Goal: Task Accomplishment & Management: Manage account settings

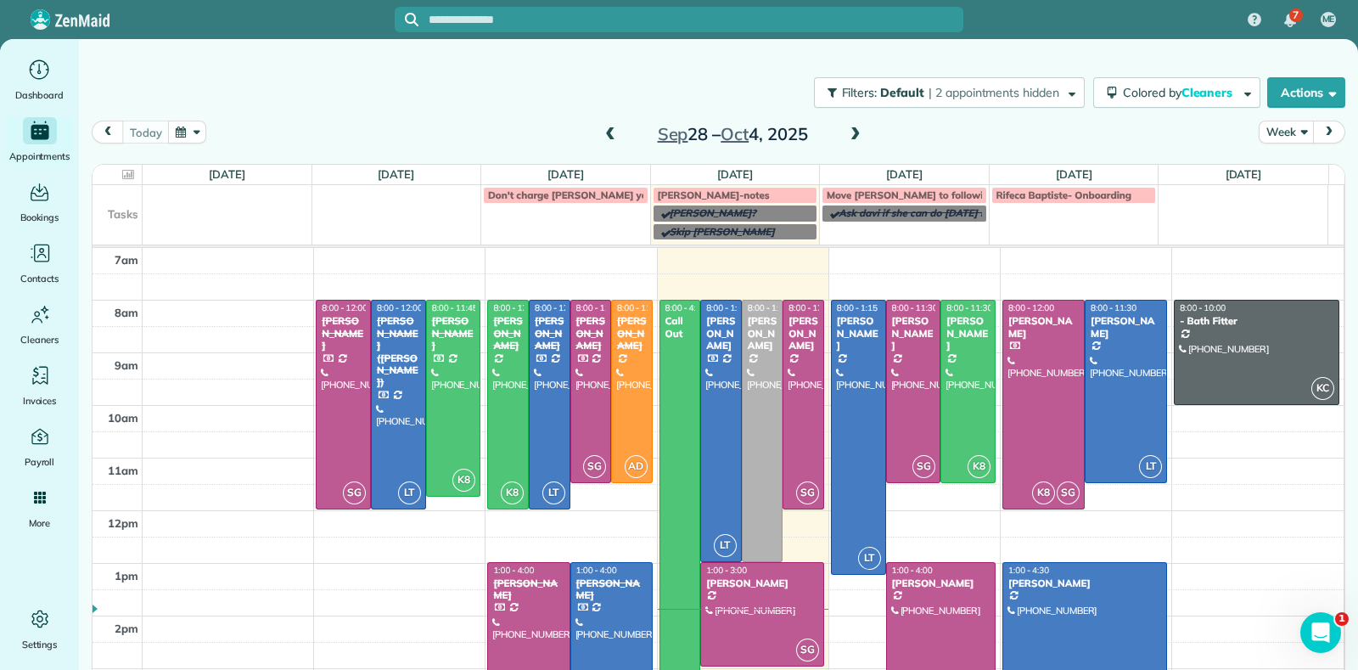
click at [846, 133] on span at bounding box center [855, 134] width 19 height 15
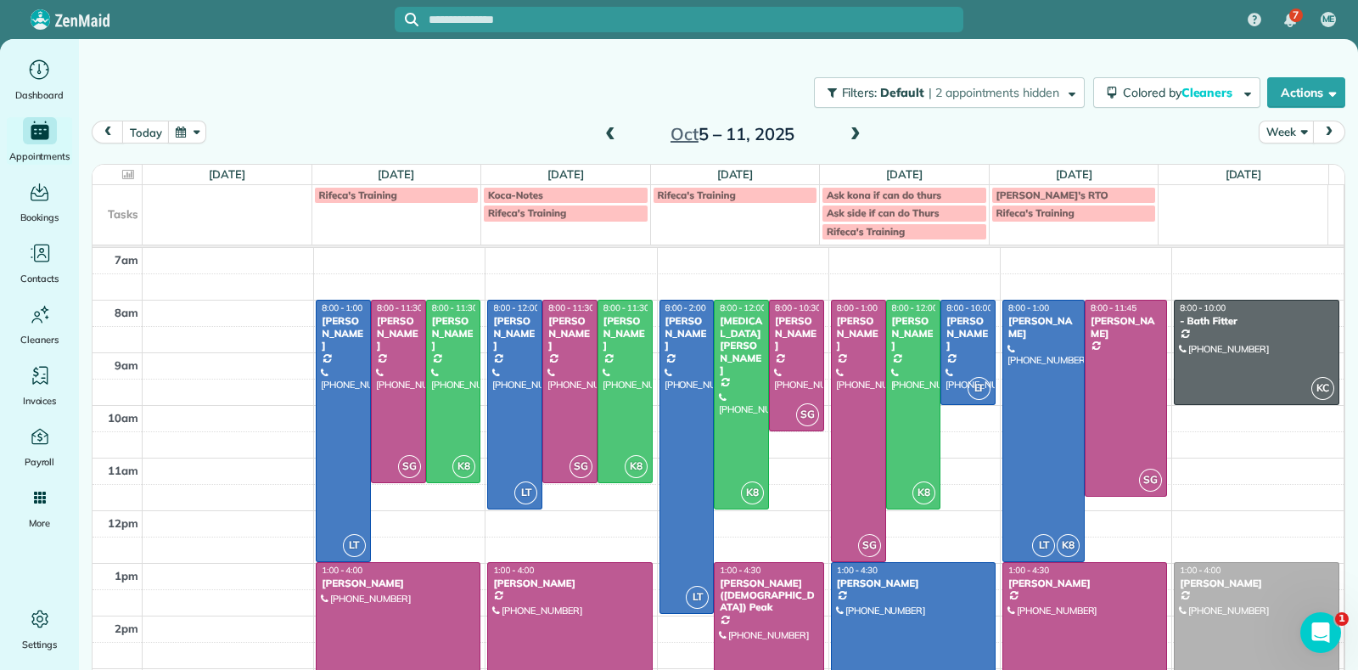
click at [609, 138] on span at bounding box center [610, 134] width 19 height 15
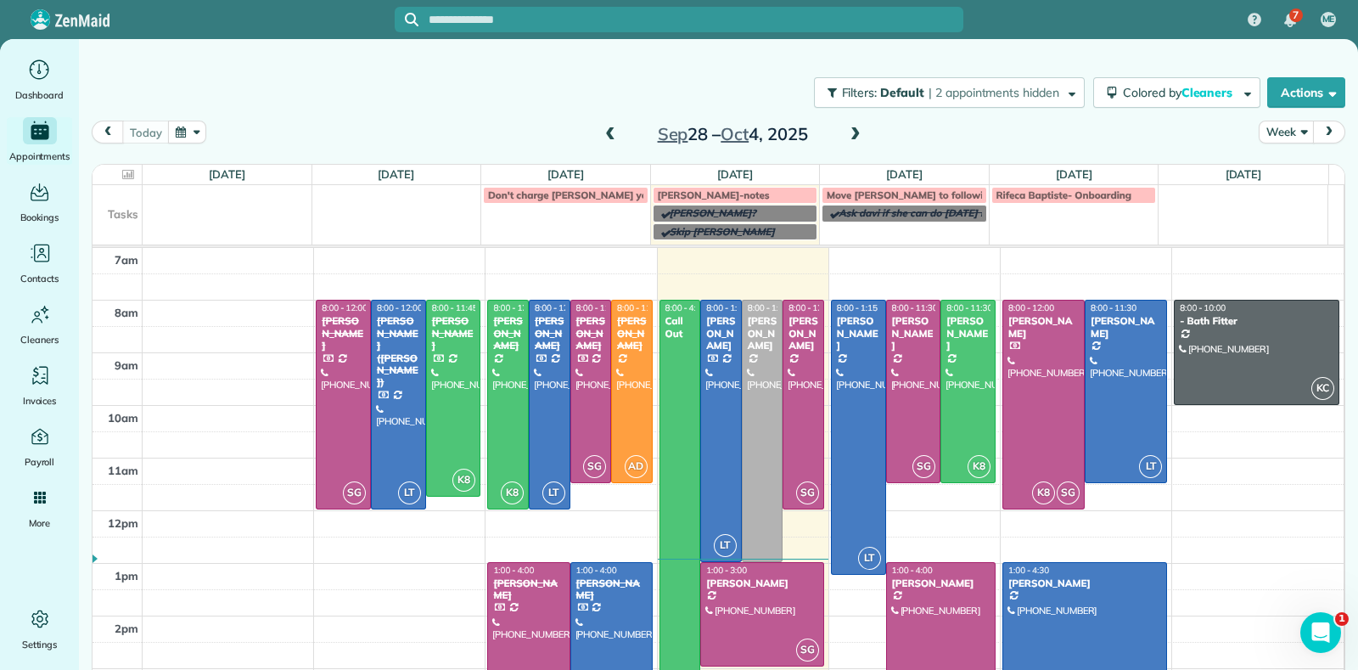
click at [848, 137] on span at bounding box center [855, 134] width 19 height 15
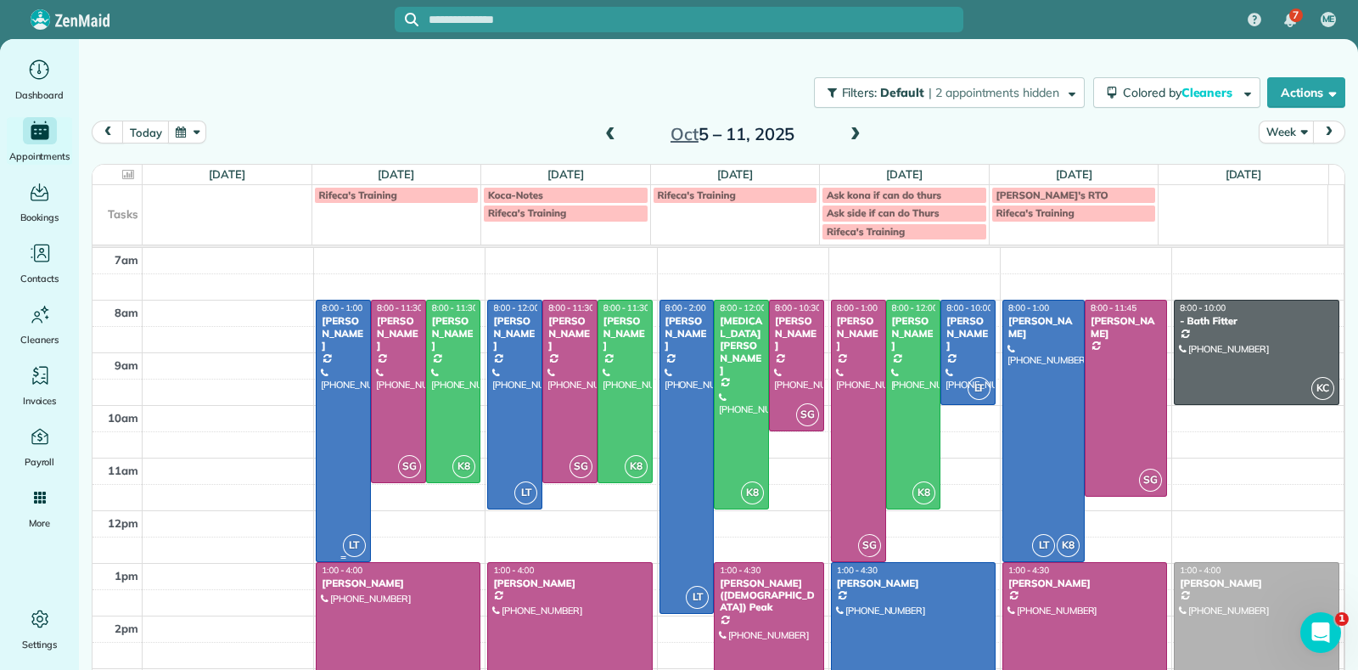
click at [327, 418] on div at bounding box center [343, 430] width 53 height 260
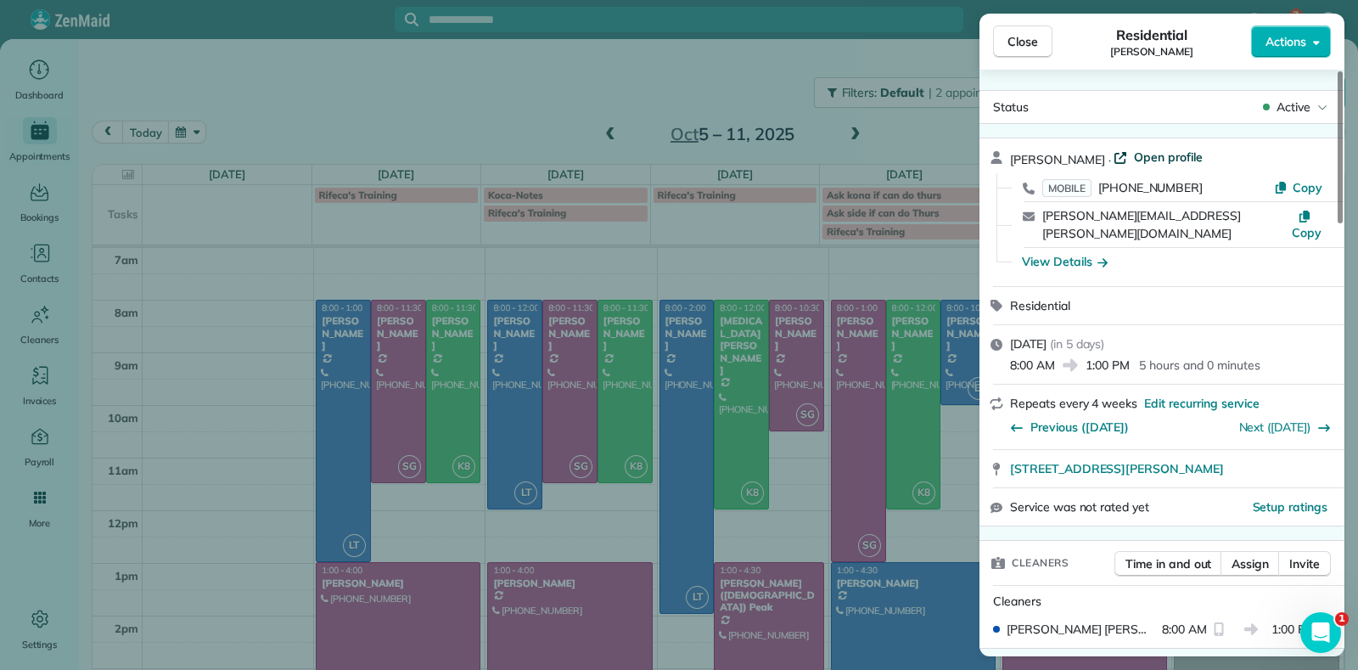
click at [1142, 154] on span "Open profile" at bounding box center [1168, 157] width 69 height 17
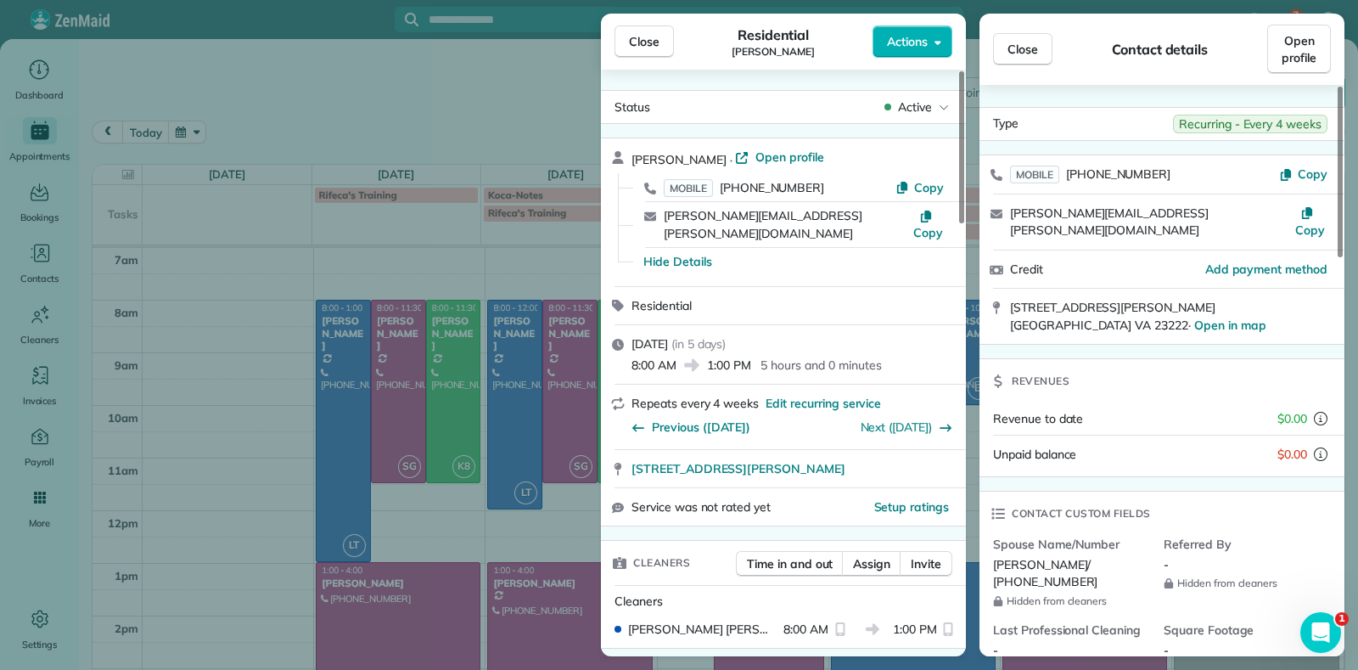
click at [409, 337] on div "Close Residential Danielle Leek Actions Status Active Danielle Leek · Open prof…" at bounding box center [679, 335] width 1358 height 670
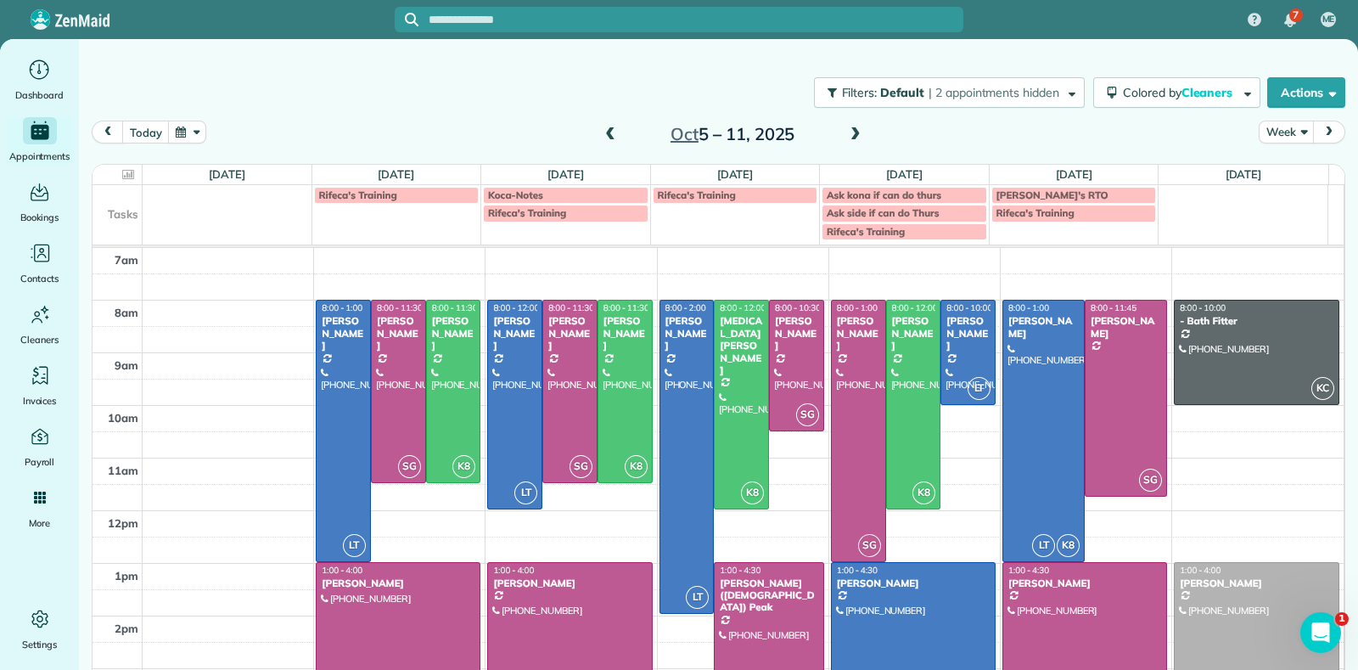
click at [401, 345] on div "7 ME Dashboard Appointments Bookings Contacts Cleaners Invoices Payroll Reports…" at bounding box center [679, 335] width 1358 height 670
click at [399, 345] on div at bounding box center [398, 391] width 53 height 182
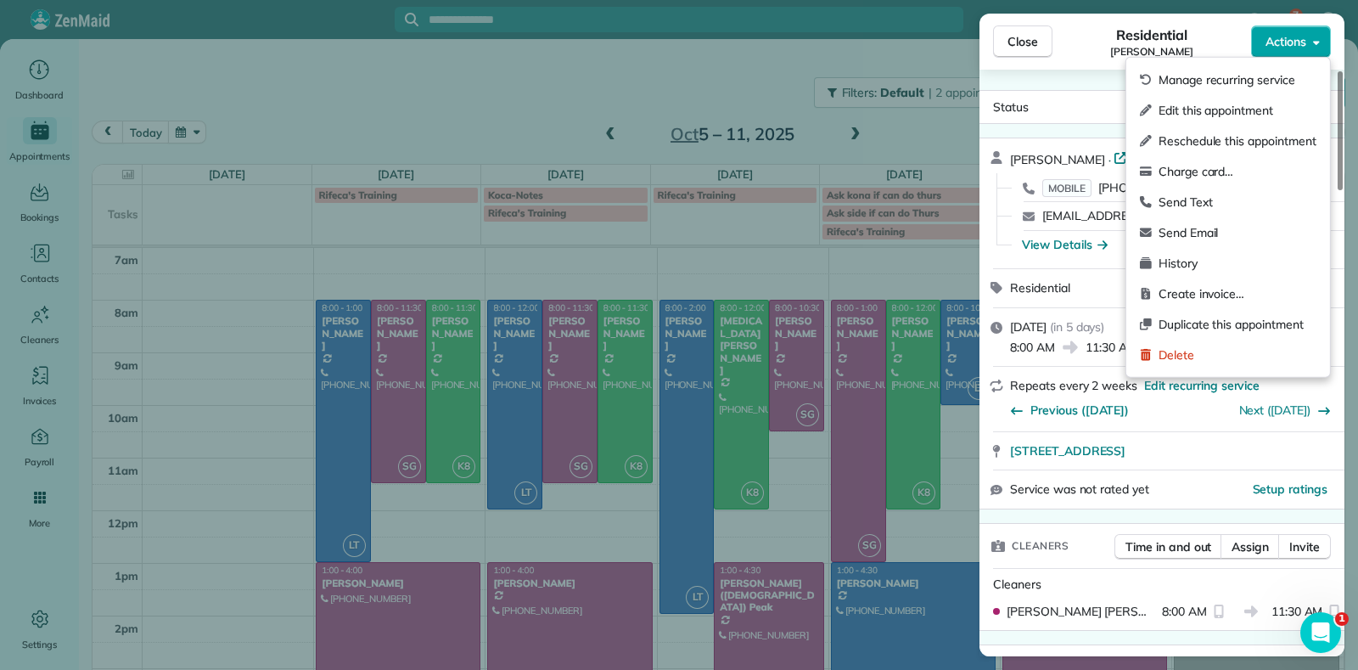
click at [1290, 43] on span "Actions" at bounding box center [1286, 41] width 41 height 17
click at [1114, 152] on icon at bounding box center [1120, 158] width 12 height 12
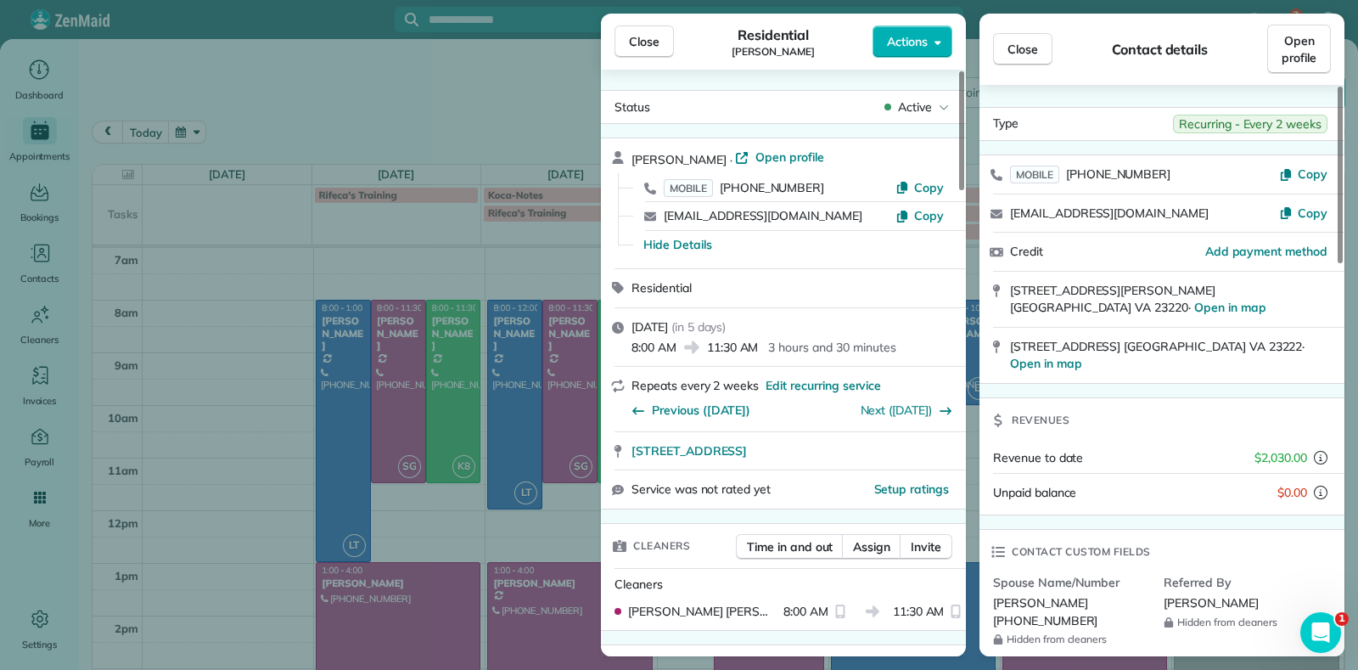
drag, startPoint x: 271, startPoint y: 350, endPoint x: 329, endPoint y: 364, distance: 60.3
click at [273, 350] on div "Close Residential Imani Holmes Actions Status Active Imani Holmes · Open profil…" at bounding box center [679, 335] width 1358 height 670
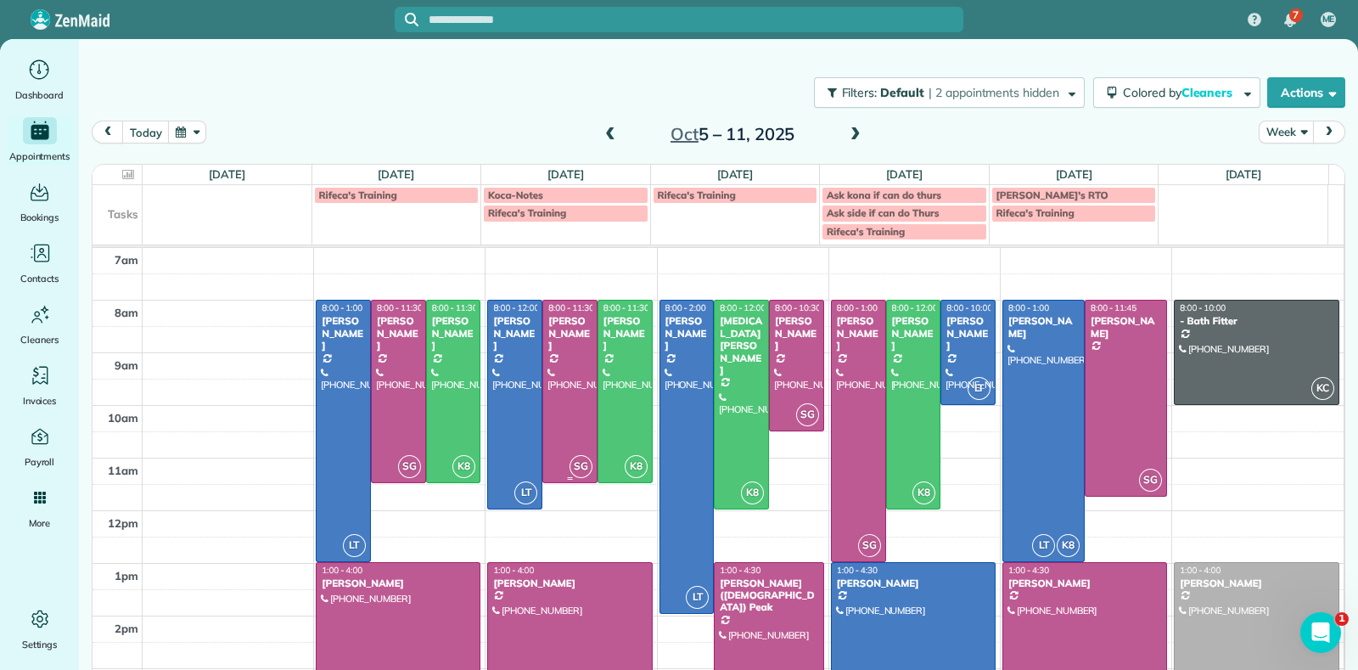
click at [567, 433] on div at bounding box center [569, 391] width 53 height 182
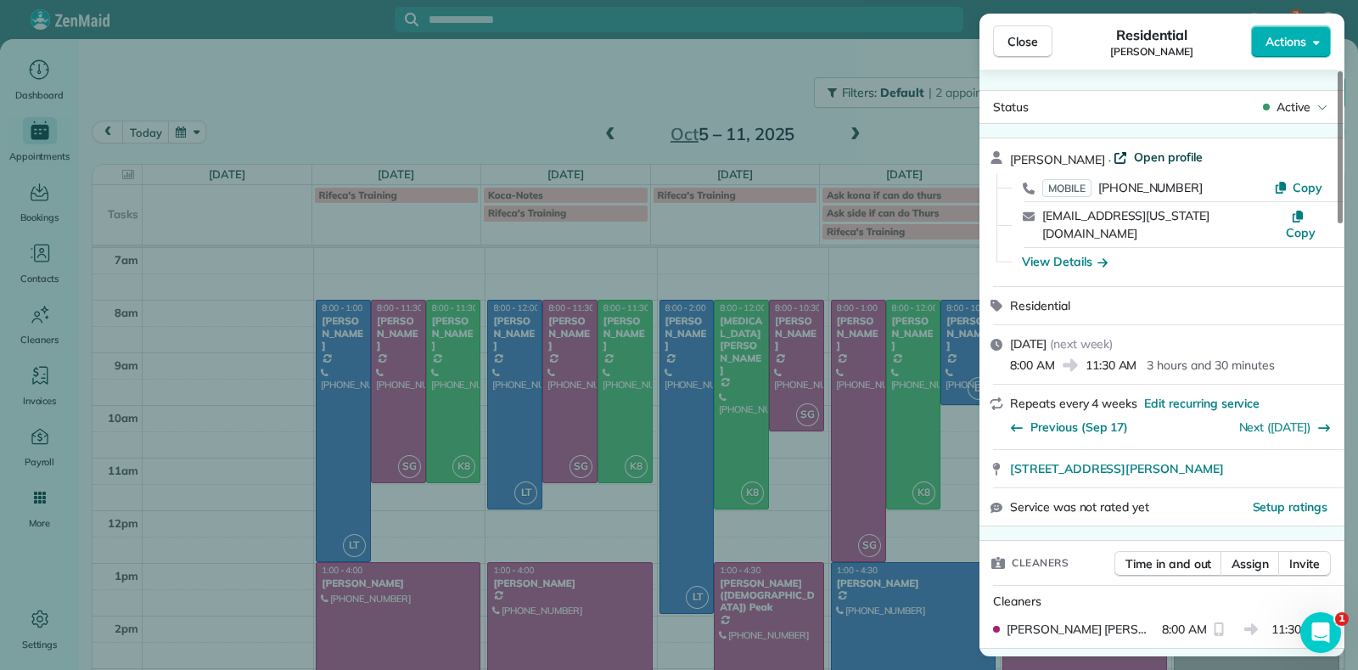
click at [1176, 160] on span "Open profile" at bounding box center [1168, 157] width 69 height 17
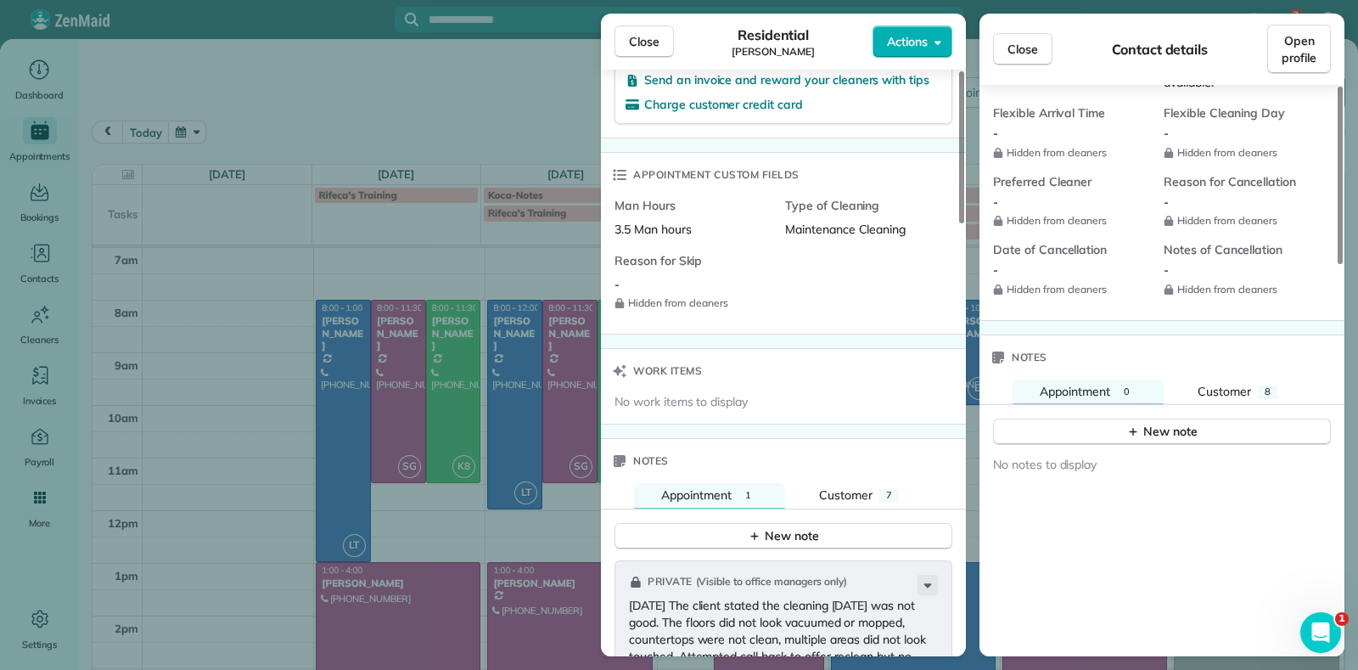
scroll to position [1277, 0]
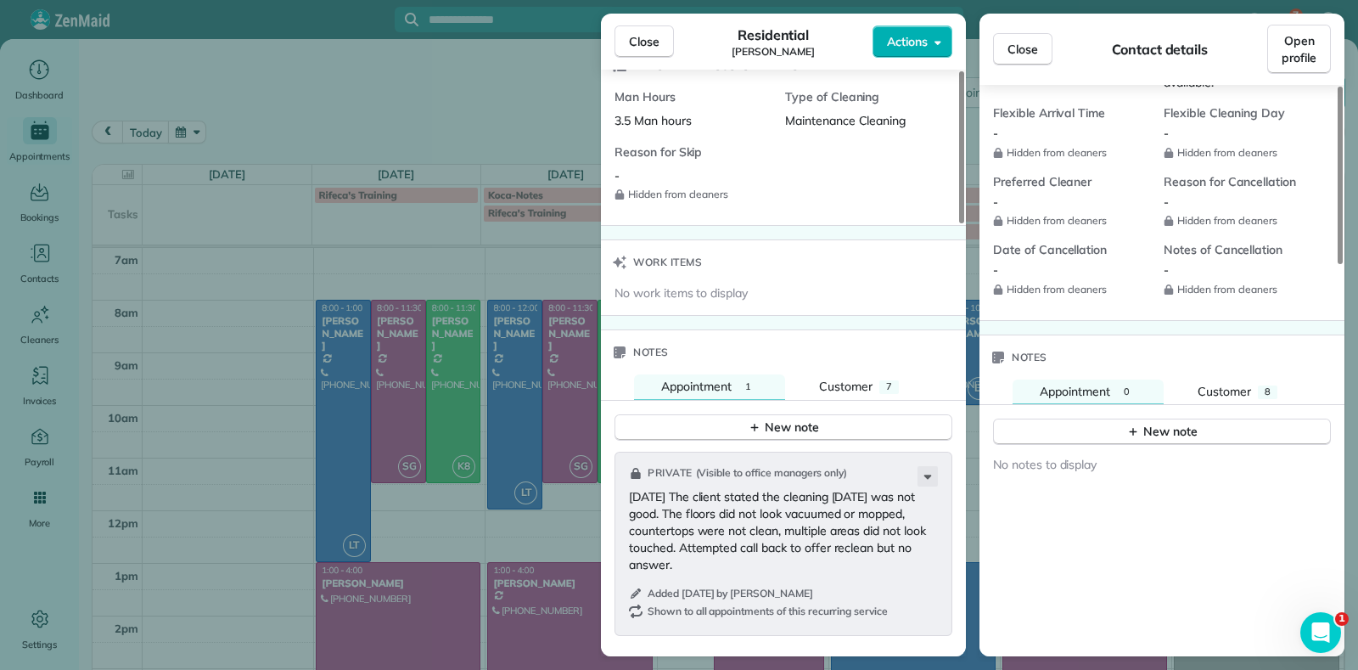
click at [497, 115] on div "Close Residential Jessica Knight Actions Status Active Jessica Knight · Open pr…" at bounding box center [679, 335] width 1358 height 670
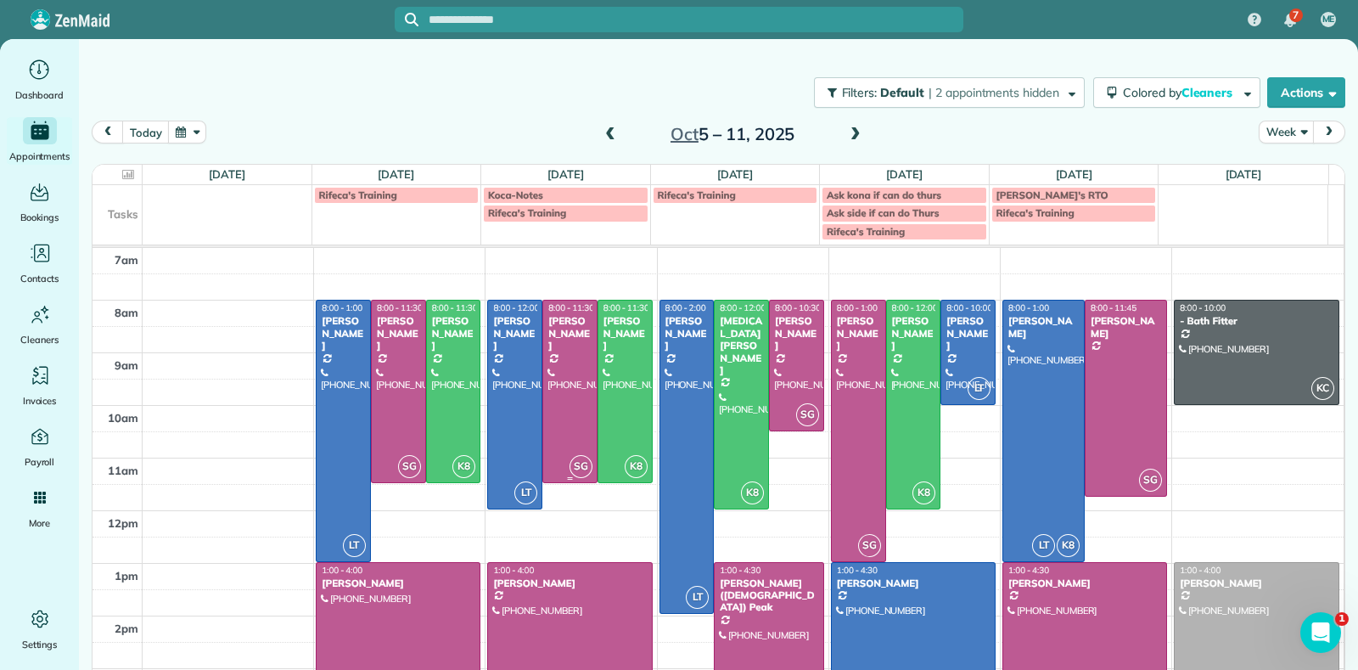
click at [572, 411] on div at bounding box center [569, 391] width 53 height 182
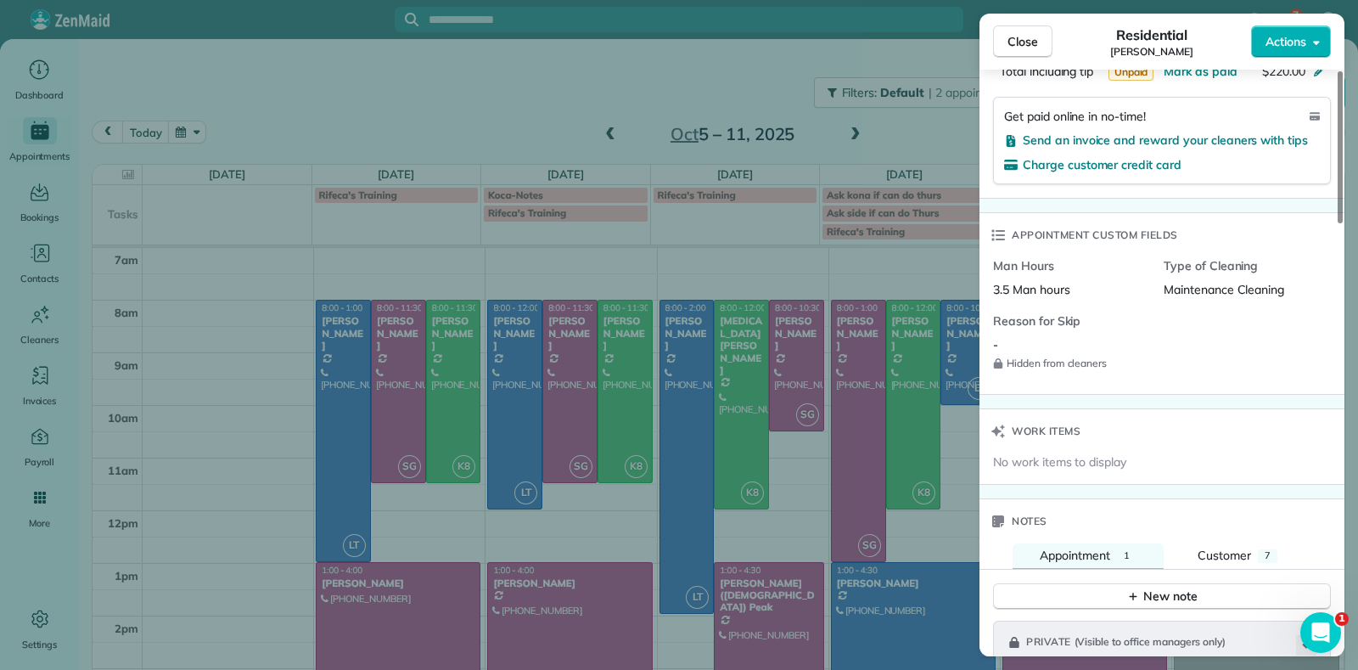
scroll to position [850, 0]
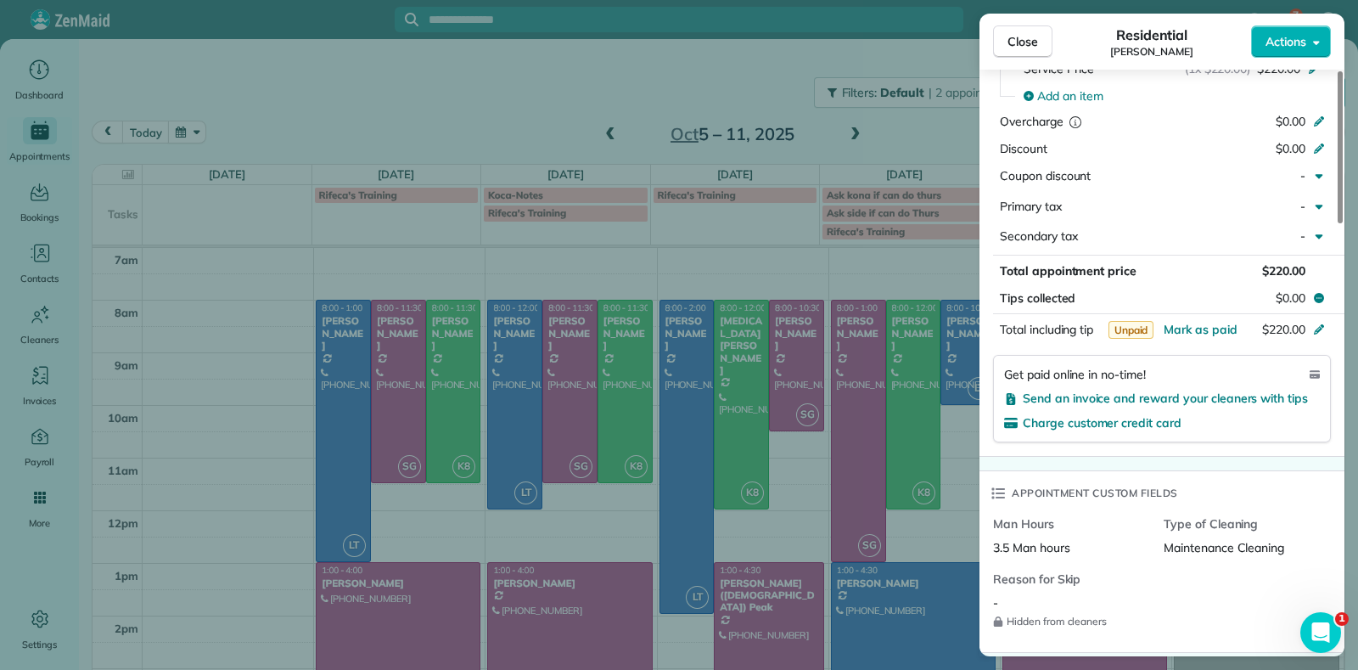
click at [519, 98] on div "Close Residential Jessica Knight Actions Status Active Jessica Knight · Open pr…" at bounding box center [679, 335] width 1358 height 670
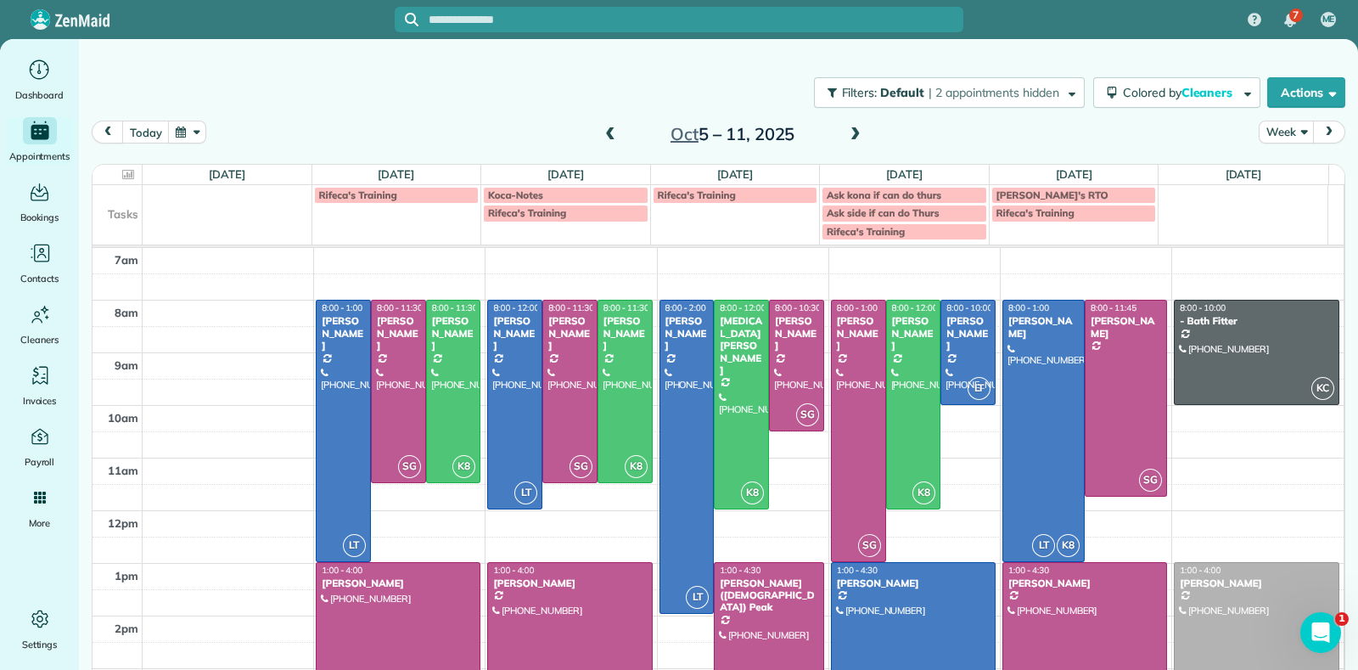
click at [601, 139] on span at bounding box center [610, 134] width 19 height 15
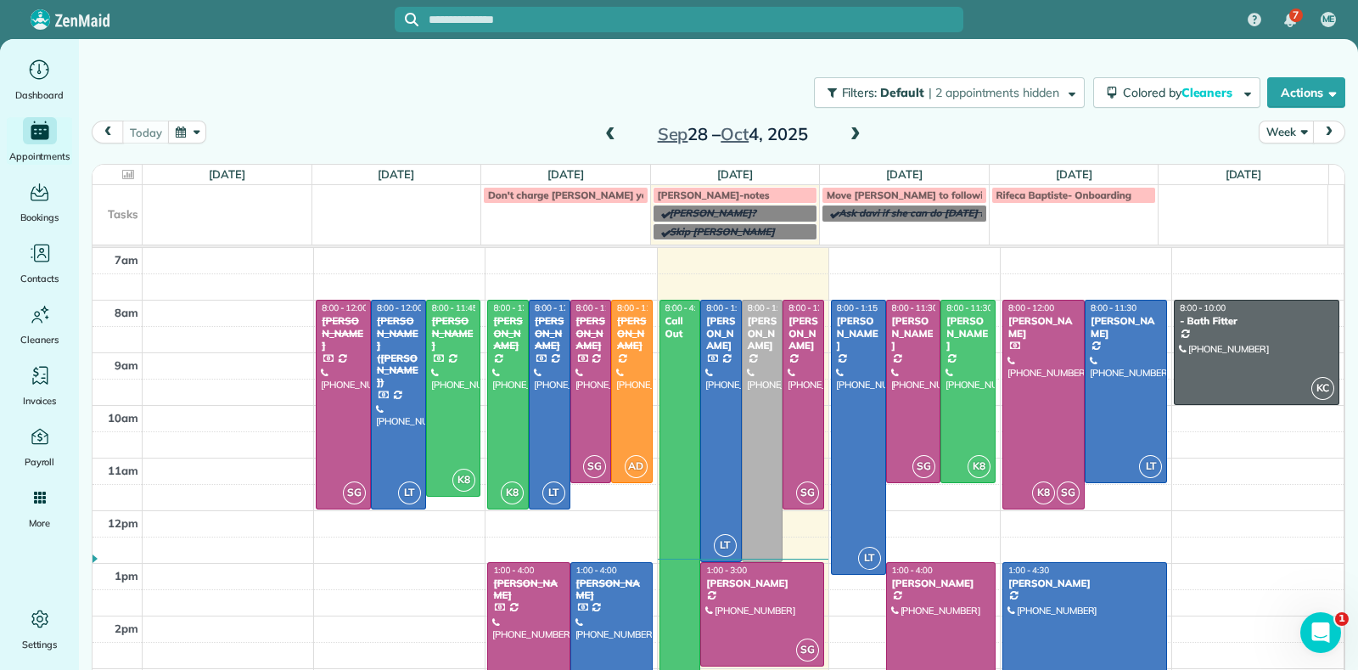
click at [607, 132] on span at bounding box center [610, 134] width 19 height 15
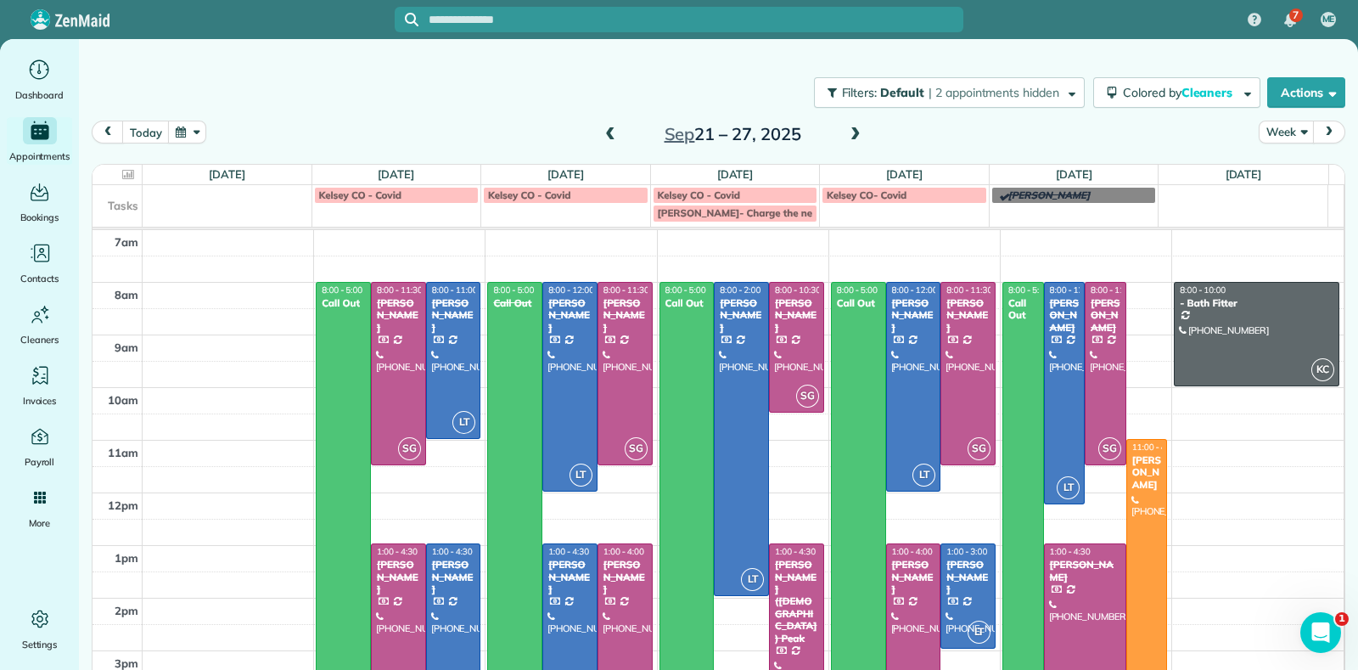
click at [602, 132] on span at bounding box center [610, 134] width 19 height 15
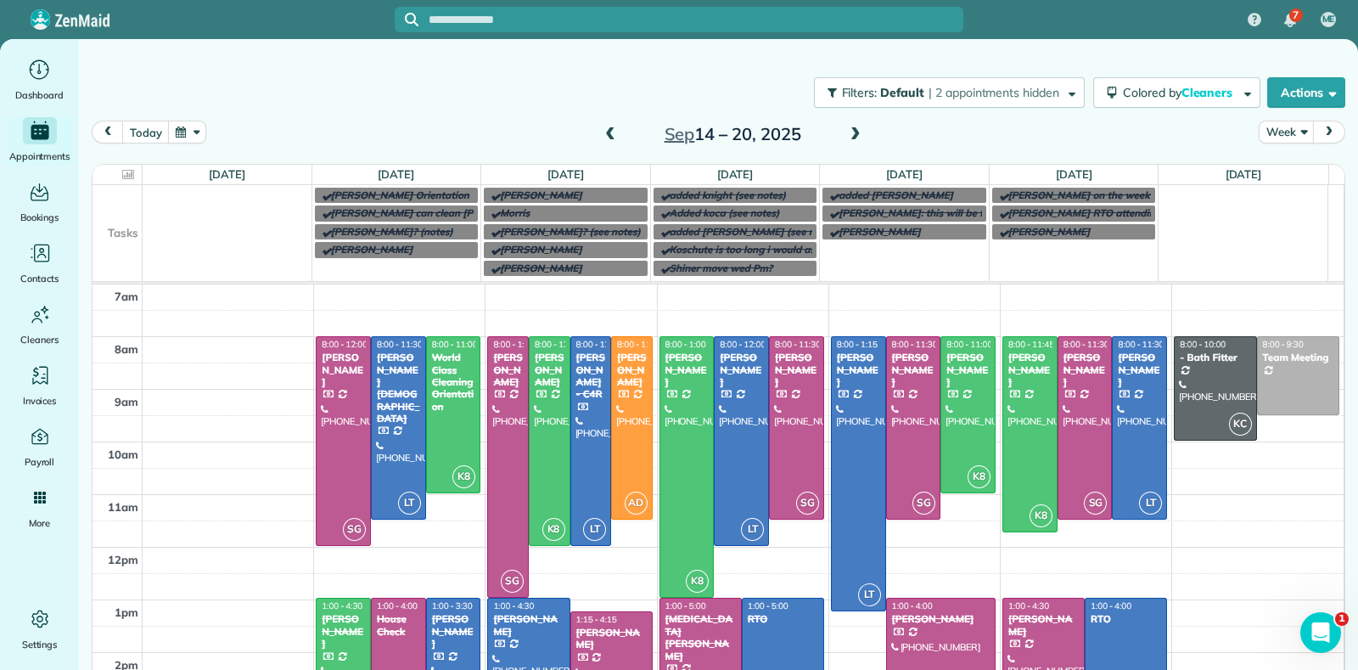
click at [854, 134] on span at bounding box center [855, 134] width 19 height 15
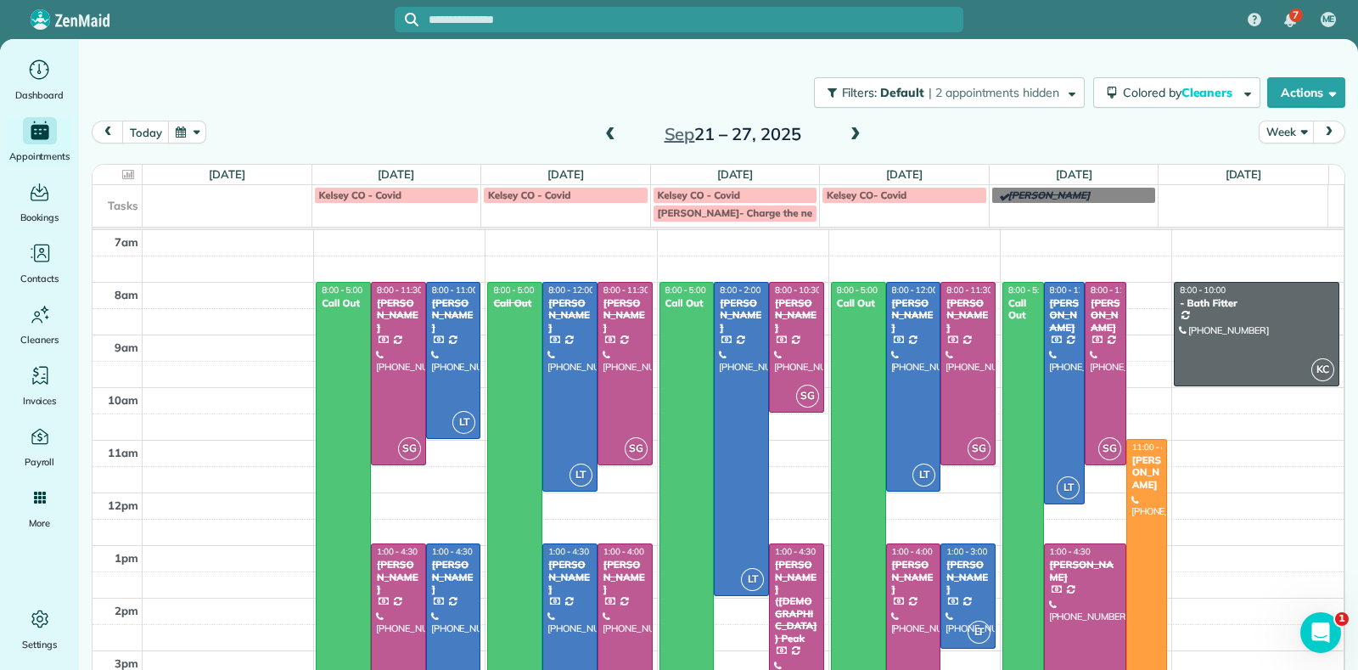
click at [854, 134] on span at bounding box center [855, 134] width 19 height 15
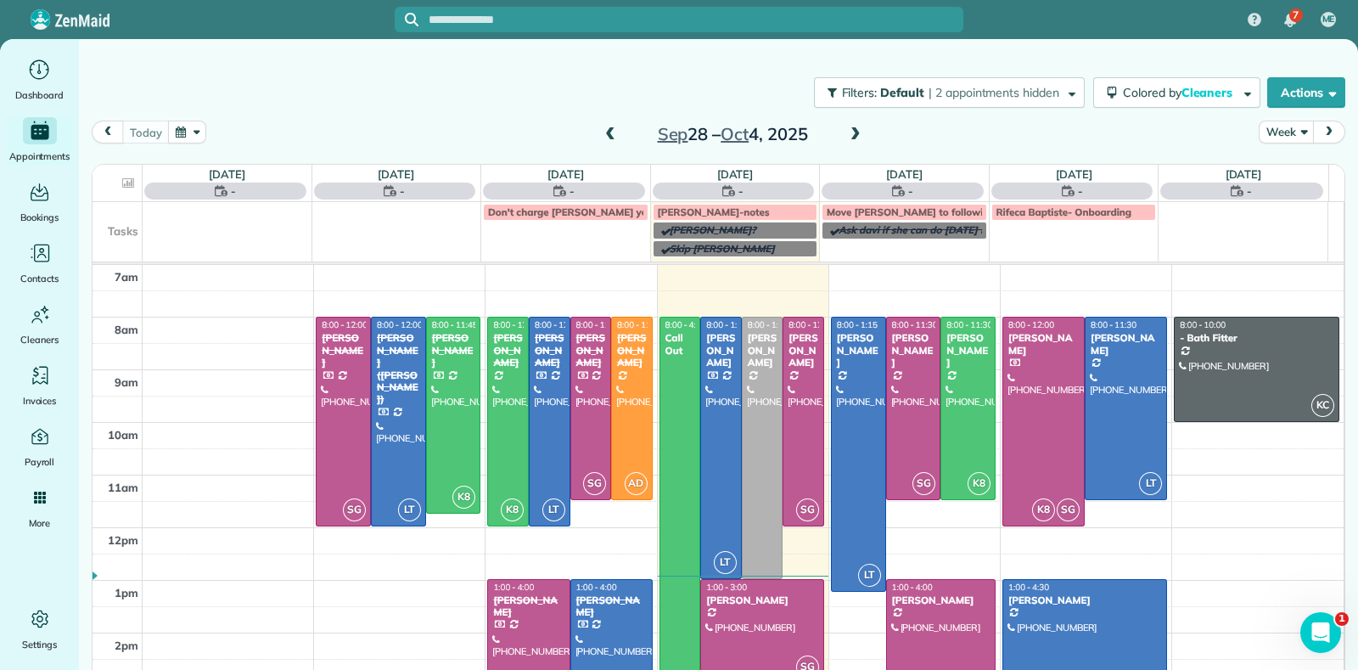
click at [854, 134] on span at bounding box center [855, 134] width 19 height 15
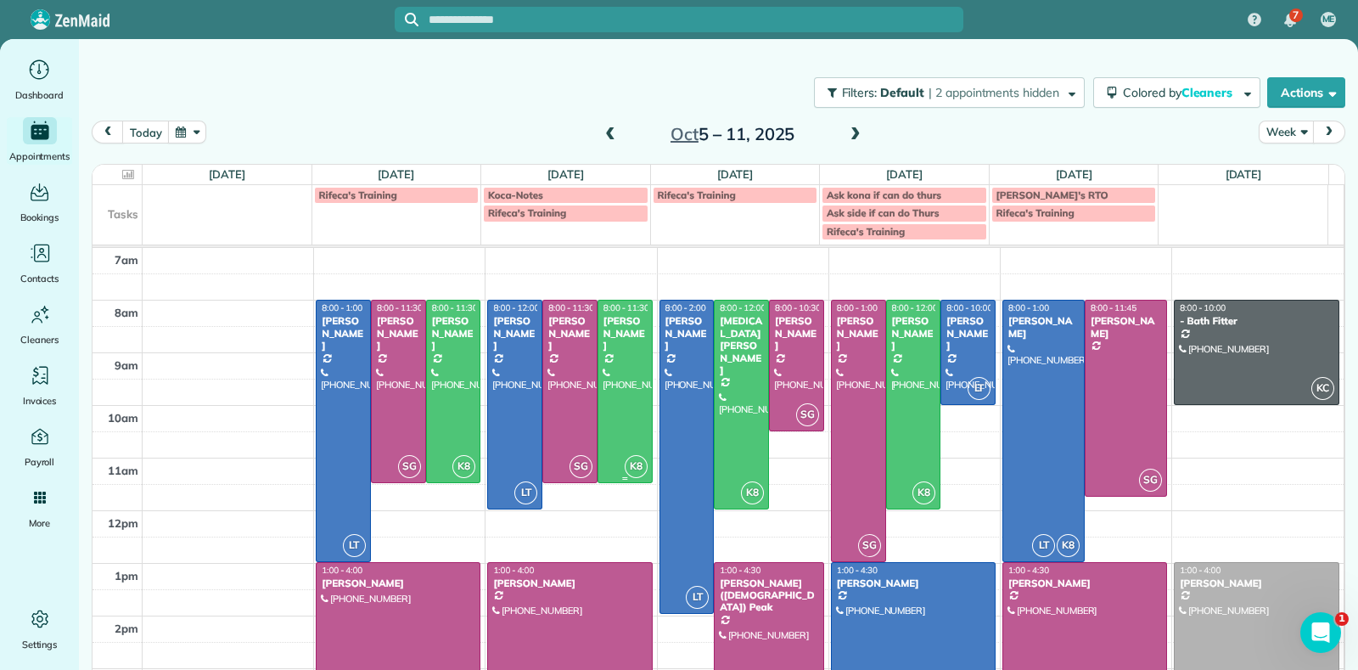
click at [610, 418] on div at bounding box center [624, 391] width 53 height 182
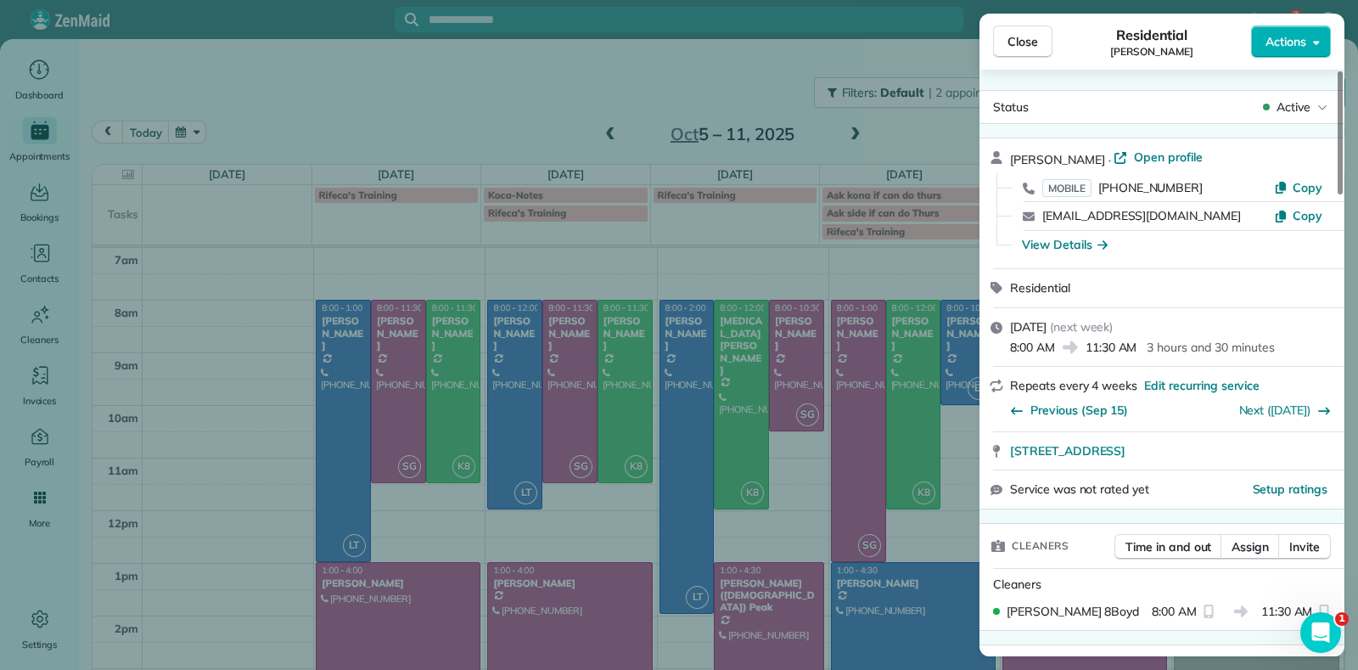
click at [511, 413] on div "Close Residential Galia Moran Actions Status Active Galia Moran · Open profile …" at bounding box center [679, 335] width 1358 height 670
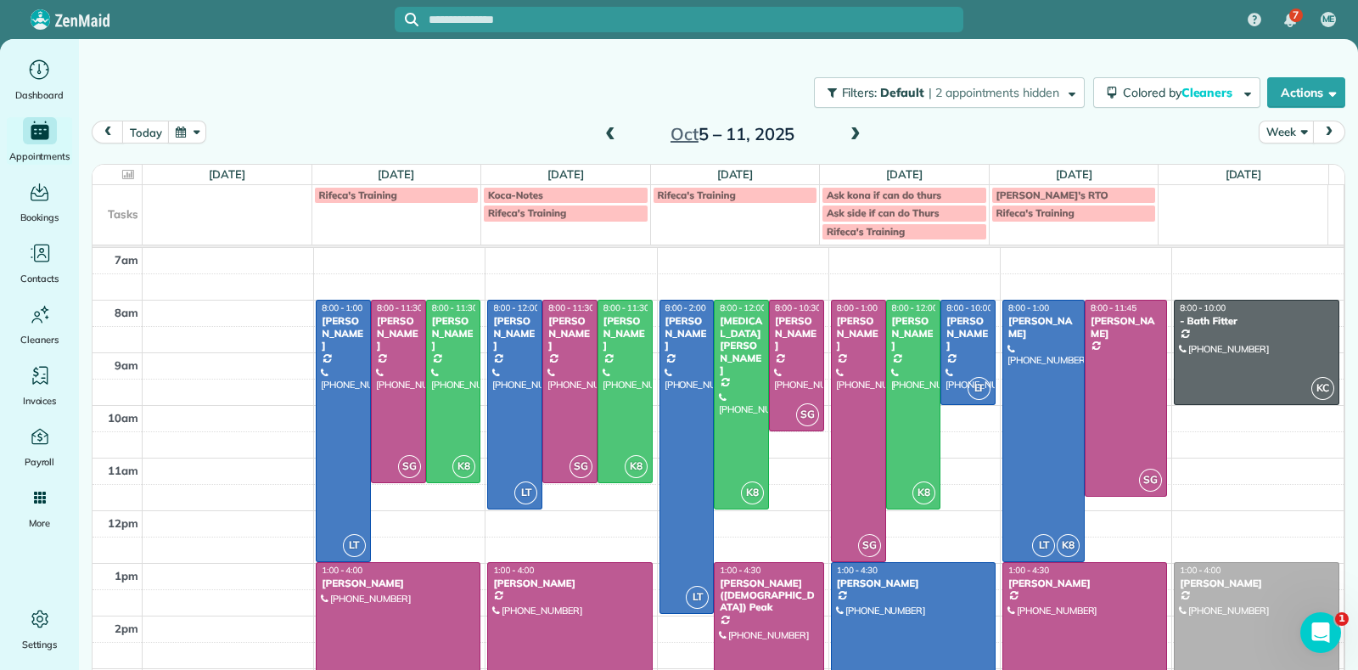
click at [506, 414] on div at bounding box center [514, 404] width 53 height 208
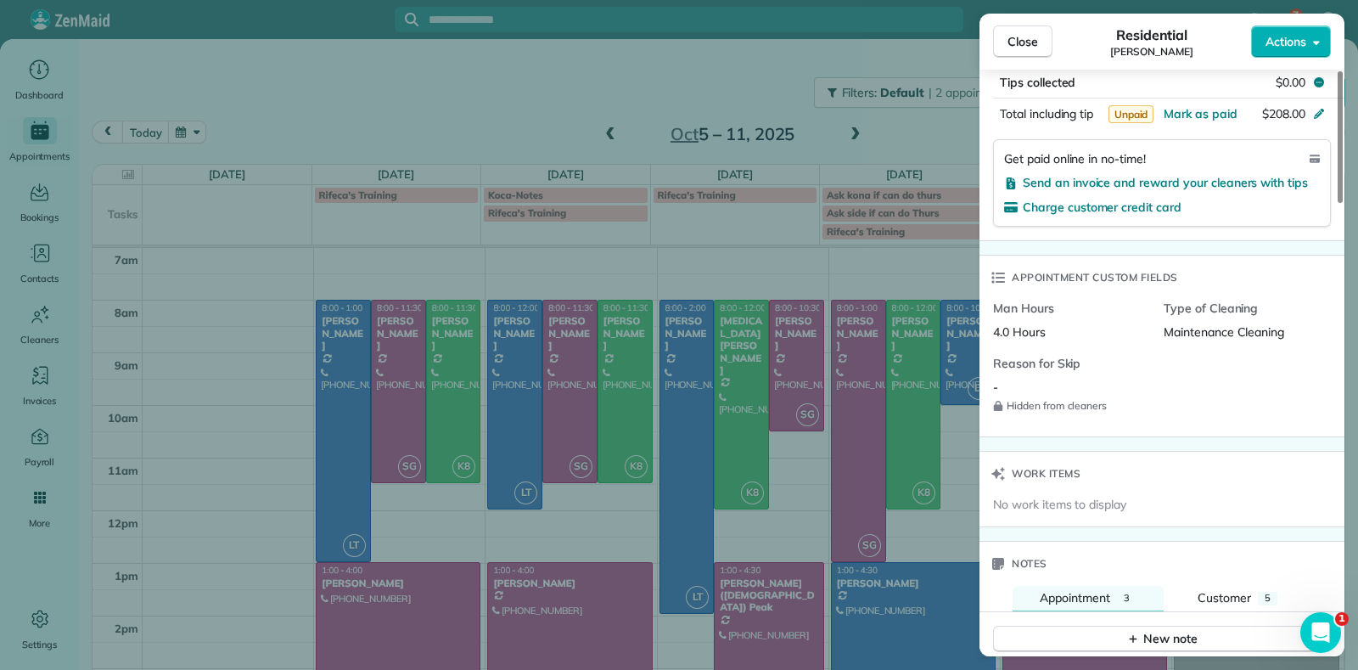
scroll to position [1277, 0]
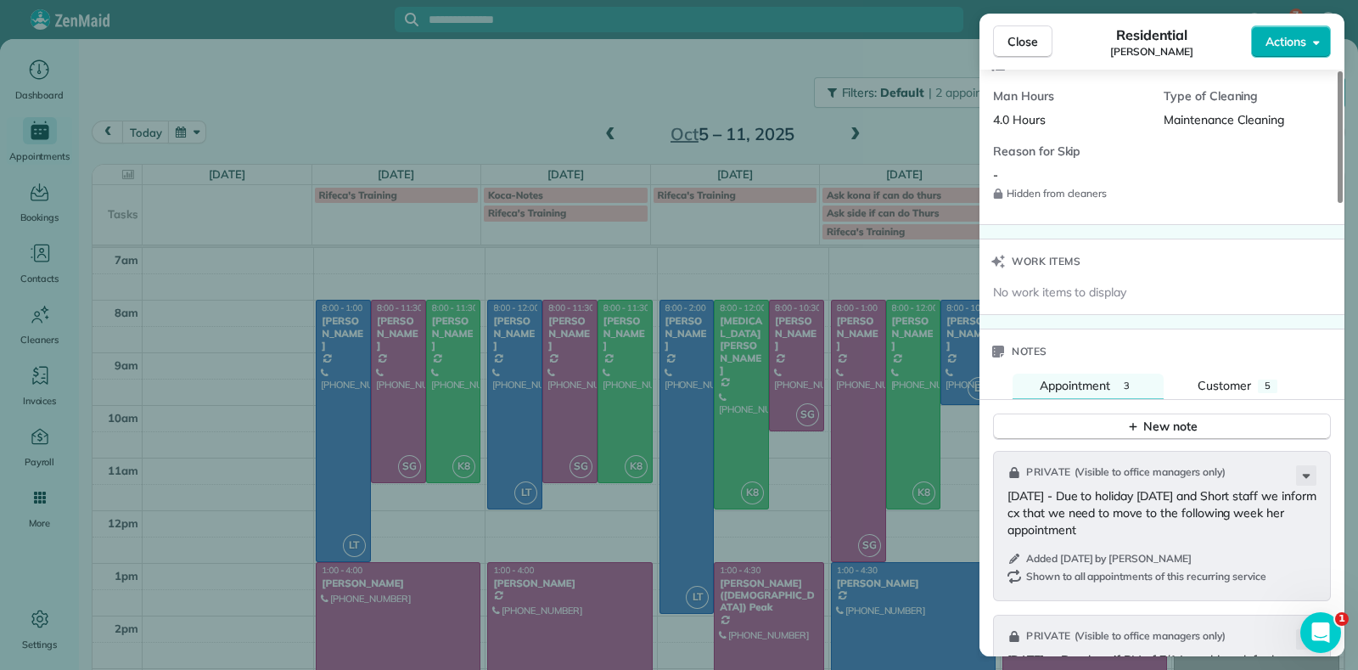
click at [561, 407] on div "Close Residential Hannah Koca Actions Status Active Hannah Koca · Open profile …" at bounding box center [679, 335] width 1358 height 670
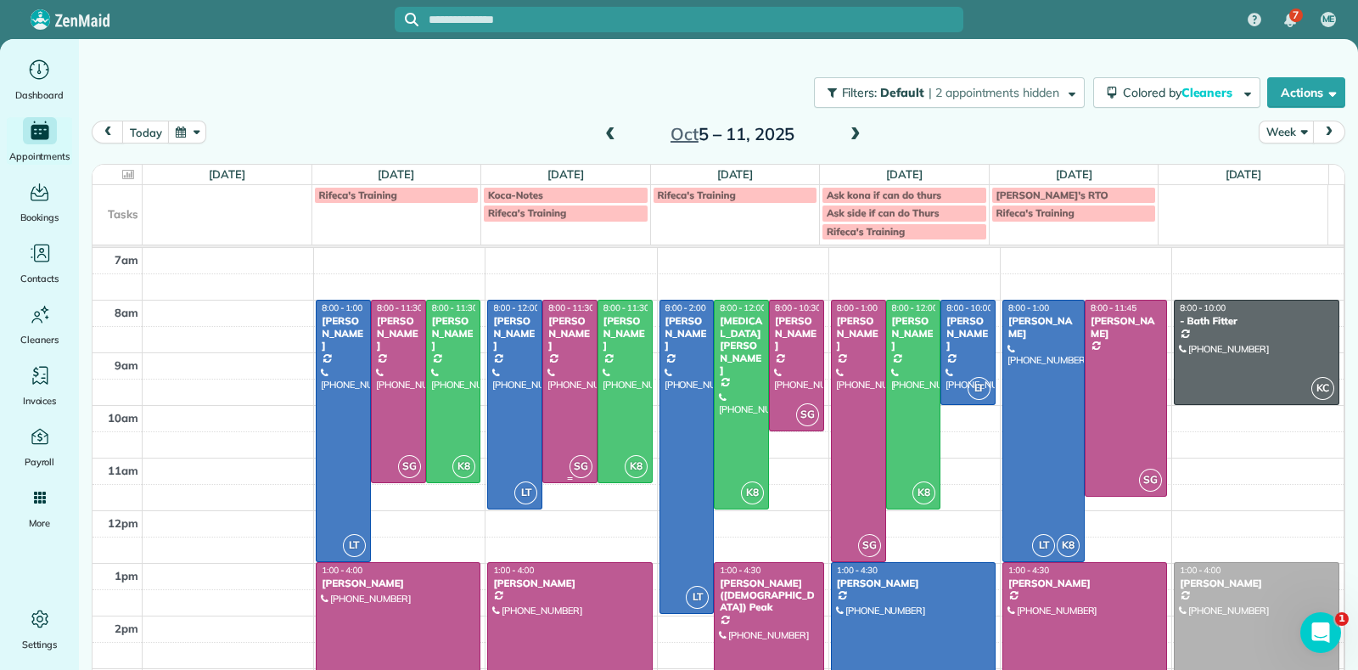
click at [528, 410] on div at bounding box center [514, 404] width 53 height 208
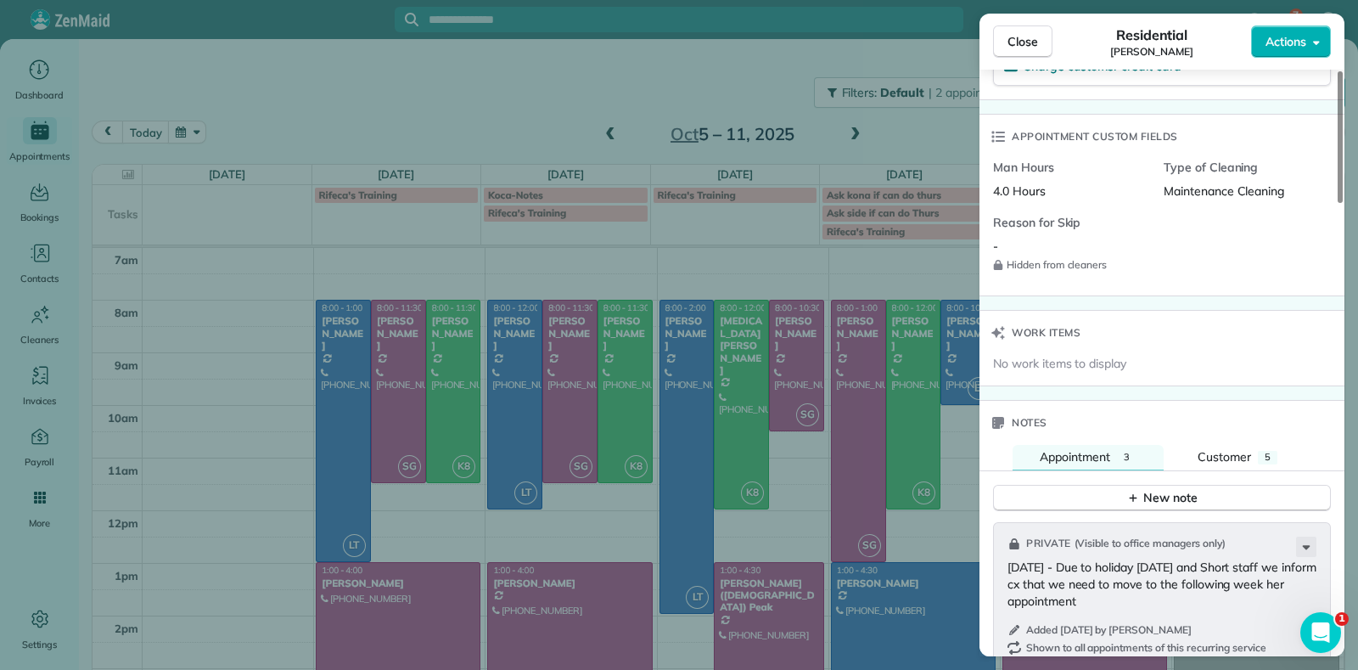
scroll to position [1282, 0]
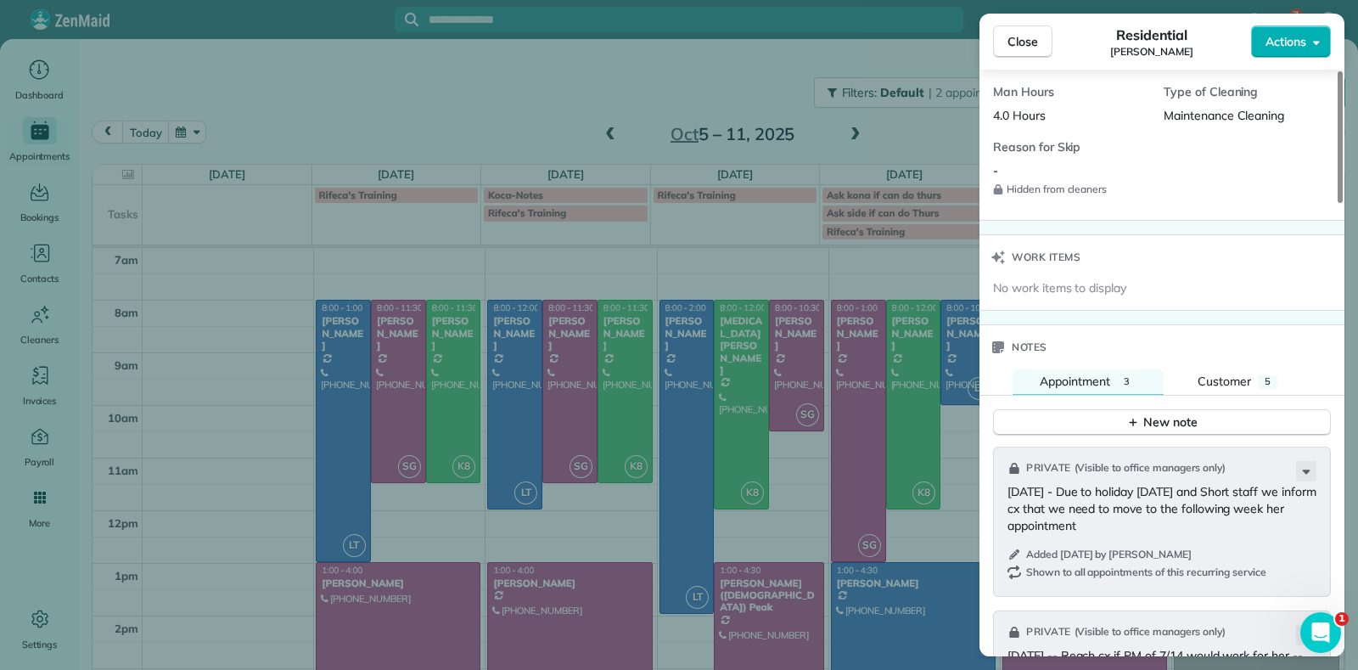
drag, startPoint x: 1019, startPoint y: 502, endPoint x: 999, endPoint y: 462, distance: 45.2
click at [999, 462] on div "Private ( Visible to office managers only ) 9/8/25 - Due to holiday labor day a…" at bounding box center [1162, 521] width 338 height 151
copy p "9/8/25 - Due to holiday labor day and Short staff we inform cx that we need to …"
click at [552, 385] on div "Close Residential Hannah Koca Actions Status Active Hannah Koca · Open profile …" at bounding box center [679, 335] width 1358 height 670
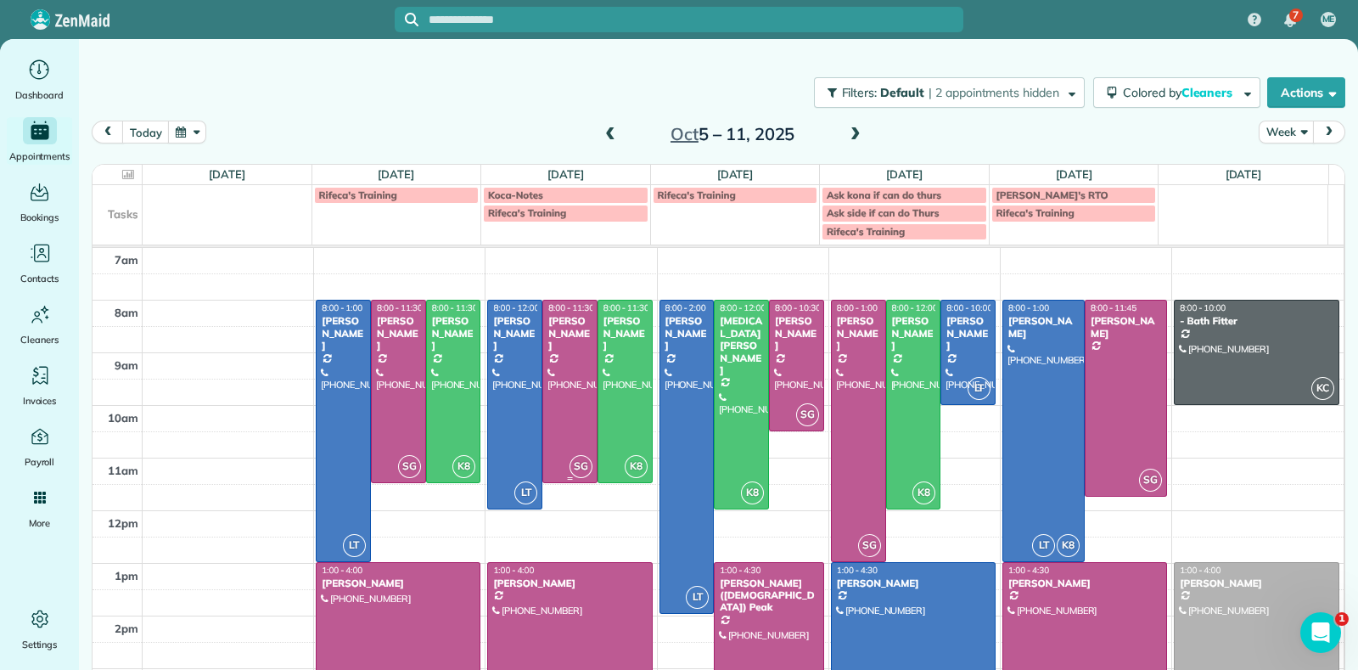
click at [553, 385] on div at bounding box center [569, 391] width 53 height 182
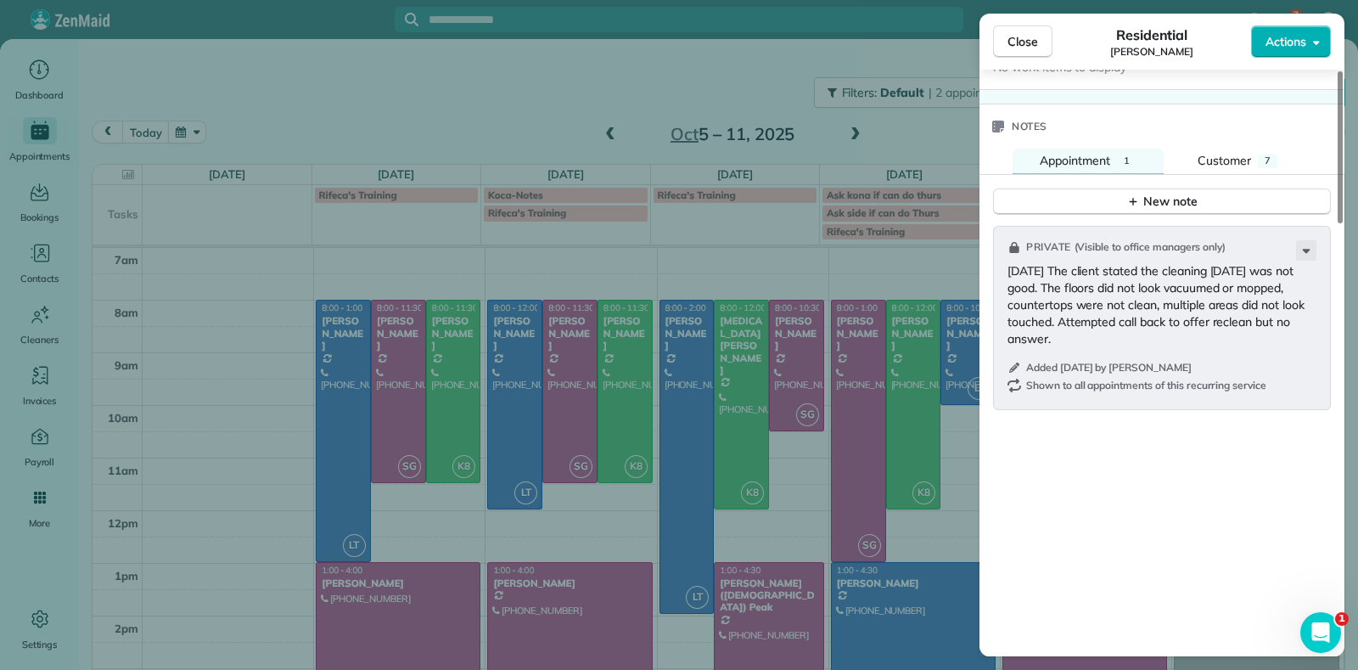
scroll to position [1378, 0]
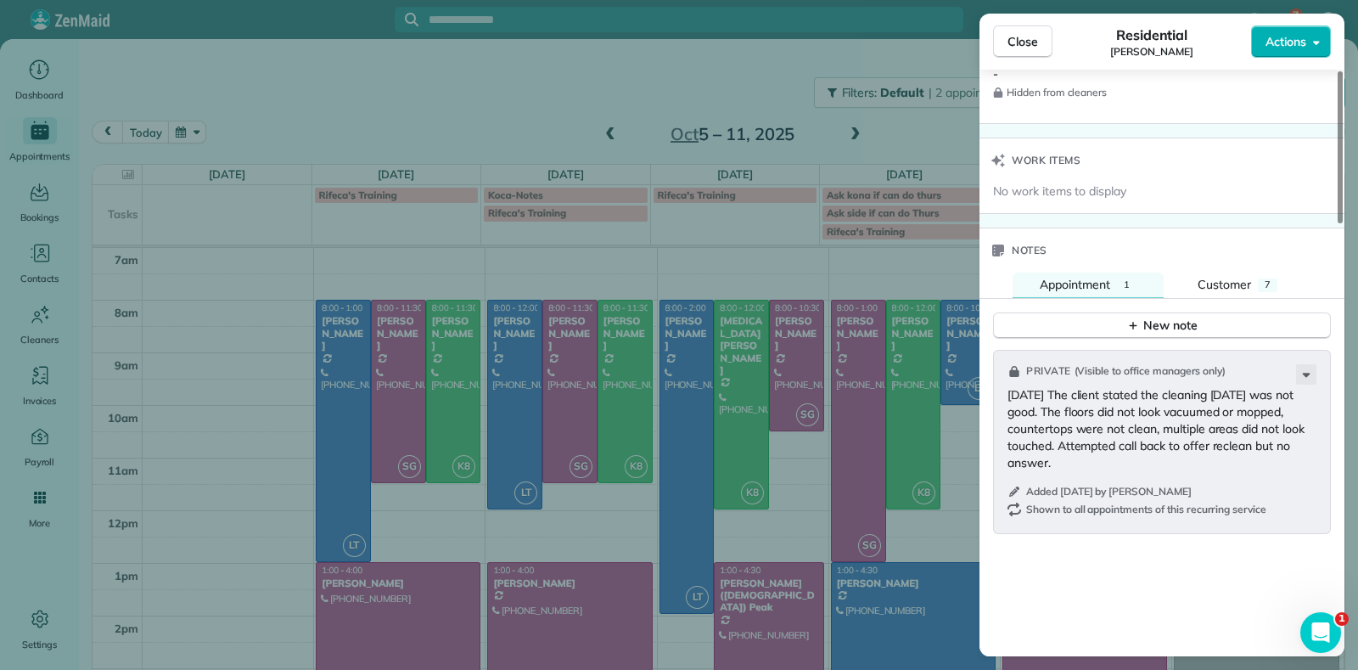
click at [1219, 246] on div "Notes" at bounding box center [1162, 250] width 365 height 44
click at [1227, 277] on span "Customer" at bounding box center [1224, 284] width 53 height 15
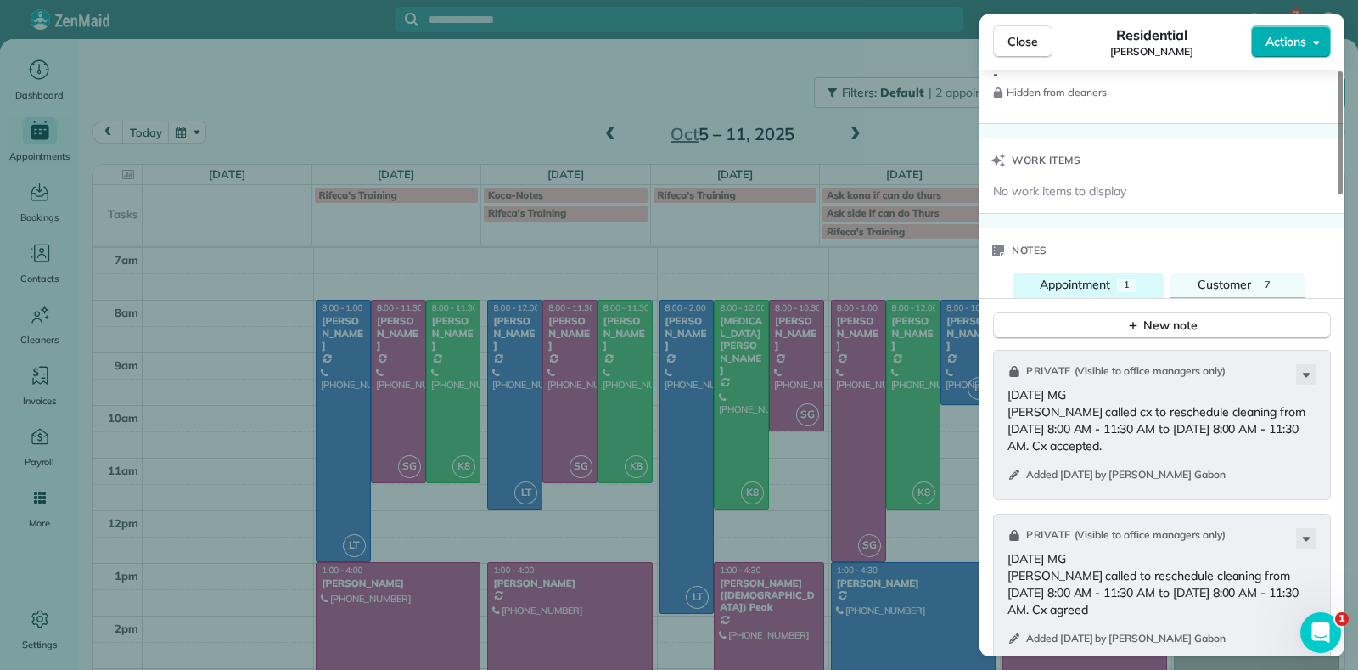
click at [1130, 278] on div "1" at bounding box center [1127, 285] width 20 height 14
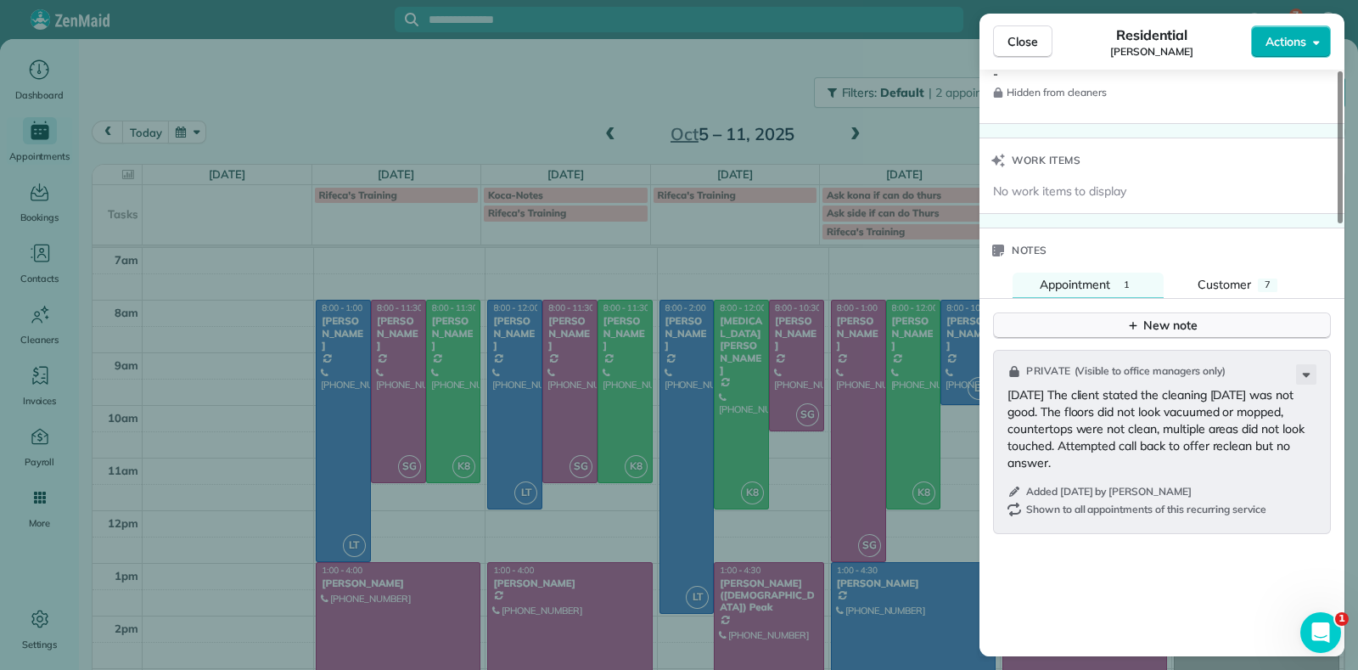
click at [1110, 312] on button "New note" at bounding box center [1162, 325] width 338 height 26
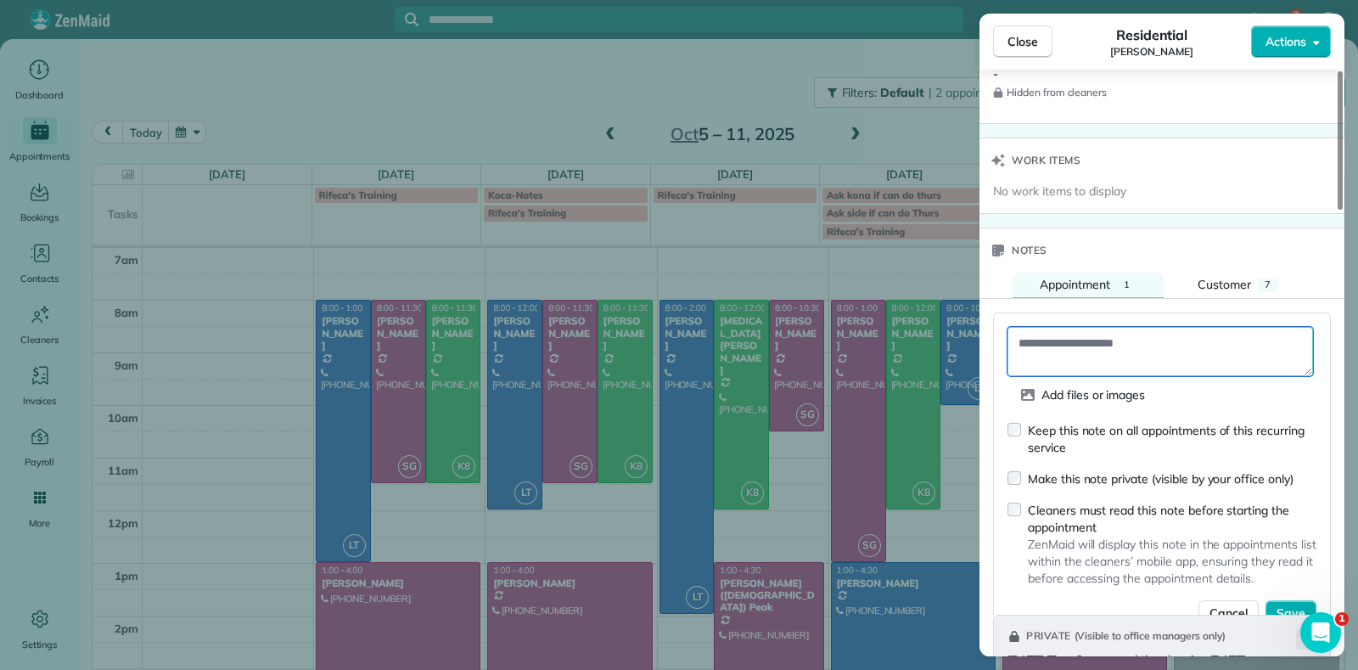
click at [1073, 327] on textarea at bounding box center [1161, 351] width 306 height 49
paste textarea "**********"
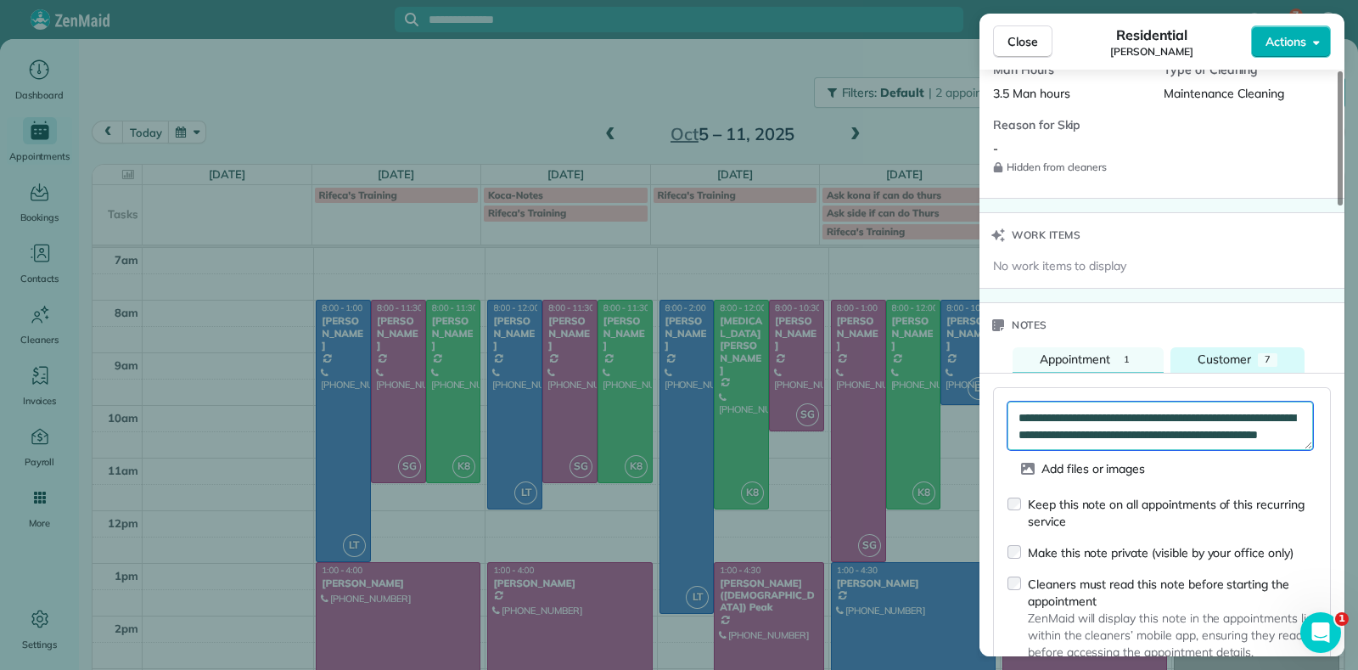
scroll to position [1273, 0]
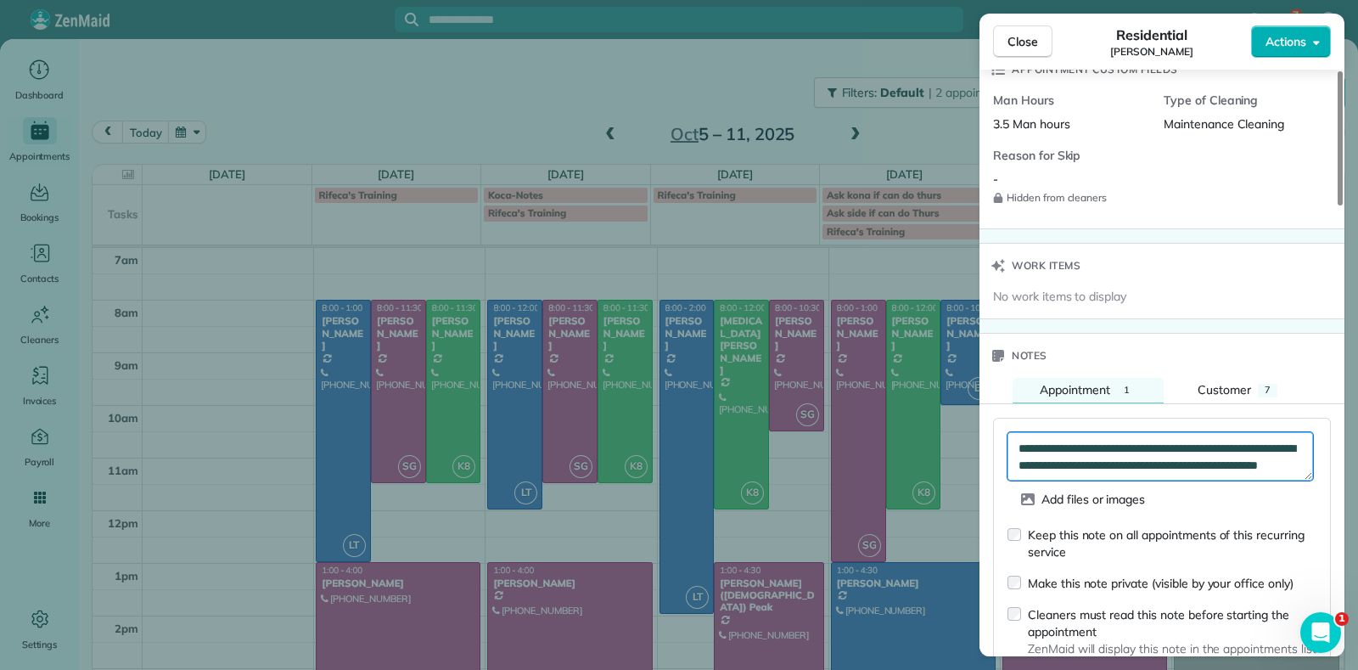
type textarea "**********"
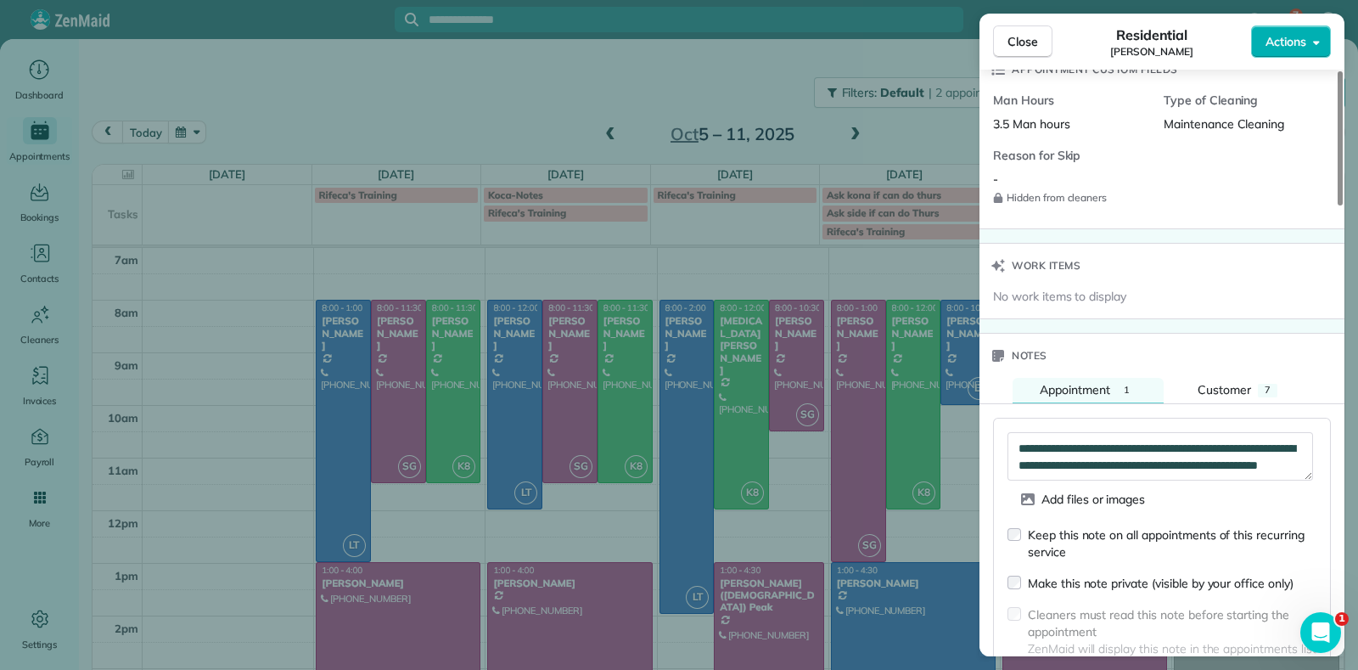
click at [1018, 497] on form "**********" at bounding box center [1162, 581] width 309 height 299
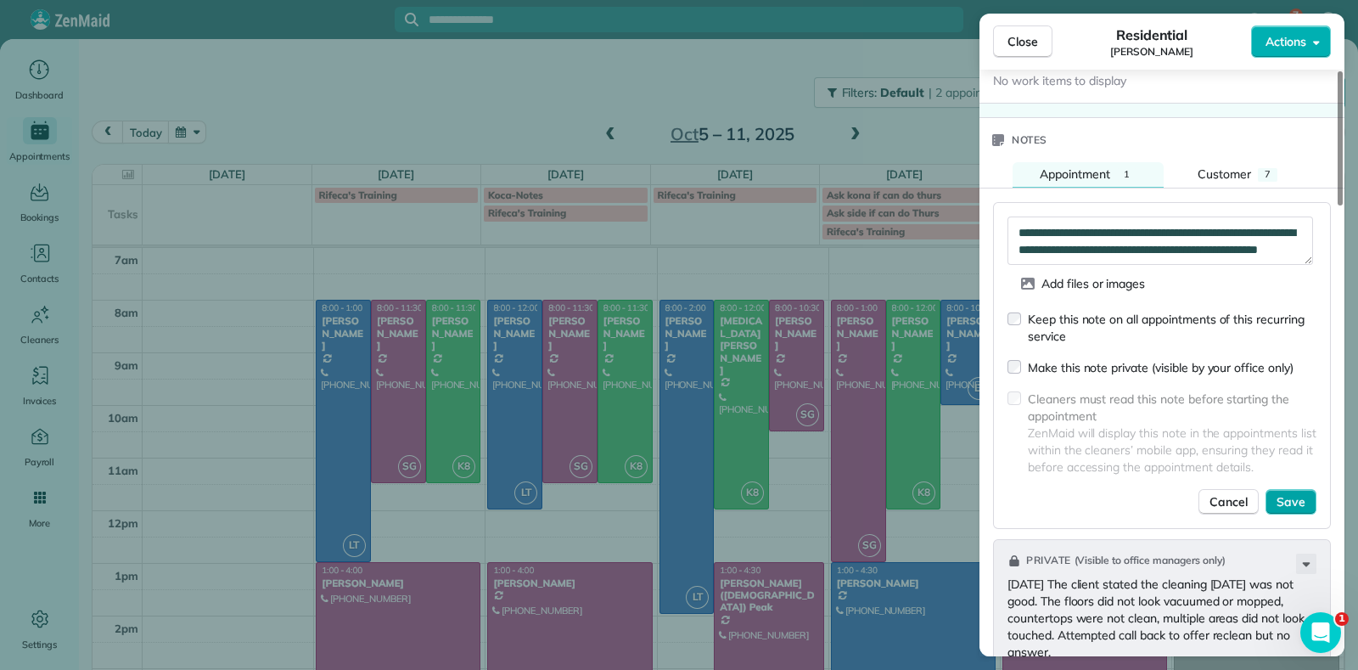
click at [1300, 493] on span "Save" at bounding box center [1291, 501] width 29 height 17
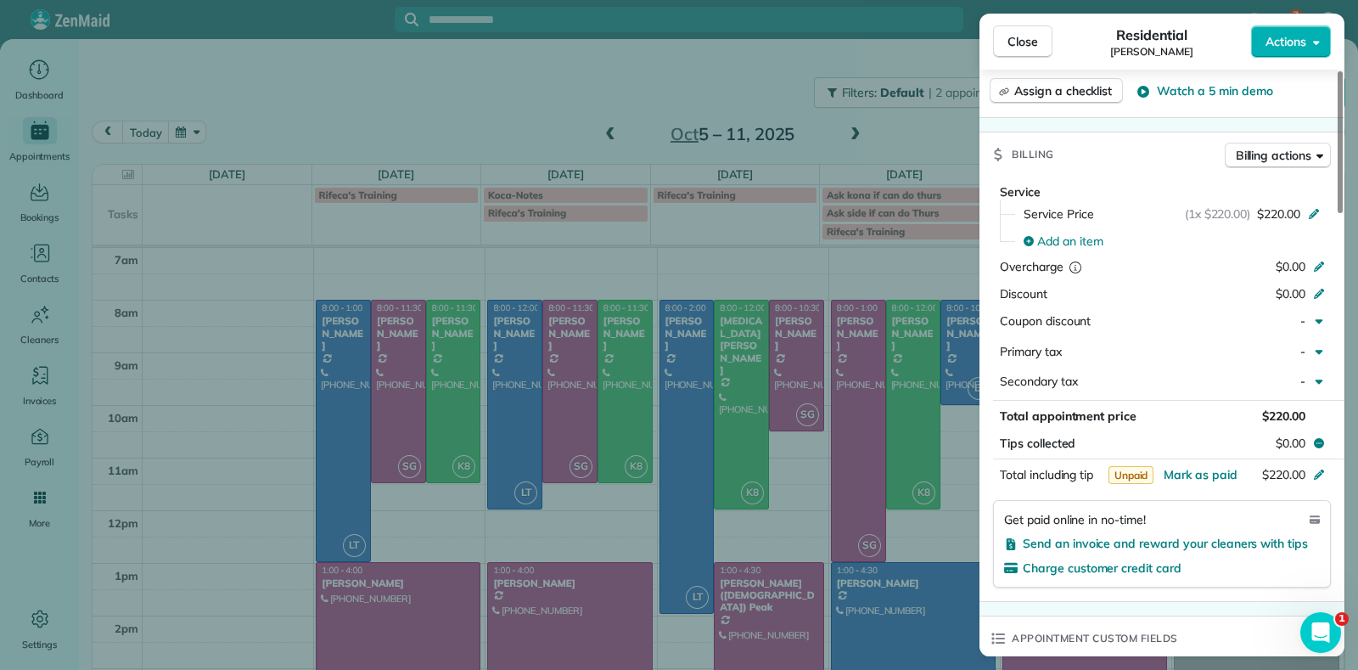
scroll to position [428, 0]
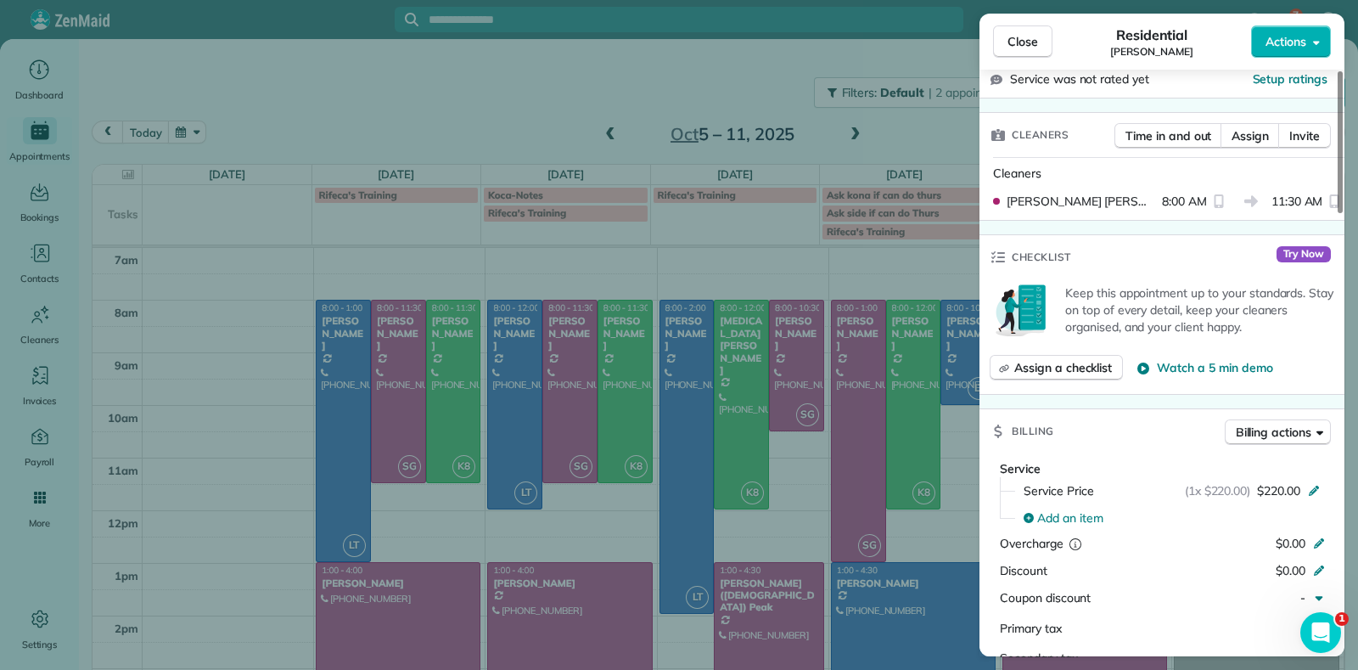
click at [530, 109] on div "Close Residential Jessica Knight Actions Status Active Jessica Knight · Open pr…" at bounding box center [679, 335] width 1358 height 670
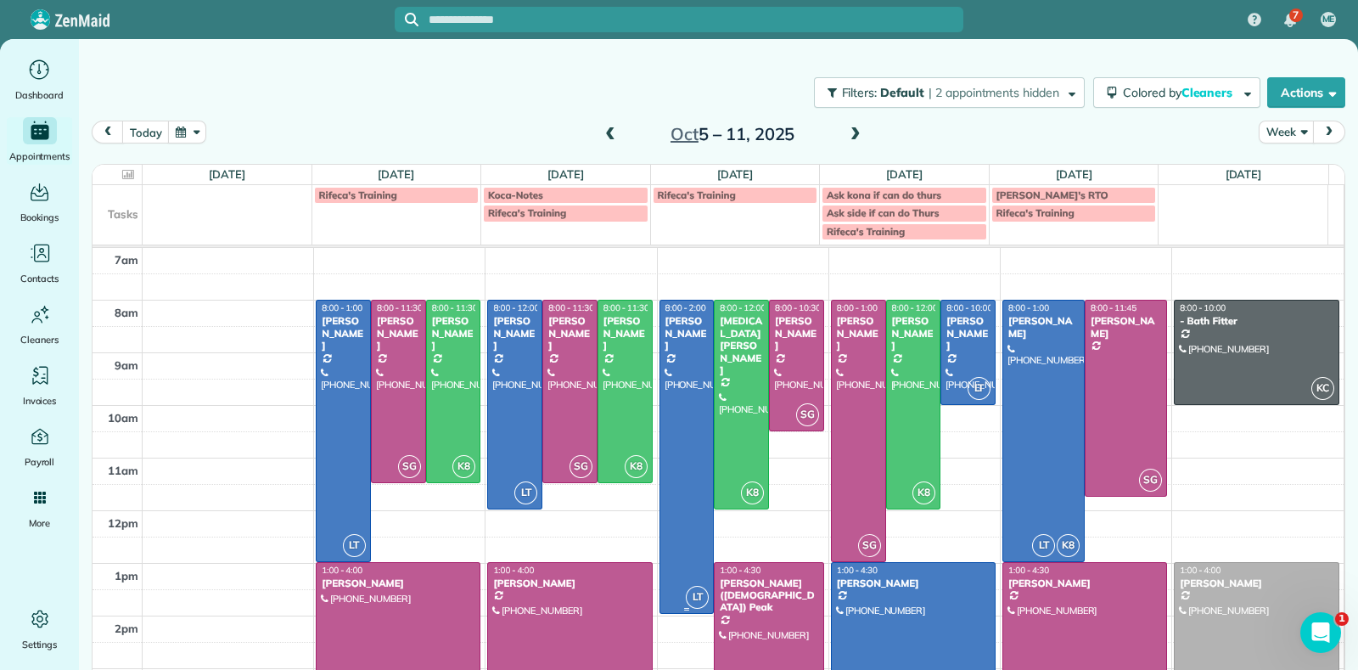
click at [665, 333] on div "Julie Weissend" at bounding box center [687, 333] width 45 height 36
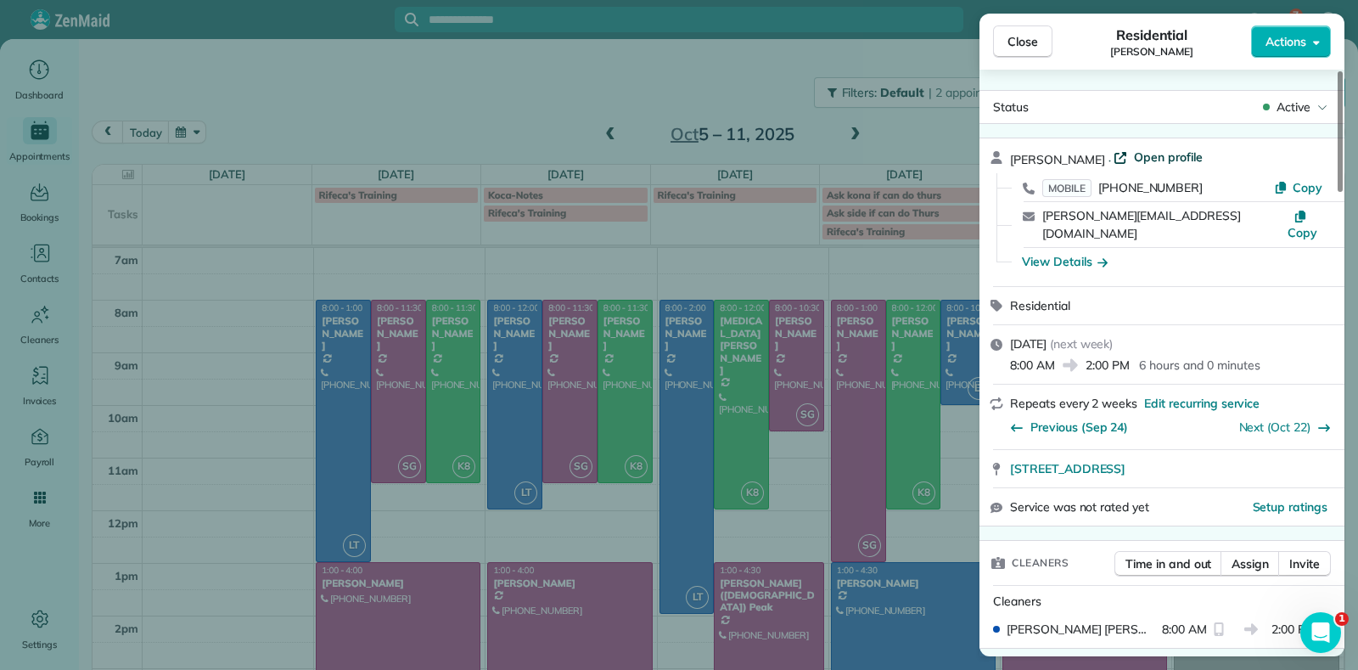
click at [1134, 163] on span "Open profile" at bounding box center [1168, 157] width 69 height 17
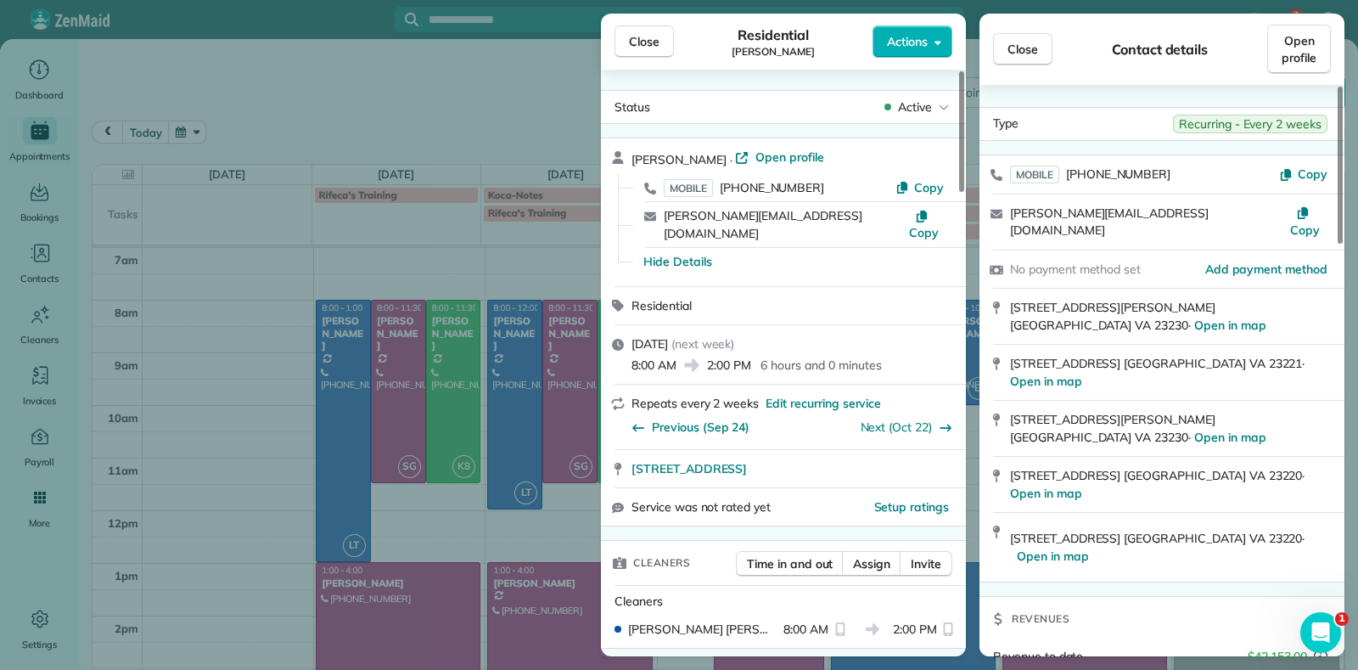
drag, startPoint x: 458, startPoint y: 121, endPoint x: 562, endPoint y: 142, distance: 106.5
click at [458, 121] on div "Close Residential Julie Weissend Actions Status Active Julie Weissend · Open pr…" at bounding box center [679, 335] width 1358 height 670
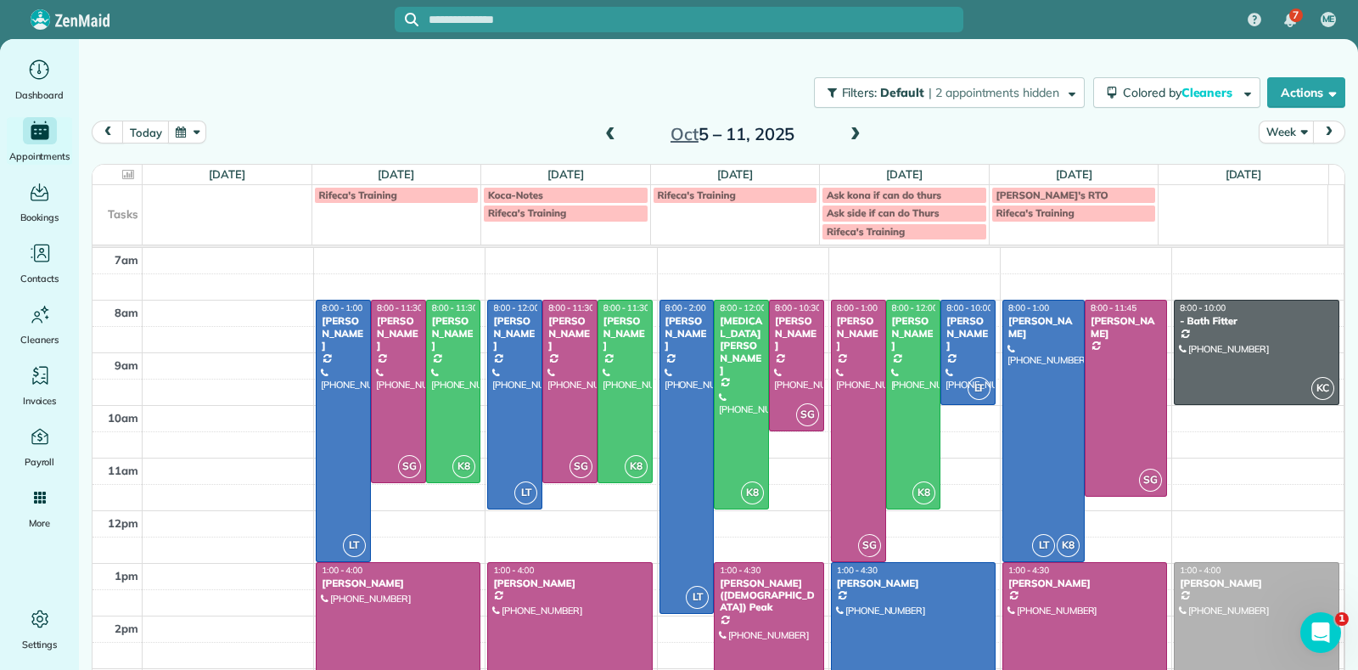
click at [601, 129] on span at bounding box center [610, 134] width 19 height 15
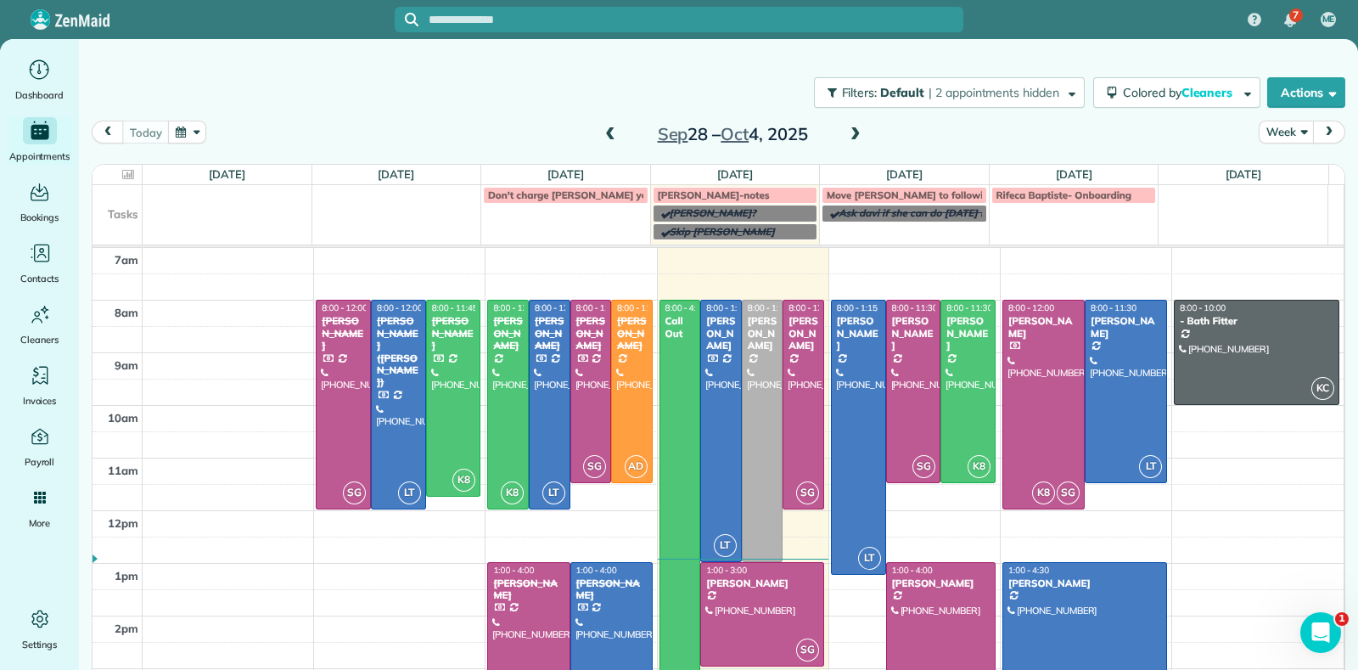
click at [605, 138] on span at bounding box center [610, 134] width 19 height 15
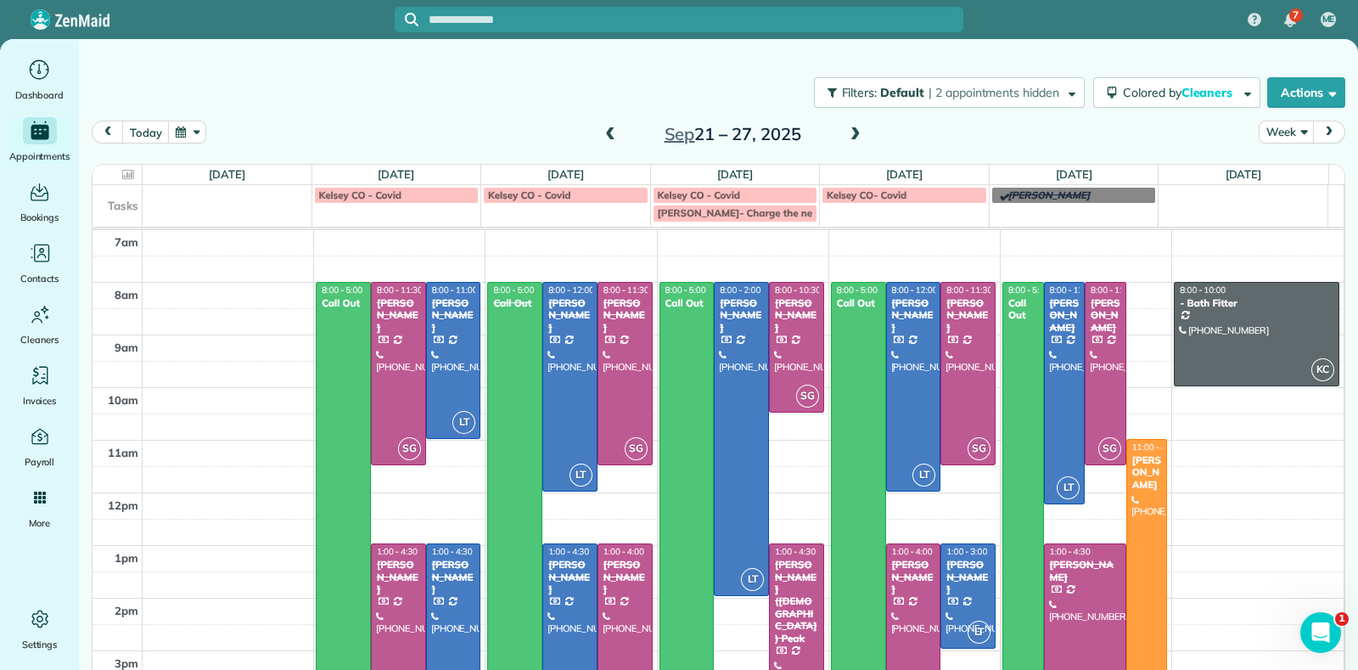
click at [846, 135] on span at bounding box center [855, 134] width 19 height 15
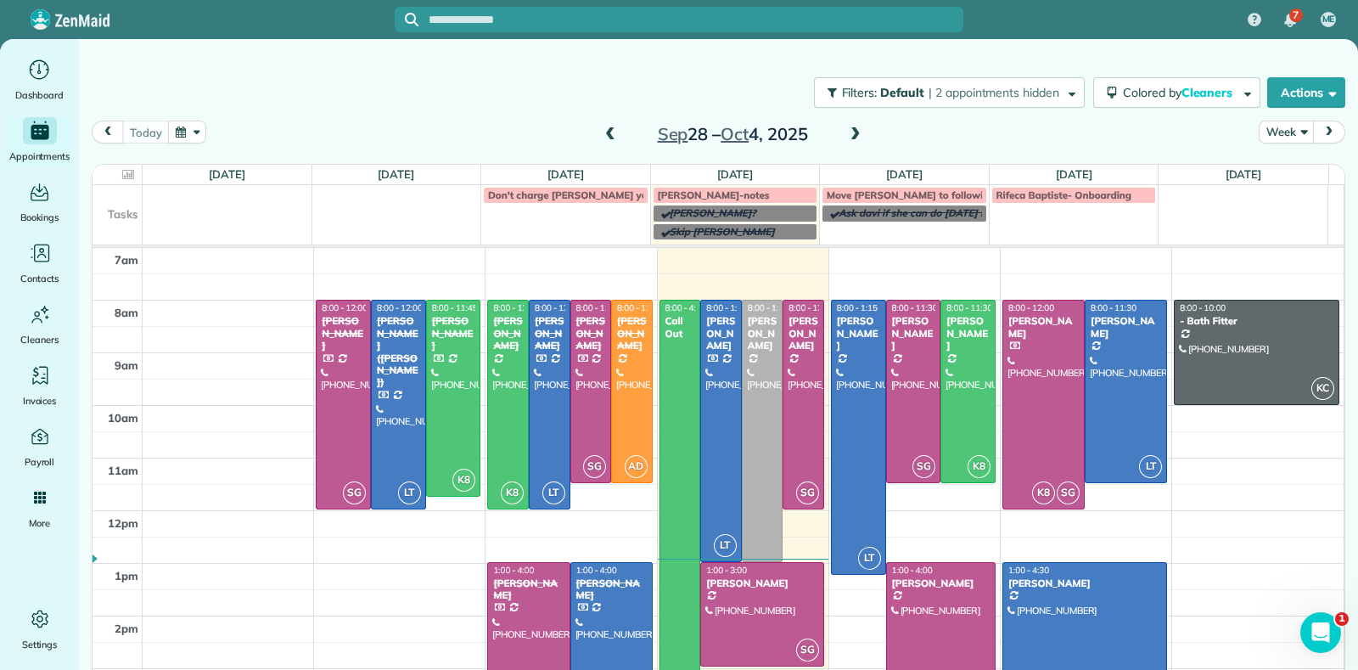
click at [846, 136] on span at bounding box center [855, 134] width 19 height 15
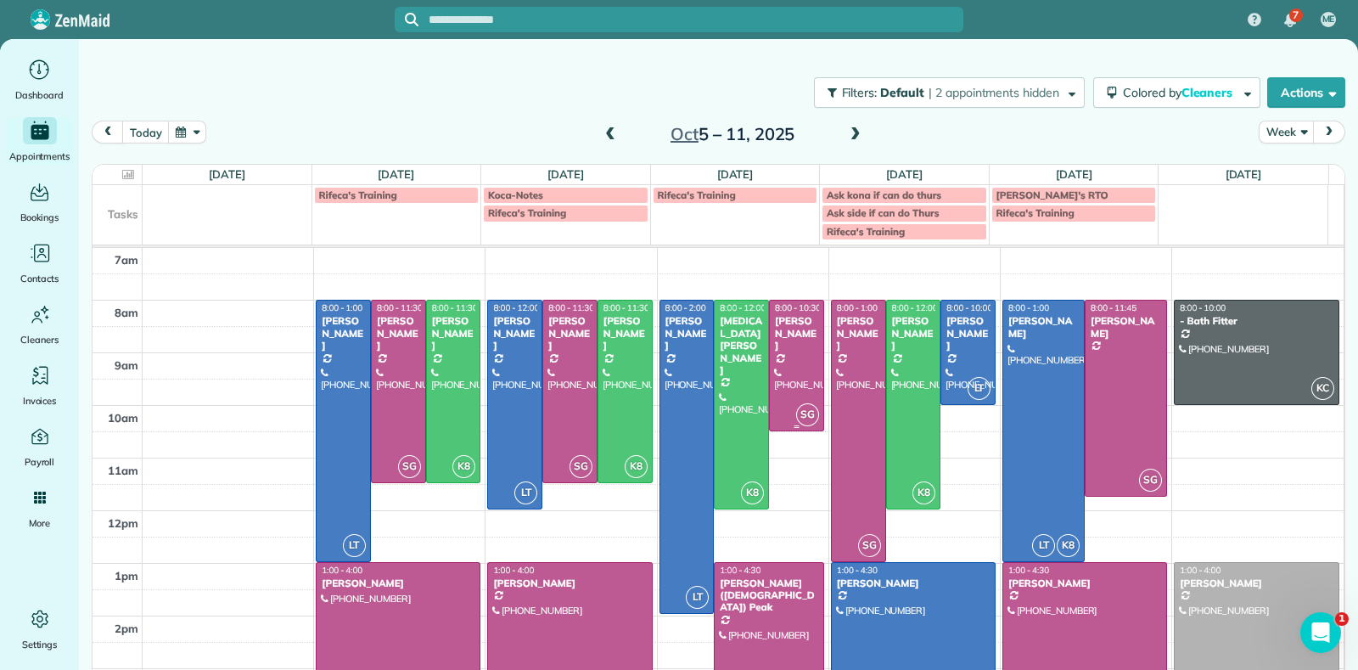
click at [788, 343] on div at bounding box center [796, 364] width 53 height 129
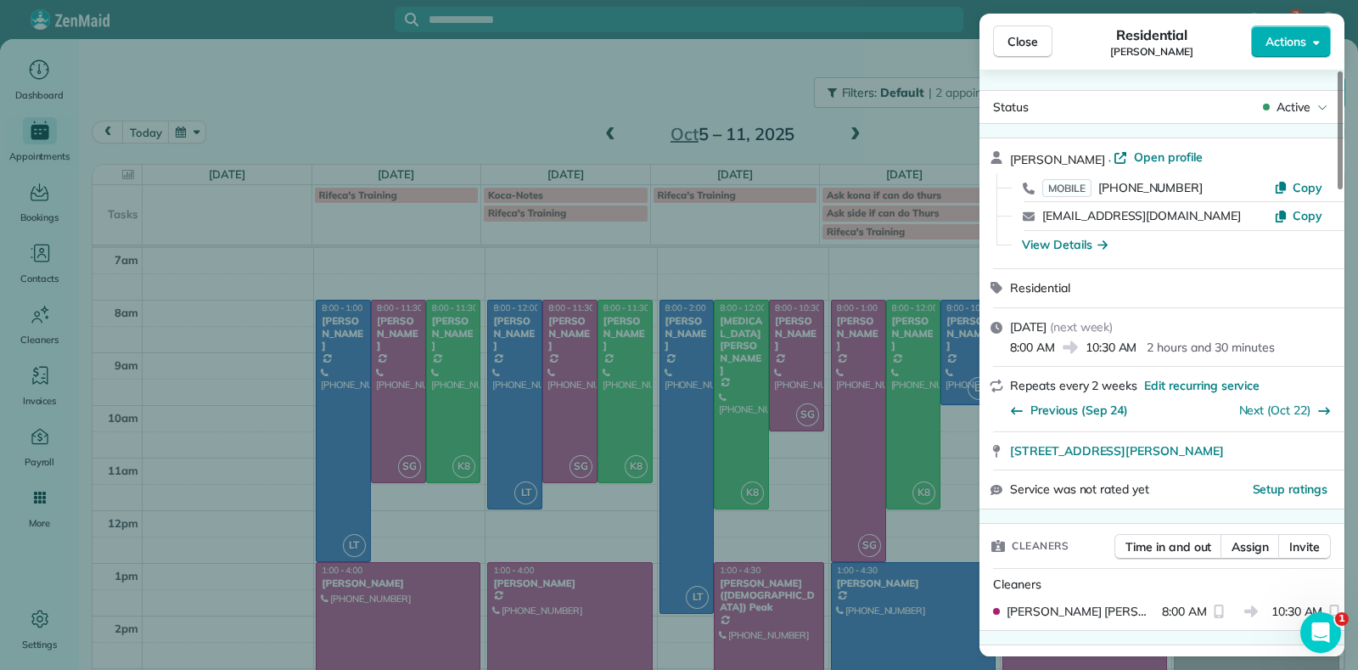
click at [1271, 59] on div "Close Residential Tiffany Stark Actions" at bounding box center [1162, 42] width 365 height 56
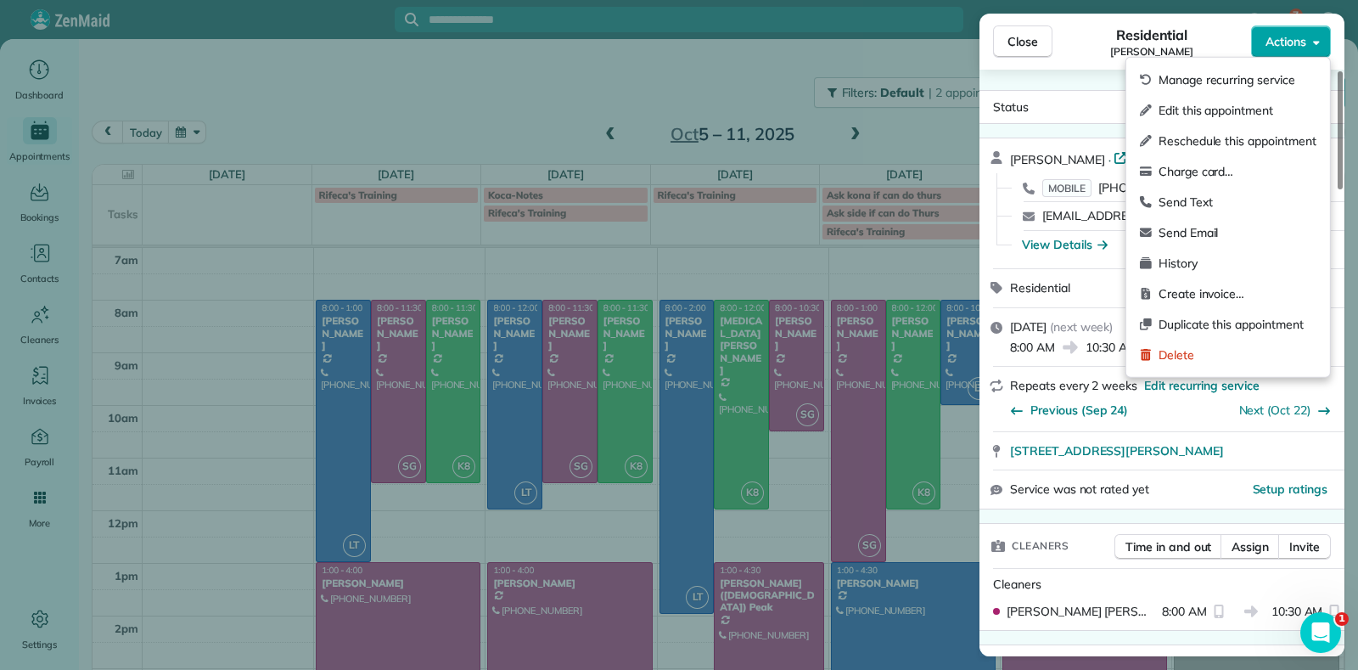
click at [1276, 53] on button "Actions" at bounding box center [1291, 41] width 80 height 32
click at [1114, 158] on link "Open profile" at bounding box center [1158, 157] width 89 height 17
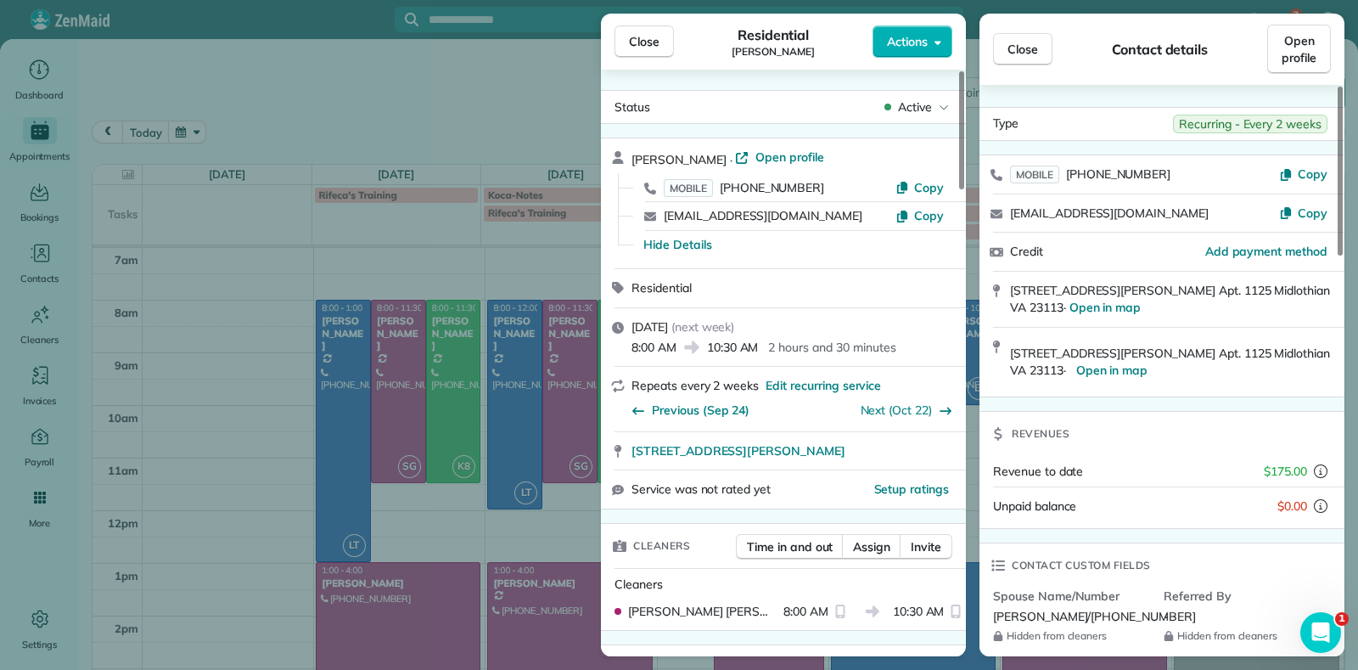
drag, startPoint x: 267, startPoint y: 122, endPoint x: 267, endPoint y: 133, distance: 11.1
click at [267, 124] on div "Close Residential Tiffany Stark Actions Status Active Tiffany Stark · Open prof…" at bounding box center [679, 335] width 1358 height 670
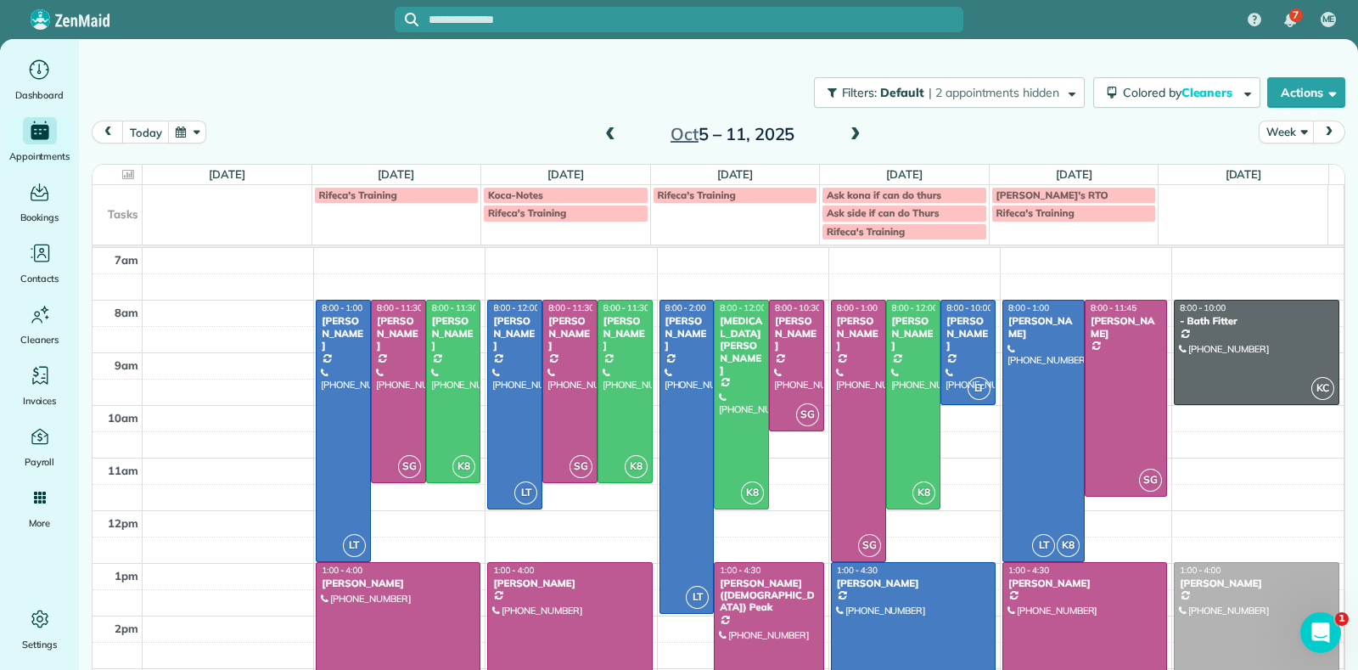
click at [781, 582] on div "Paige (Gay) Peak" at bounding box center [768, 595] width 99 height 36
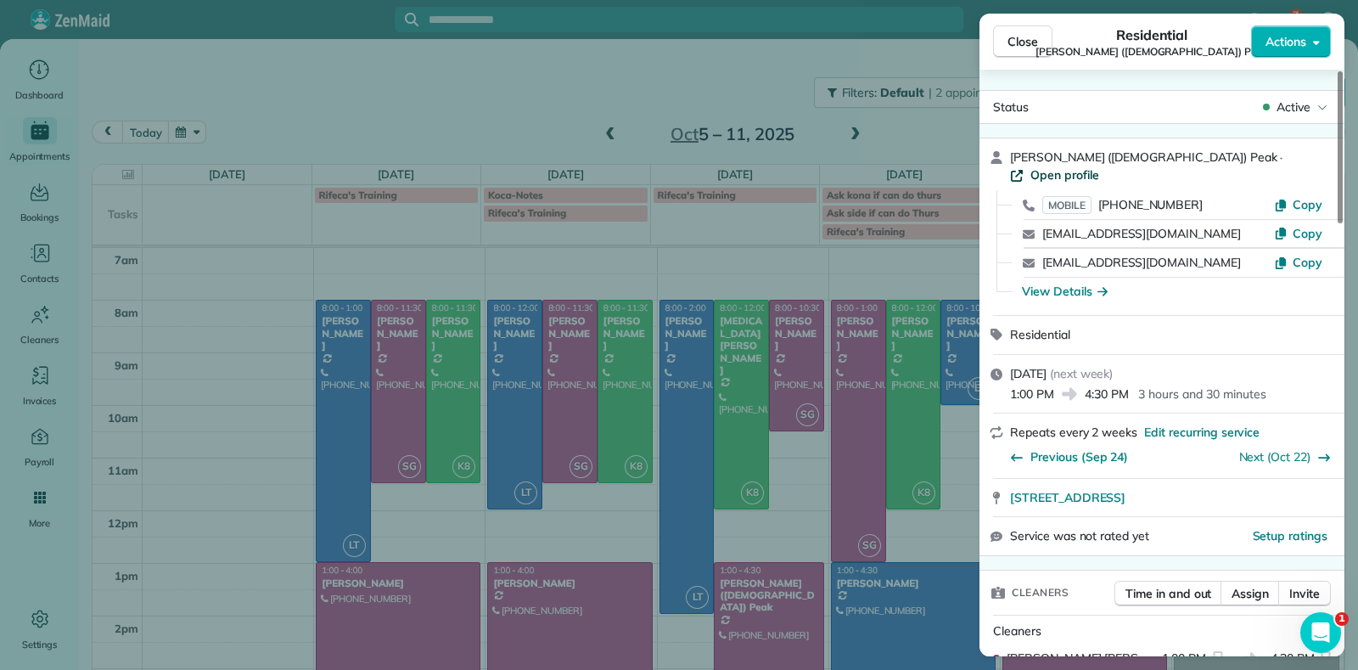
click at [1099, 166] on span "Open profile" at bounding box center [1064, 174] width 69 height 17
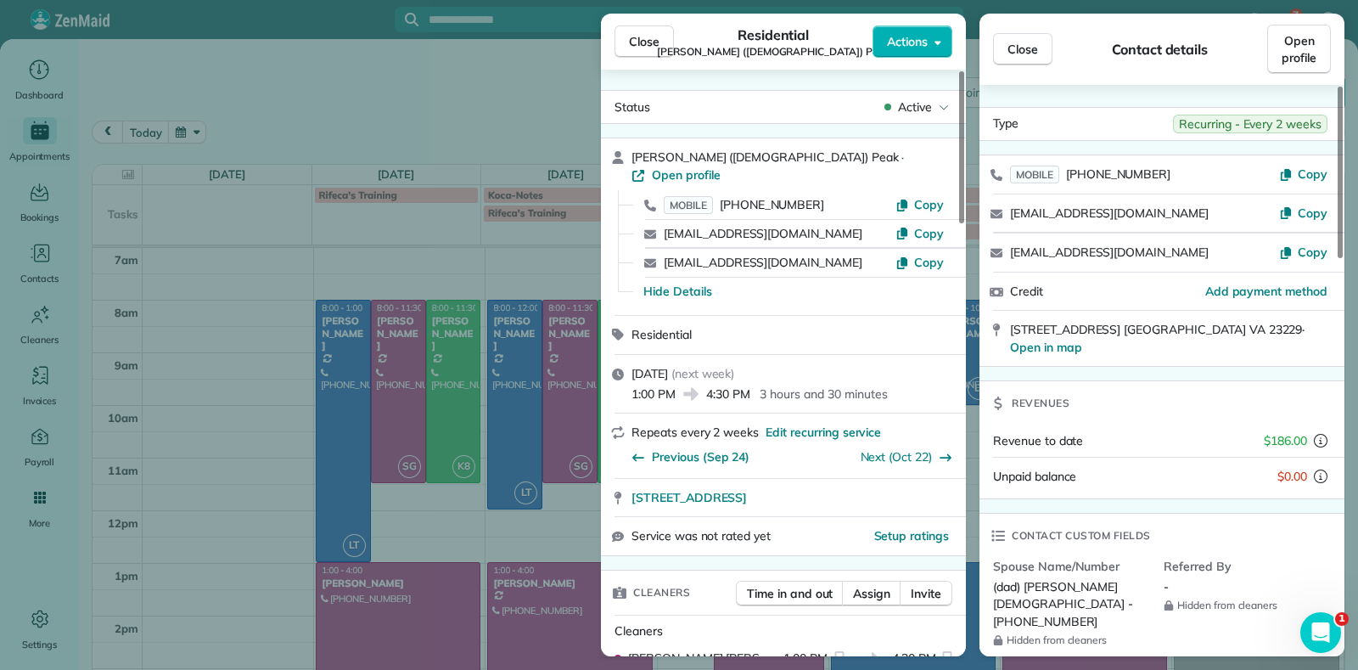
click at [430, 51] on div "Close Residential Paige (Gay) Peak Actions Status Active Paige (Gay) Peak · Ope…" at bounding box center [679, 335] width 1358 height 670
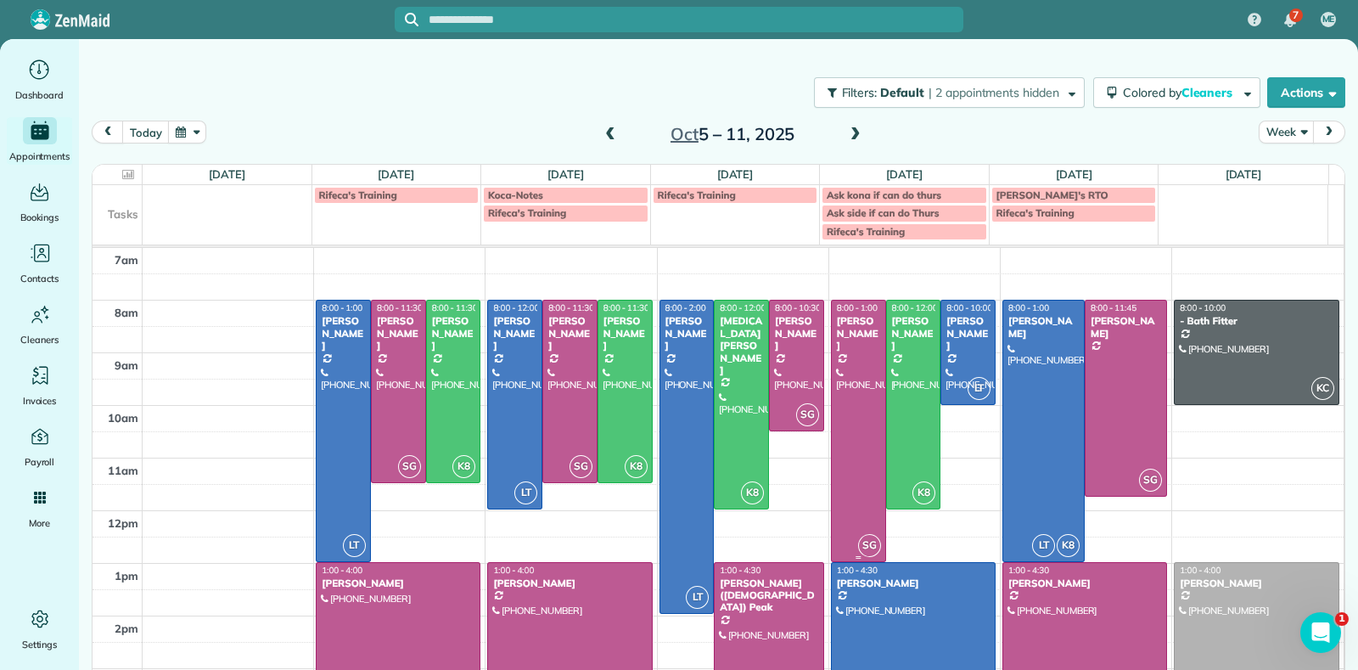
click at [842, 398] on div at bounding box center [858, 430] width 53 height 260
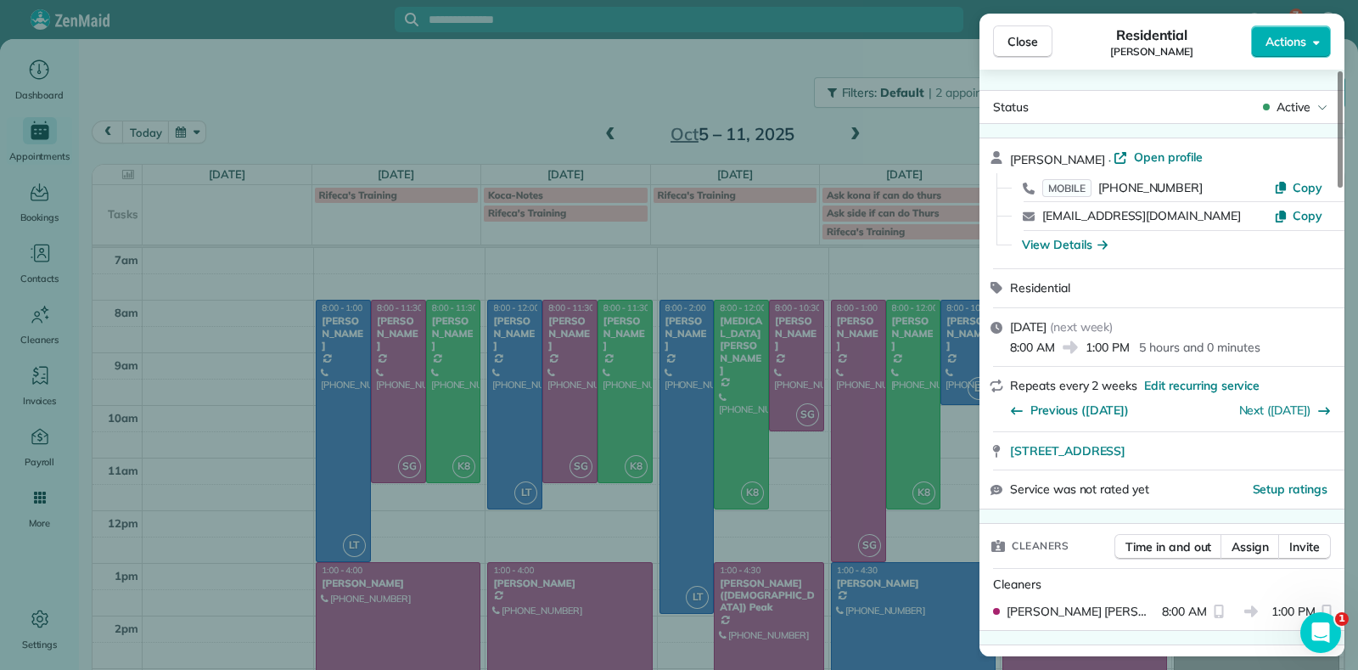
click at [828, 426] on div "Close Residential Lauren Sides Actions Status Active Lauren Sides · Open profil…" at bounding box center [679, 335] width 1358 height 670
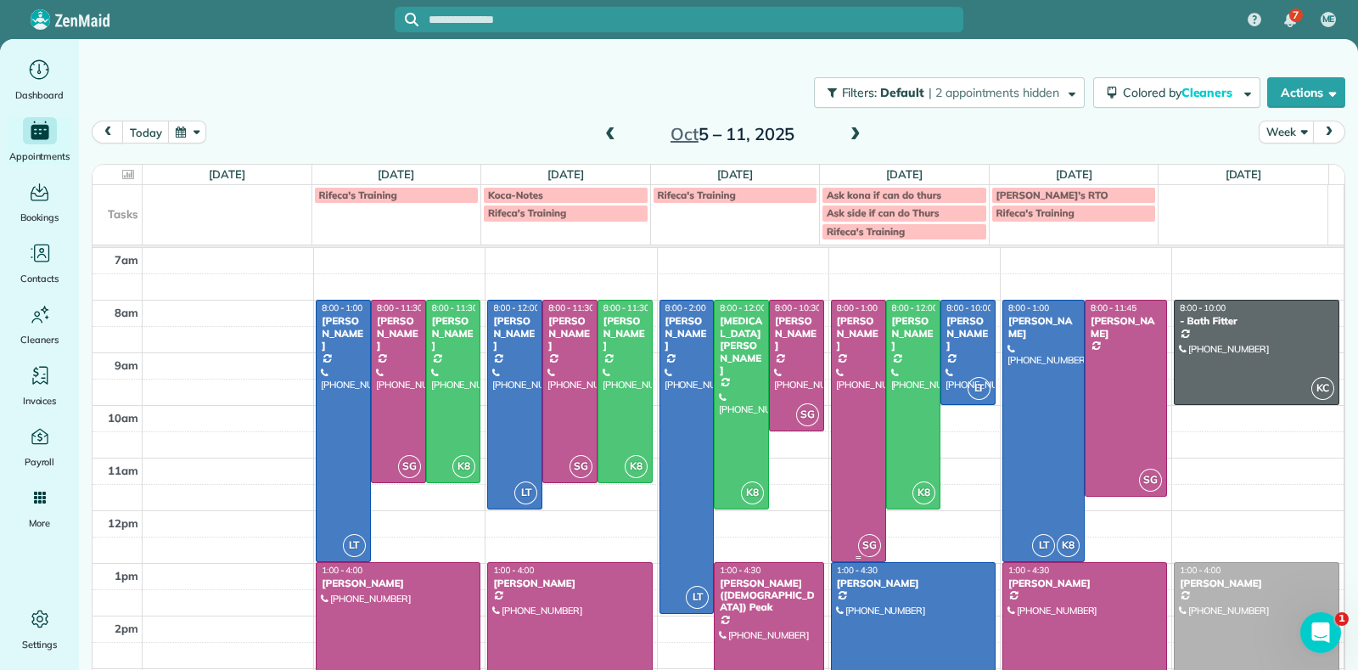
click at [832, 424] on div at bounding box center [858, 430] width 53 height 260
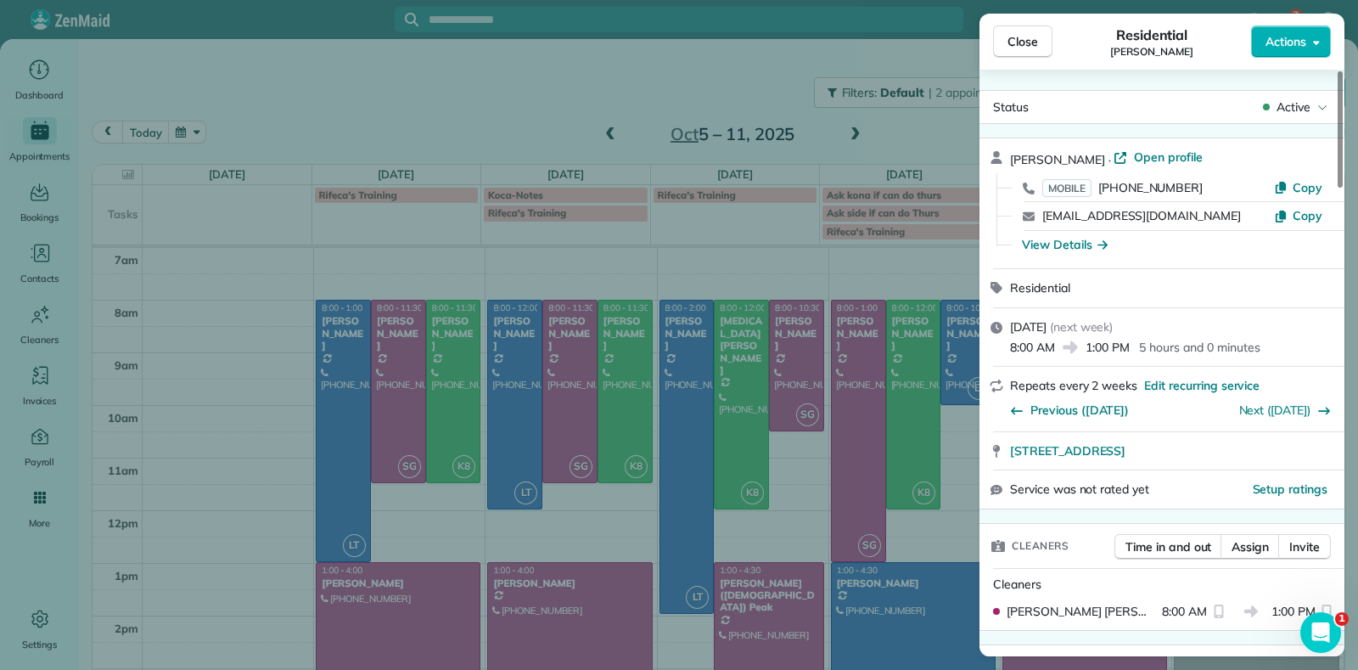
click at [841, 421] on div "Close Residential Lauren Sides Actions Status Active Lauren Sides · Open profil…" at bounding box center [679, 335] width 1358 height 670
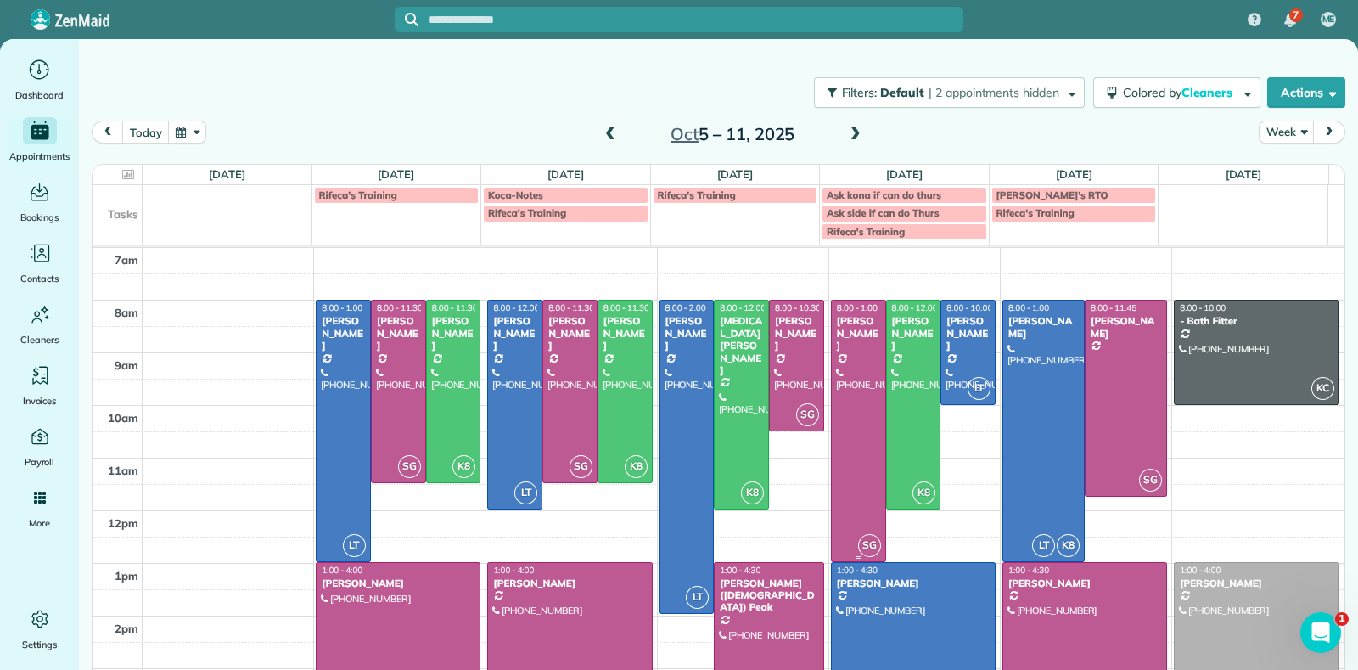
click at [841, 420] on div at bounding box center [858, 430] width 53 height 260
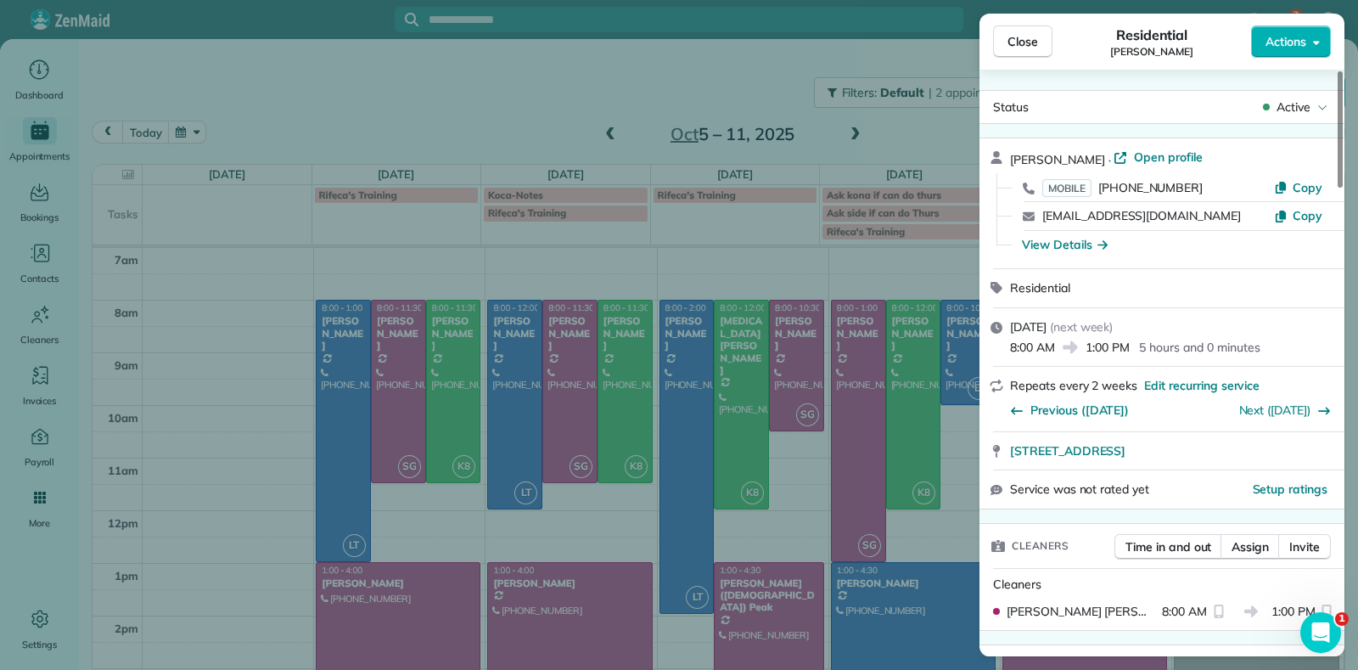
click at [841, 420] on div "Close Residential Lauren Sides Actions Status Active Lauren Sides · Open profil…" at bounding box center [679, 335] width 1358 height 670
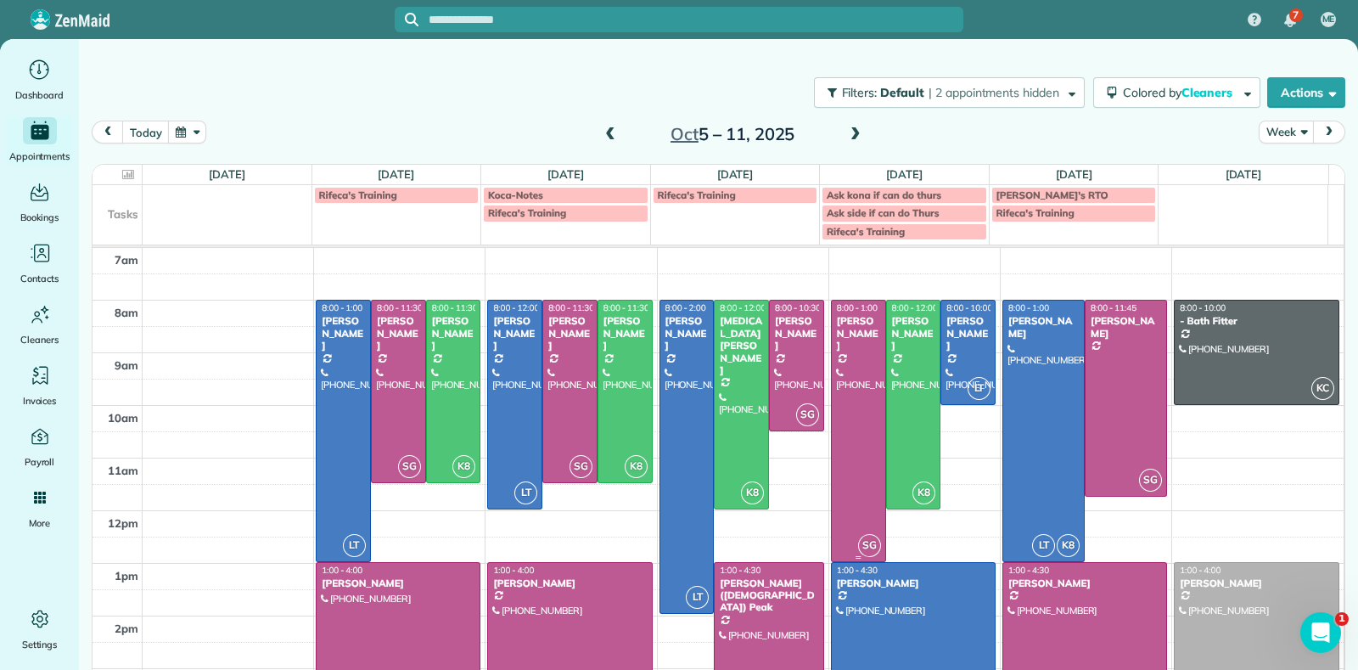
click at [832, 400] on div at bounding box center [858, 430] width 53 height 260
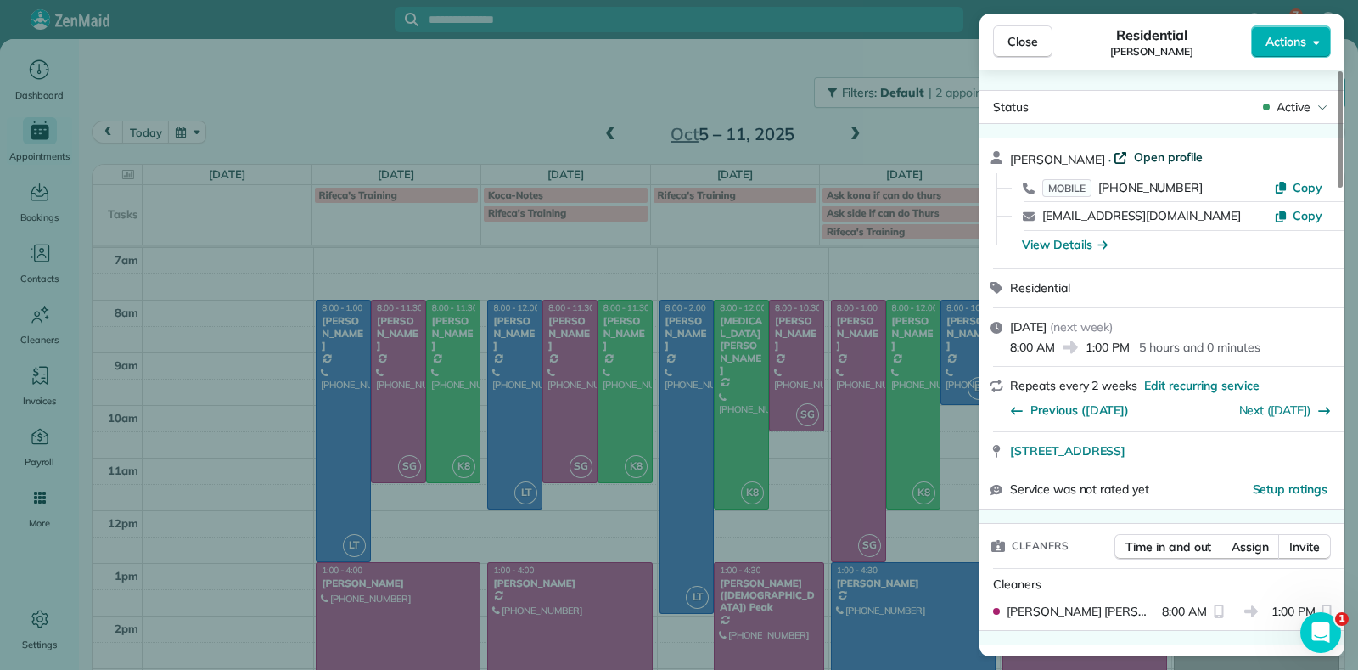
click at [1134, 154] on span "Open profile" at bounding box center [1168, 157] width 69 height 17
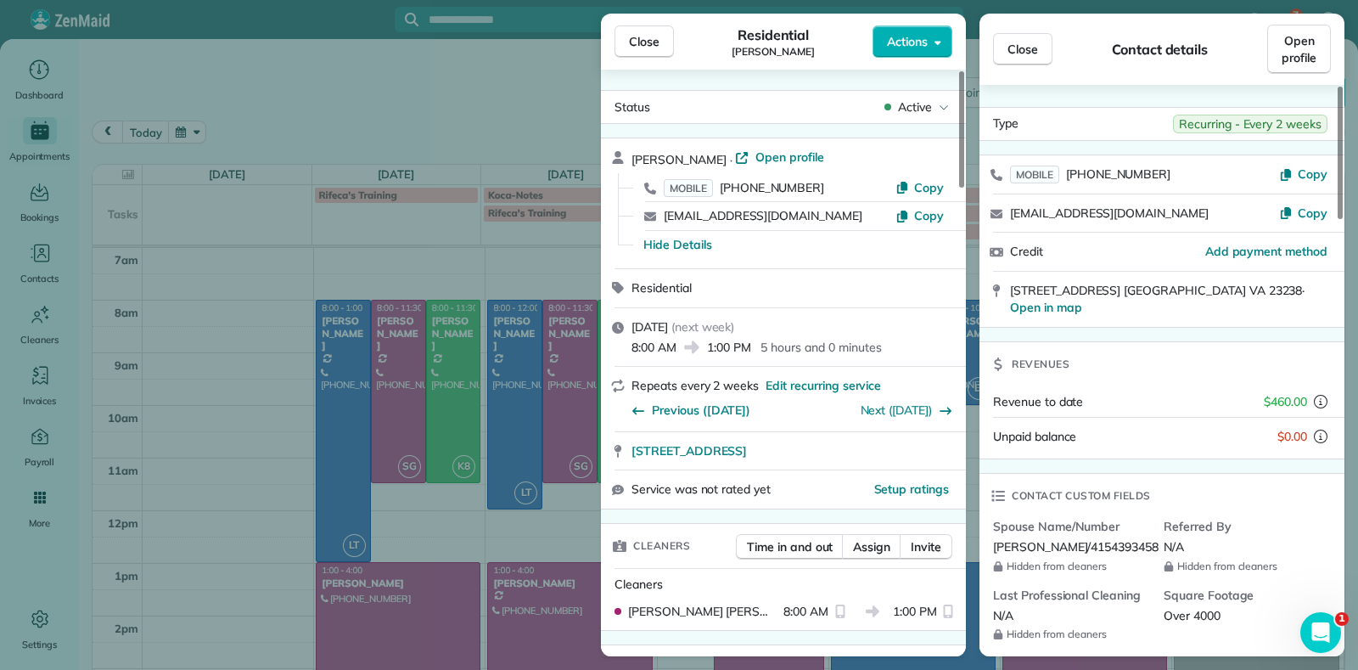
click at [491, 115] on div "Close Residential Lauren Sides Actions Status Active Lauren Sides · Open profil…" at bounding box center [679, 335] width 1358 height 670
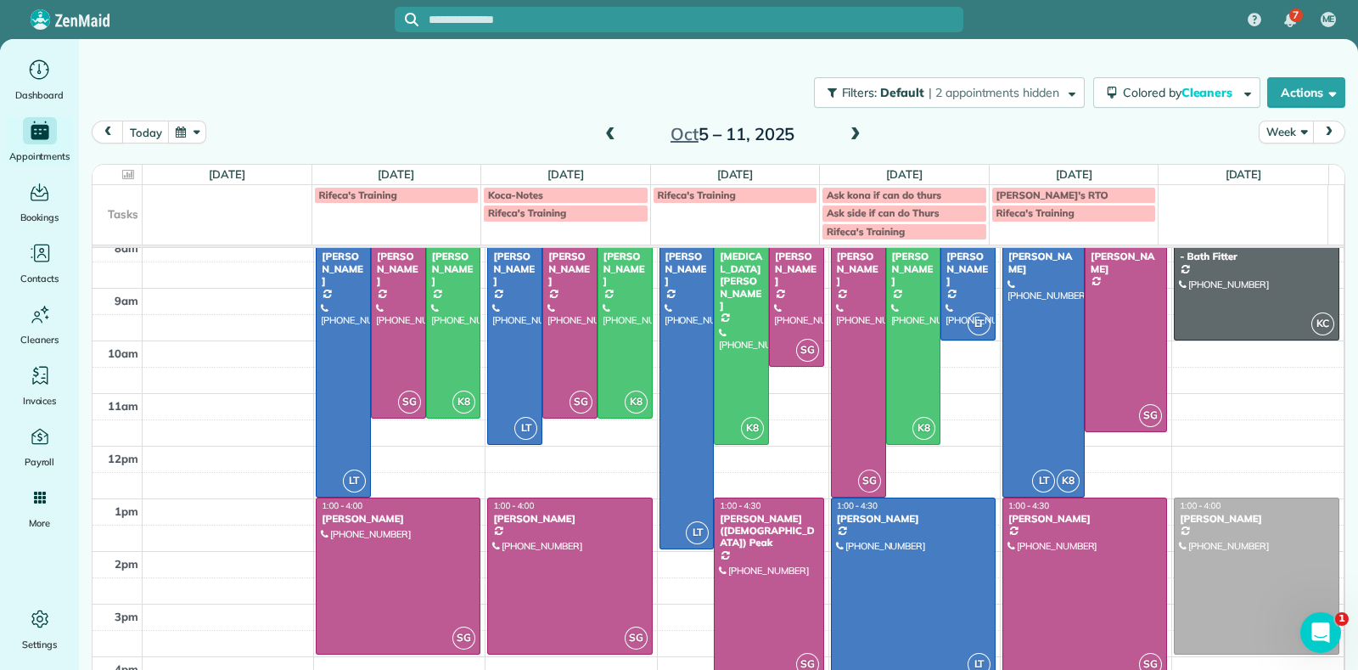
scroll to position [95, 0]
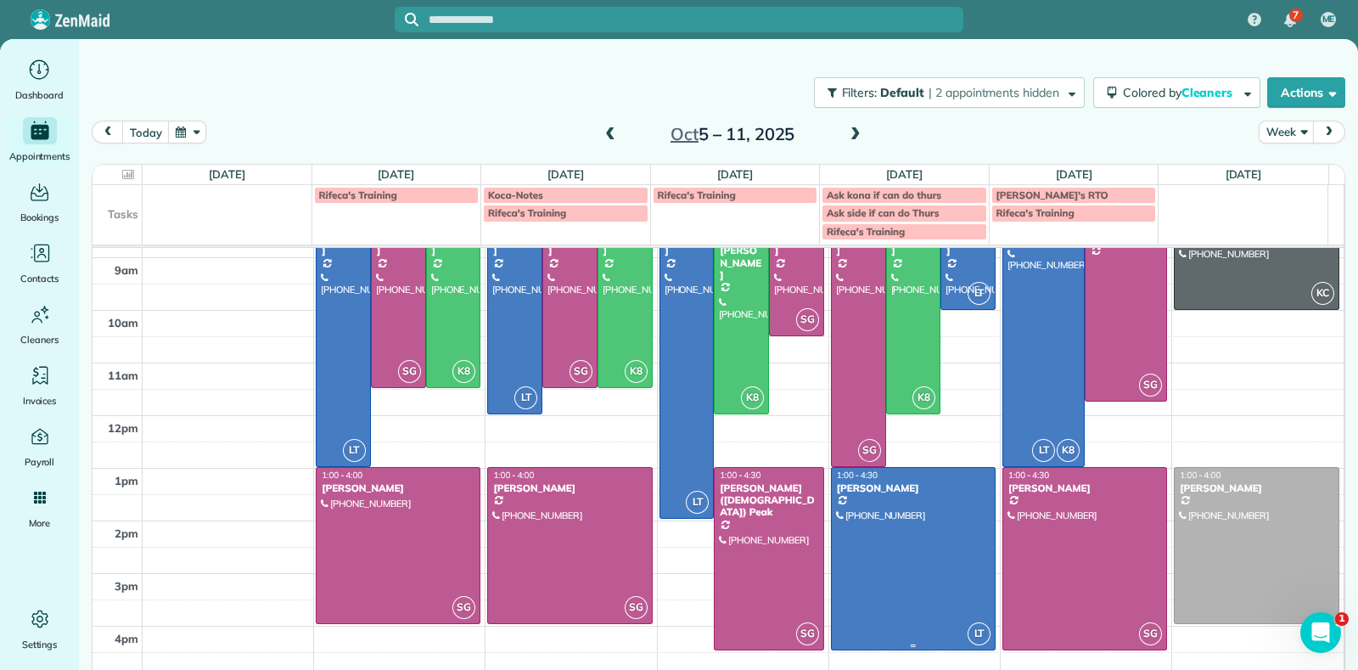
click at [932, 600] on div at bounding box center [913, 559] width 163 height 182
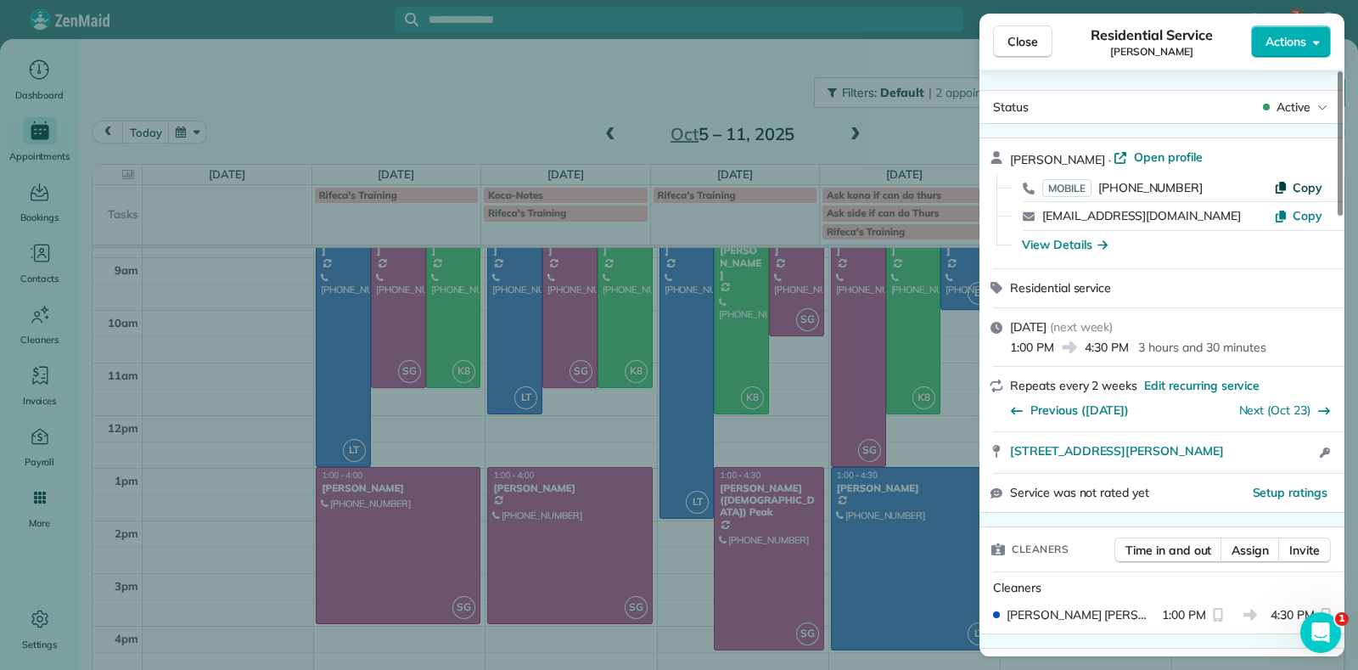
click at [1282, 186] on icon "button" at bounding box center [1281, 188] width 10 height 12
click at [575, 94] on div "Close Residential Service Carla Bowman Actions Status Active Carla Bowman · Ope…" at bounding box center [679, 335] width 1358 height 670
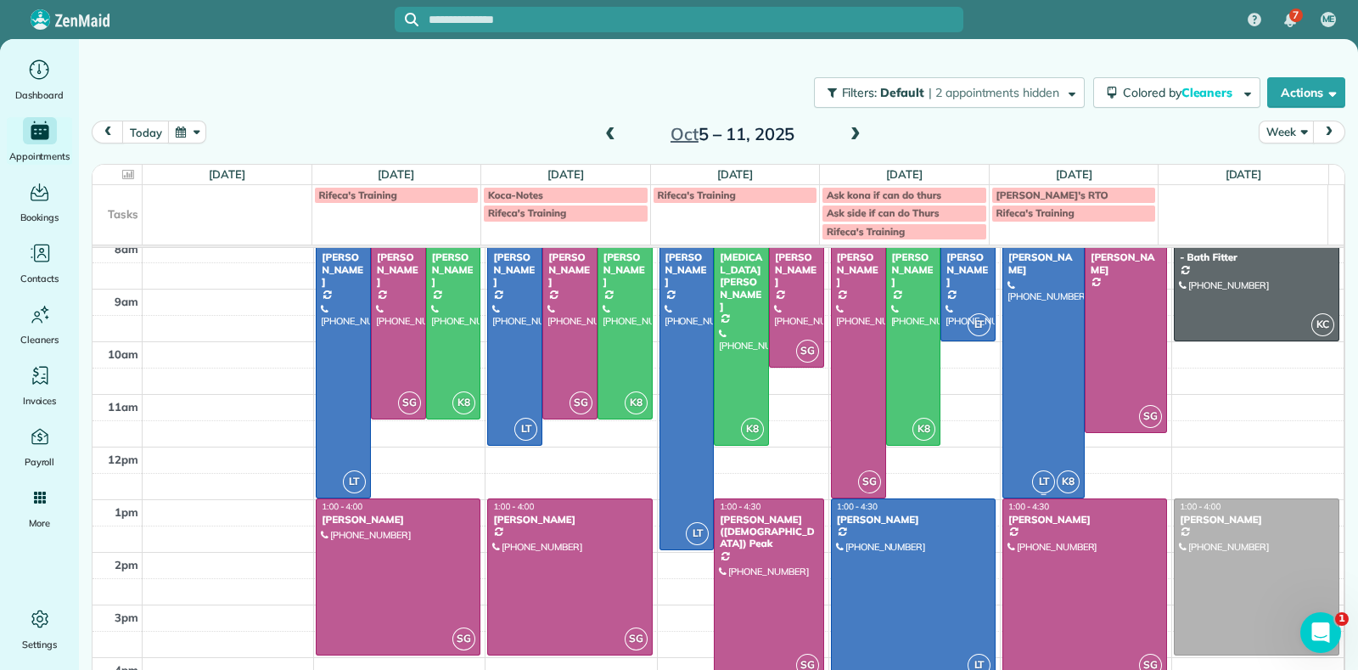
scroll to position [95, 0]
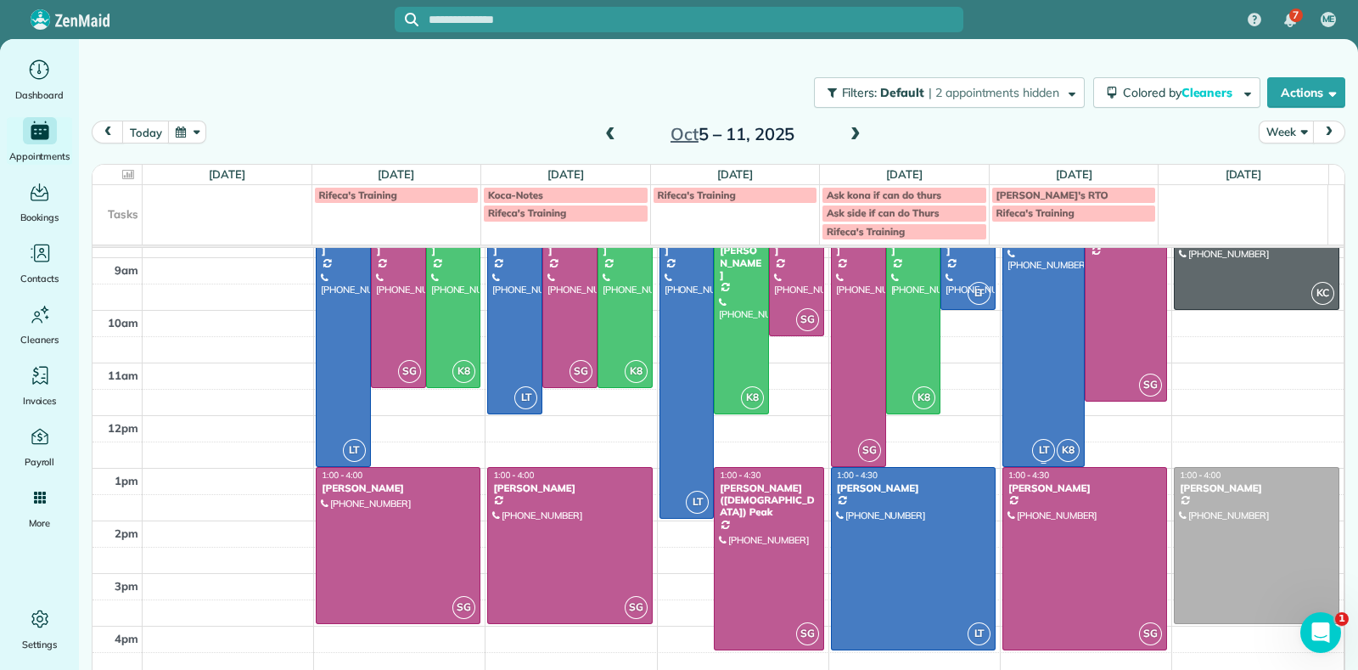
click at [1005, 396] on div at bounding box center [1043, 335] width 81 height 260
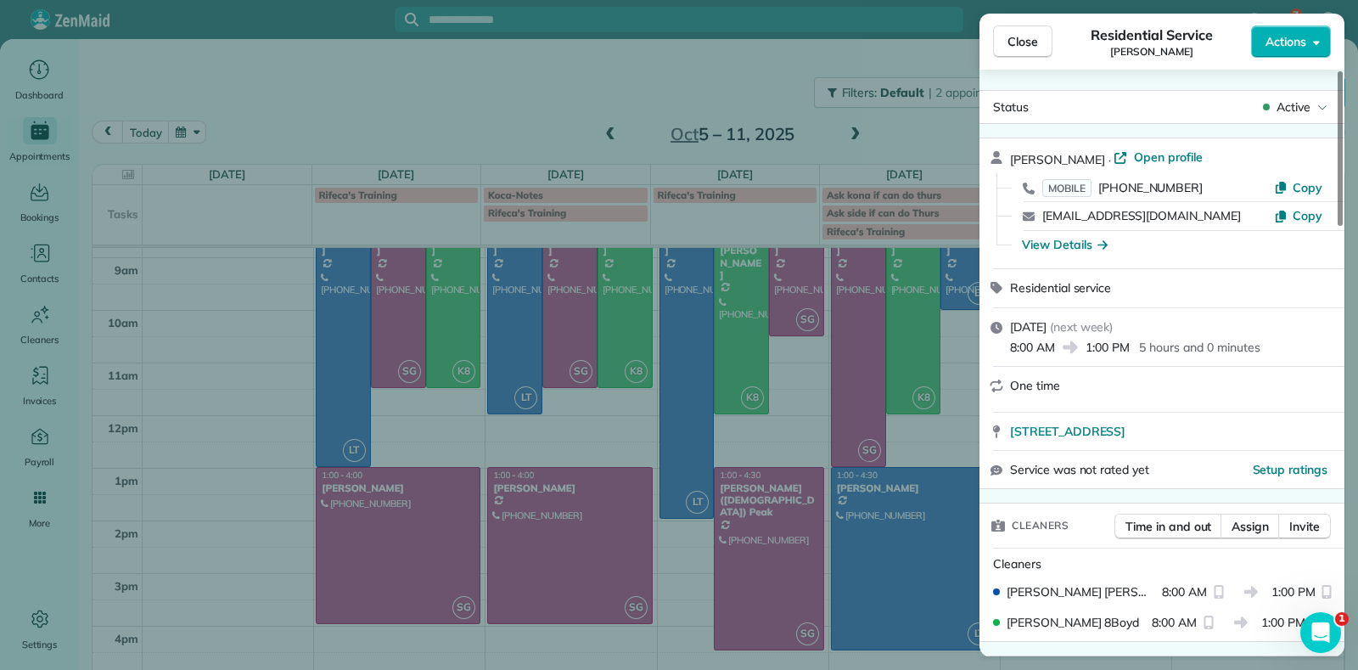
click at [748, 503] on div "Close Residential Service Julie Bowman Actions Status Active Julie Bowman · Ope…" at bounding box center [679, 335] width 1358 height 670
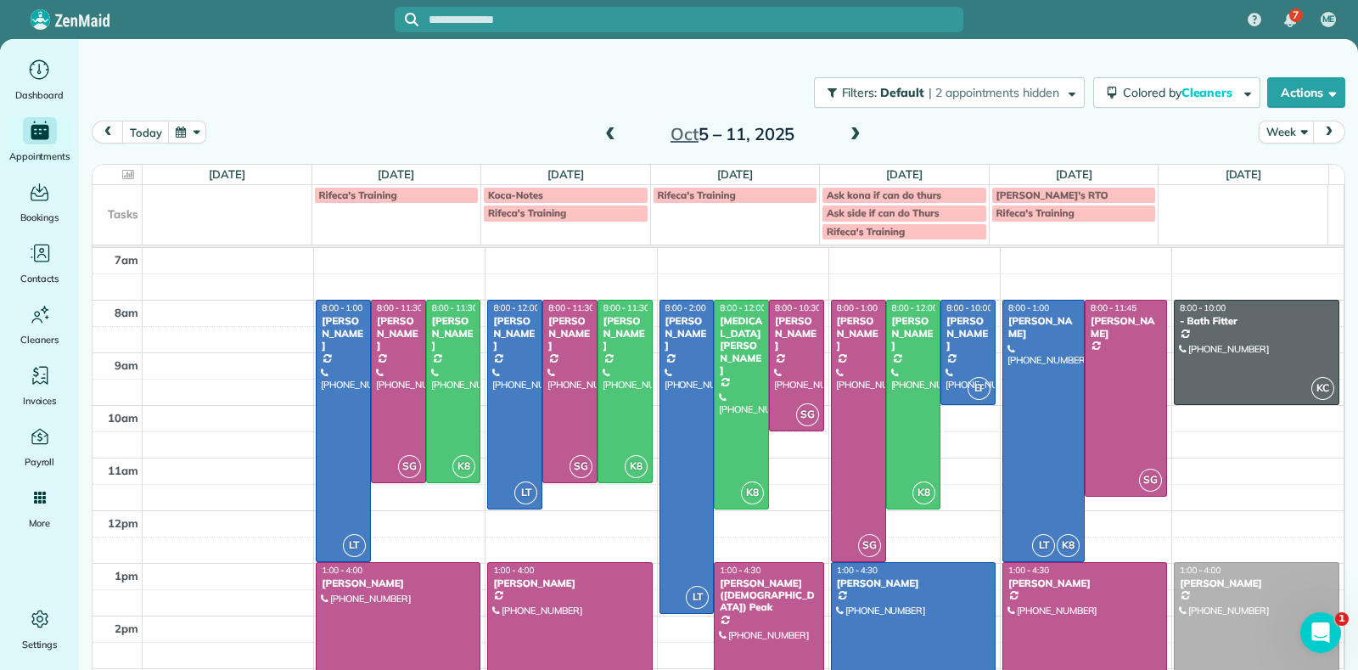
click at [976, 486] on td at bounding box center [744, 498] width 1202 height 26
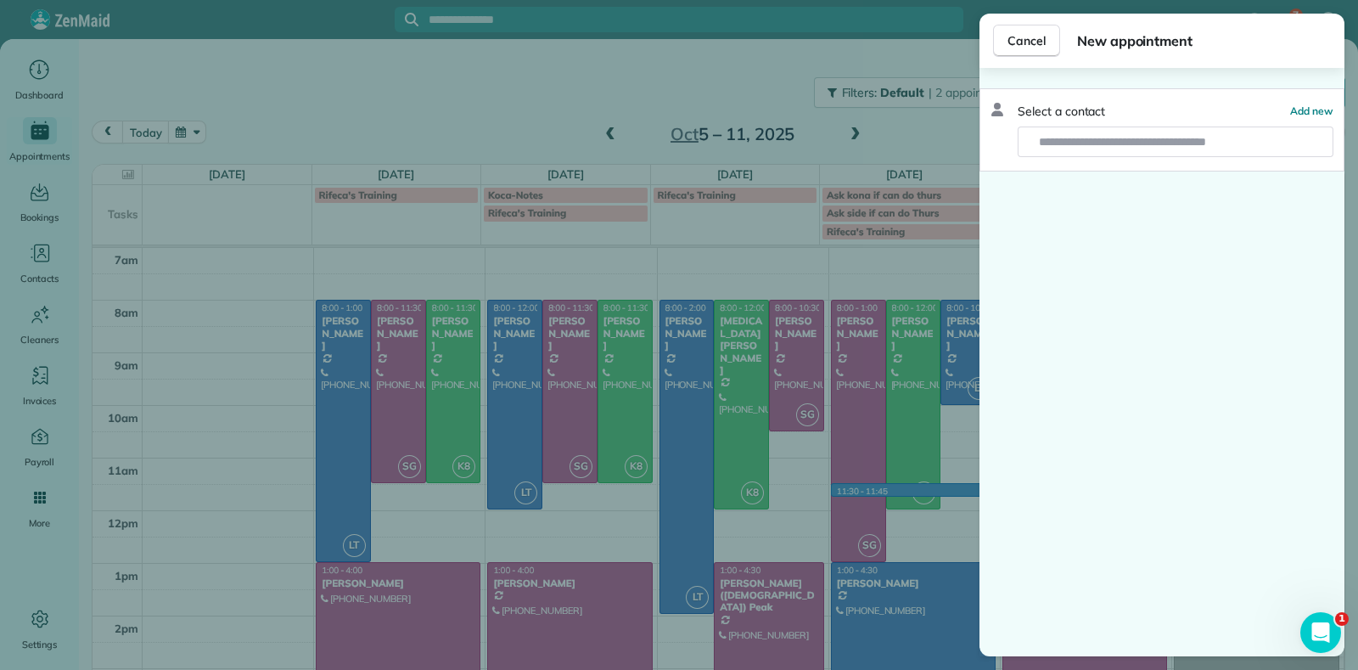
click at [942, 502] on div "Cancel New appointment Select a contact Add new" at bounding box center [679, 335] width 1358 height 670
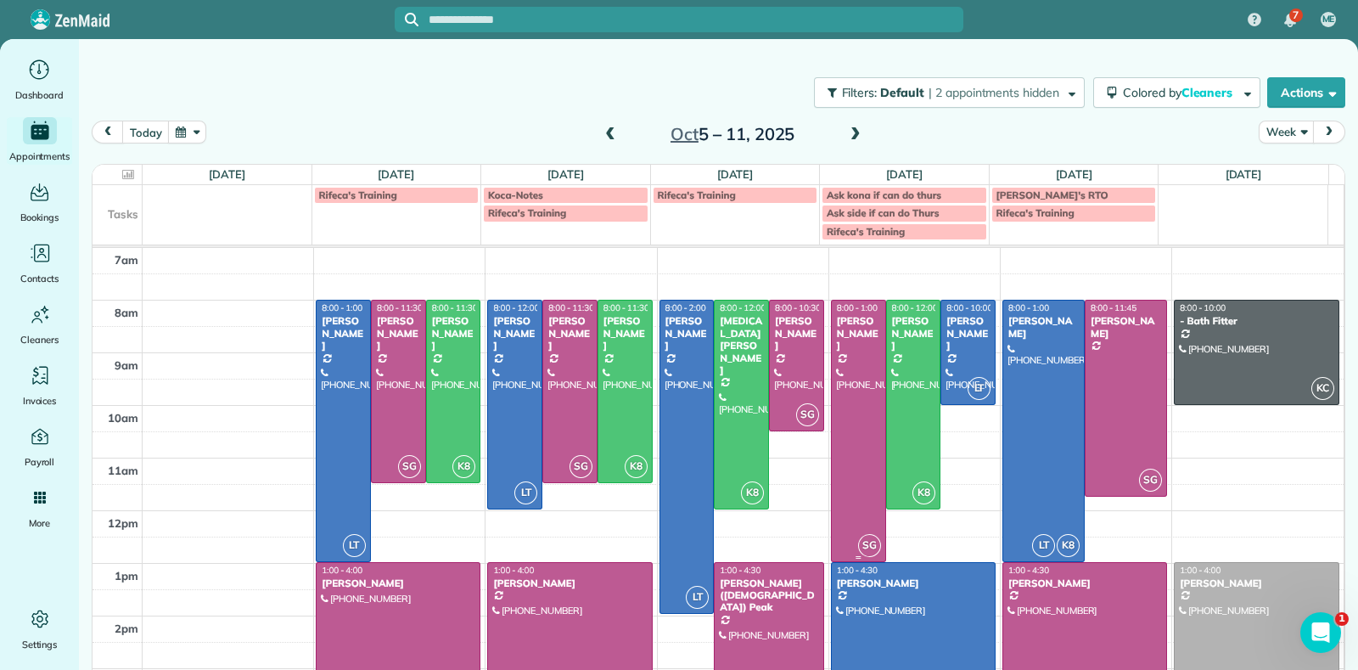
click at [853, 439] on div at bounding box center [858, 430] width 53 height 260
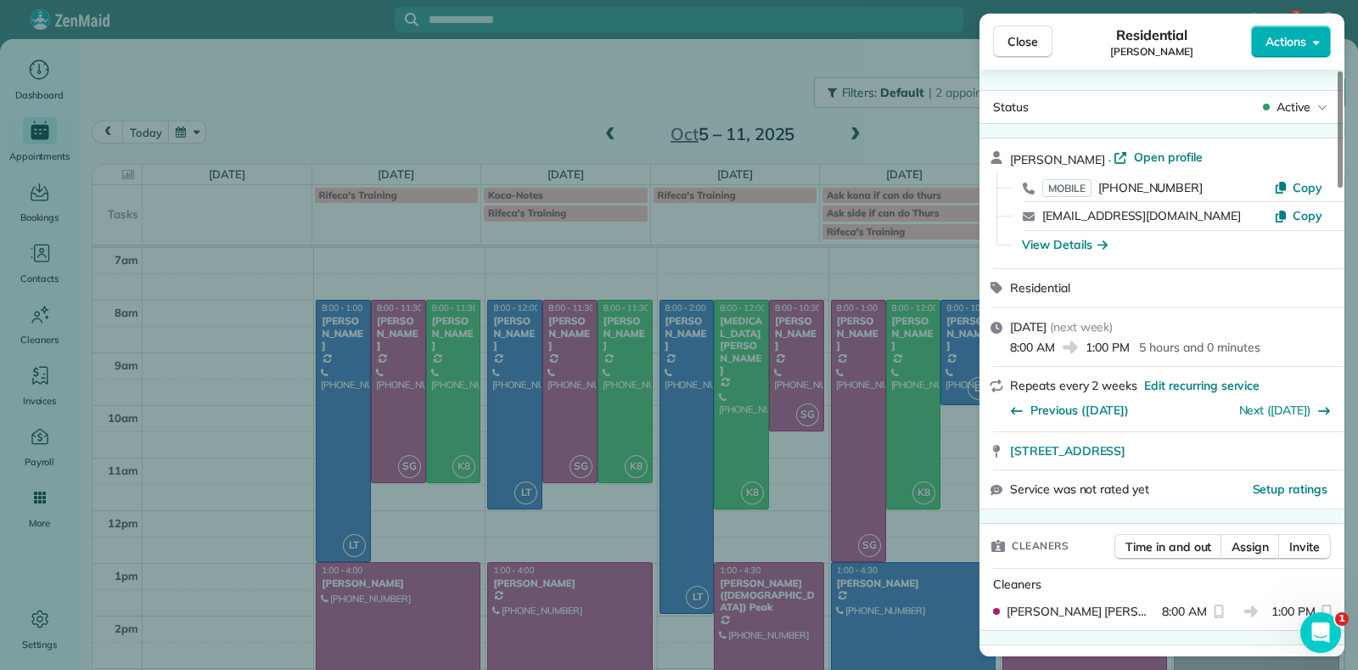
click at [928, 531] on div "Close Residential Lauren Sides Actions Status Active Lauren Sides · Open profil…" at bounding box center [679, 335] width 1358 height 670
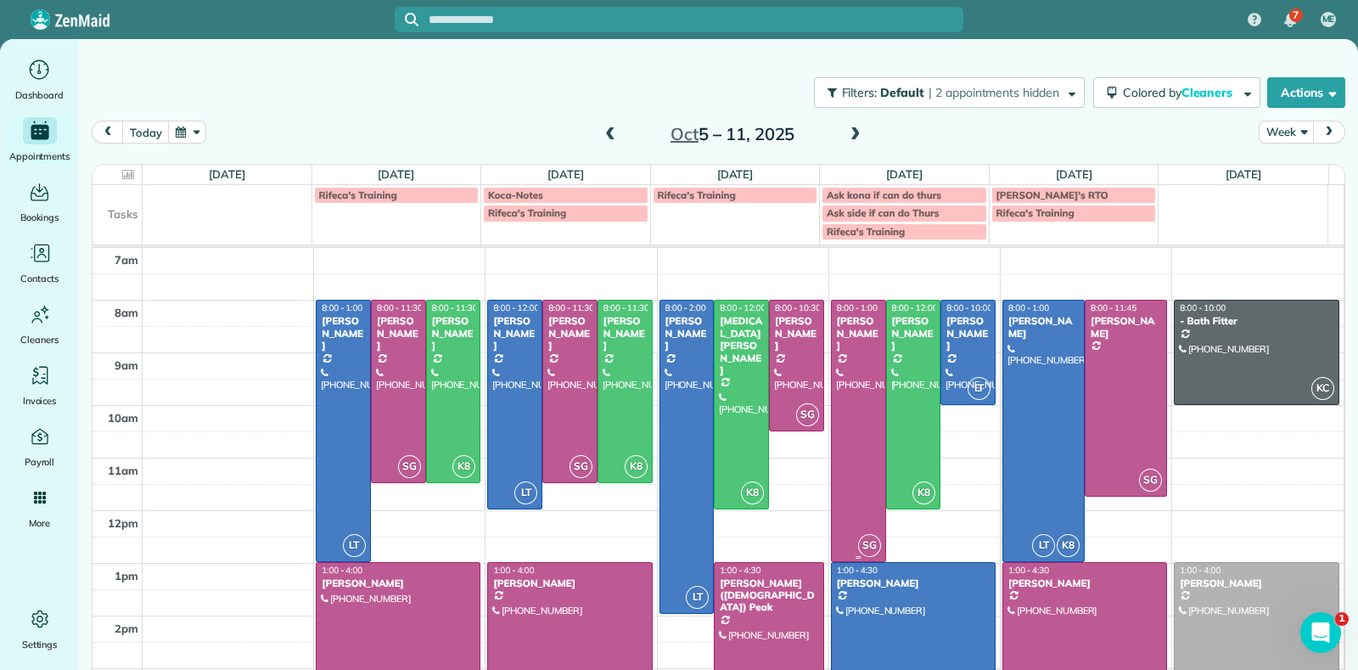
click at [832, 413] on div at bounding box center [858, 430] width 53 height 260
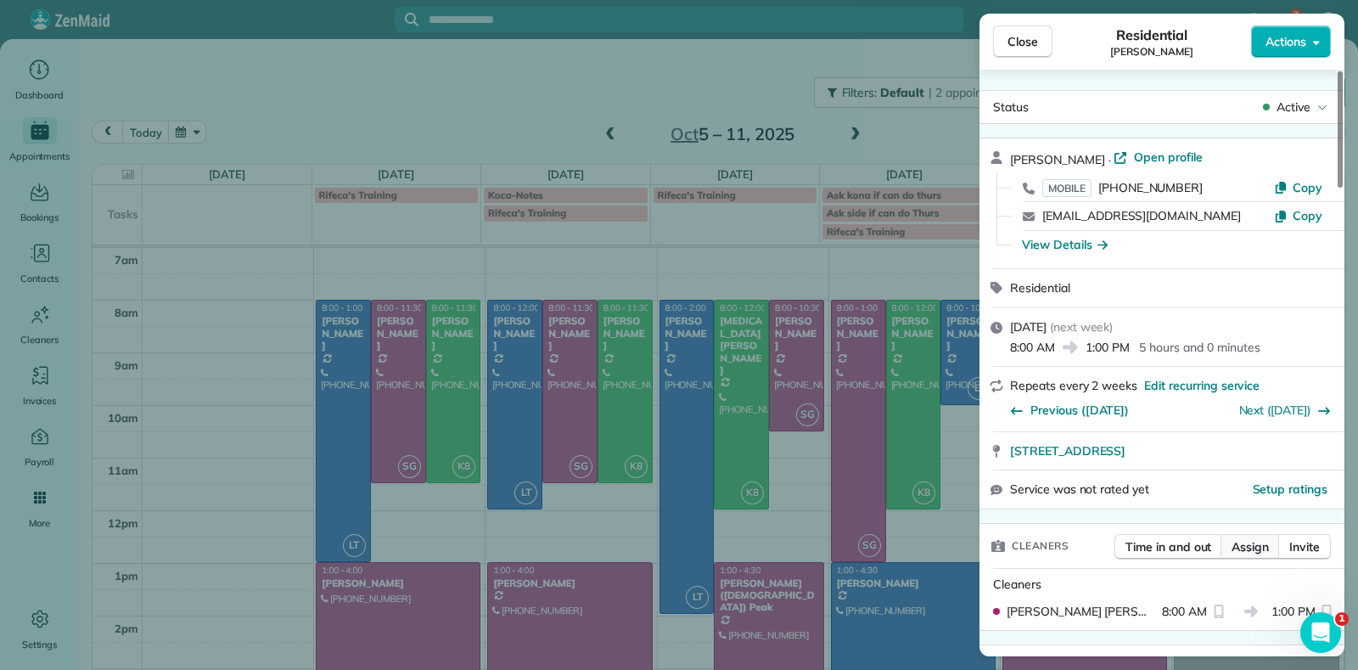
click at [1236, 549] on span "Assign" at bounding box center [1250, 546] width 37 height 17
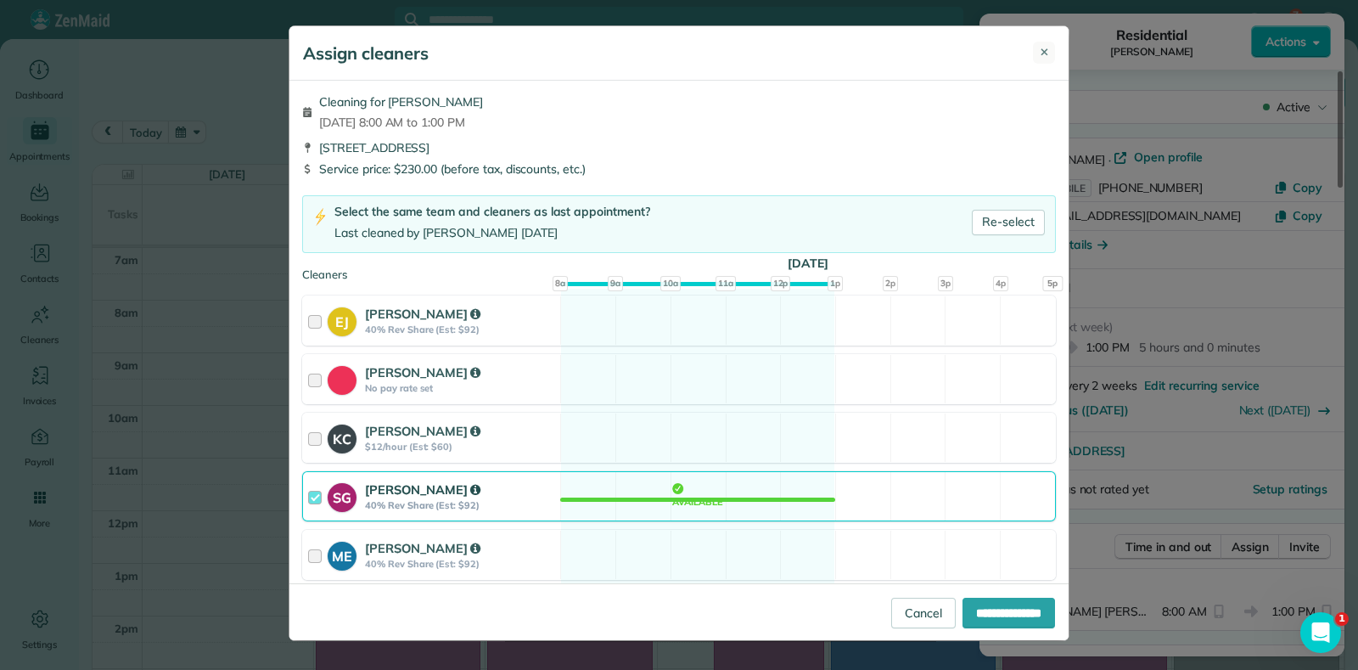
click at [1040, 59] on span "✕" at bounding box center [1044, 52] width 9 height 17
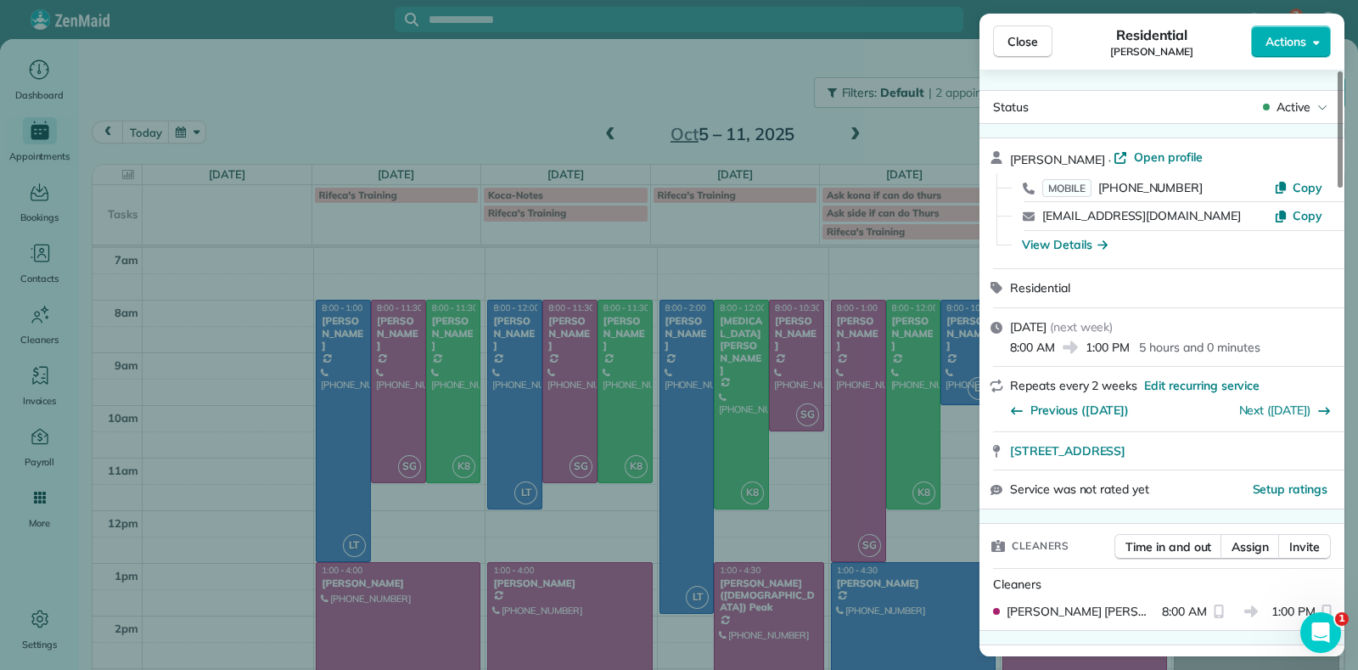
click at [1031, 50] on button "Close" at bounding box center [1022, 41] width 59 height 32
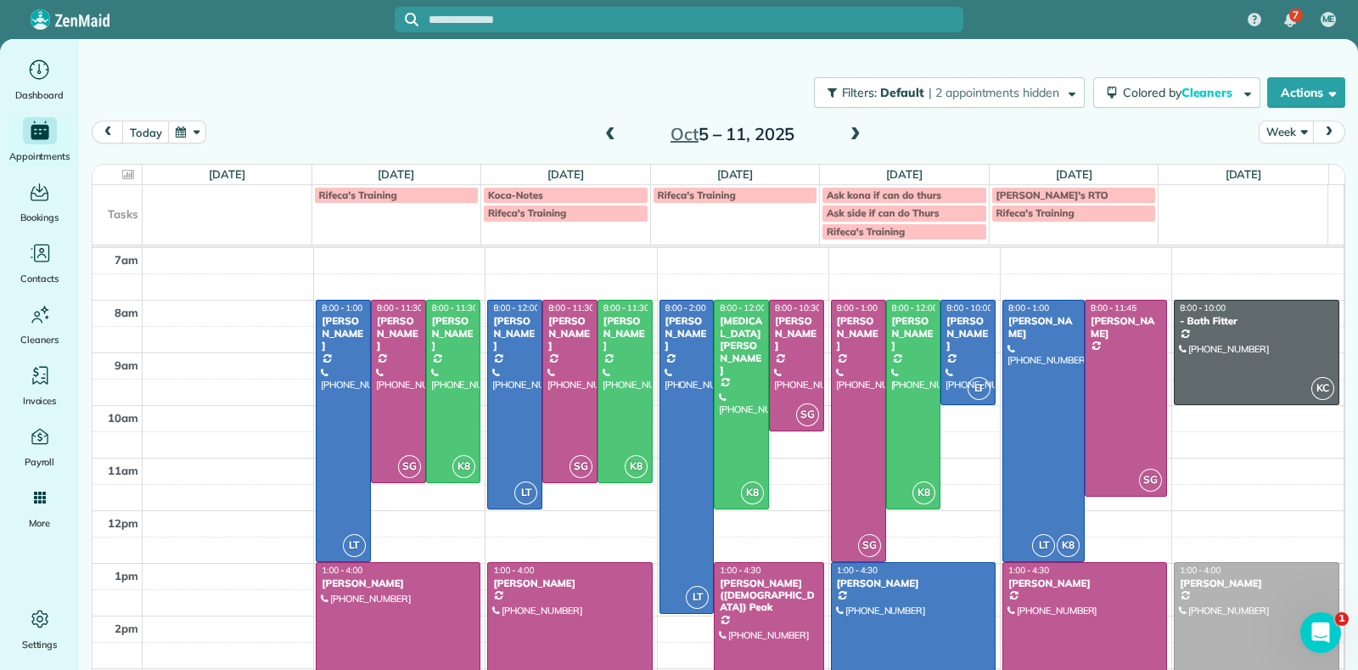
click at [486, 107] on div "Filters: Default | 2 appointments hidden Colored by Cleaners Color by Cleaner C…" at bounding box center [718, 93] width 1279 height 56
click at [849, 324] on div "Lauren Sides" at bounding box center [858, 333] width 45 height 36
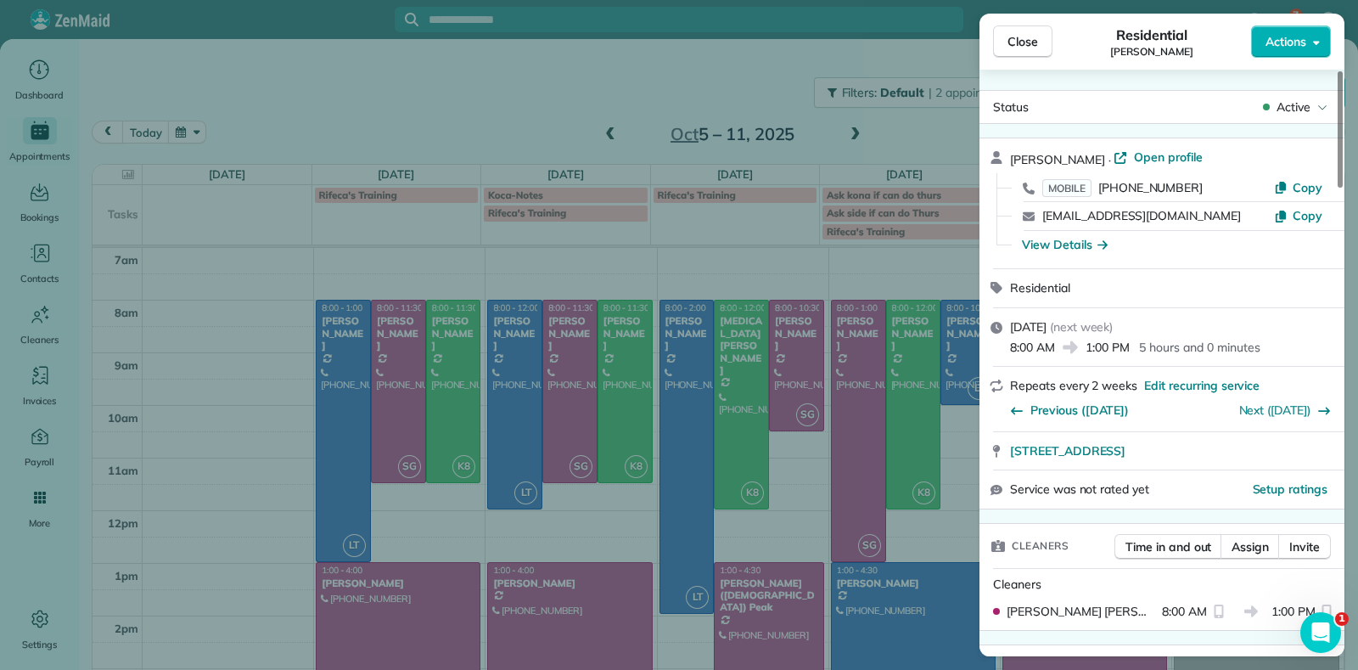
click at [319, 581] on div "Close Residential Lauren Sides Actions Status Active Lauren Sides · Open profil…" at bounding box center [679, 335] width 1358 height 670
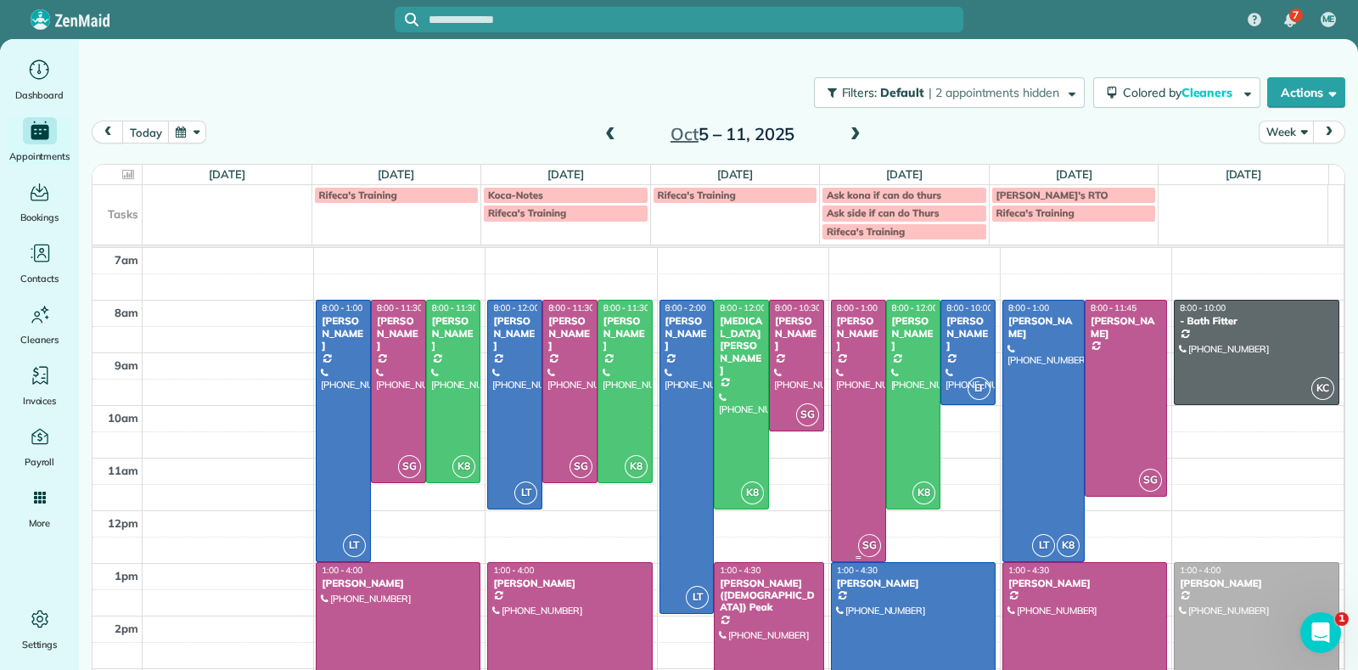
click at [839, 327] on div "Lauren Sides" at bounding box center [858, 333] width 45 height 36
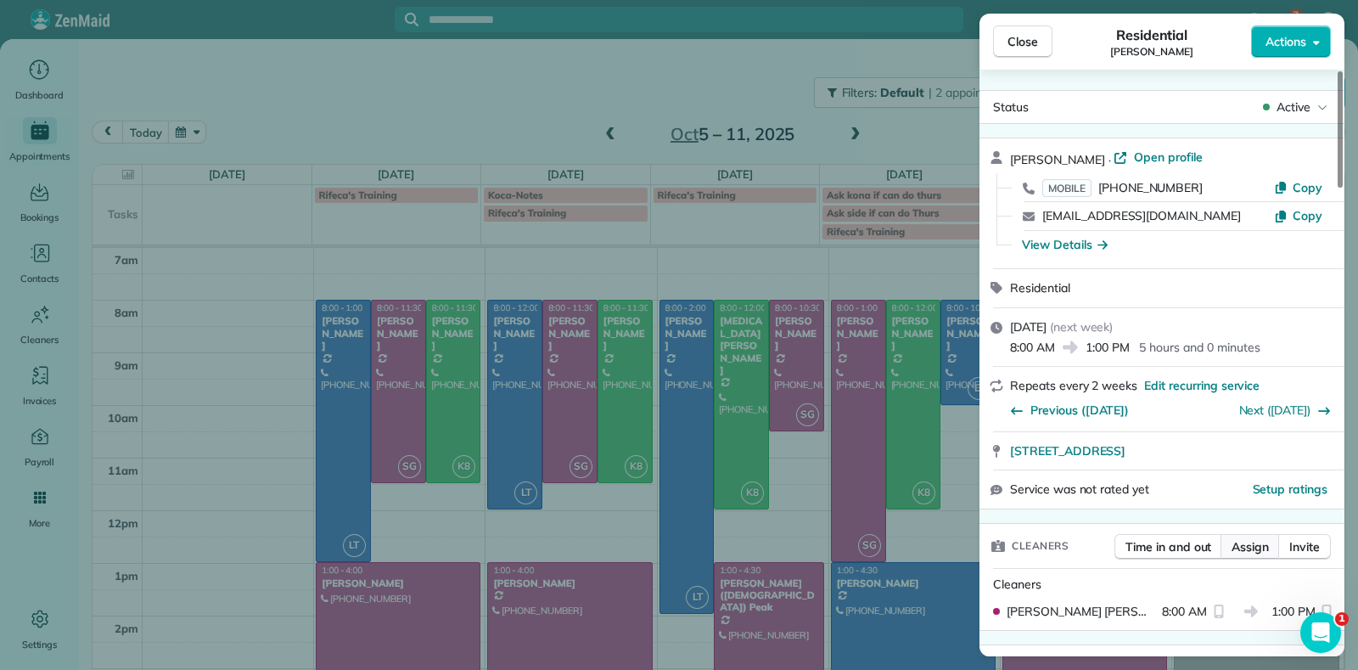
click at [1243, 538] on span "Assign" at bounding box center [1250, 546] width 37 height 17
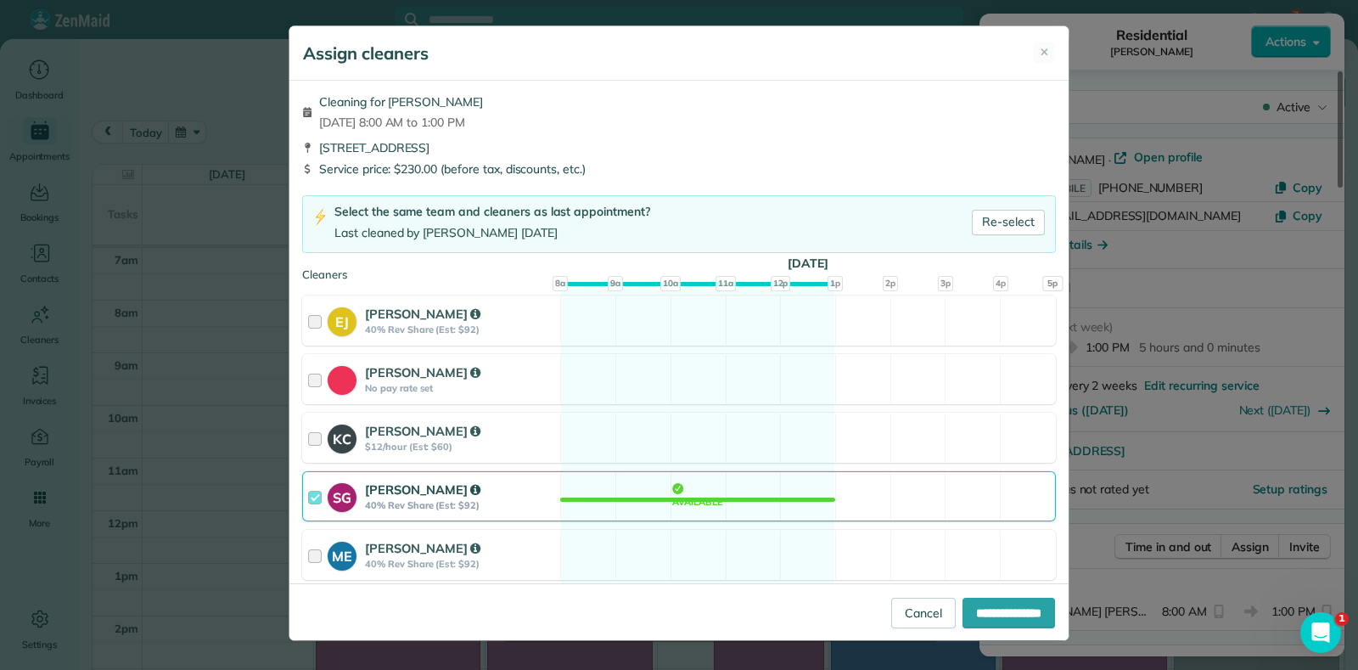
click at [730, 473] on div "SG Sophie Gibbs 40% Rev Share (Est: $92) Available" at bounding box center [679, 496] width 754 height 50
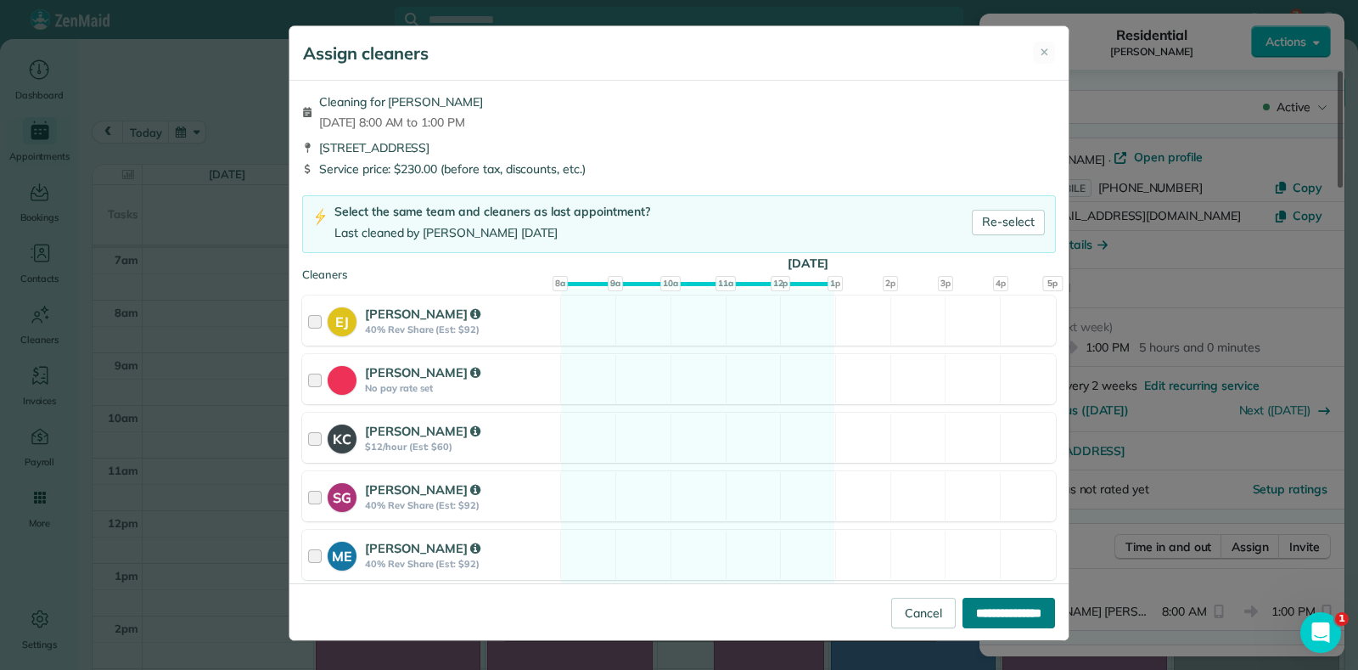
drag, startPoint x: 988, startPoint y: 615, endPoint x: 1002, endPoint y: 611, distance: 14.8
click at [989, 615] on input "**********" at bounding box center [1009, 613] width 93 height 31
type input "**********"
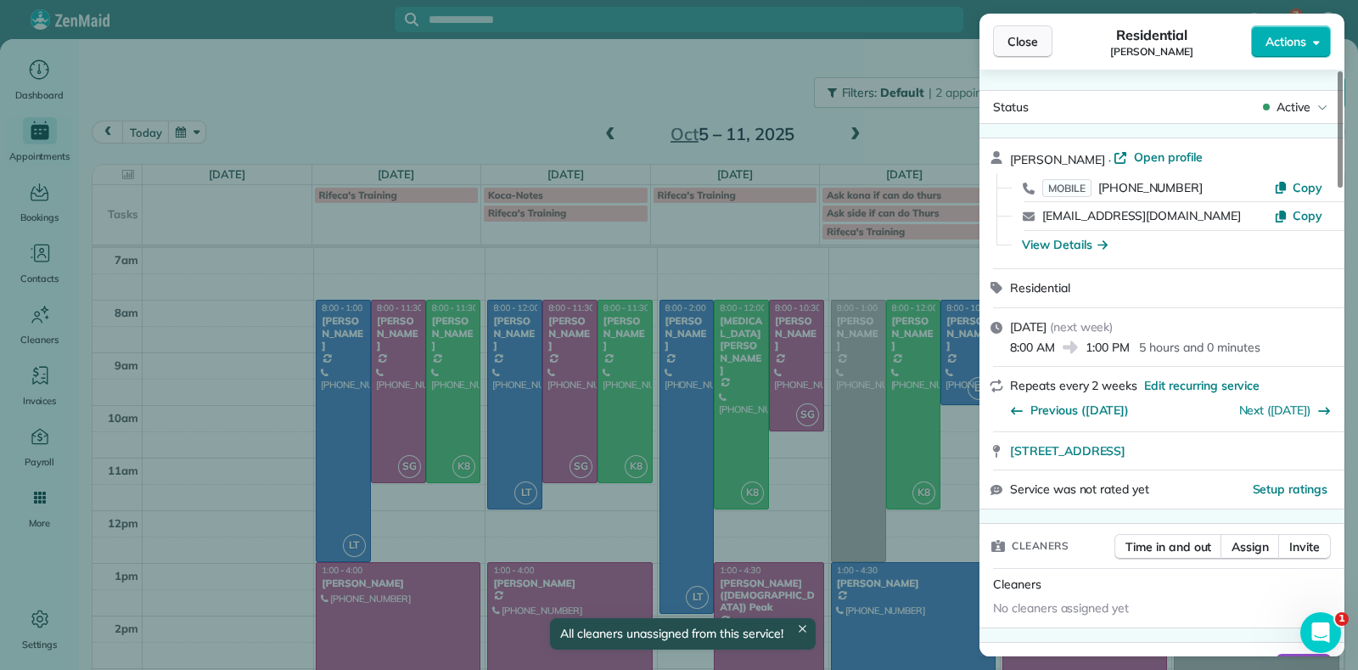
click at [1025, 42] on span "Close" at bounding box center [1023, 41] width 31 height 17
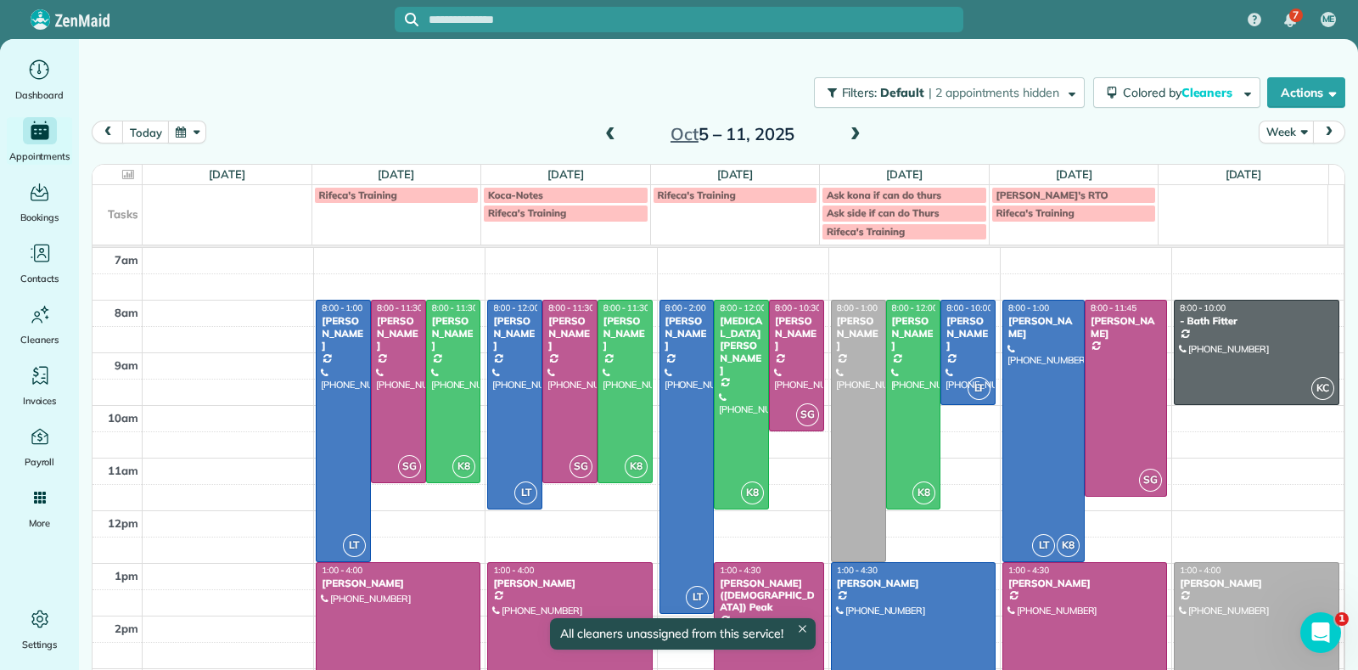
click at [541, 108] on div "Filters: Default | 2 appointments hidden Colored by Cleaners Color by Cleaner C…" at bounding box center [718, 93] width 1279 height 56
click at [534, 148] on div "today Week Oct 5 – 11, 2025" at bounding box center [719, 137] width 1254 height 32
click at [847, 133] on span at bounding box center [855, 134] width 19 height 15
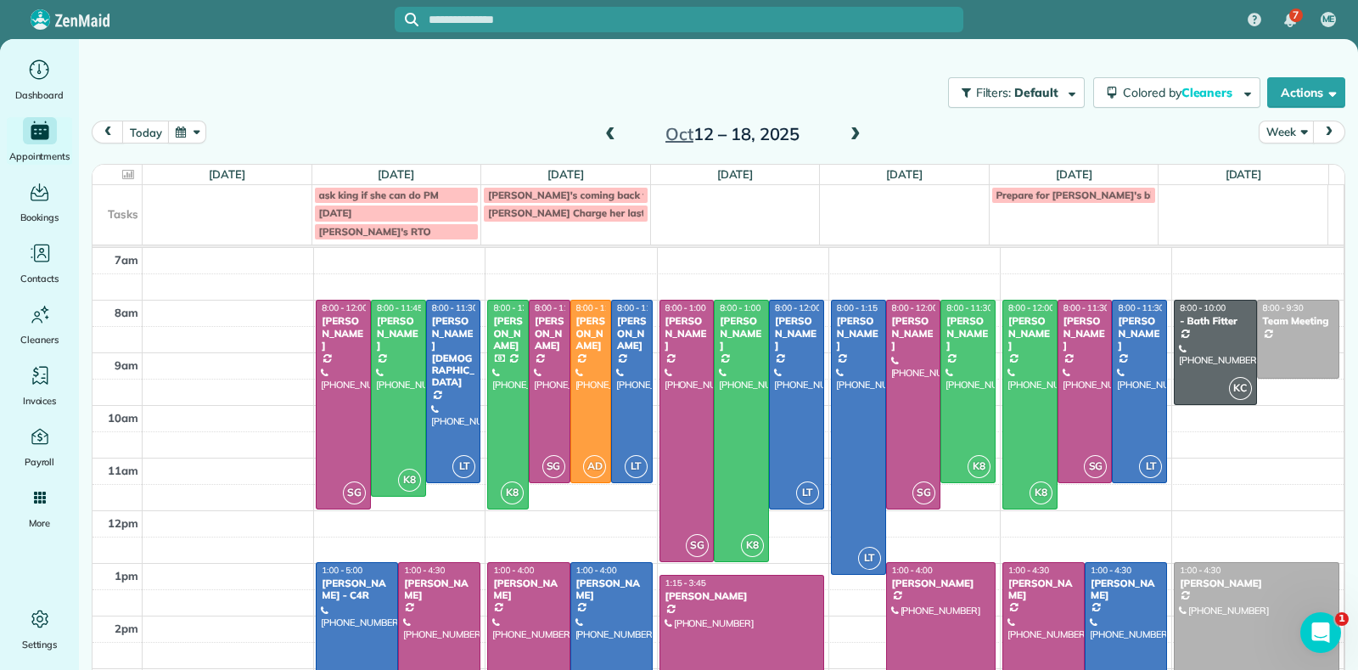
click at [601, 129] on span at bounding box center [610, 134] width 19 height 15
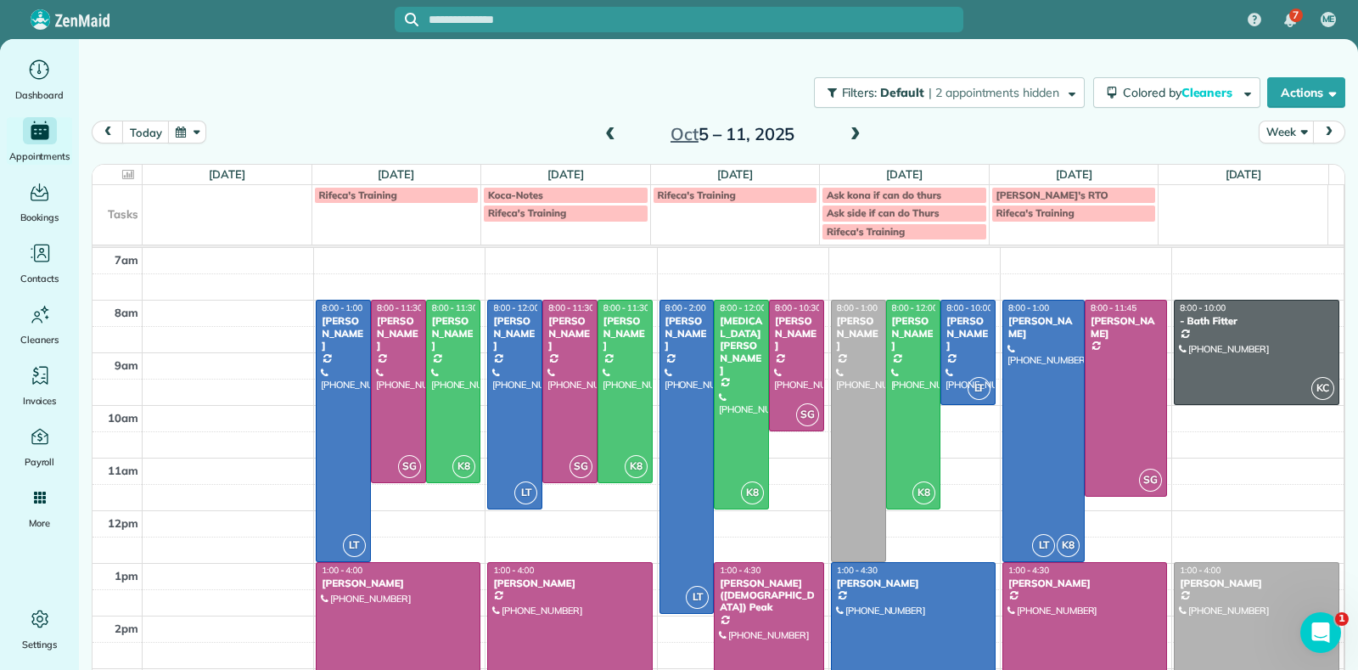
drag, startPoint x: 934, startPoint y: 396, endPoint x: 391, endPoint y: 89, distance: 623.4
click at [391, 89] on div "Filters: Default | 2 appointments hidden Colored by Cleaners Color by Cleaner C…" at bounding box center [718, 93] width 1279 height 56
click at [1092, 395] on div at bounding box center [1126, 397] width 81 height 194
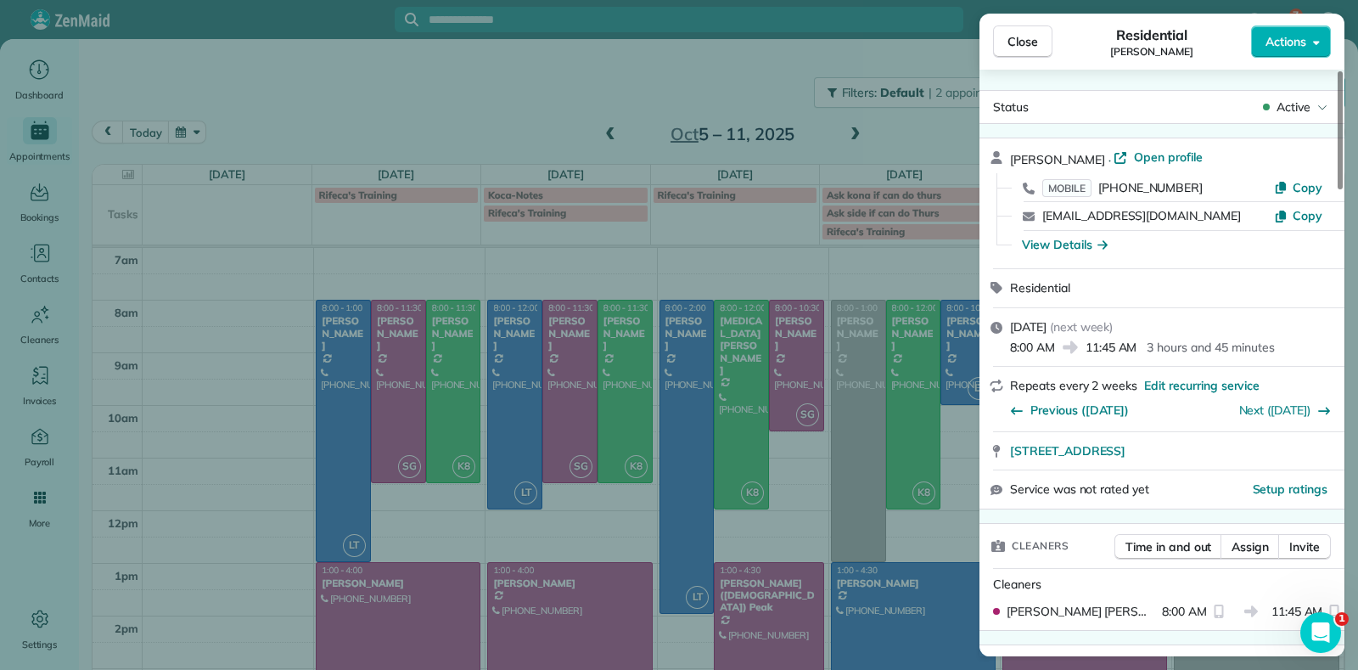
click at [330, 121] on div "Close Residential Jill McCormack Actions Status Active Jill McCormack · Open pr…" at bounding box center [679, 335] width 1358 height 670
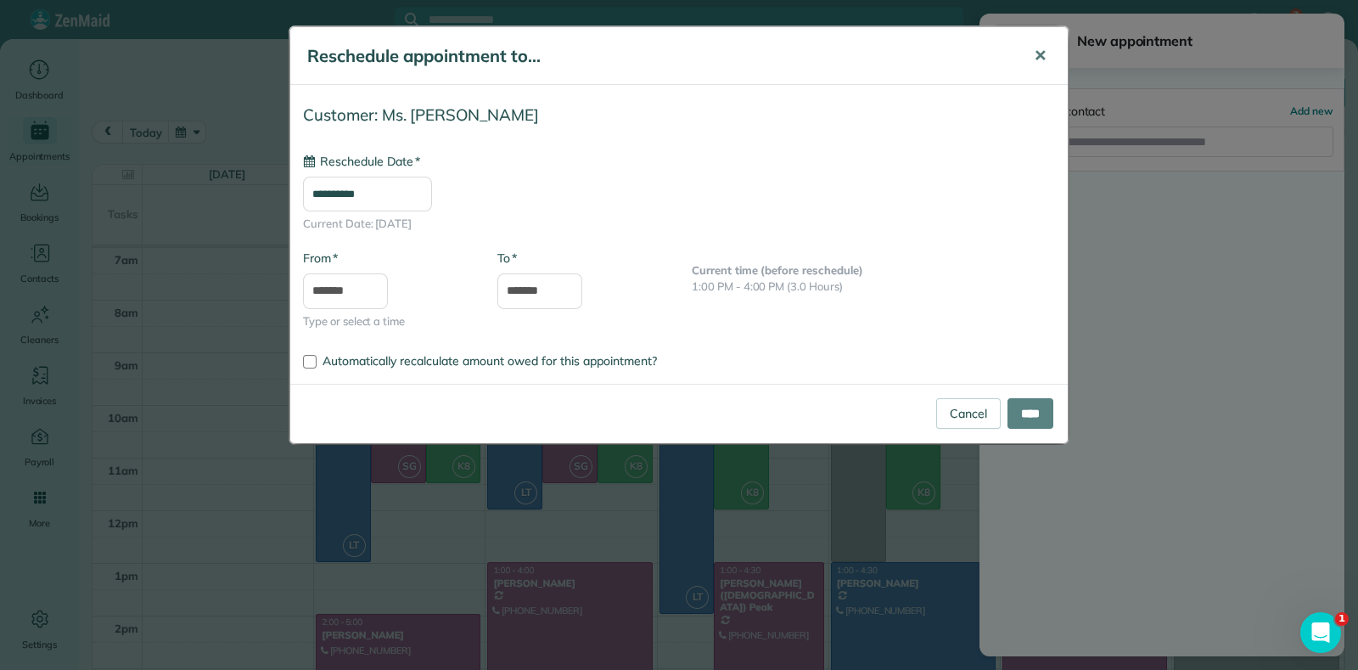
type input "**********"
click at [1042, 57] on span "✕" at bounding box center [1040, 56] width 13 height 20
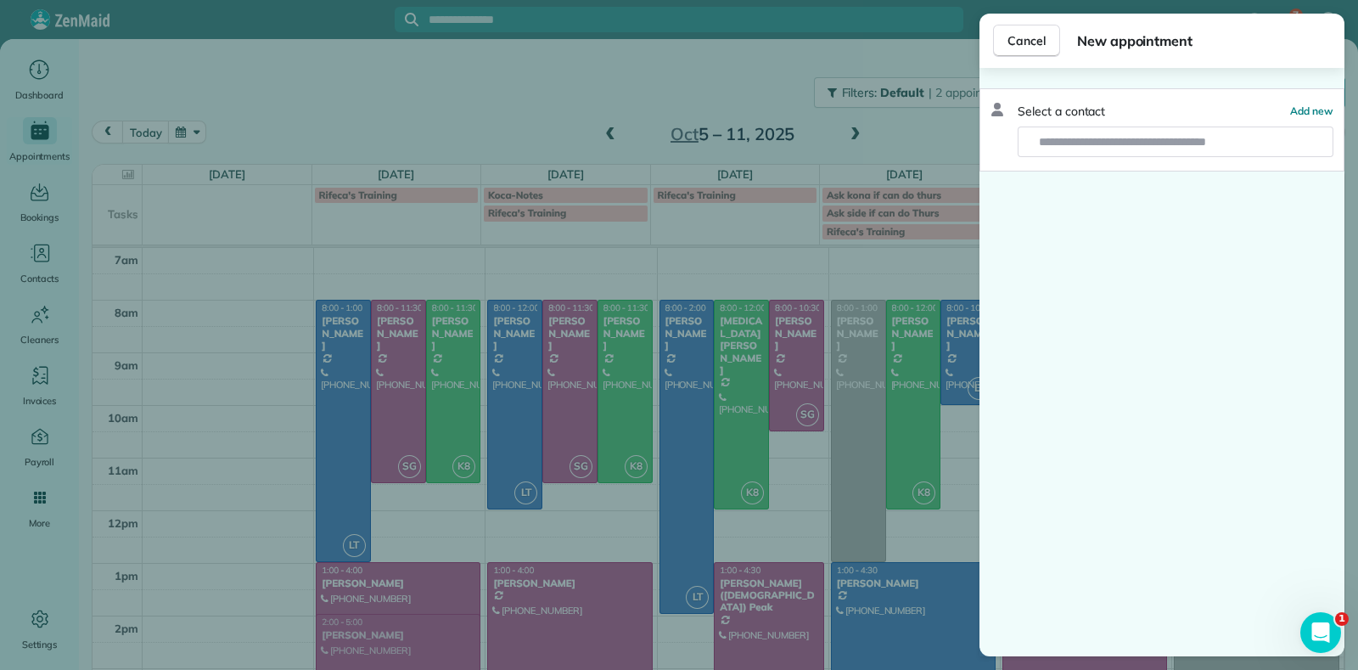
click at [594, 85] on div "Cancel New appointment Select a contact Add new" at bounding box center [679, 335] width 1358 height 670
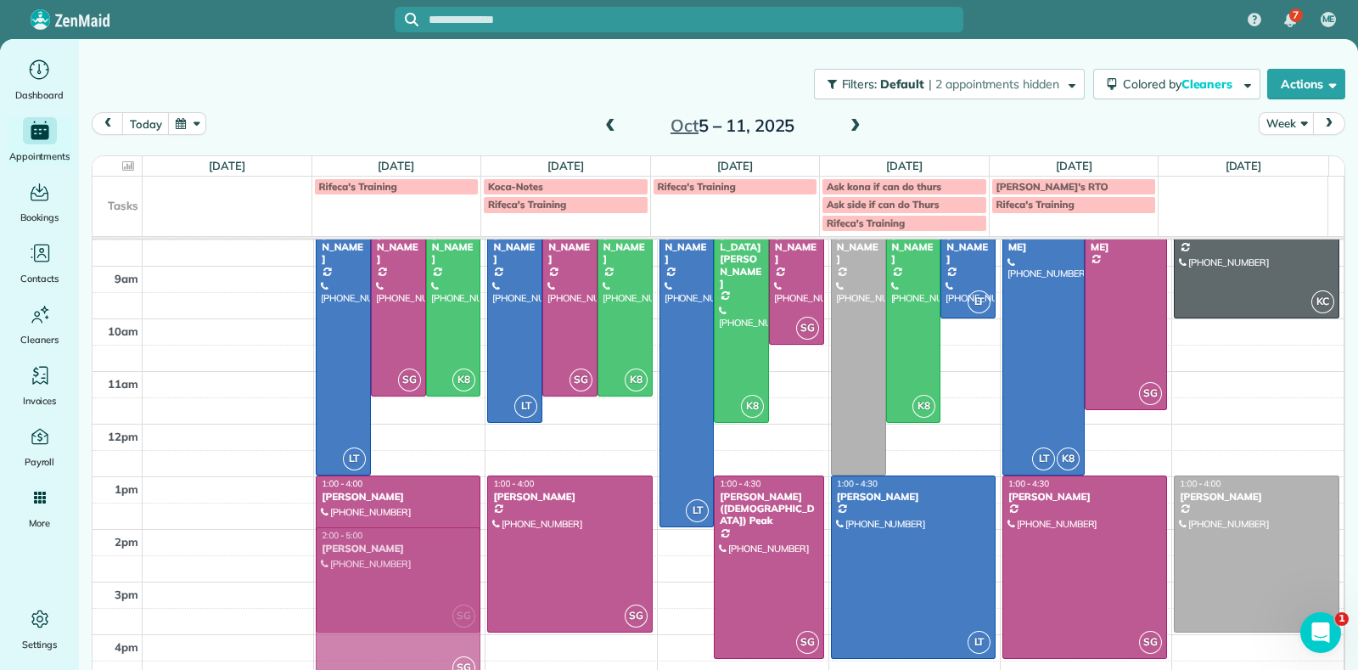
scroll to position [10, 0]
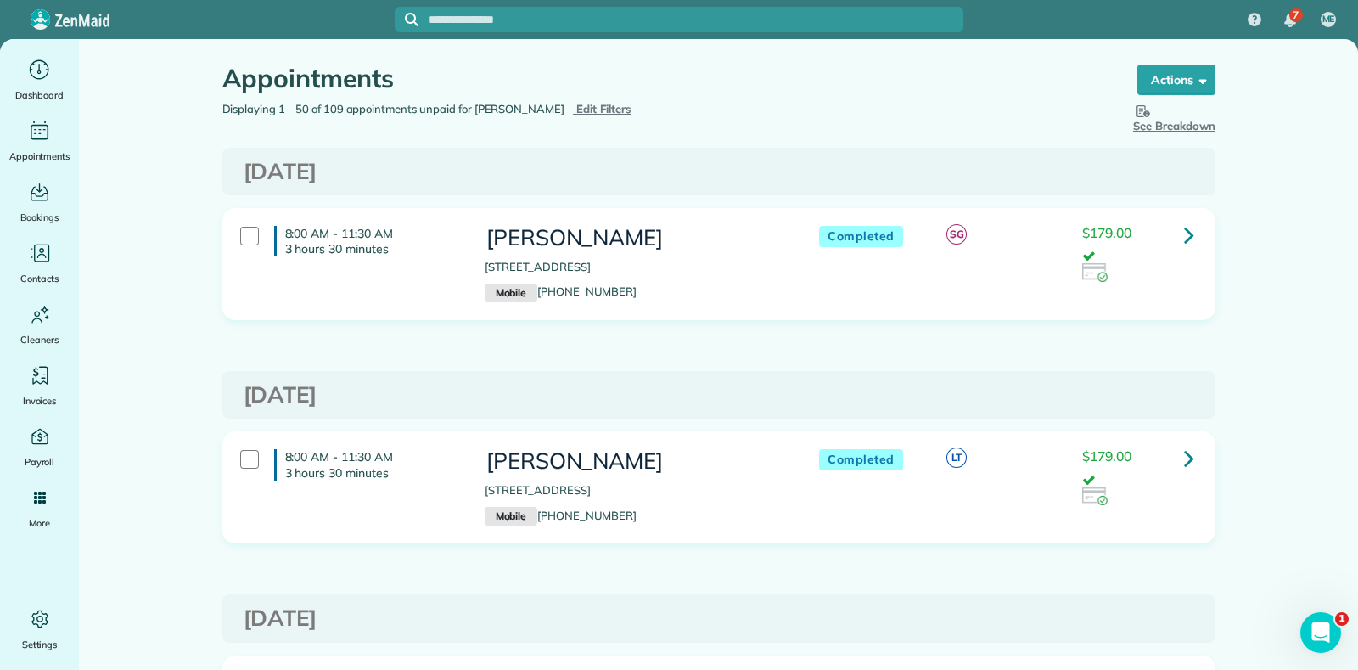
click at [1181, 57] on div "Appointments the List View [2 min] Schedule Changes Actions Create Appointment …" at bounding box center [719, 70] width 1019 height 62
click at [1178, 98] on div "Actions Create Appointment Create Task Clock In/Out Send Work Orders Print Rout…" at bounding box center [1167, 83] width 98 height 36
click at [1182, 80] on button "Actions" at bounding box center [1176, 80] width 78 height 31
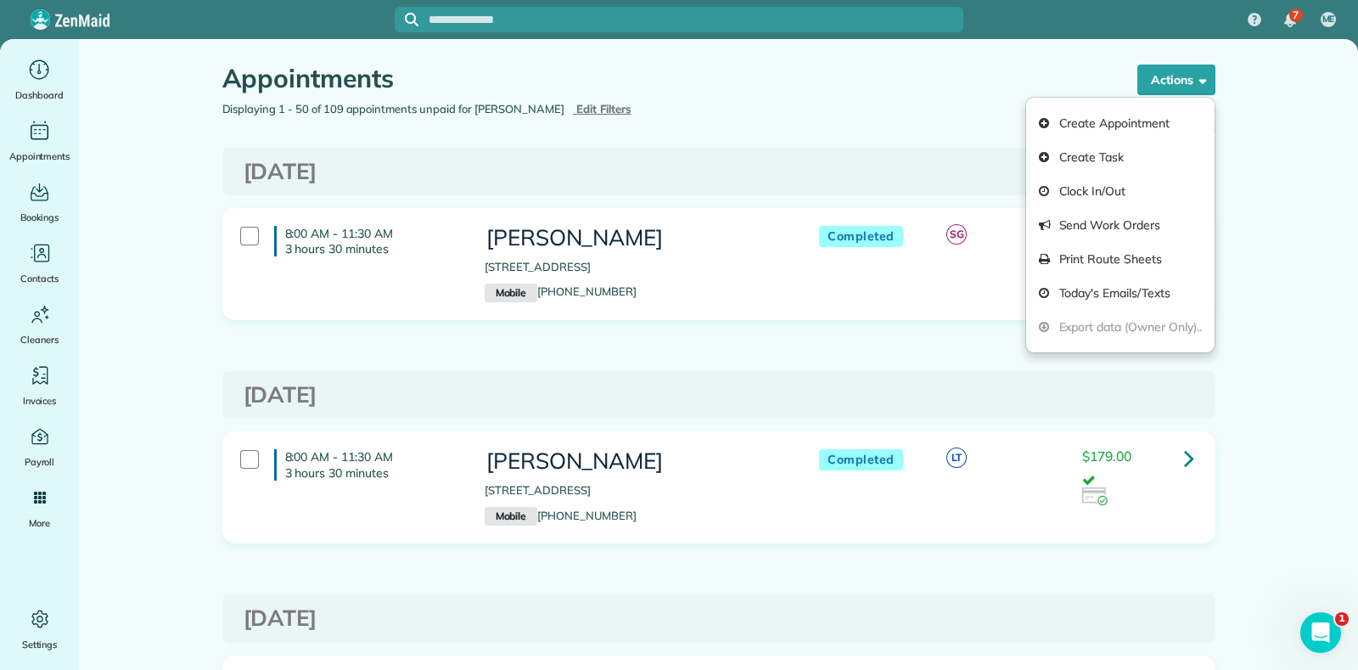
click at [946, 89] on h1 "Appointments" at bounding box center [663, 79] width 883 height 28
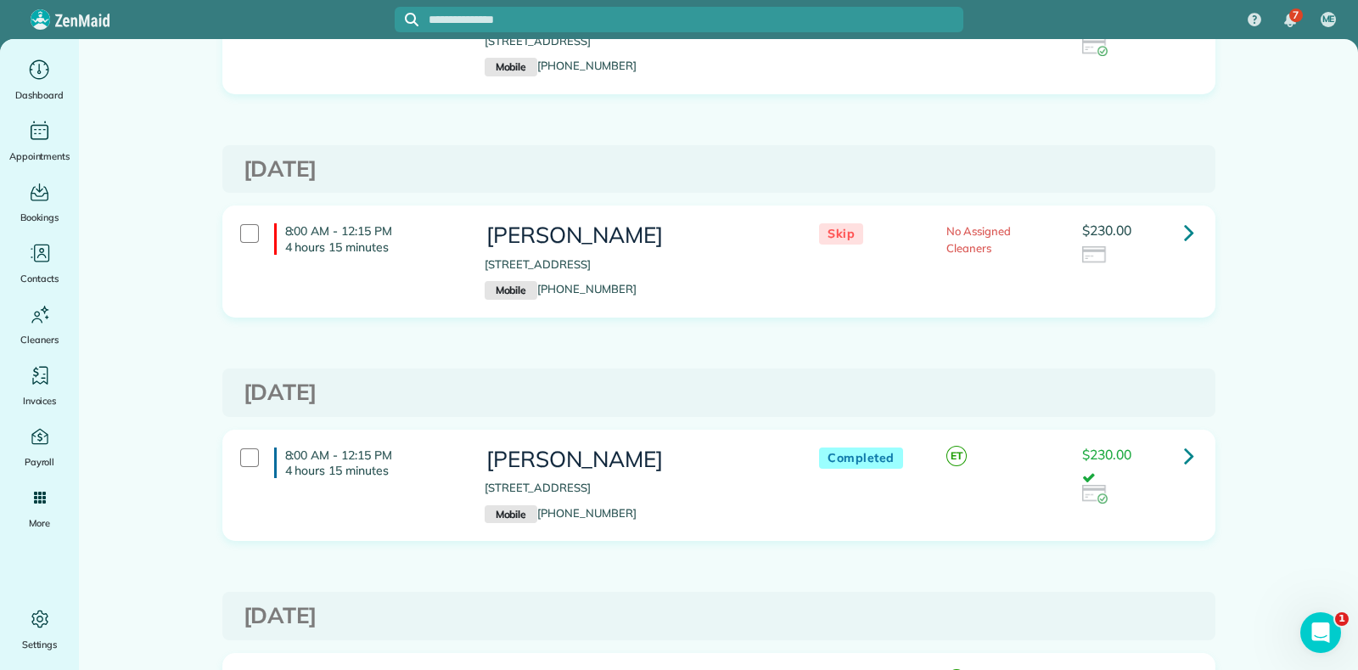
scroll to position [1910, 0]
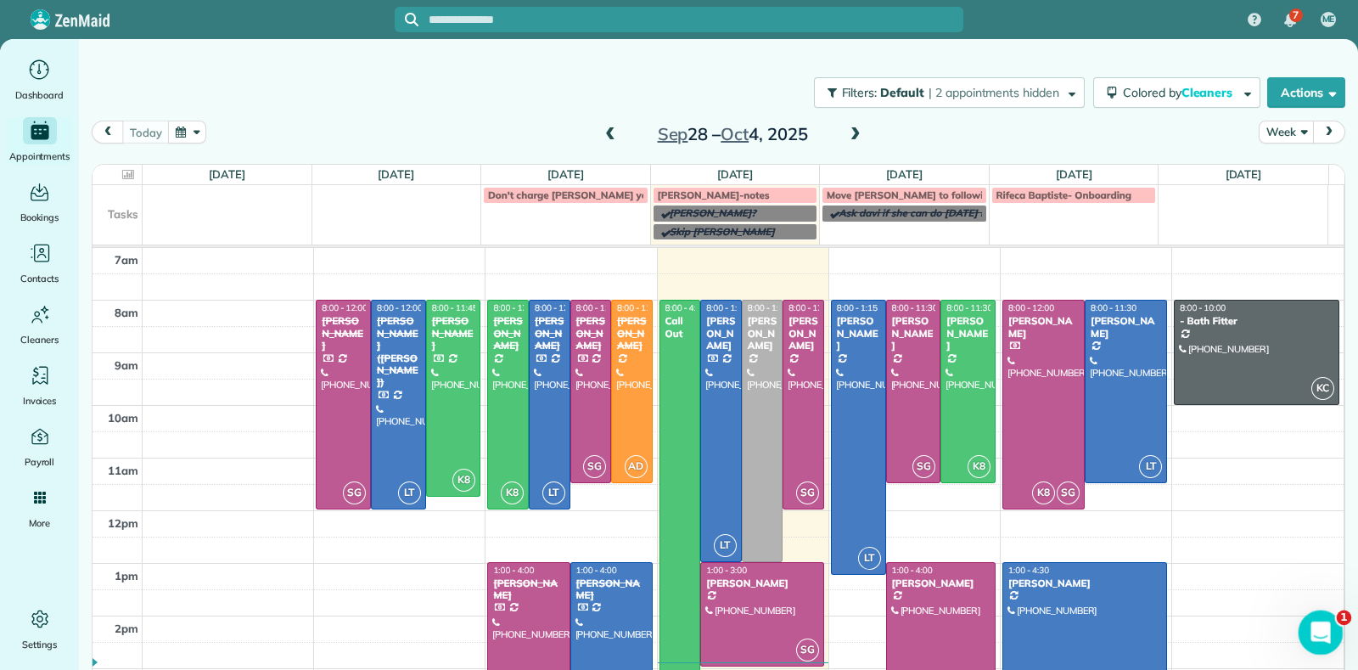
click at [1318, 632] on icon "Open Intercom Messenger" at bounding box center [1318, 630] width 12 height 14
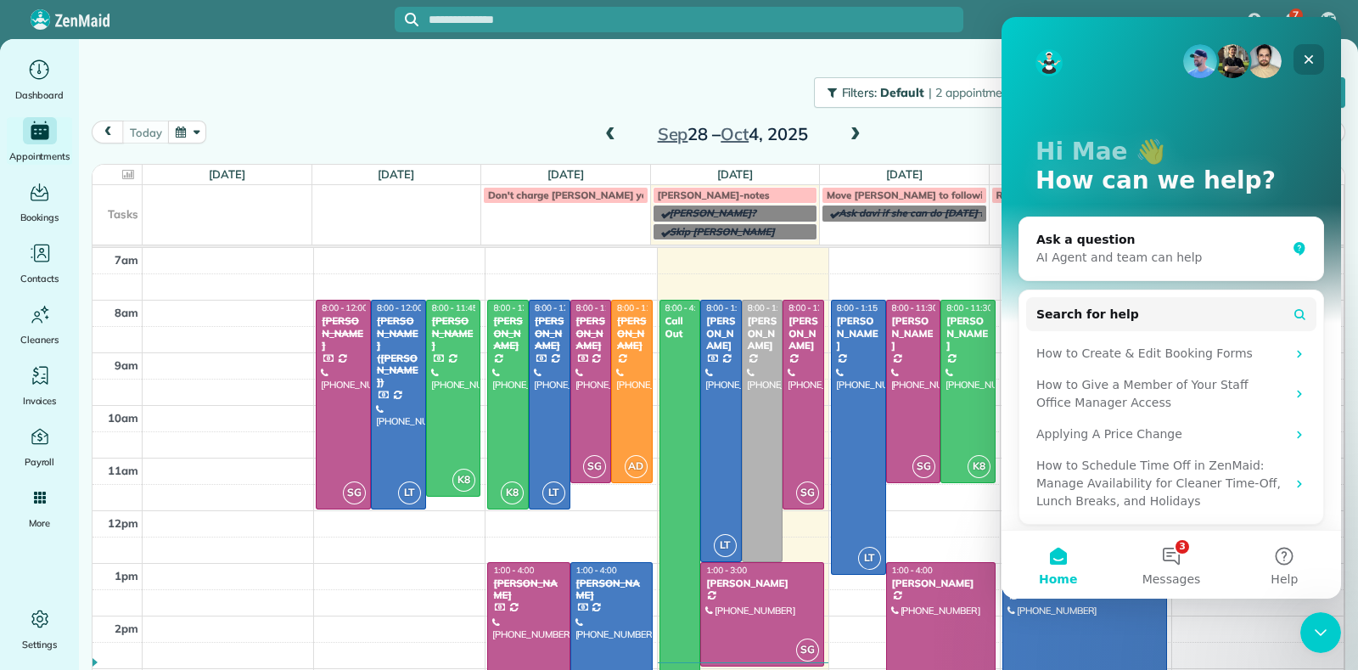
click at [1311, 53] on icon "Close" at bounding box center [1309, 60] width 14 height 14
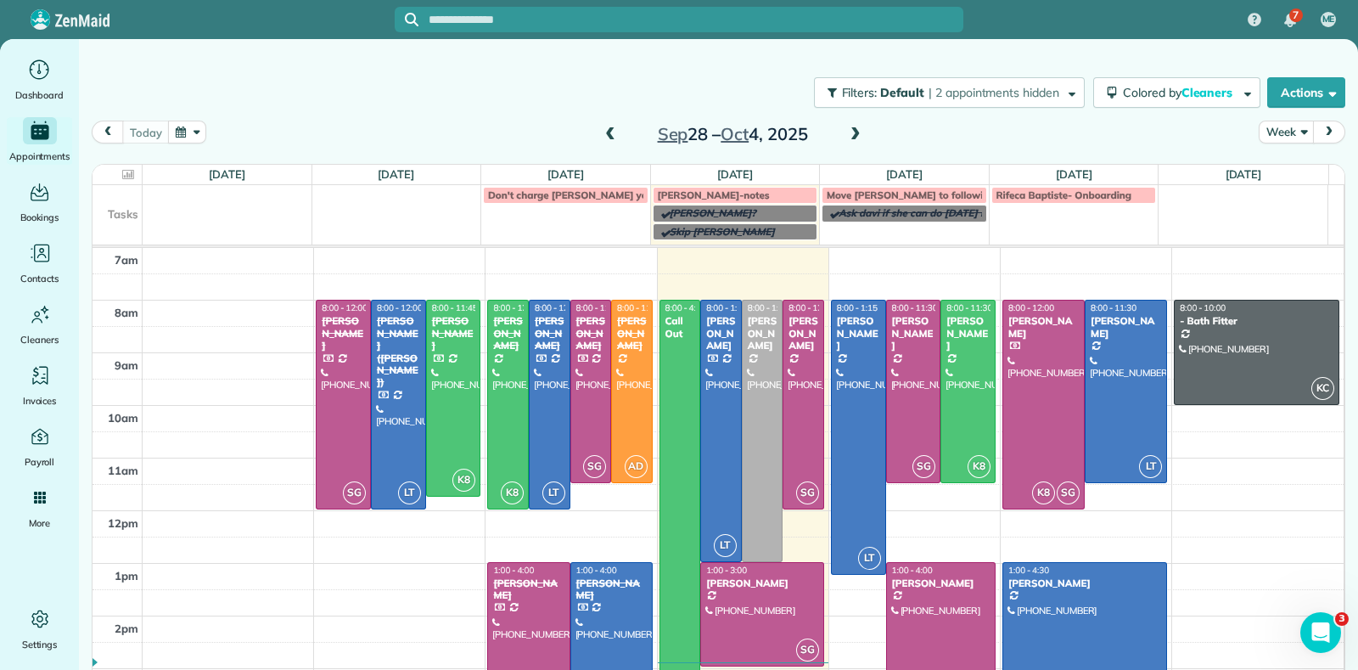
click at [746, 194] on div "Craig-notes" at bounding box center [735, 195] width 155 height 12
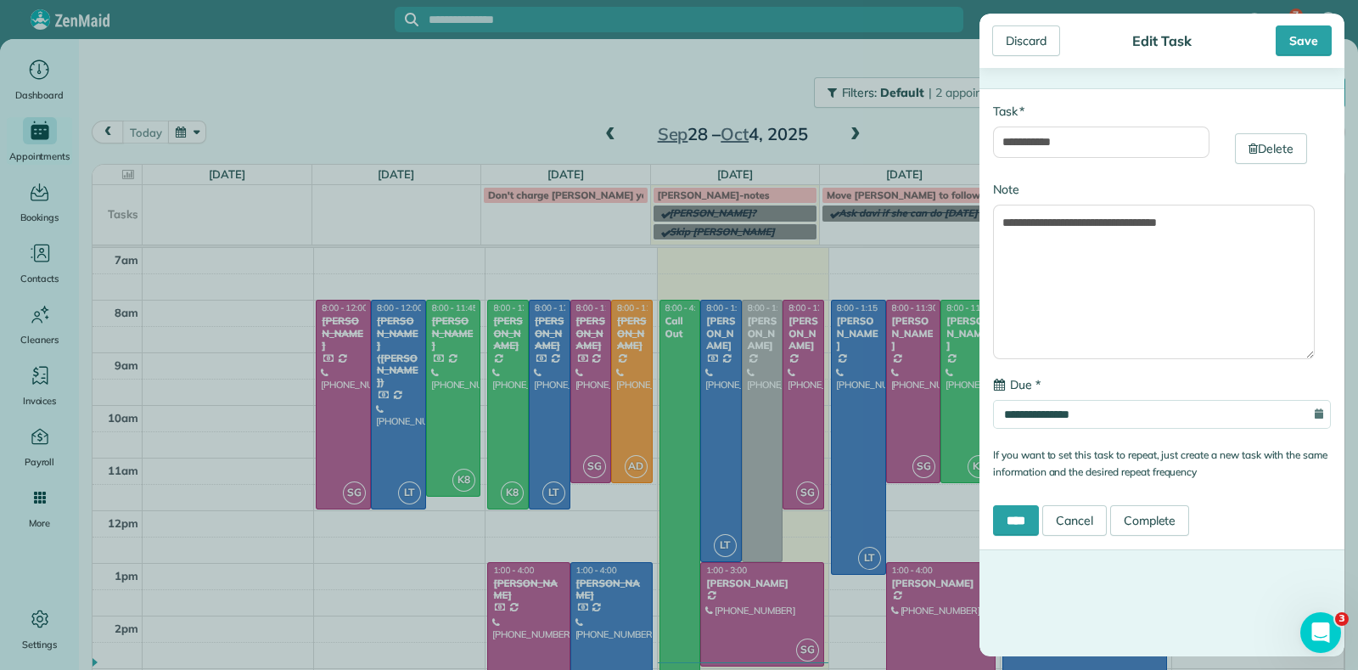
click at [556, 123] on div "**********" at bounding box center [679, 335] width 1358 height 670
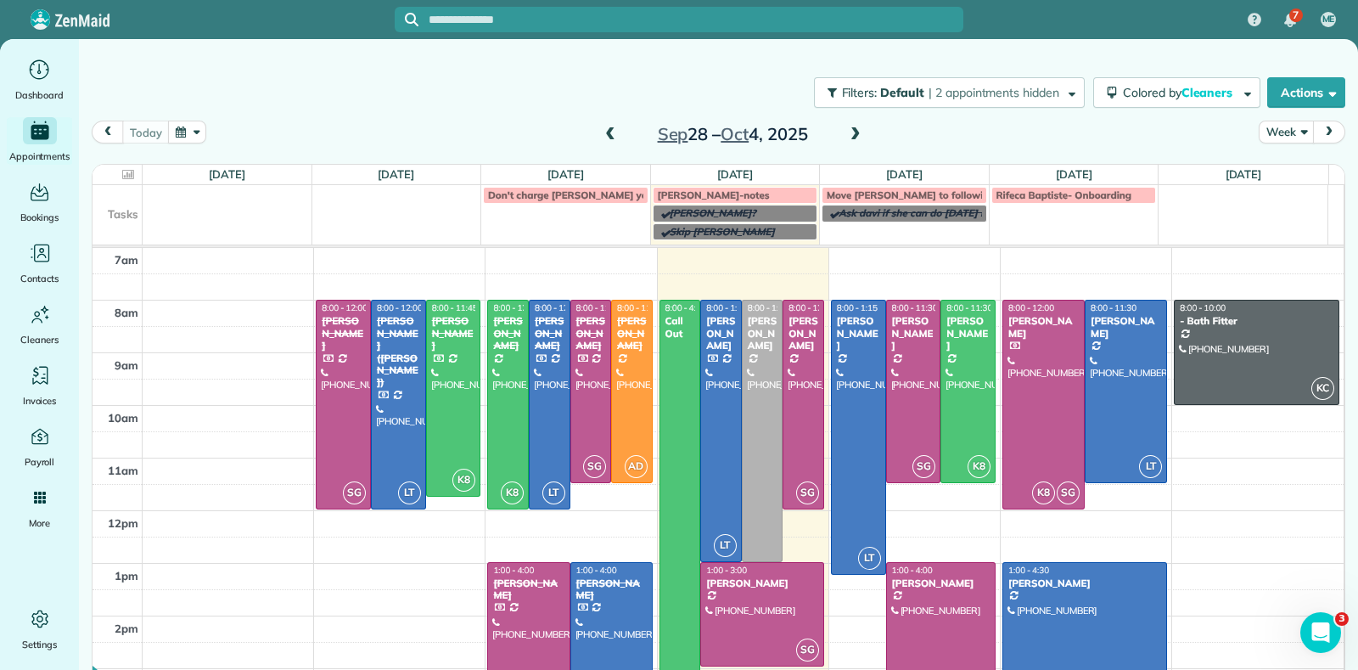
click at [853, 126] on span at bounding box center [855, 134] width 19 height 25
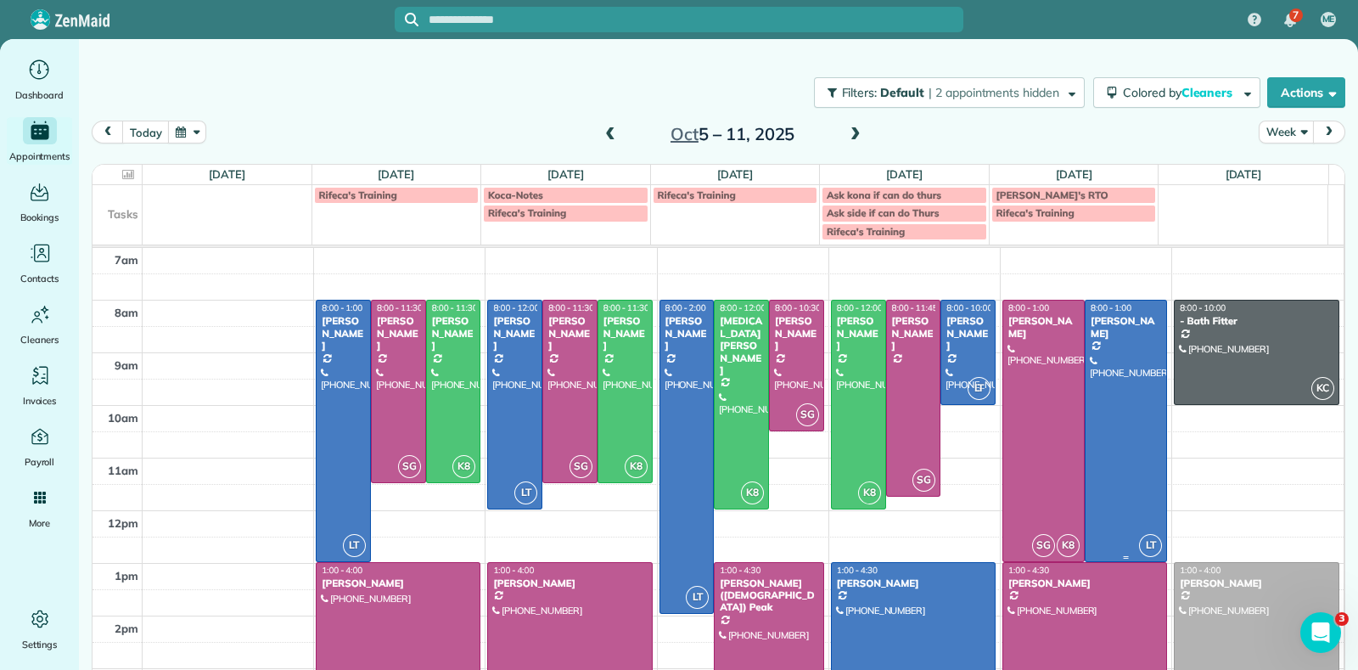
click at [1101, 409] on div at bounding box center [1126, 430] width 81 height 260
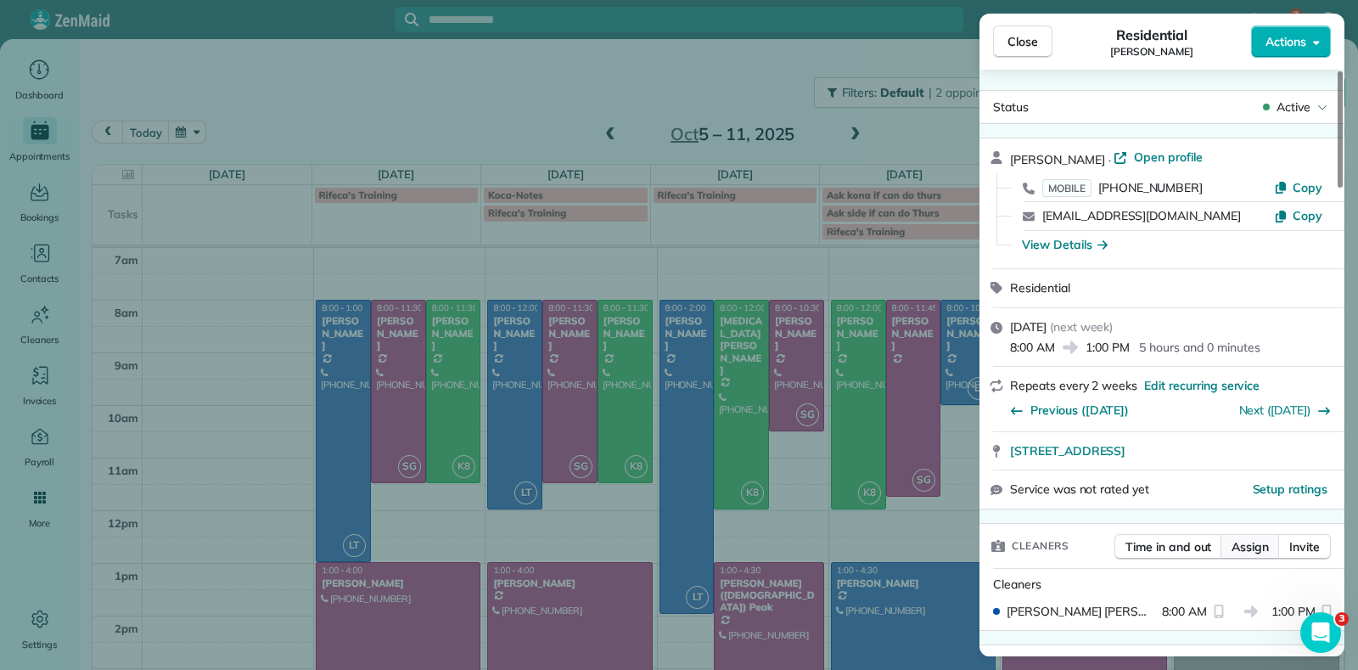
click at [1238, 543] on span "Assign" at bounding box center [1250, 546] width 37 height 17
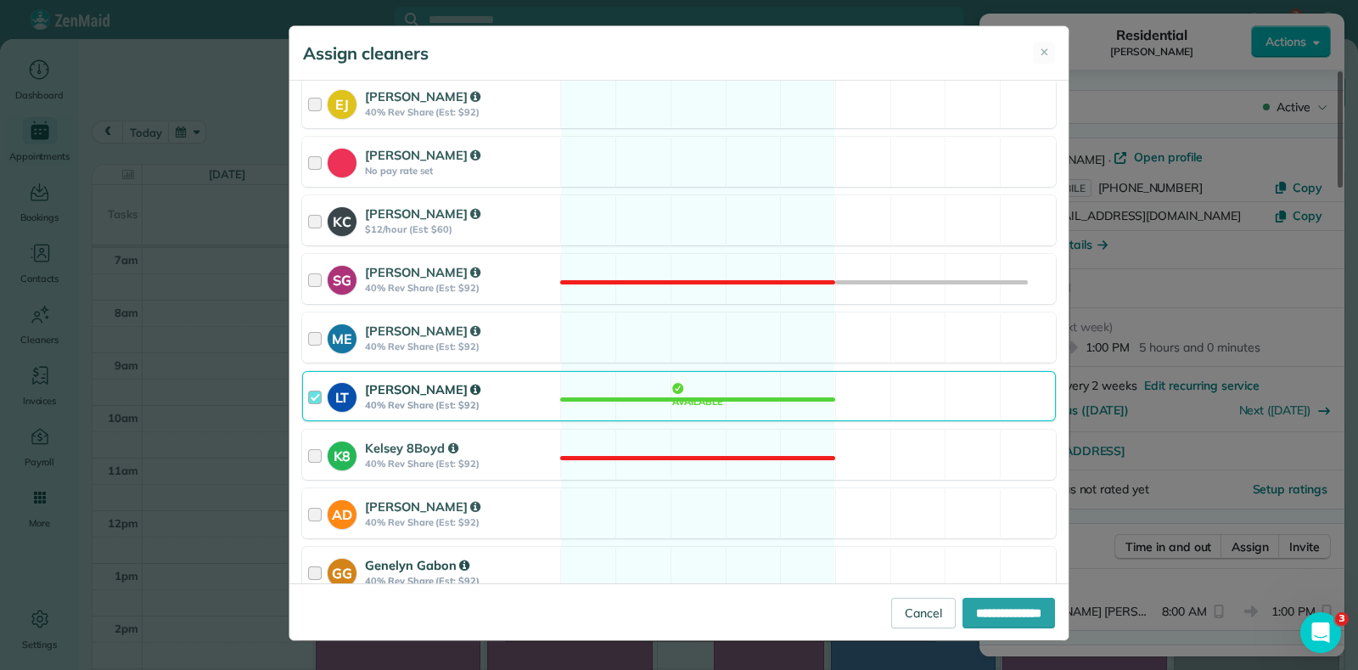
scroll to position [289, 0]
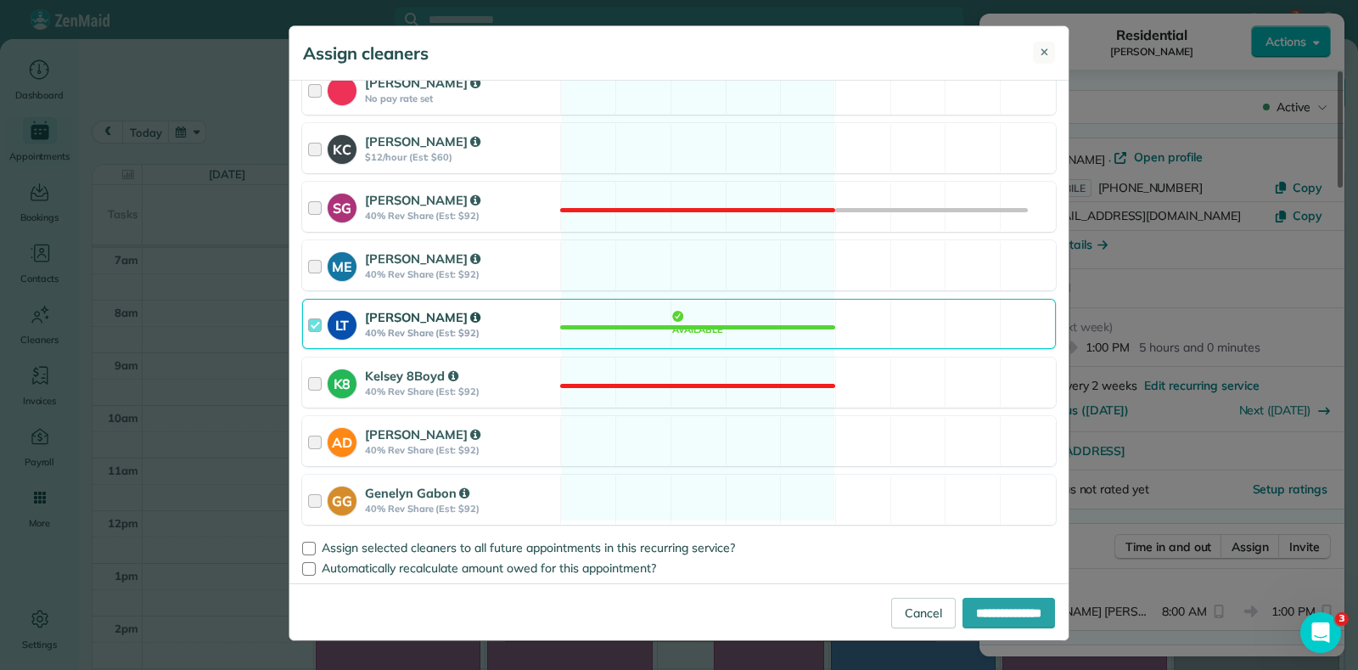
click at [1046, 57] on span "✕" at bounding box center [1044, 52] width 9 height 17
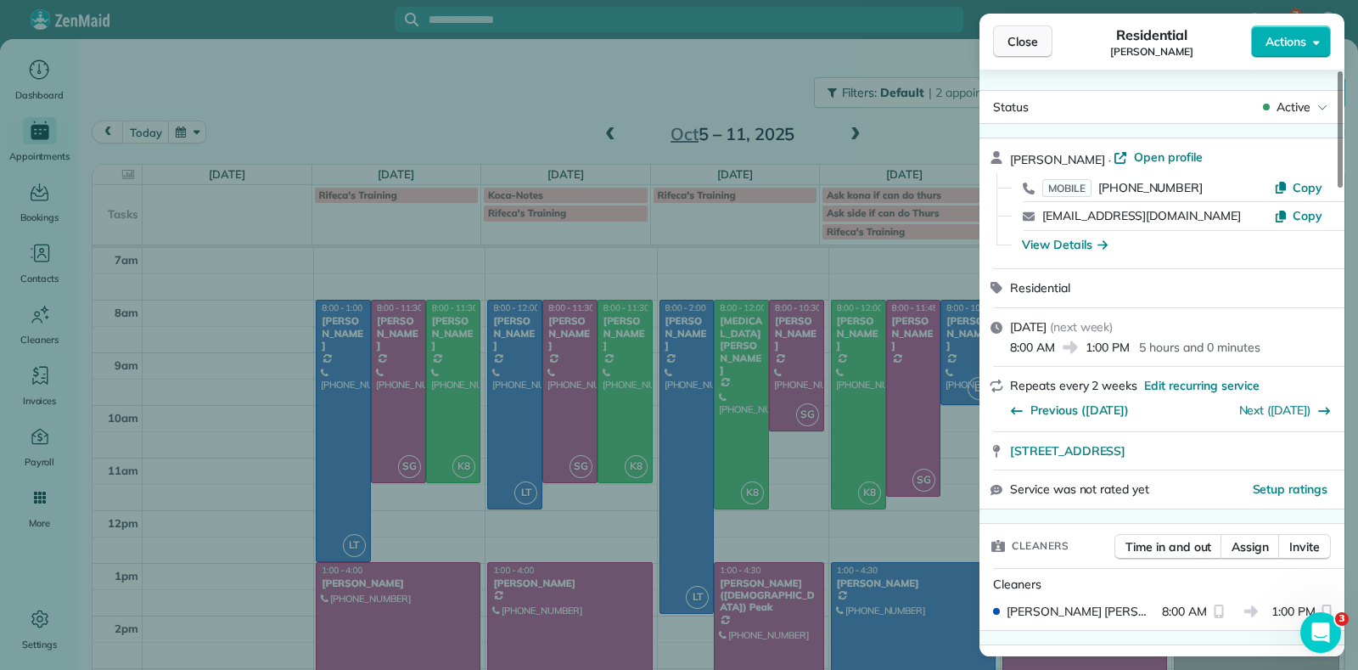
click at [1033, 53] on button "Close" at bounding box center [1022, 41] width 59 height 32
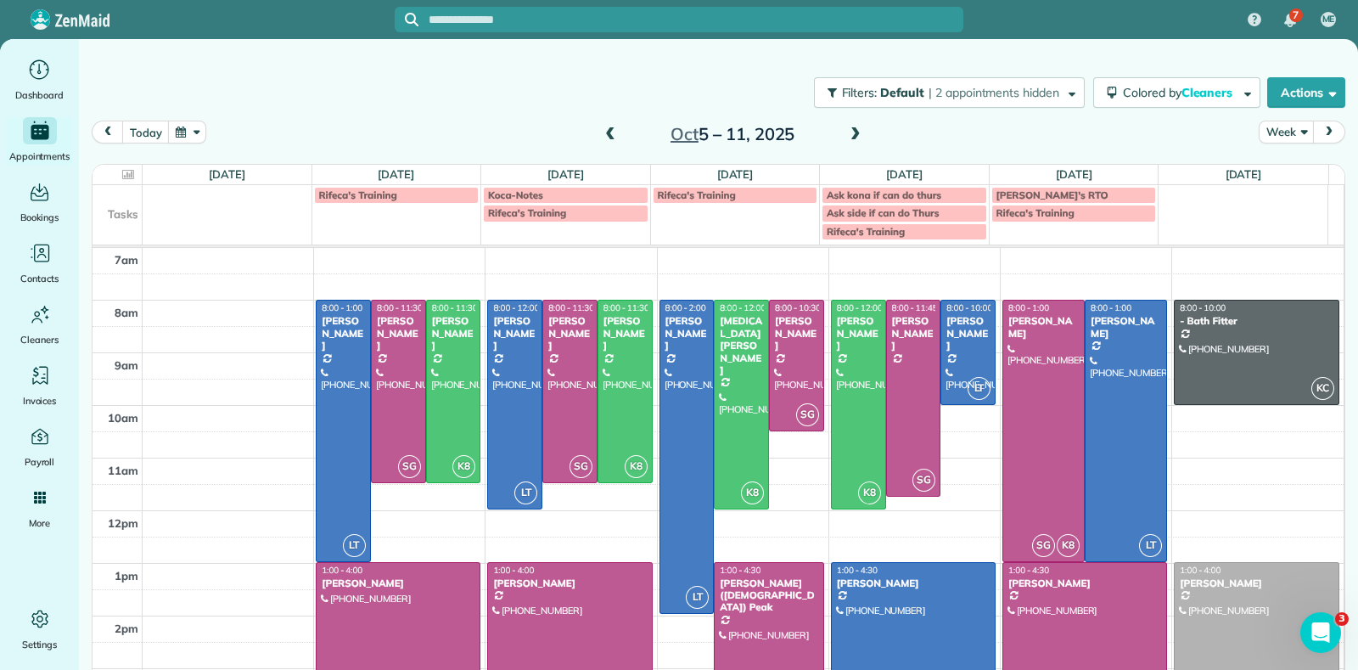
click at [1038, 594] on div at bounding box center [1084, 654] width 163 height 182
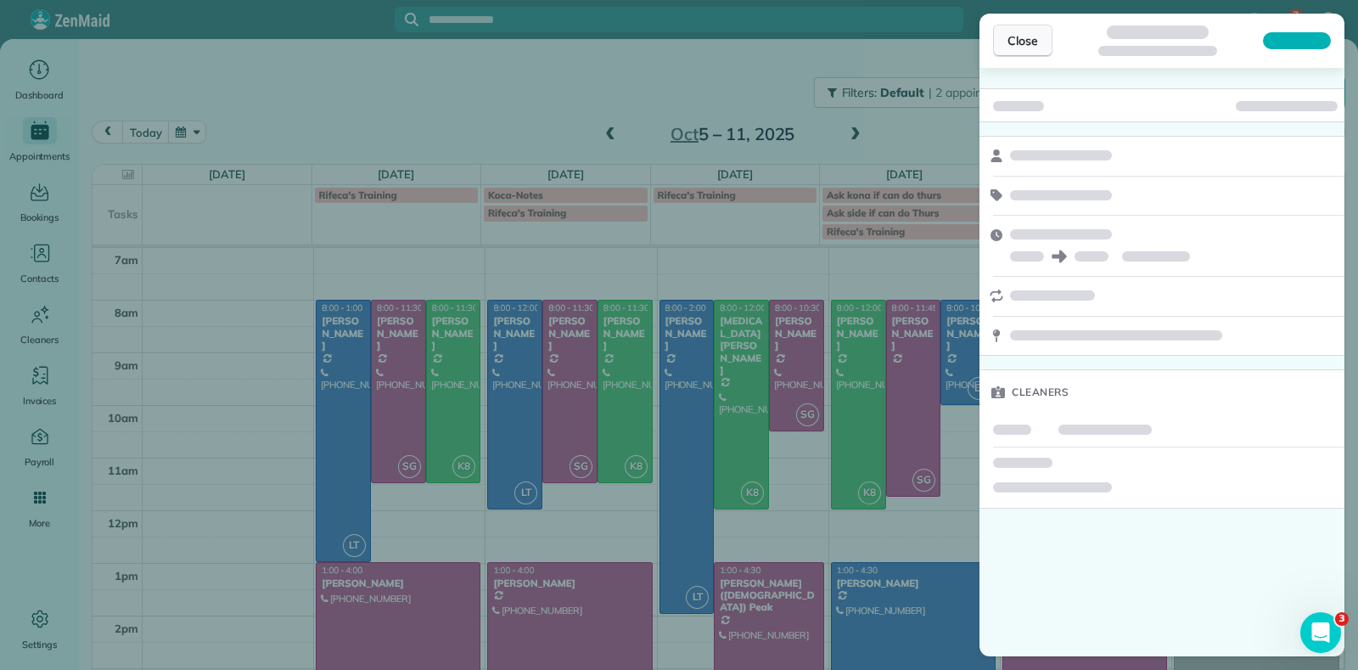
click at [1044, 32] on button "Close" at bounding box center [1022, 41] width 59 height 32
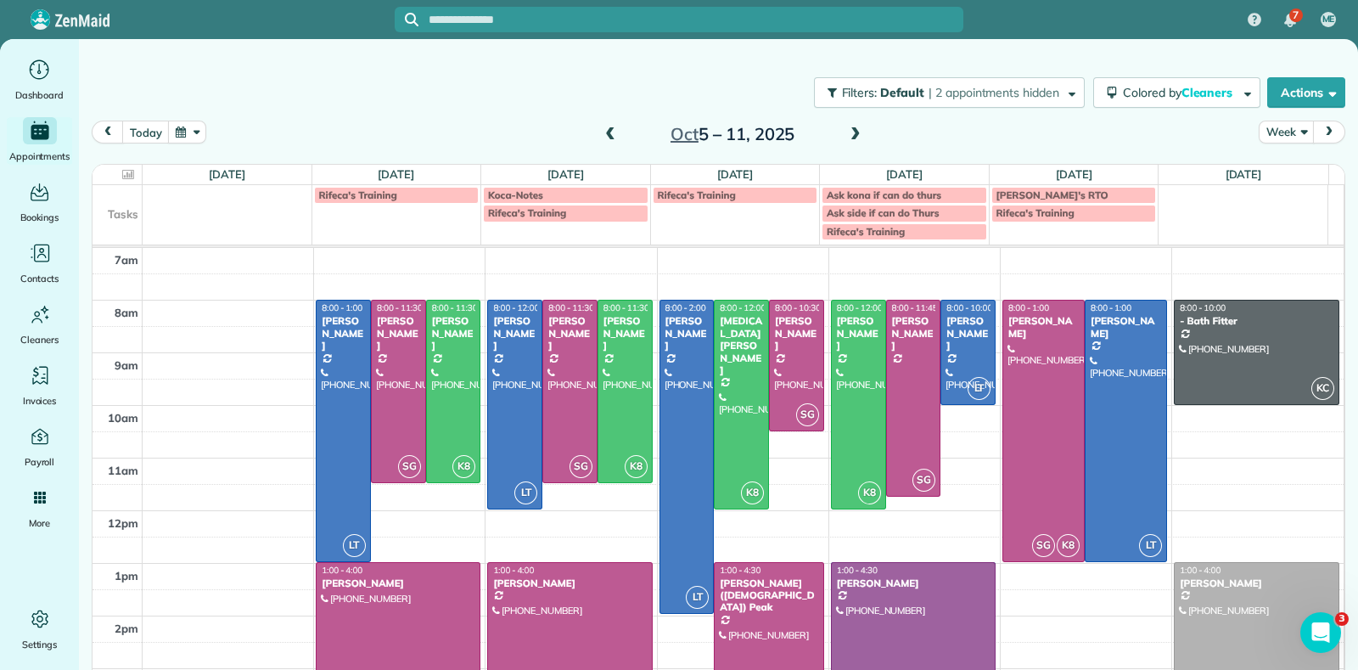
drag, startPoint x: 1051, startPoint y: 620, endPoint x: 948, endPoint y: 614, distance: 102.9
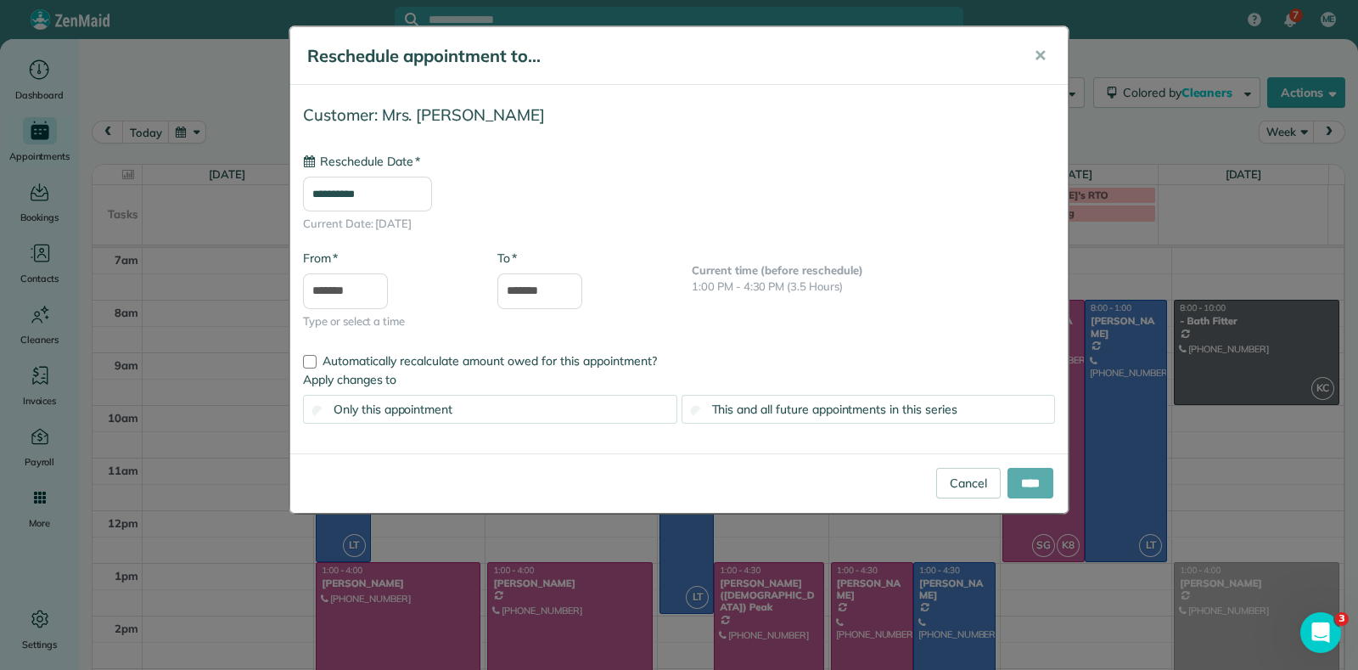
type input "**********"
click at [1025, 478] on input "****" at bounding box center [1031, 483] width 46 height 31
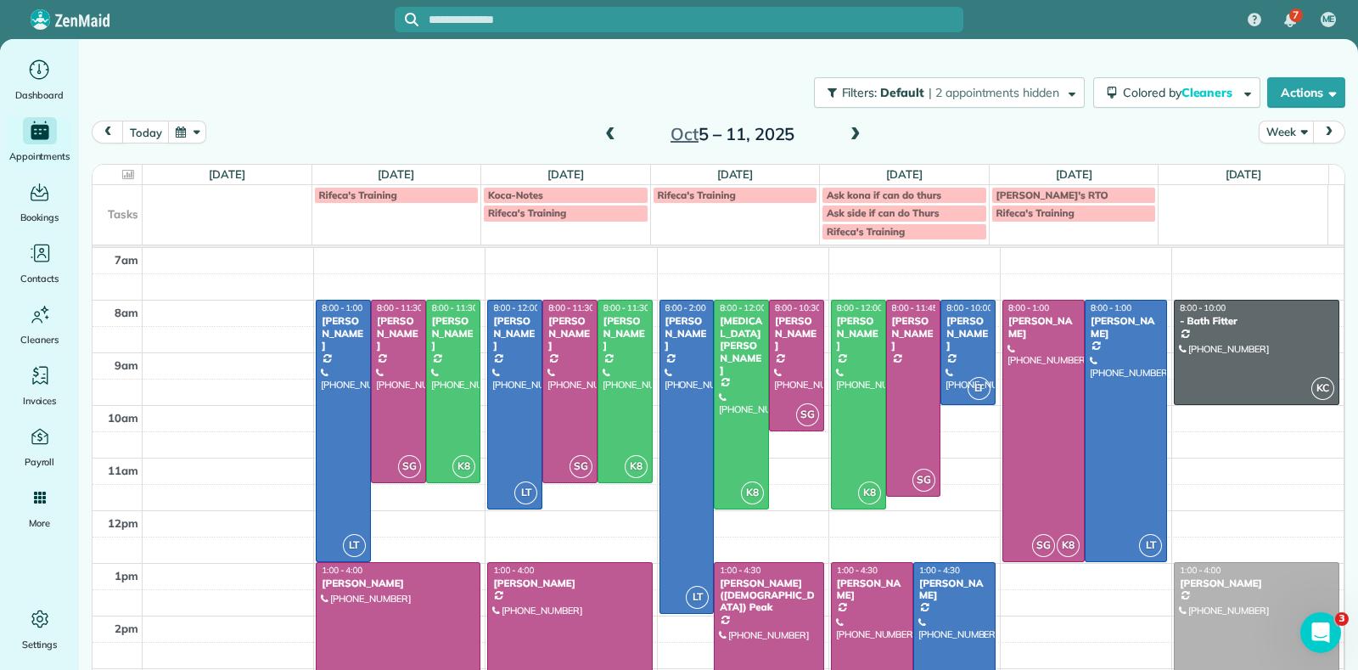
click at [601, 138] on span at bounding box center [610, 134] width 19 height 15
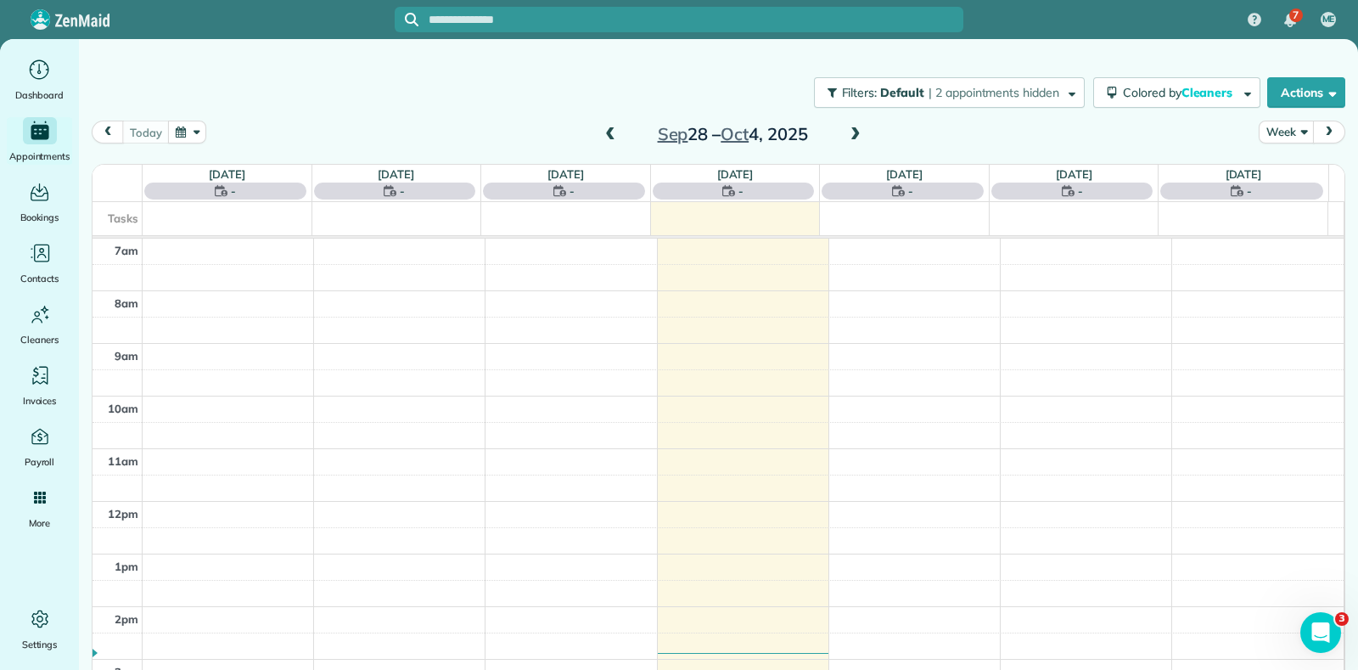
click at [849, 132] on span at bounding box center [855, 134] width 19 height 15
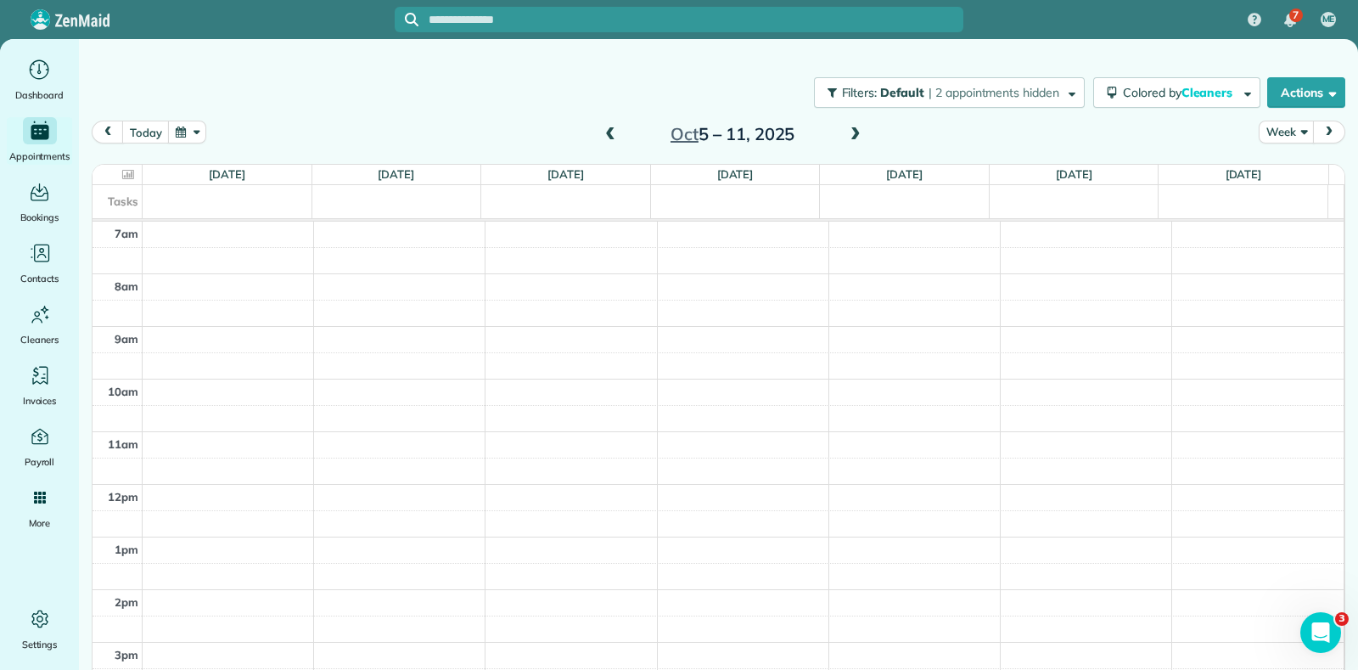
click at [611, 142] on div "Oct 5 – 11, 2025" at bounding box center [733, 134] width 272 height 27
click at [607, 138] on span at bounding box center [610, 134] width 19 height 15
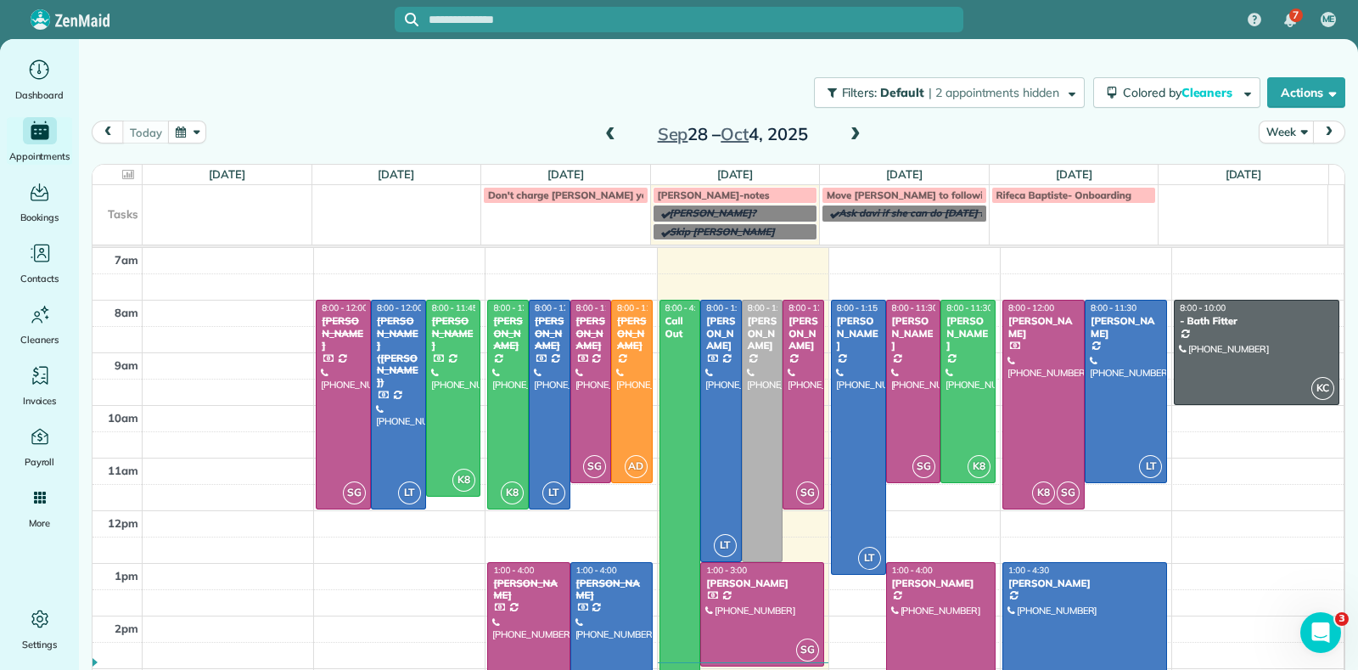
click at [846, 138] on span at bounding box center [855, 134] width 19 height 15
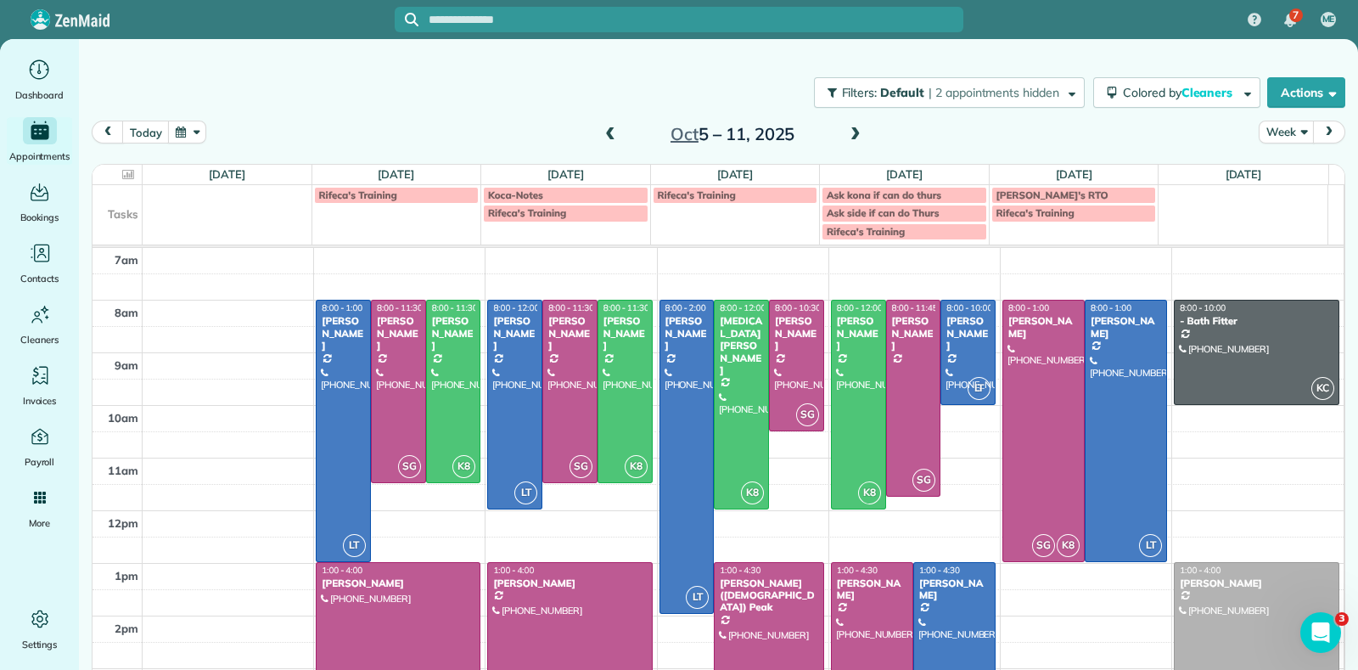
click at [945, 191] on div "Ask kona if can do thurs" at bounding box center [904, 195] width 155 height 12
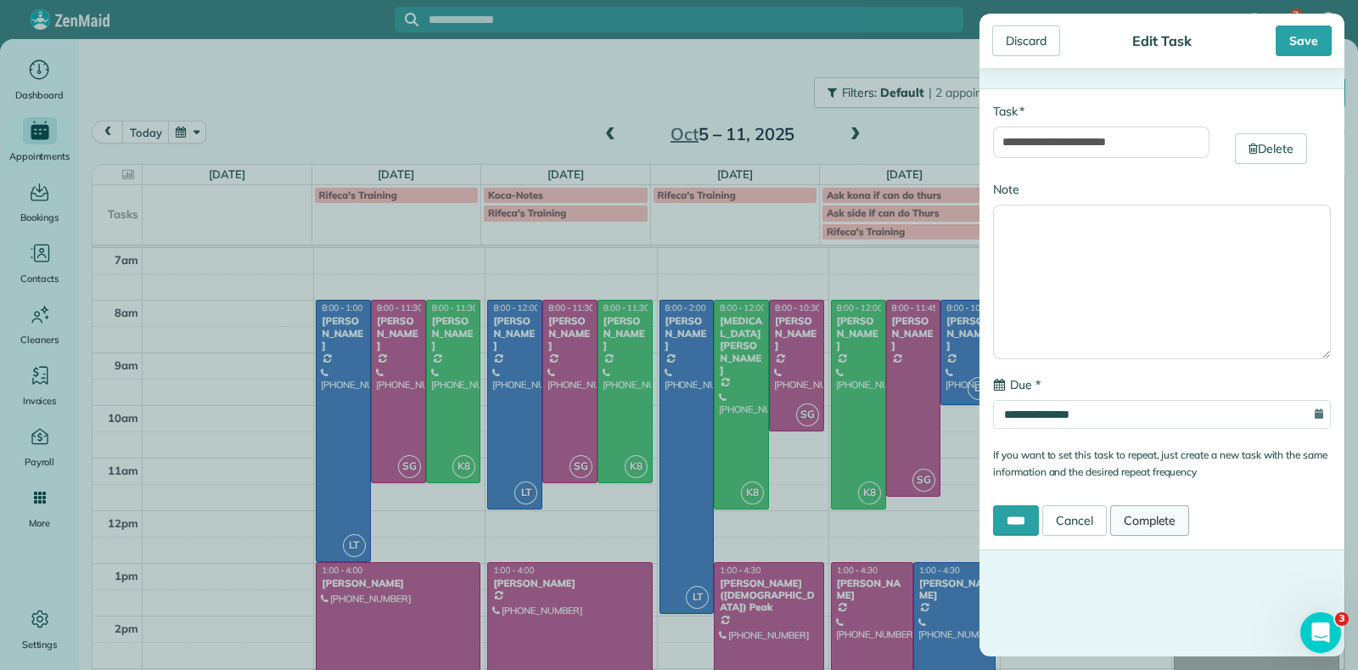
click at [1180, 522] on link "Complete" at bounding box center [1150, 520] width 80 height 31
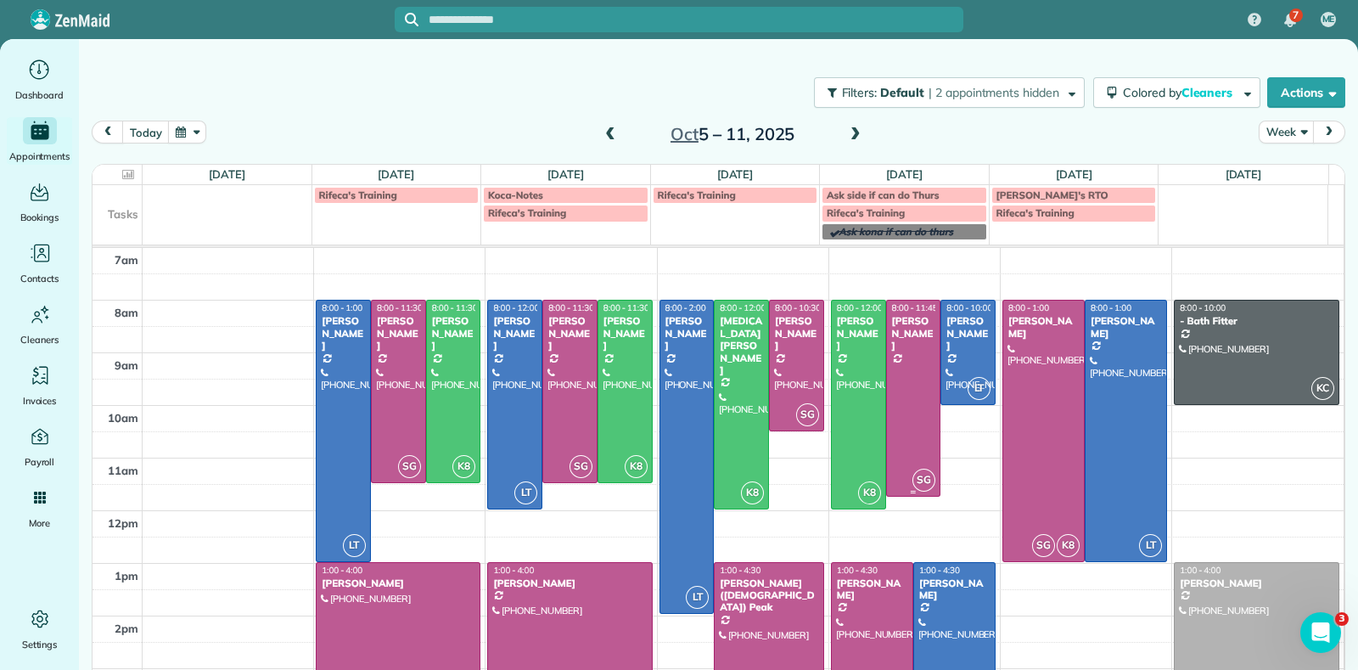
click at [897, 430] on div at bounding box center [913, 397] width 53 height 194
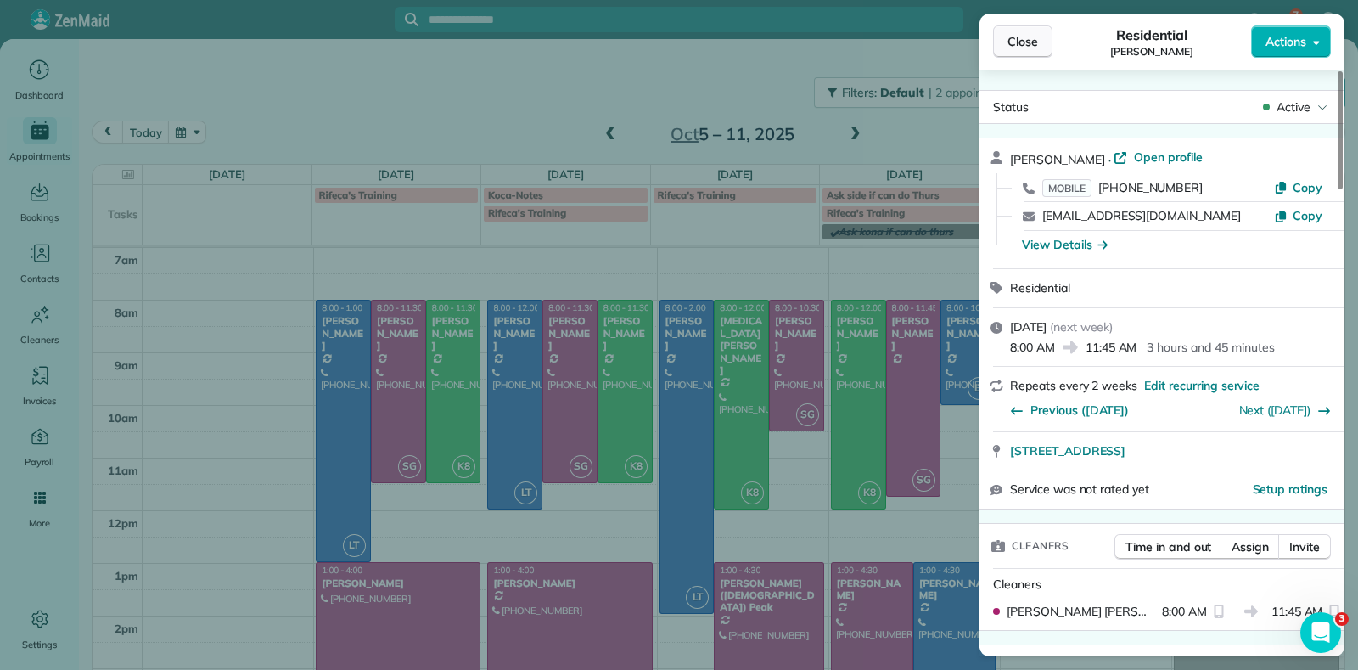
click at [1021, 42] on span "Close" at bounding box center [1023, 41] width 31 height 17
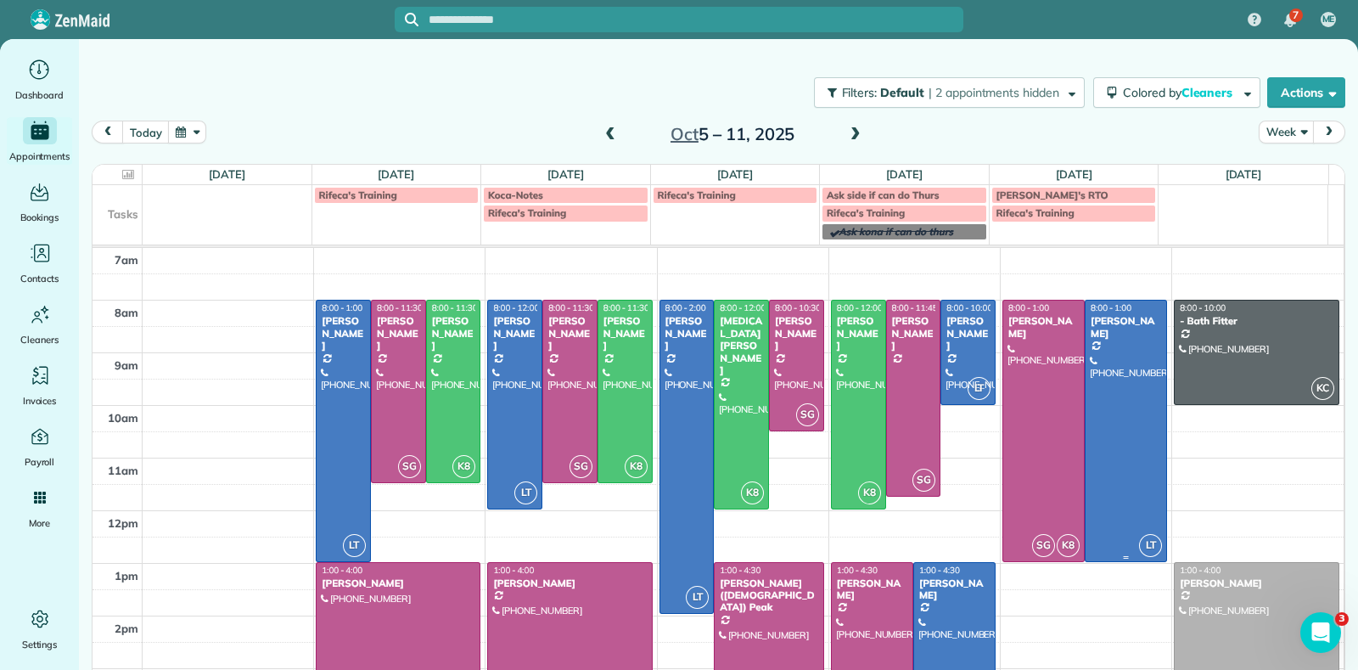
click at [1103, 391] on div at bounding box center [1126, 430] width 81 height 260
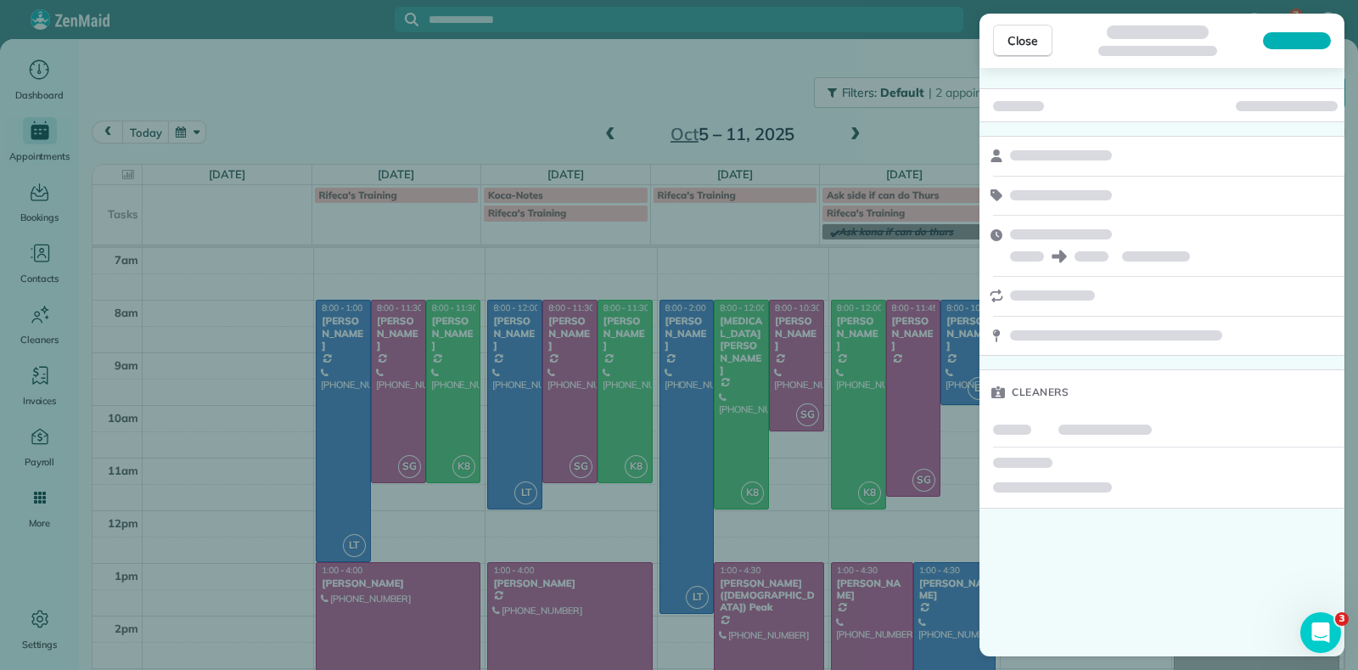
click at [1019, 57] on div "Close" at bounding box center [1162, 41] width 365 height 54
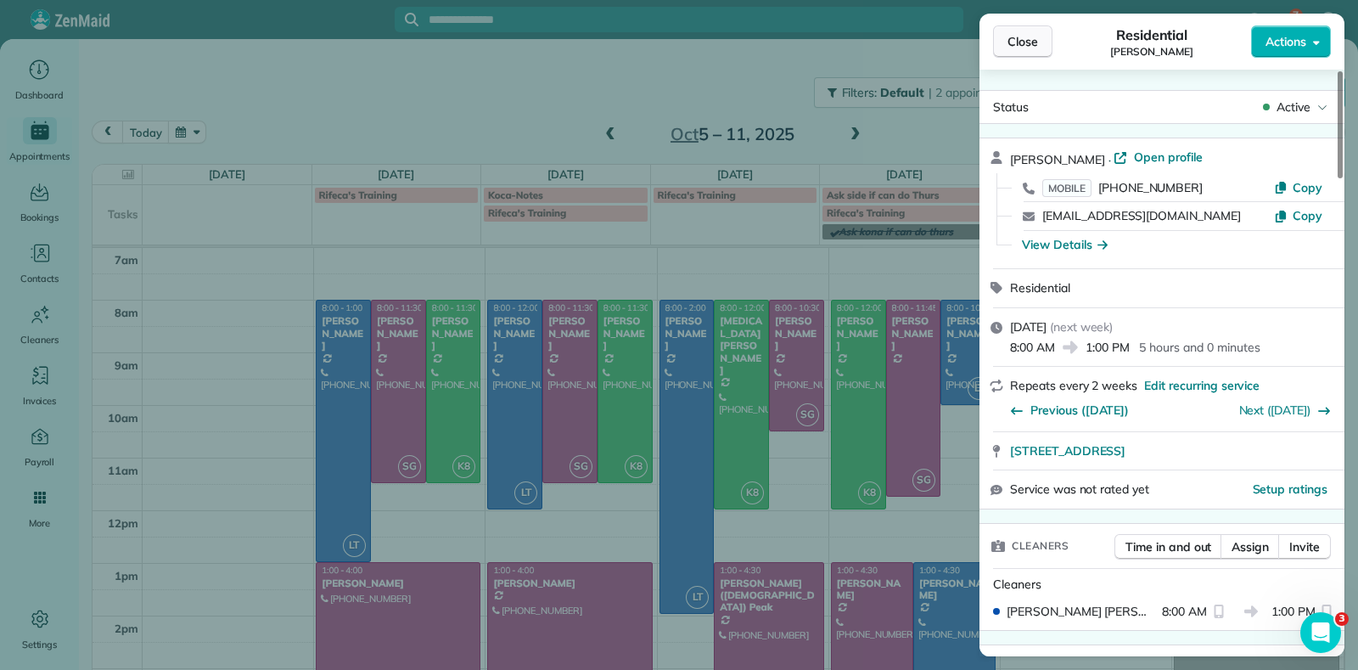
click at [1021, 42] on span "Close" at bounding box center [1023, 41] width 31 height 17
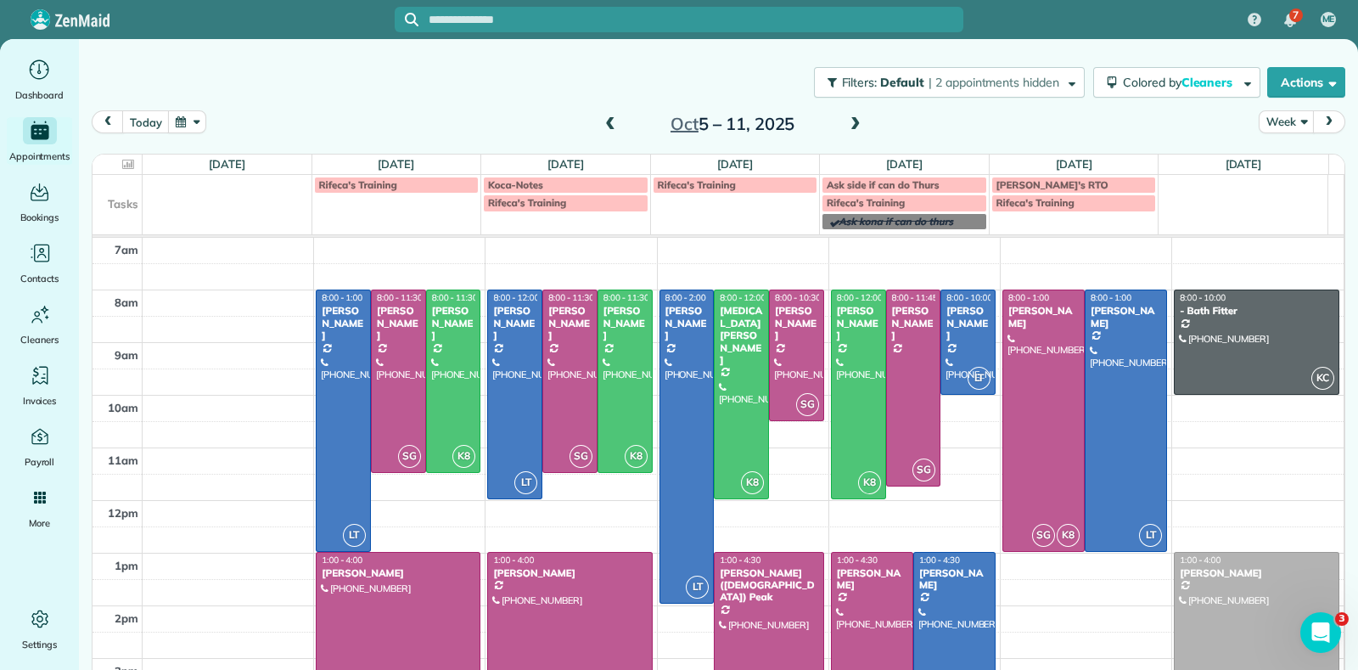
click at [901, 186] on span "Ask side if can do Thurs" at bounding box center [883, 184] width 113 height 13
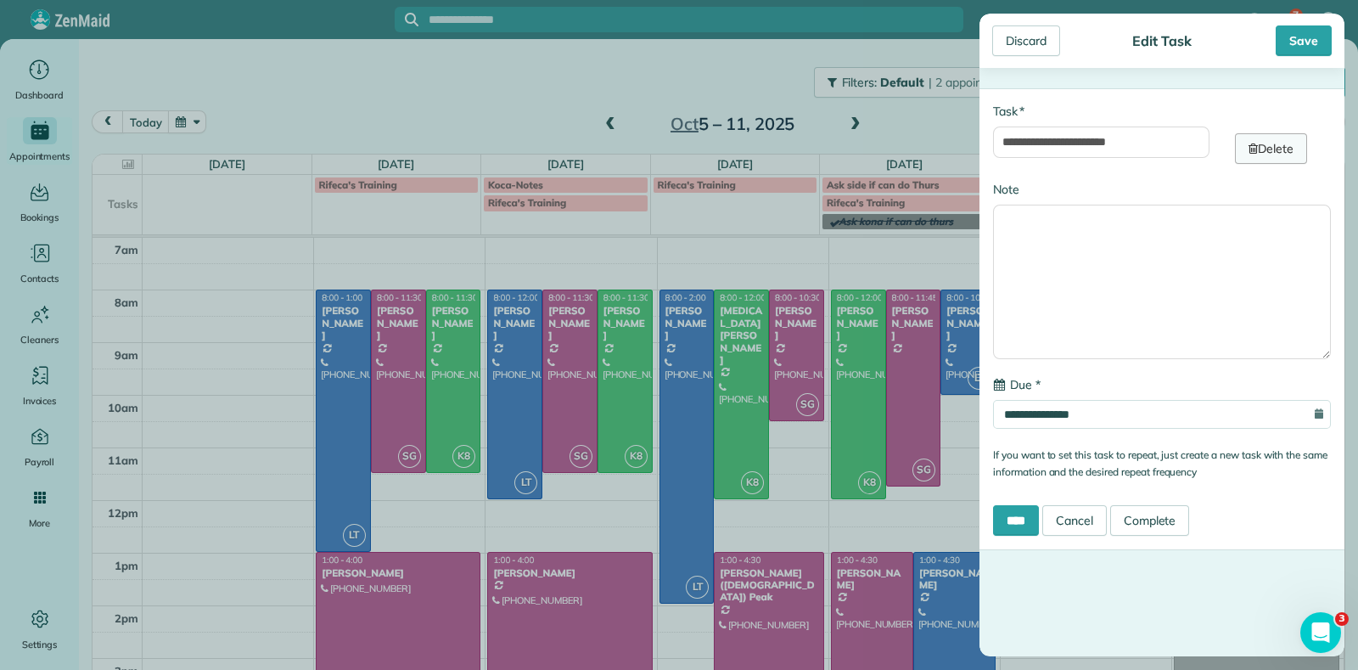
click at [1284, 144] on link "Delete" at bounding box center [1271, 148] width 72 height 31
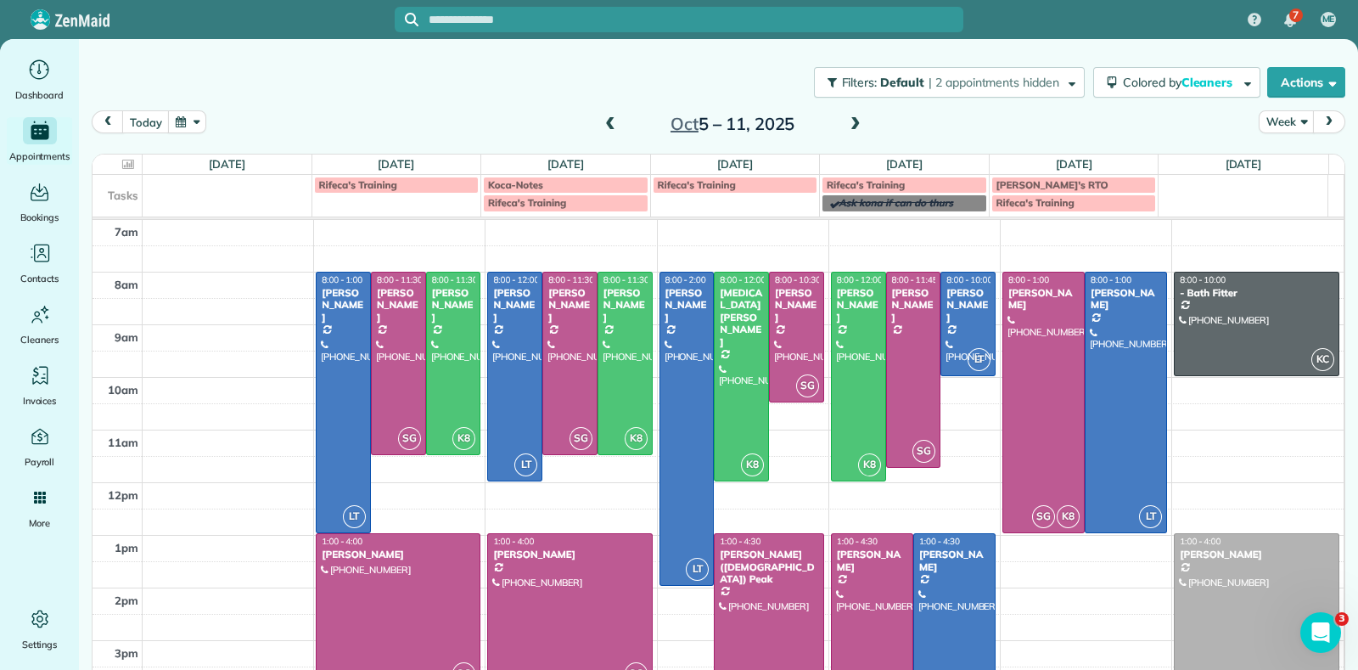
click at [601, 127] on span at bounding box center [610, 124] width 19 height 15
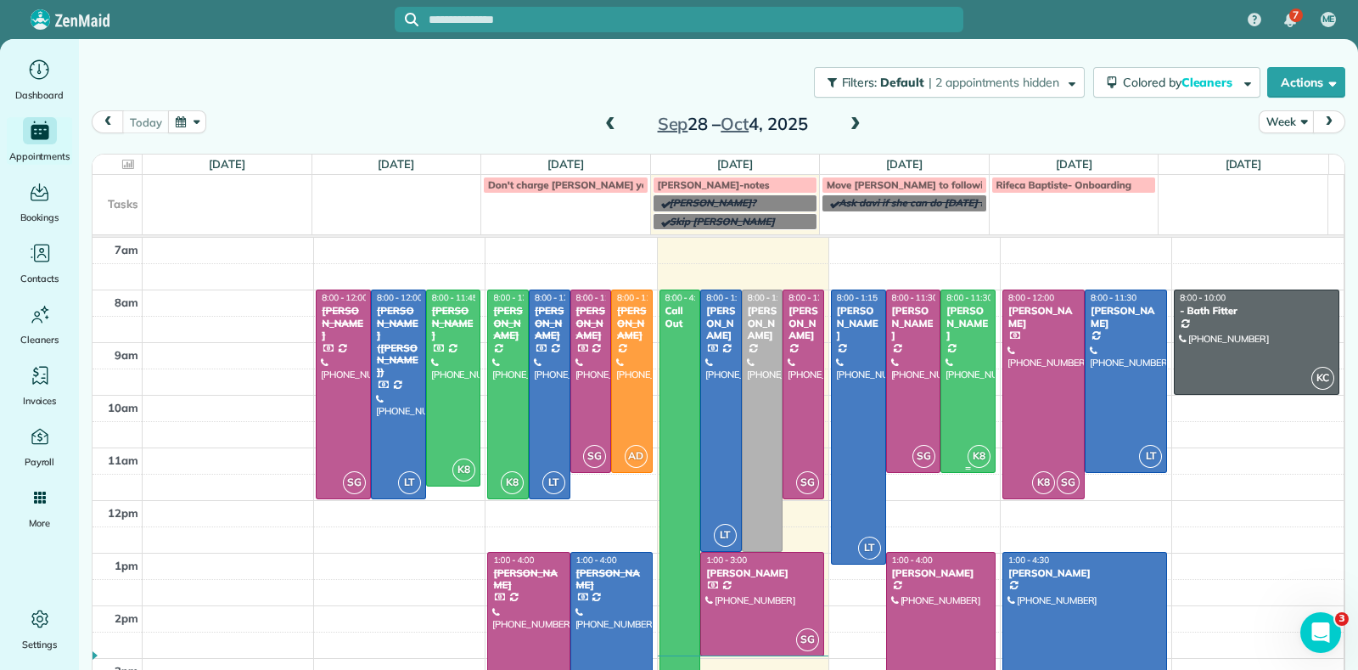
click at [945, 388] on div at bounding box center [967, 381] width 53 height 182
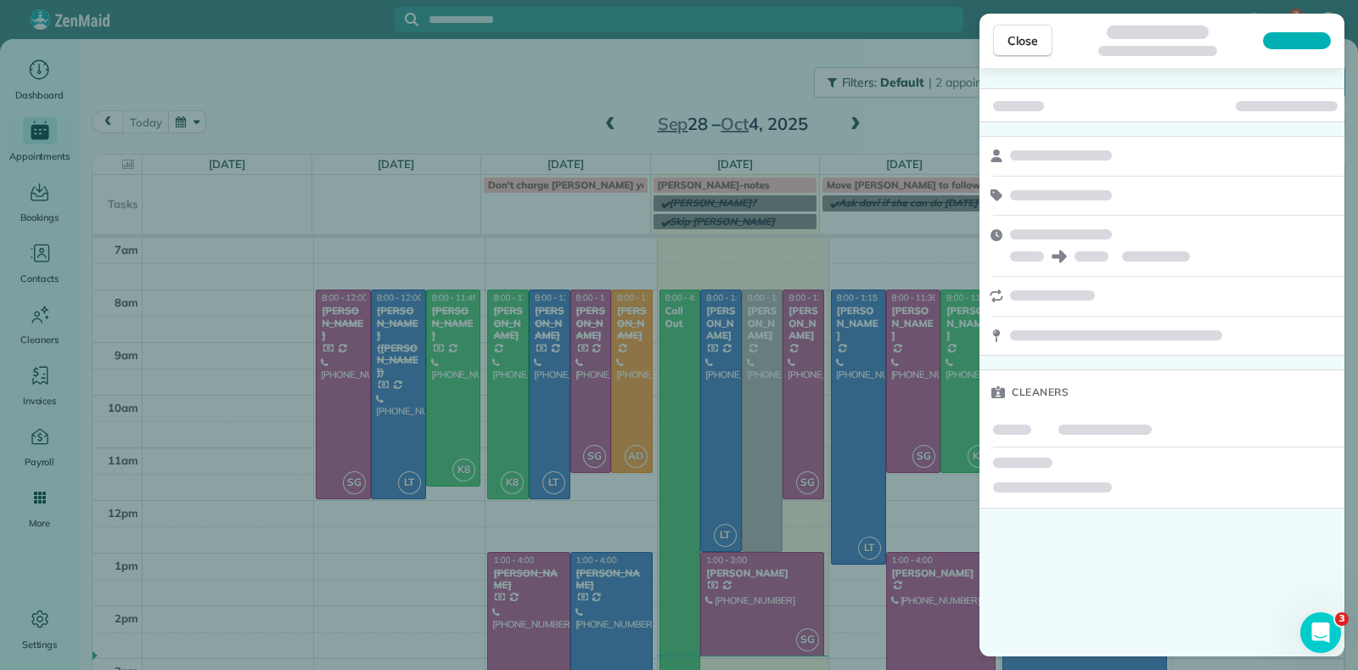
click at [945, 388] on div "Close Cleaners" at bounding box center [679, 335] width 1358 height 670
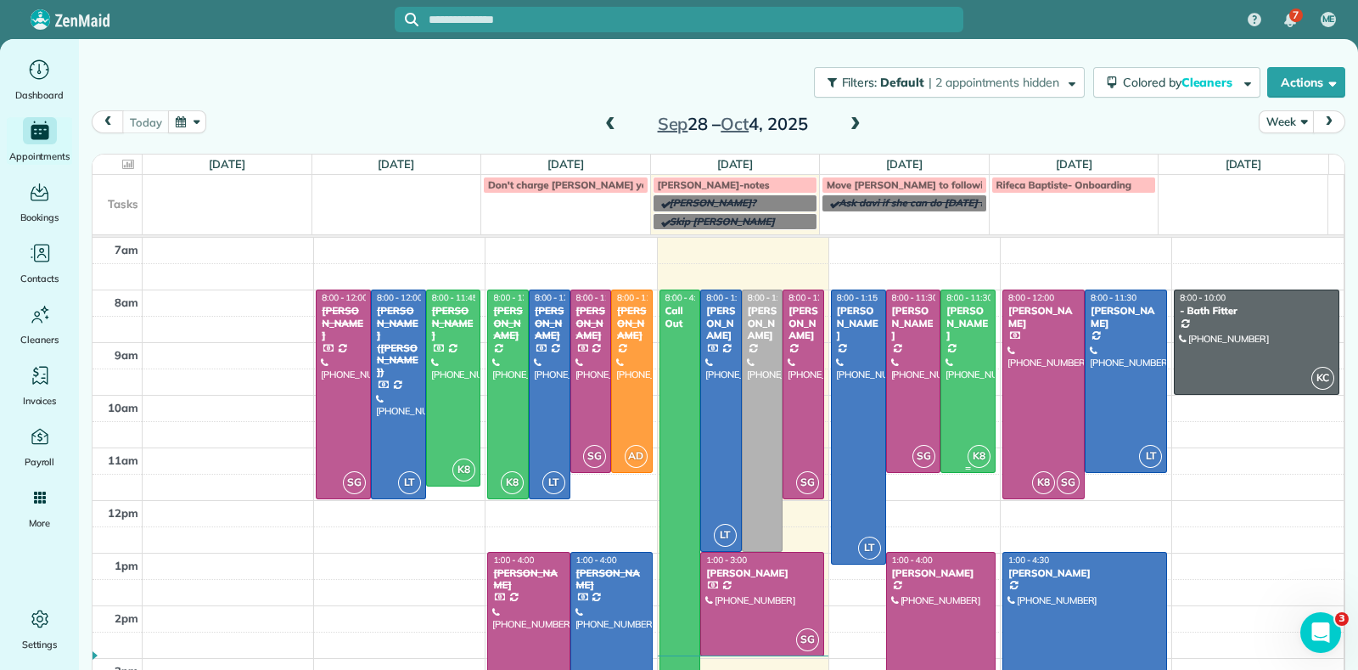
click at [945, 388] on div at bounding box center [967, 381] width 53 height 182
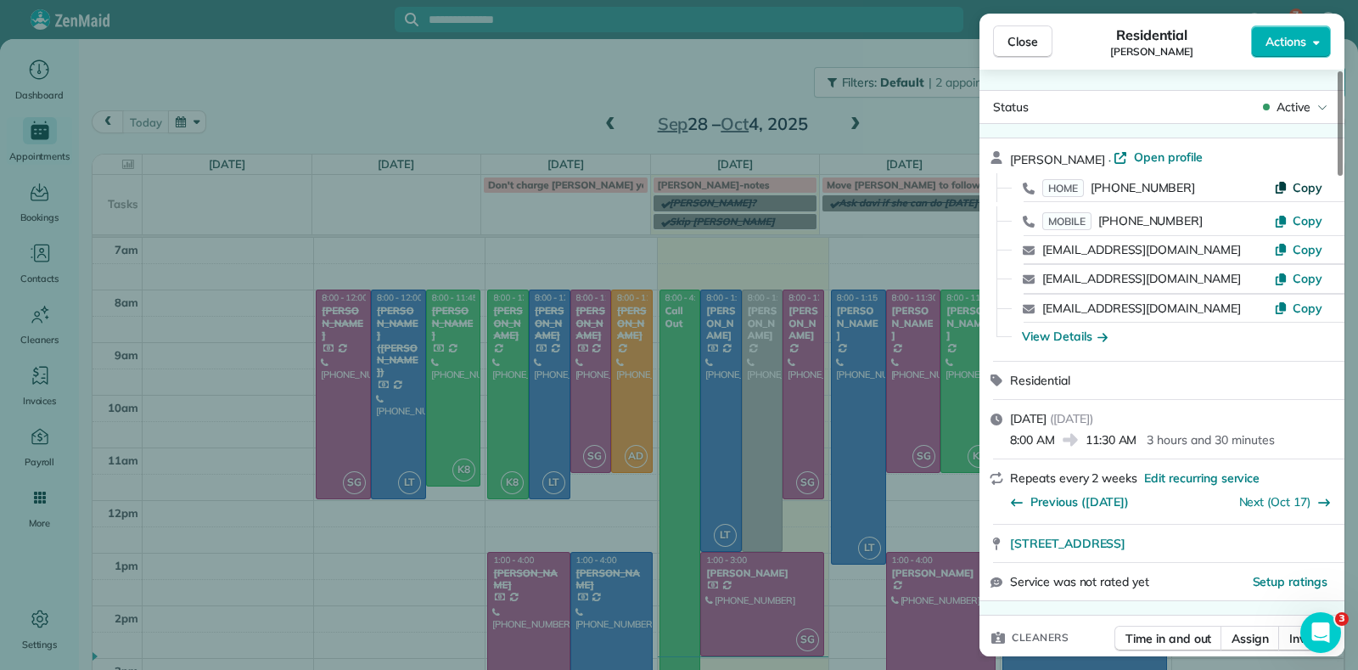
click at [1311, 188] on span "Copy" at bounding box center [1308, 187] width 30 height 15
drag, startPoint x: 514, startPoint y: 108, endPoint x: 499, endPoint y: 99, distance: 16.7
click at [508, 108] on div "Close Residential Julie Davi Actions Status Active Julie Davi · Open profile HO…" at bounding box center [679, 335] width 1358 height 670
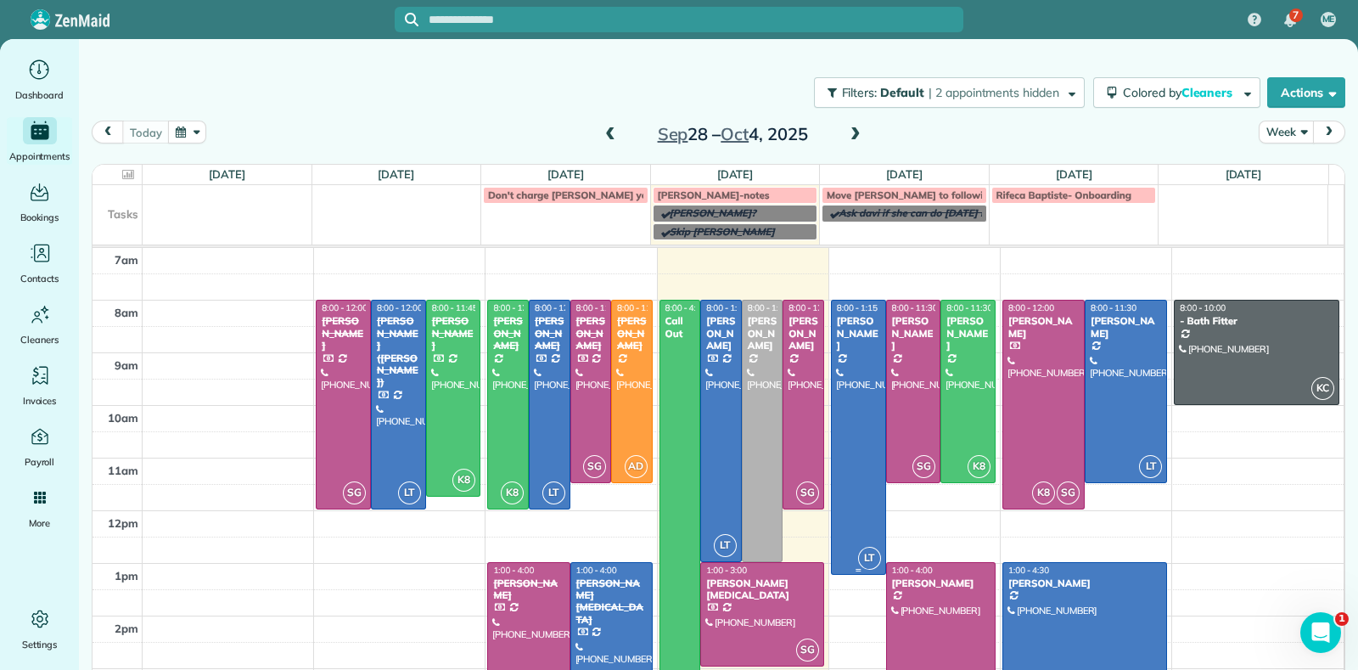
click at [844, 416] on div at bounding box center [858, 436] width 53 height 273
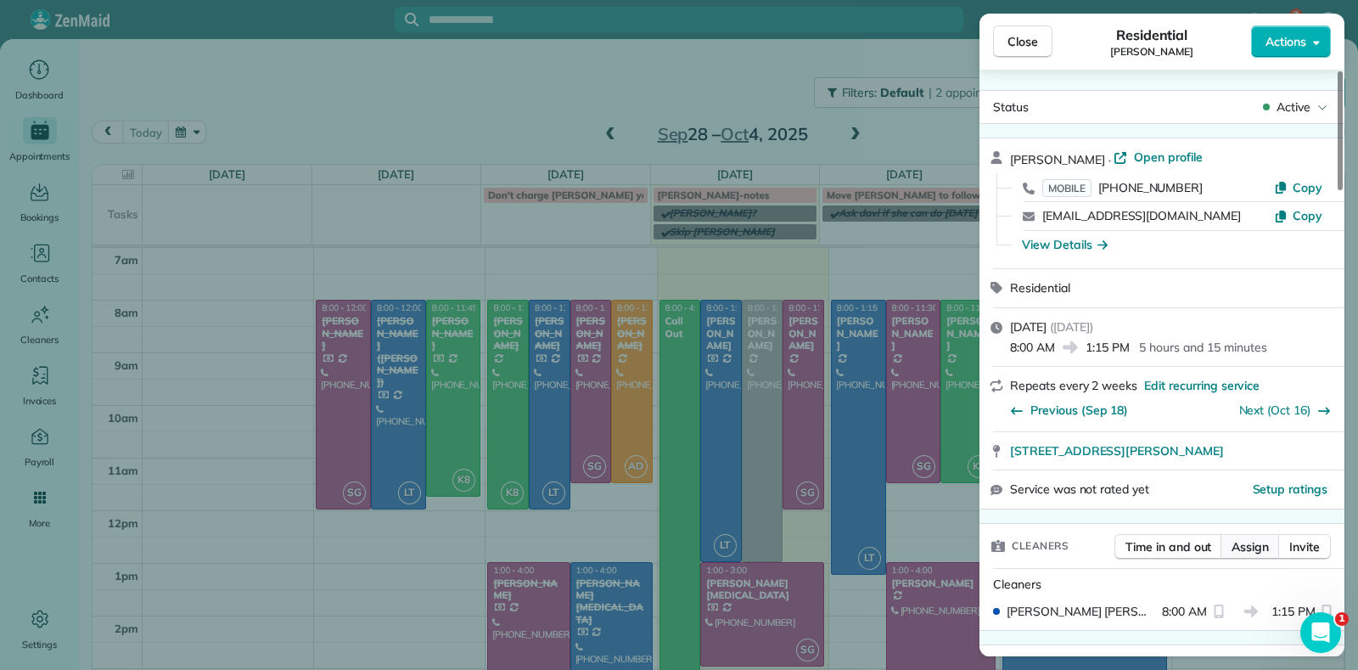
click at [1249, 548] on span "Assign" at bounding box center [1250, 546] width 37 height 17
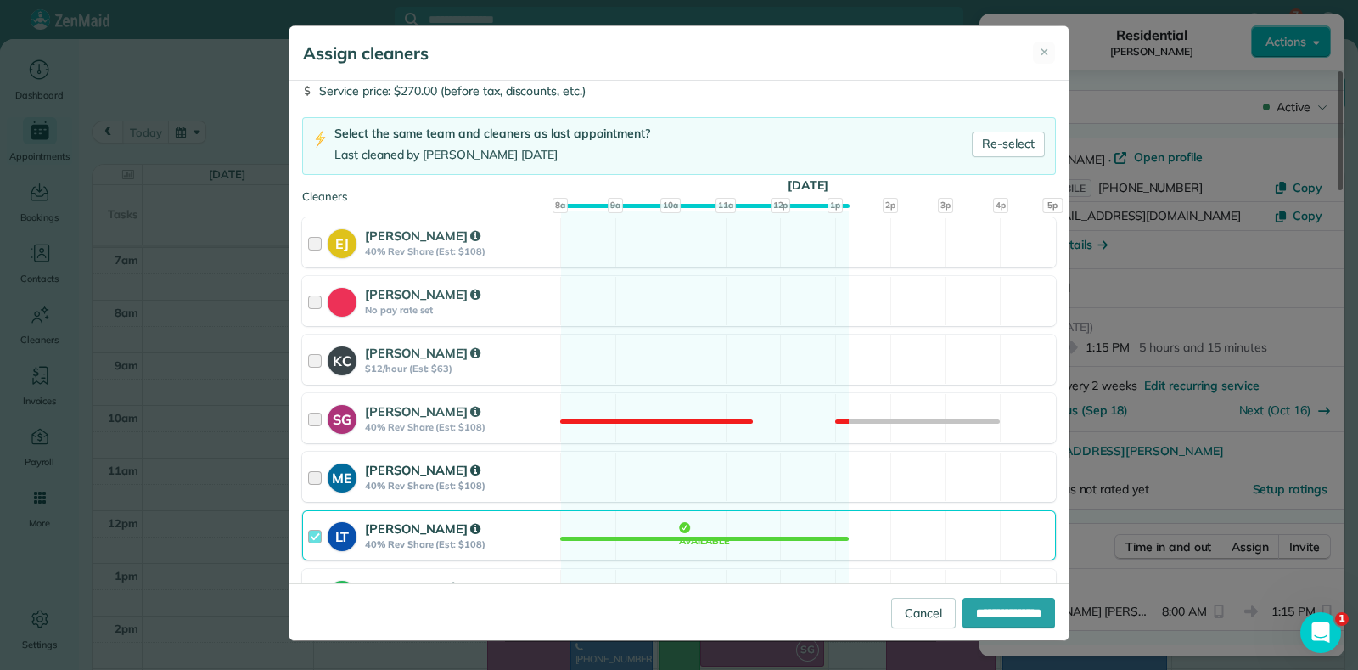
scroll to position [105, 0]
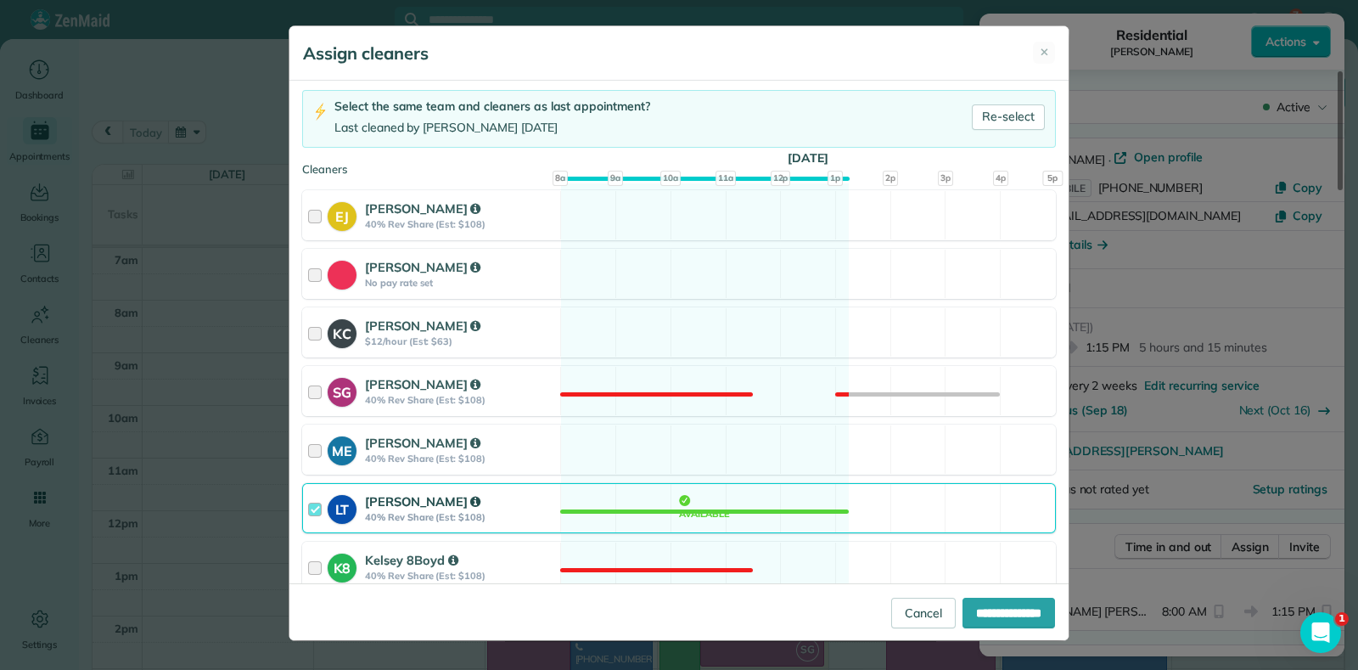
click at [756, 507] on div "LT Laura Thaller 40% Rev Share (Est: $108) Available" at bounding box center [679, 508] width 754 height 50
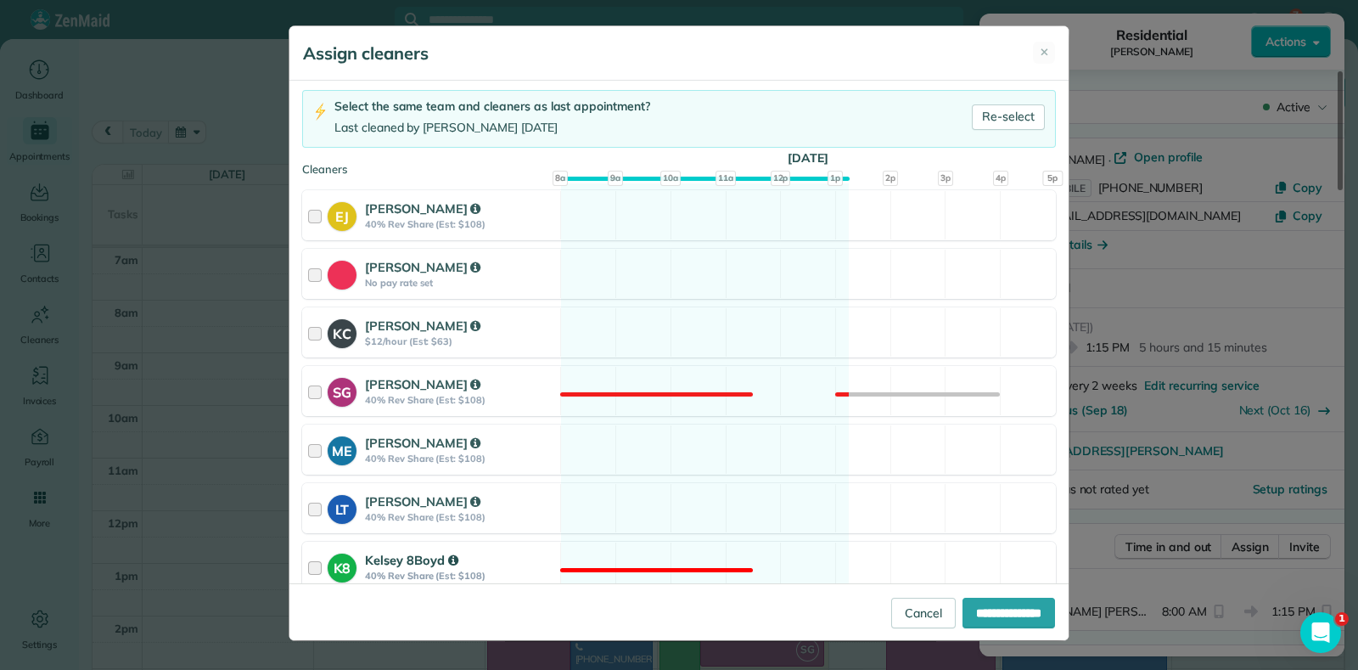
click at [722, 547] on div "K8 Kelsey 8Boyd 40% Rev Share (Est: $108) Not available" at bounding box center [679, 567] width 754 height 50
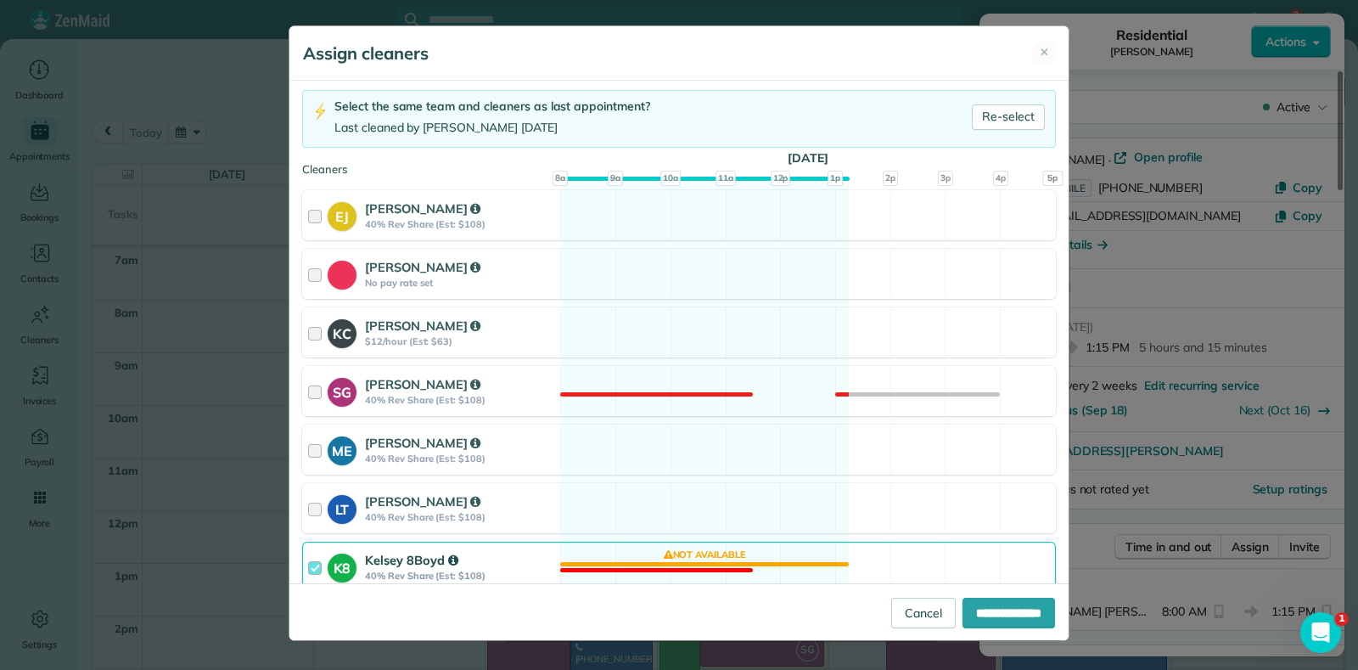
click at [721, 562] on div "K8 Kelsey 8Boyd 40% Rev Share (Est: $108) Not available" at bounding box center [679, 567] width 754 height 50
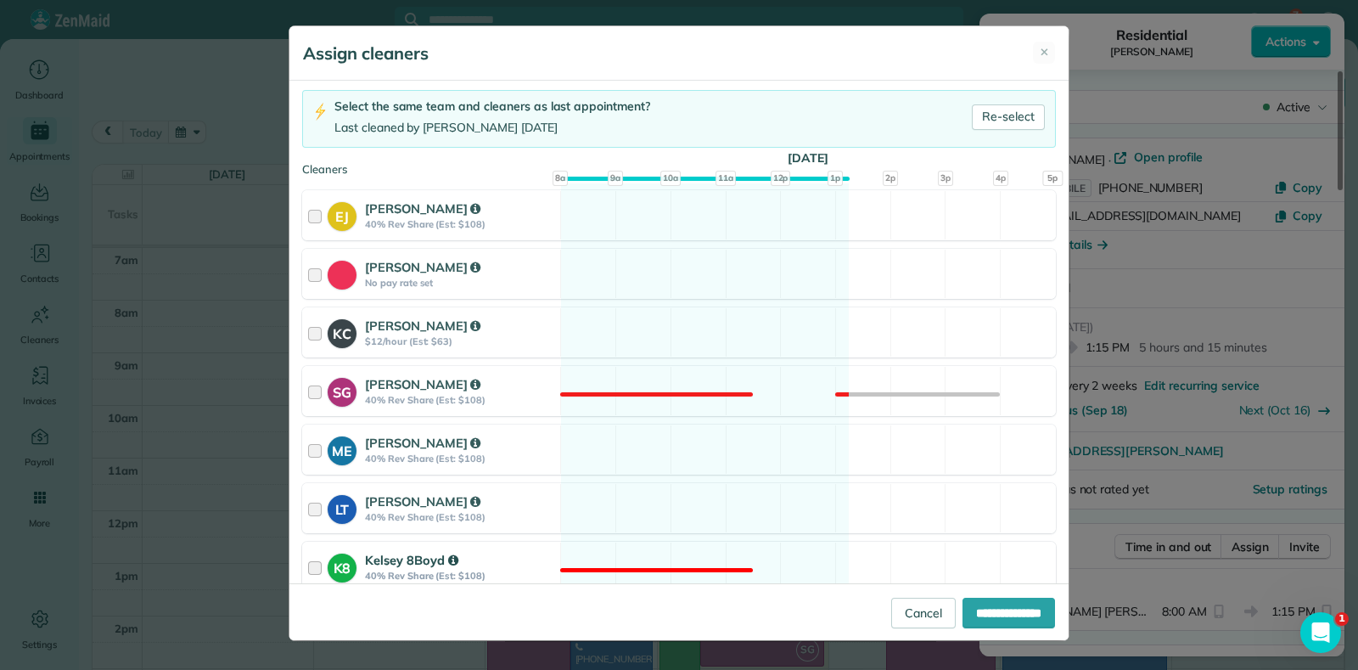
drag, startPoint x: 728, startPoint y: 525, endPoint x: 821, endPoint y: 544, distance: 94.4
click at [734, 528] on div "LT Laura Thaller 40% Rev Share (Est: $108) Available" at bounding box center [679, 508] width 754 height 50
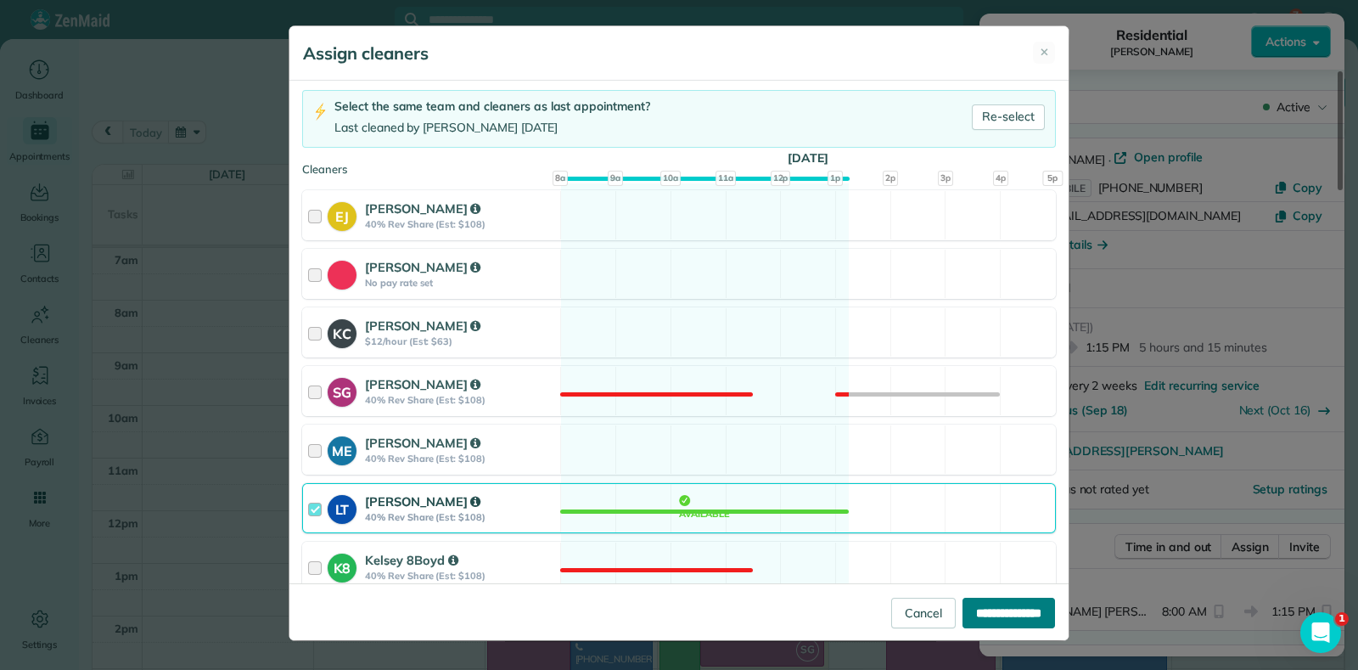
click at [1014, 614] on input "**********" at bounding box center [1009, 613] width 93 height 31
type input "**********"
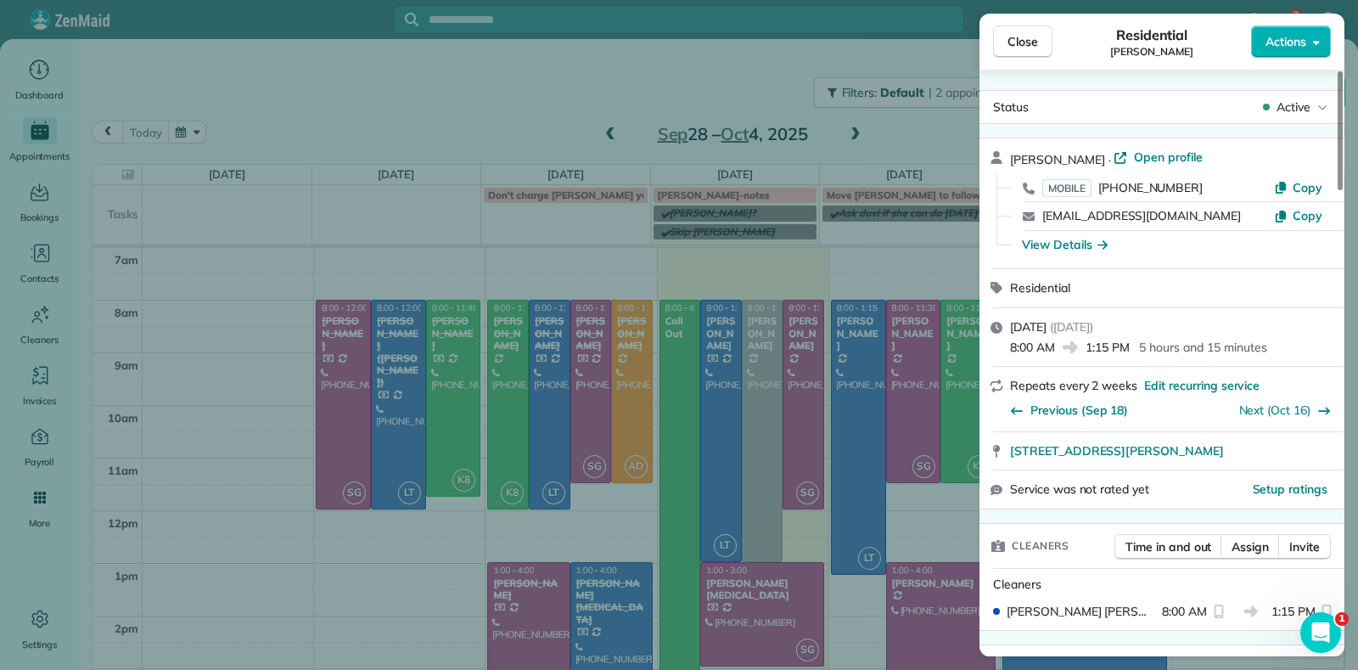
click at [891, 528] on div "Close Residential Jennifer Hunte Actions Status Active Jennifer Hunte · Open pr…" at bounding box center [679, 335] width 1358 height 670
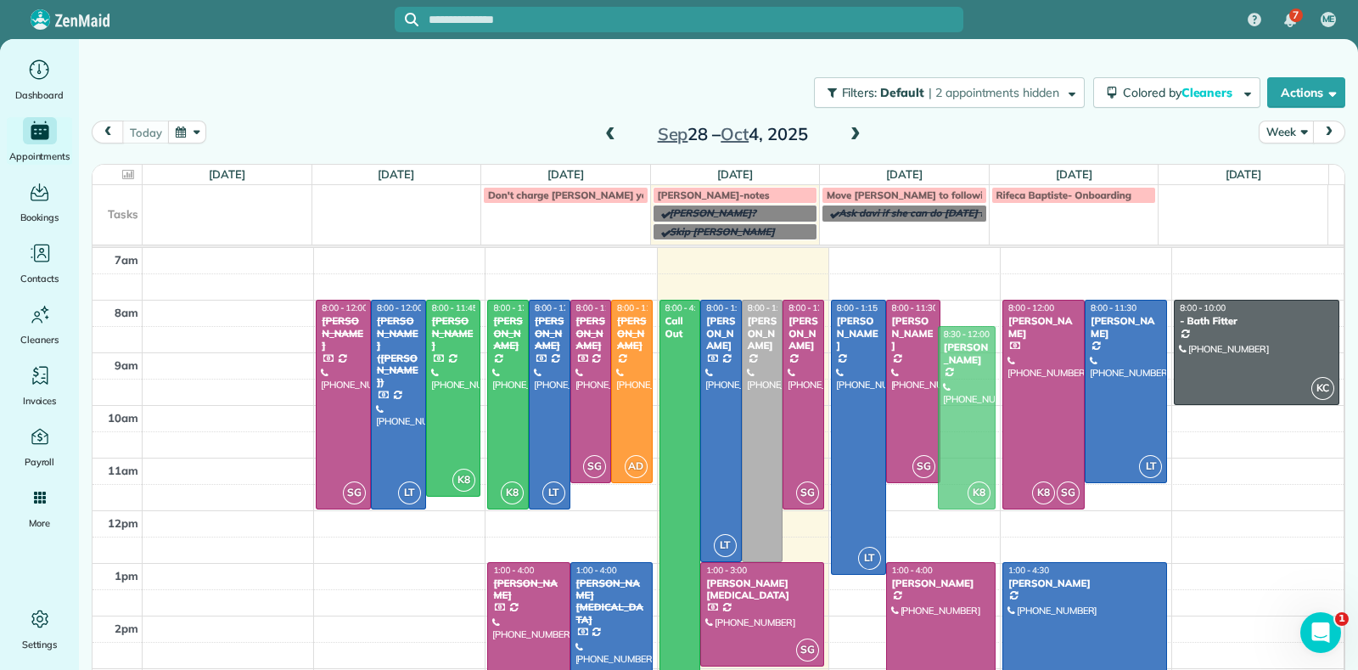
drag, startPoint x: 953, startPoint y: 430, endPoint x: 969, endPoint y: 490, distance: 61.6
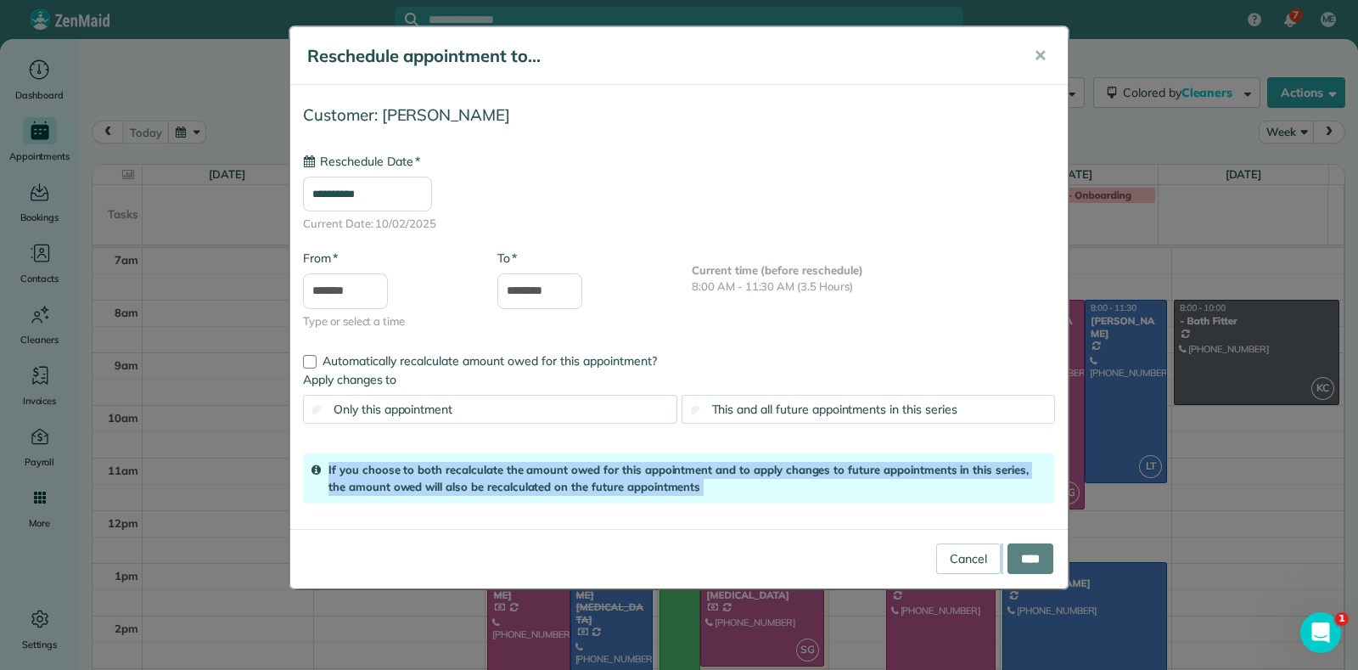
click at [958, 415] on body "7 ME Dashboard Appointments Bookings Contacts Cleaners Invoices Payroll Reports…" at bounding box center [679, 335] width 1358 height 670
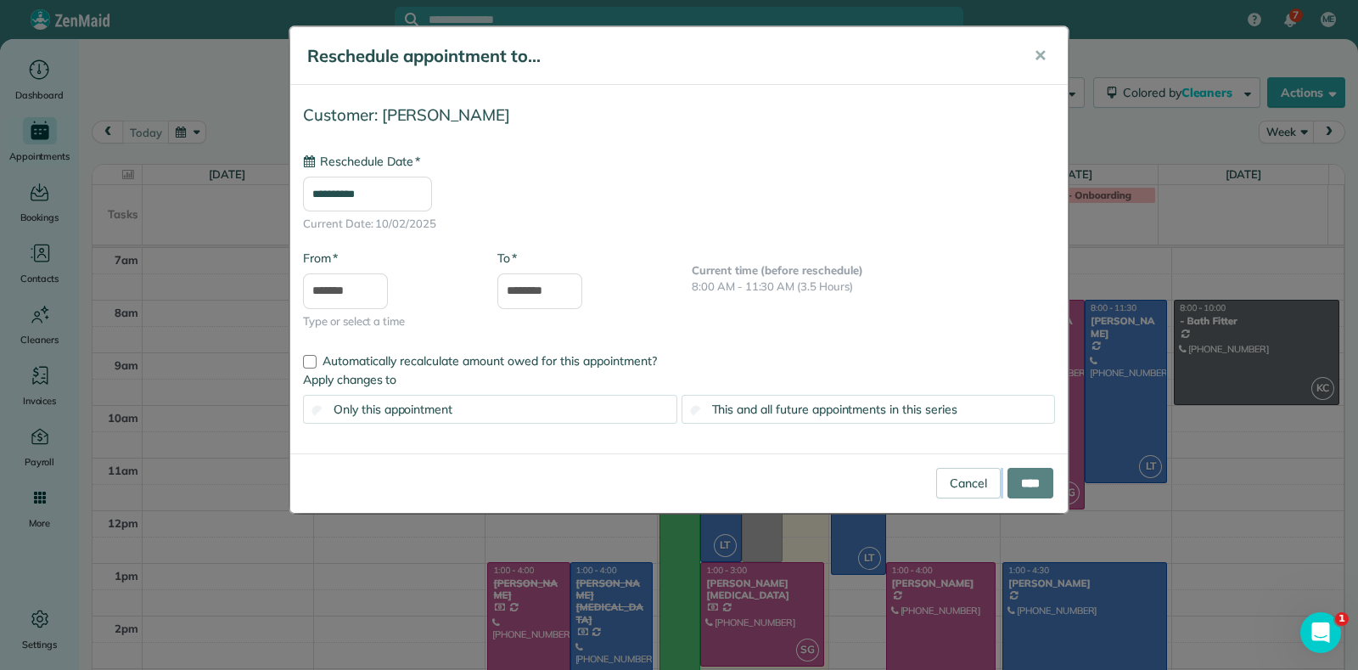
type input "**********"
click at [1040, 59] on span "✕" at bounding box center [1040, 56] width 13 height 20
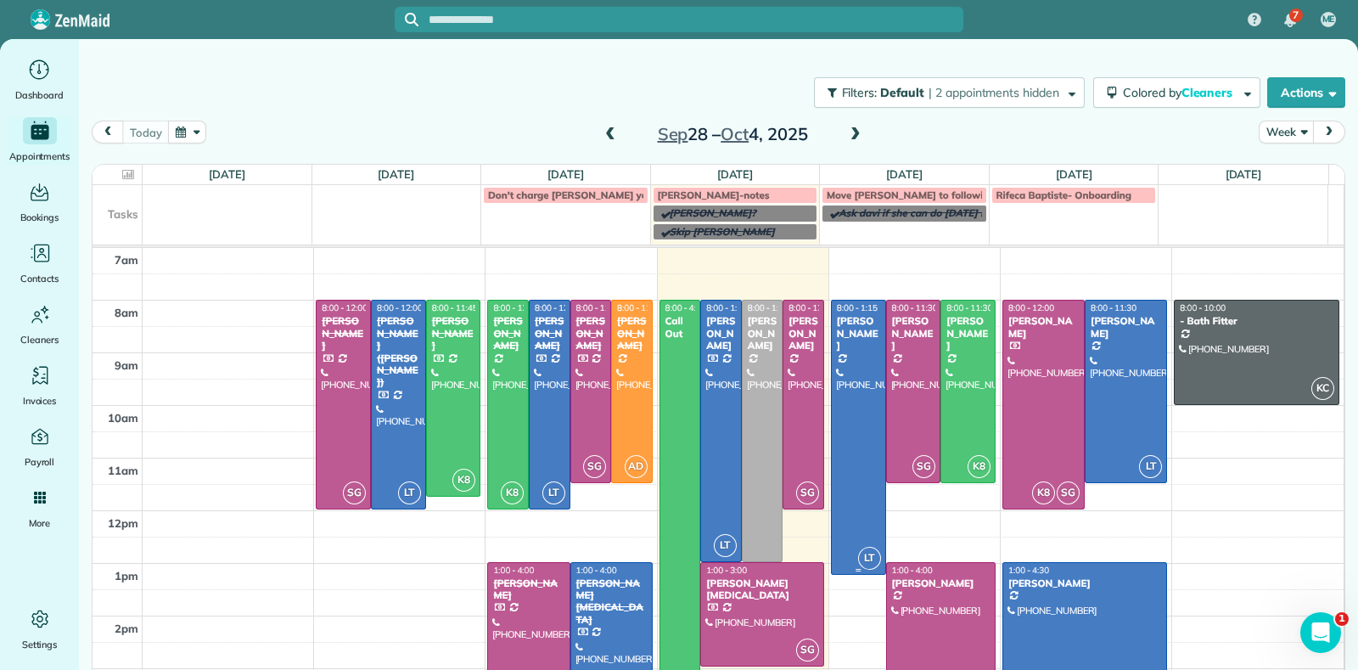
click at [860, 499] on div at bounding box center [858, 436] width 53 height 273
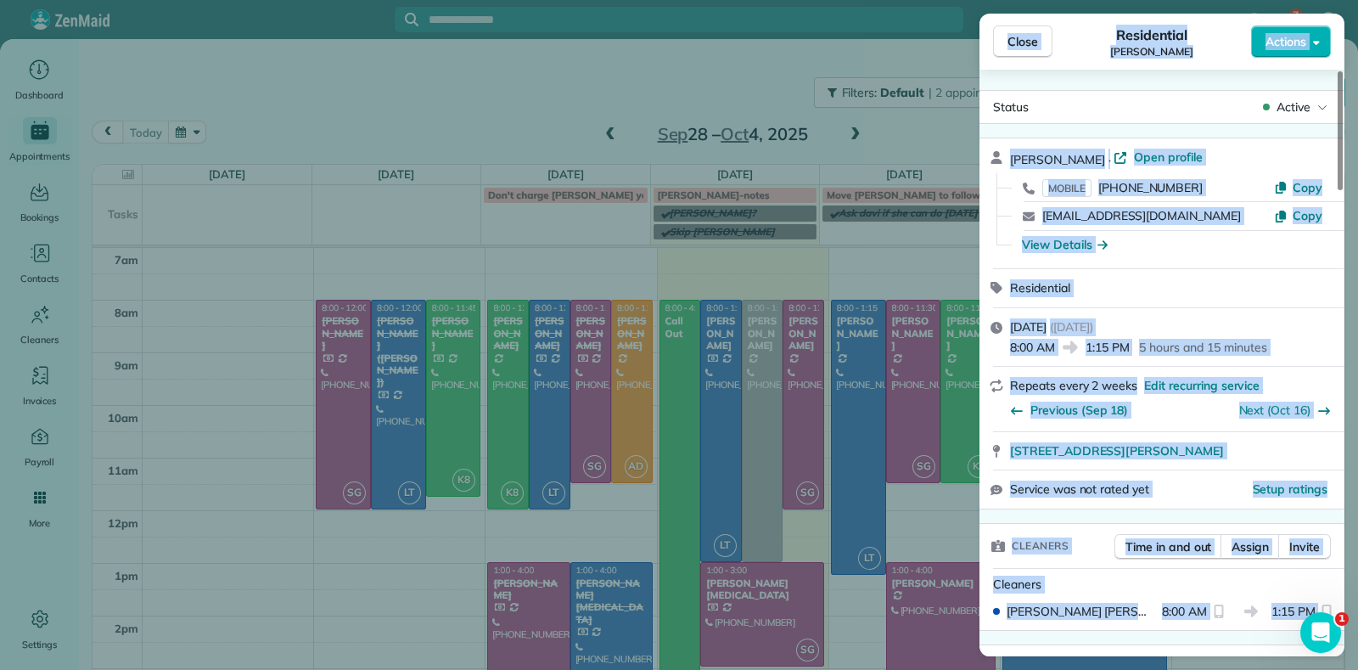
click at [860, 499] on div "Close Residential Jennifer Hunte Actions Status Active Jennifer Hunte · Open pr…" at bounding box center [679, 335] width 1358 height 670
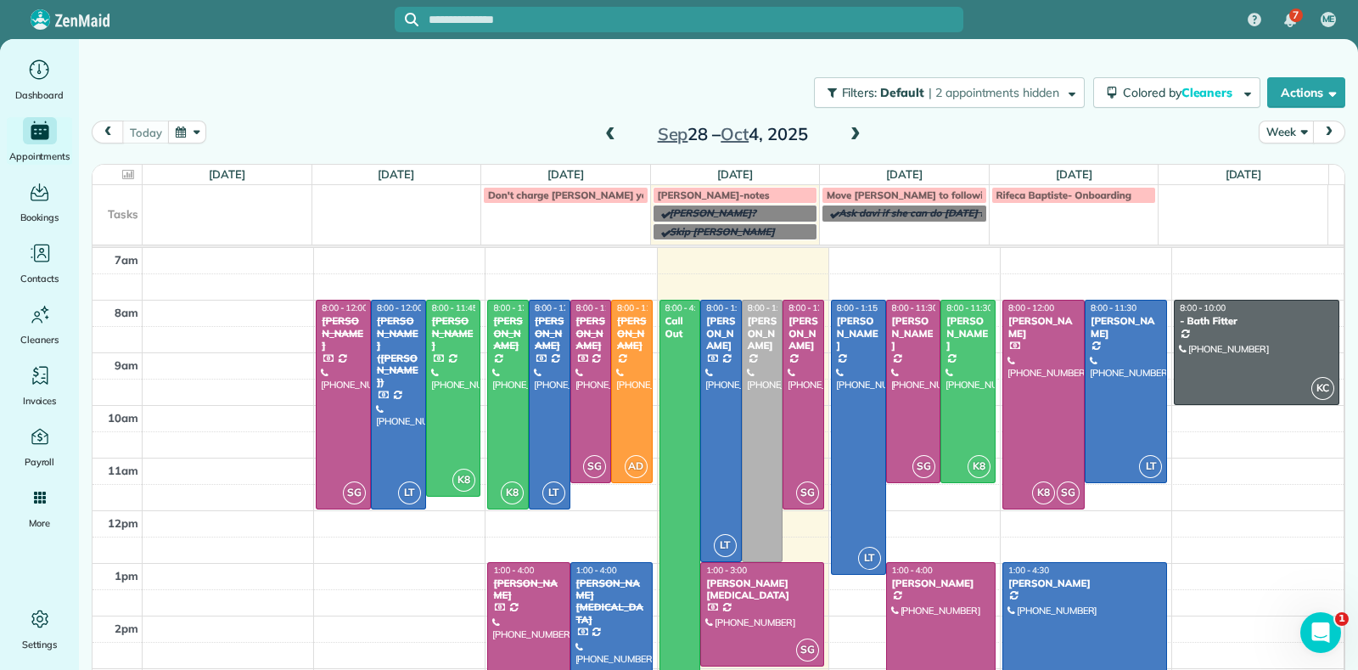
click at [844, 494] on div "7 ME Dashboard Appointments Bookings Contacts Cleaners Invoices Payroll Reports…" at bounding box center [679, 335] width 1358 height 670
click at [832, 496] on div at bounding box center [858, 436] width 53 height 273
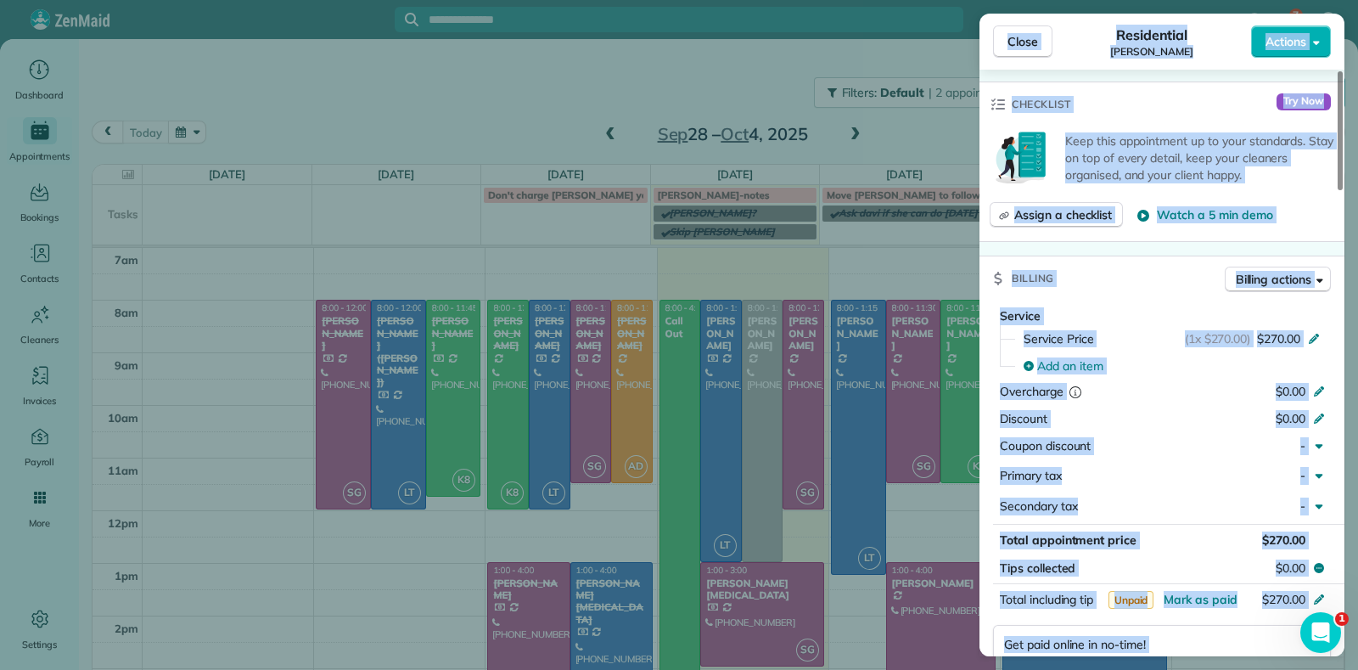
scroll to position [428, 0]
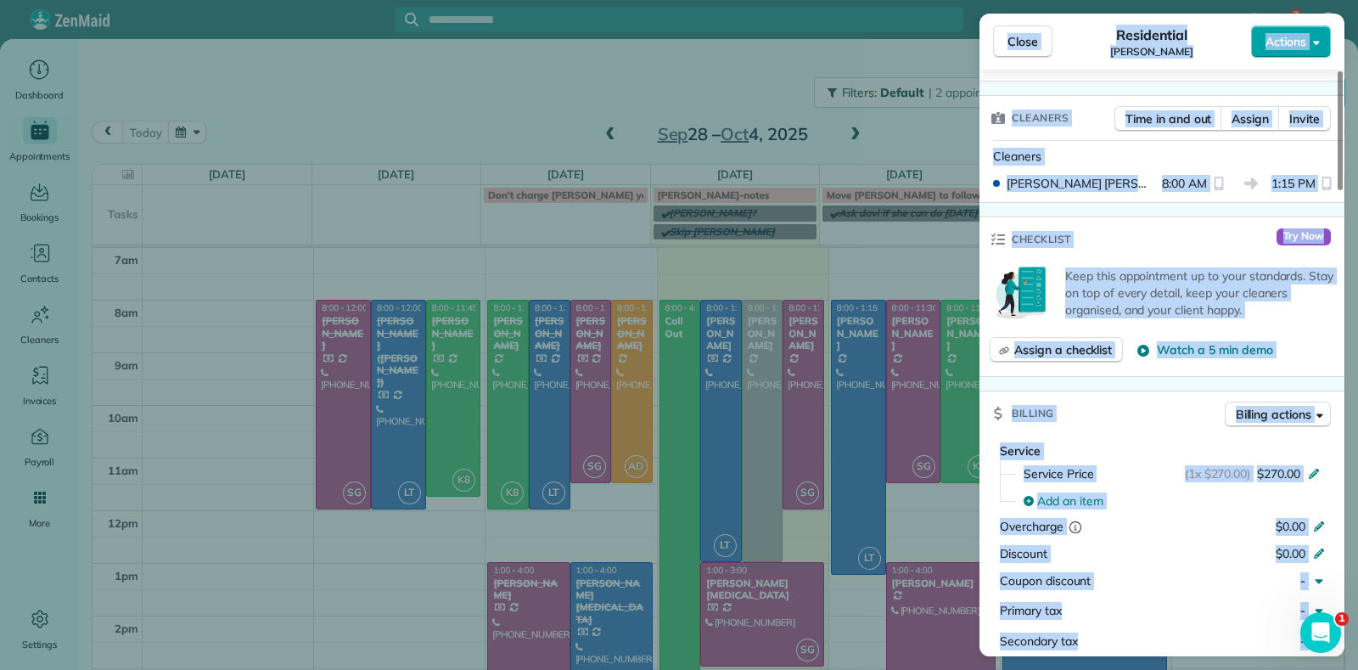
click at [1320, 53] on button "Actions" at bounding box center [1291, 41] width 80 height 32
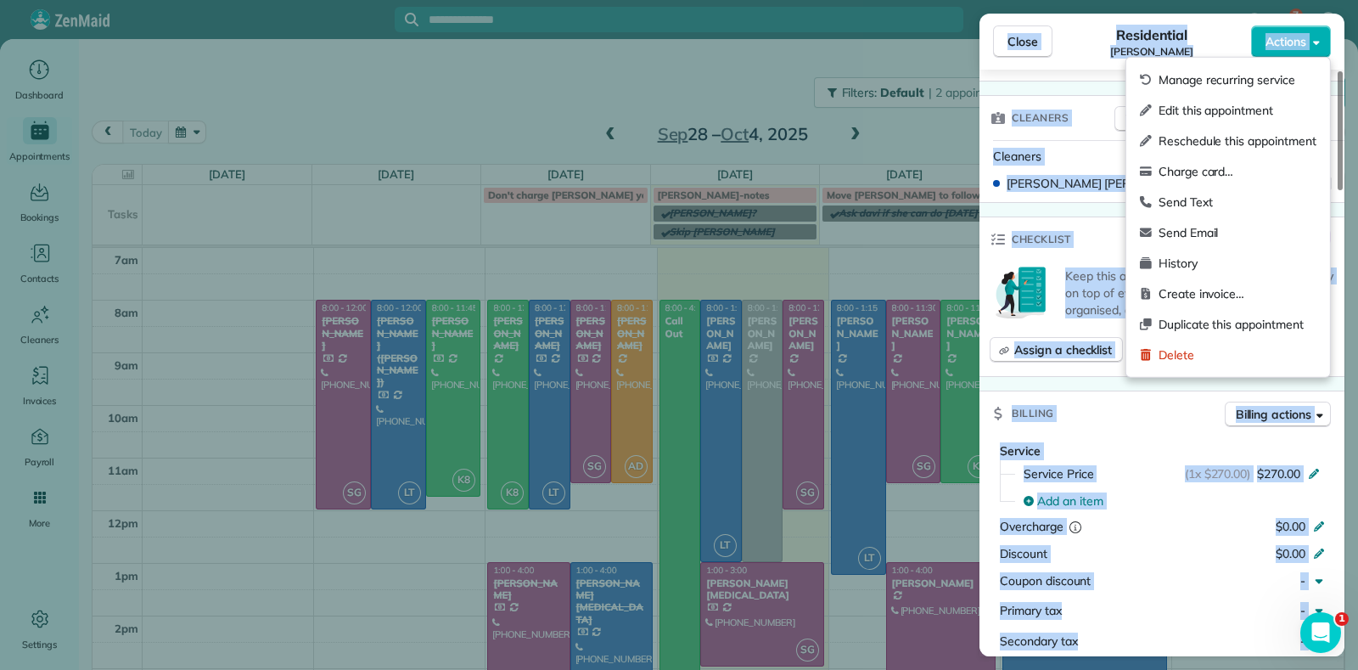
click at [1092, 112] on div "Cleaners Time in and out Assign Invite" at bounding box center [1162, 118] width 365 height 44
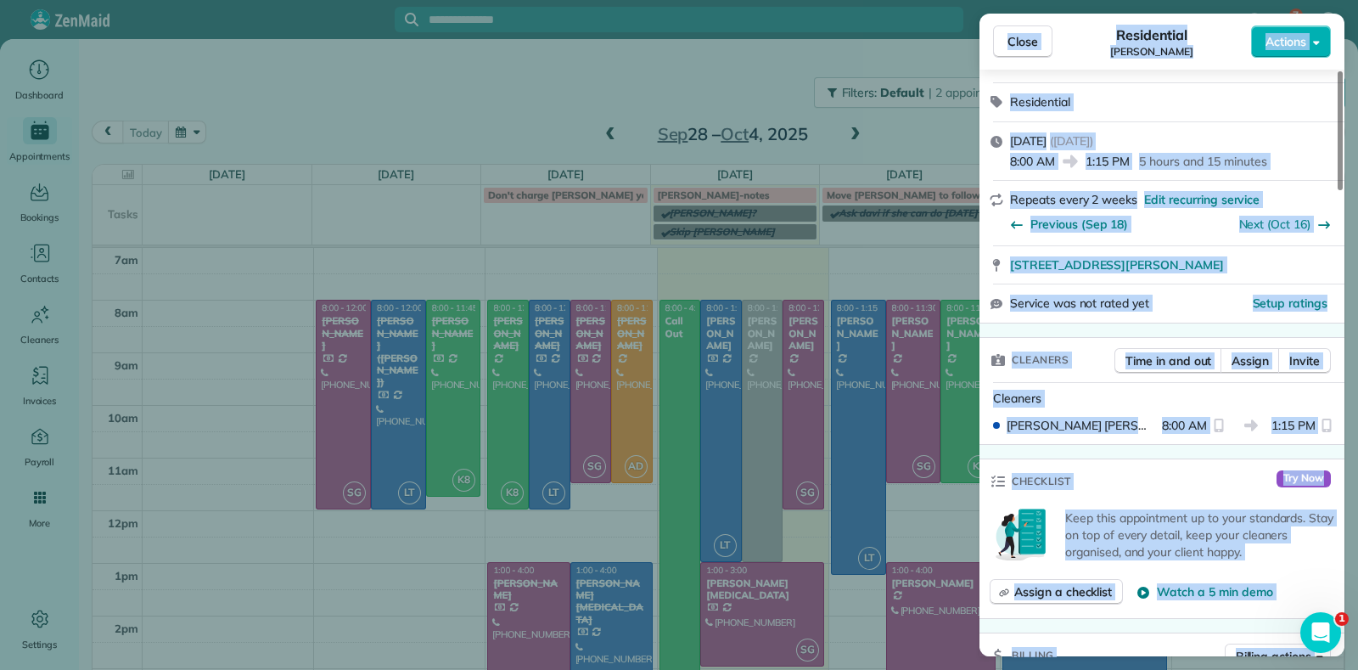
scroll to position [0, 0]
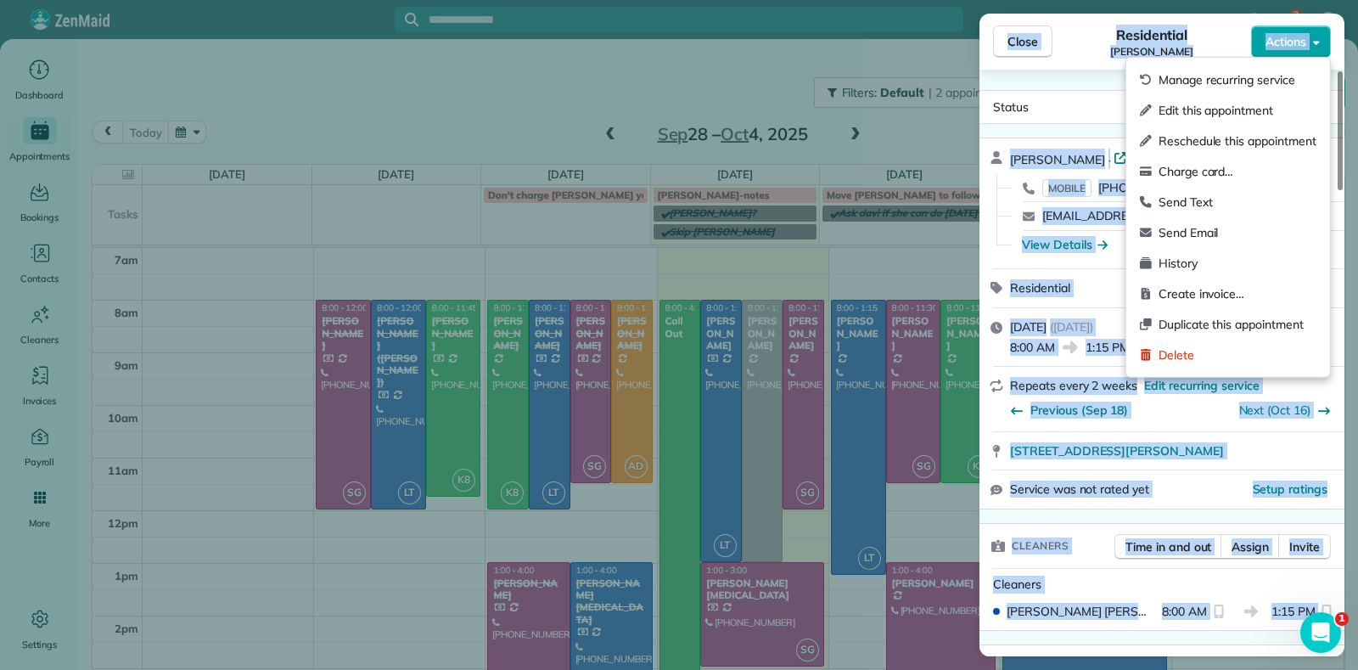
click at [1287, 53] on button "Actions" at bounding box center [1291, 41] width 80 height 32
click at [1230, 120] on div "Edit this appointment" at bounding box center [1228, 110] width 190 height 31
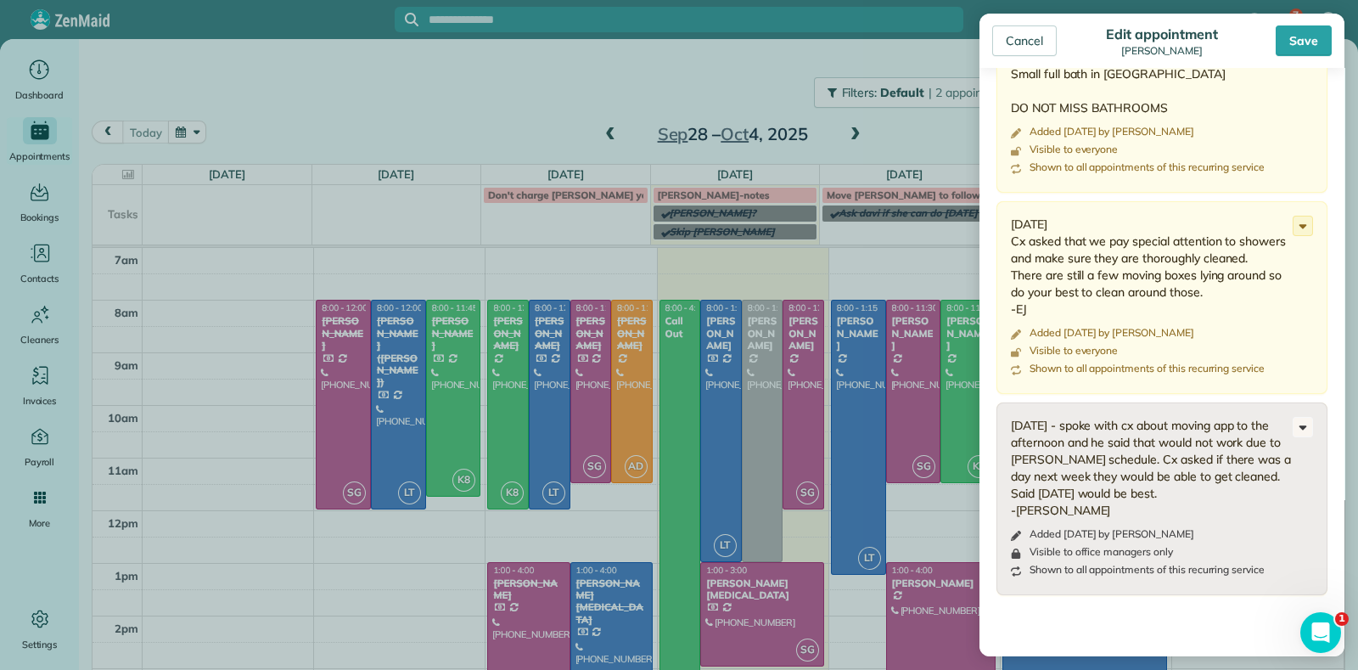
scroll to position [211, 0]
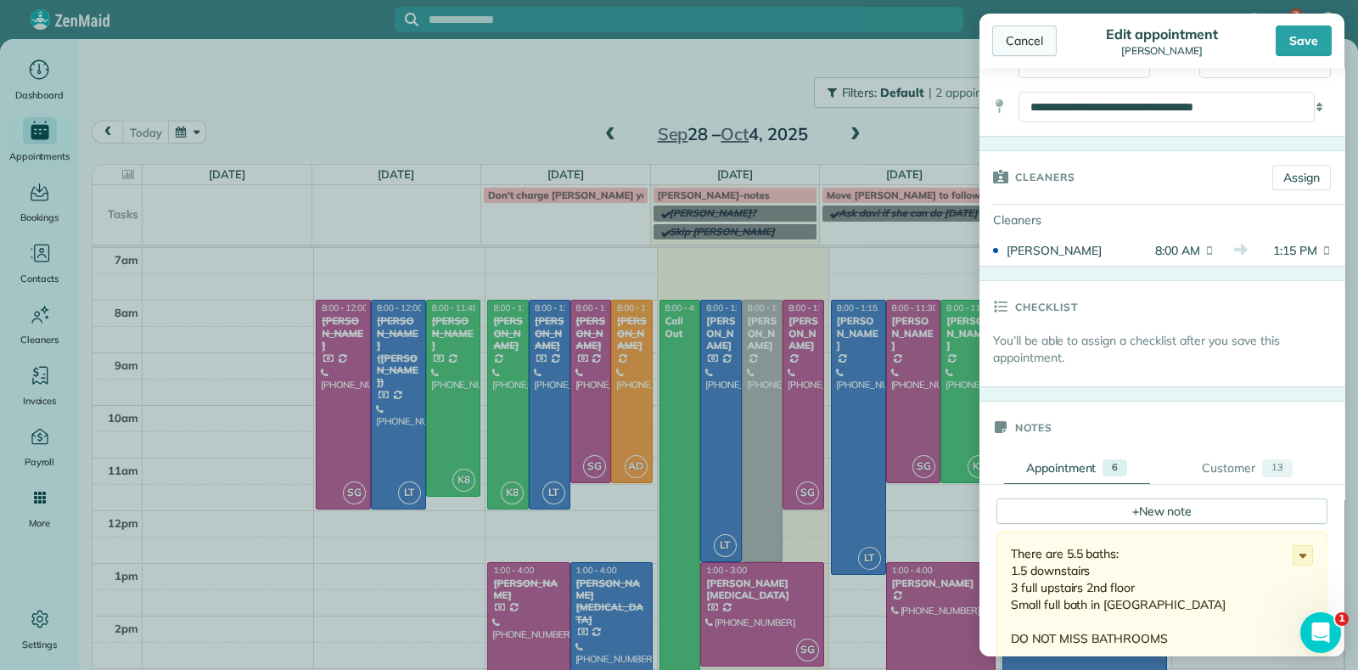
click at [1051, 34] on div "Cancel" at bounding box center [1024, 40] width 65 height 31
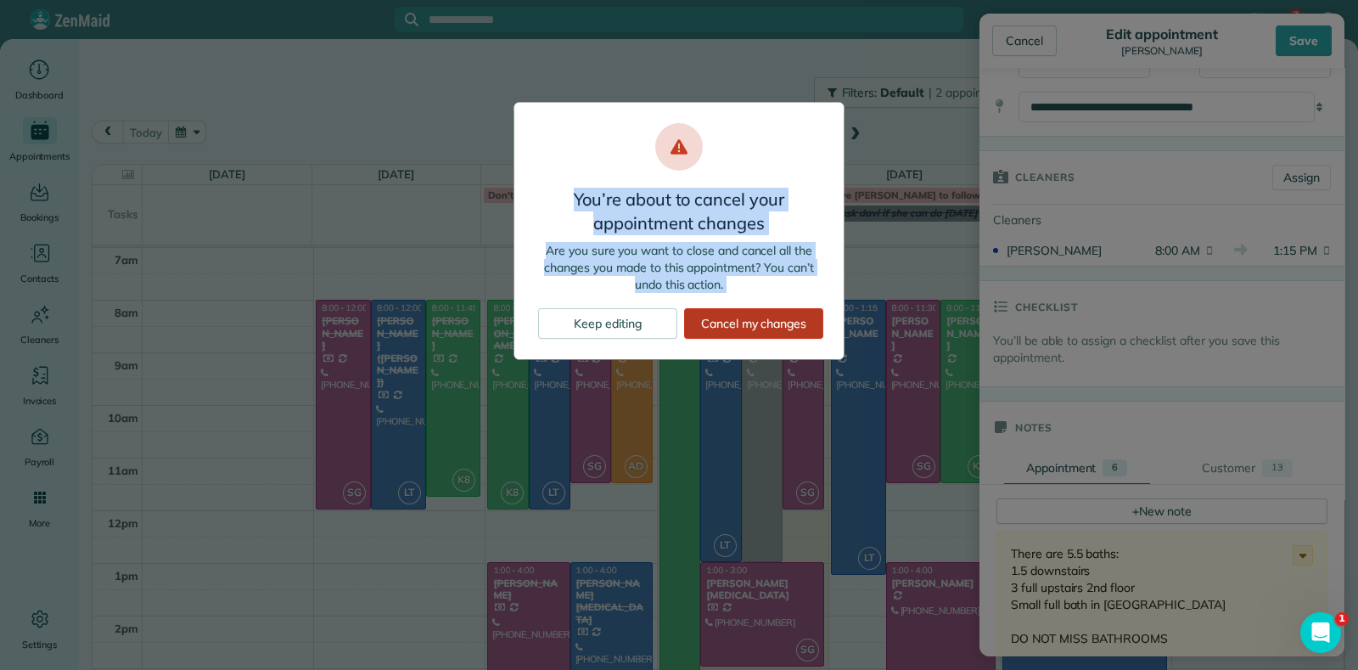
click at [721, 325] on div "Cancel my changes" at bounding box center [753, 323] width 139 height 31
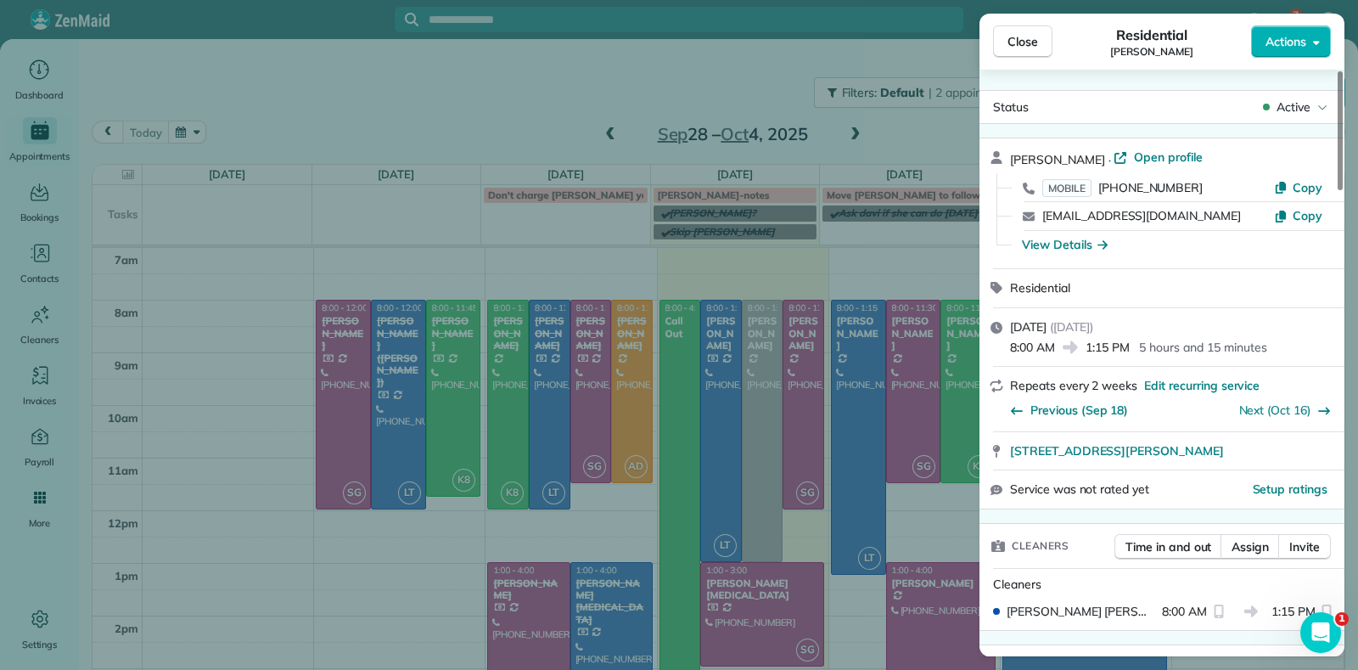
click at [839, 385] on div "Close Residential Jennifer Hunte Actions Status Active Jennifer Hunte · Open pr…" at bounding box center [679, 335] width 1358 height 670
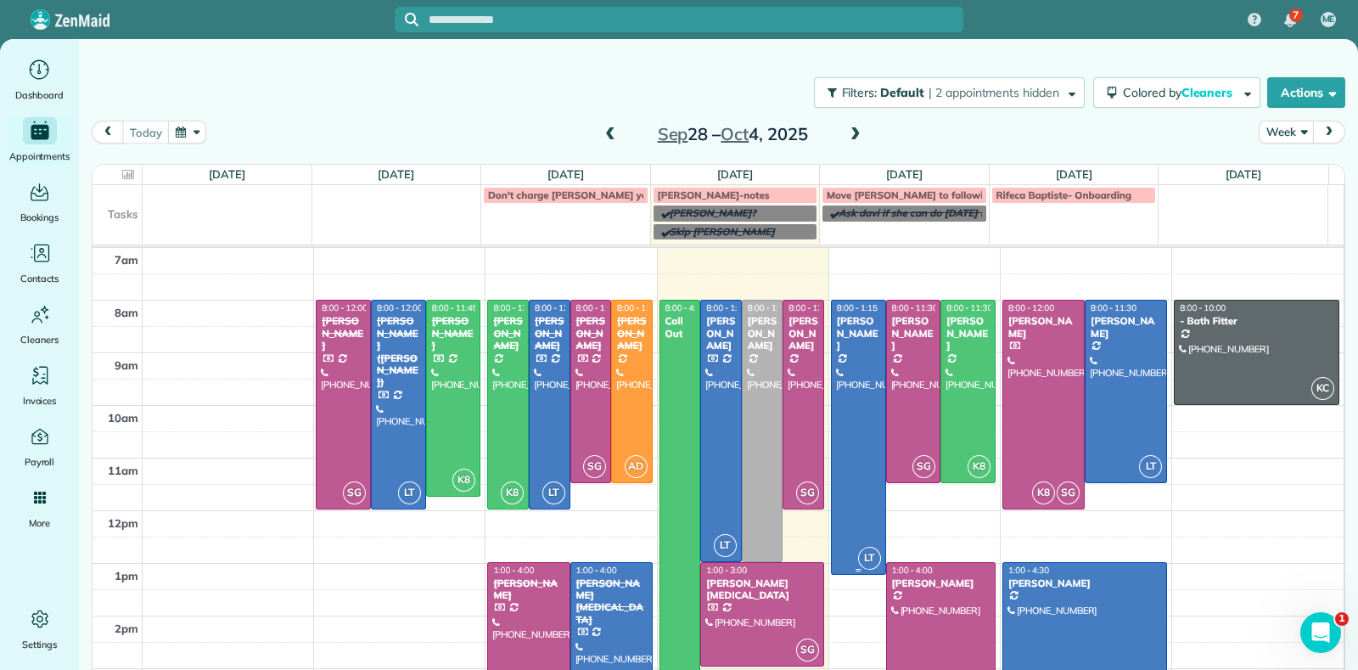
click at [839, 385] on div at bounding box center [858, 436] width 53 height 273
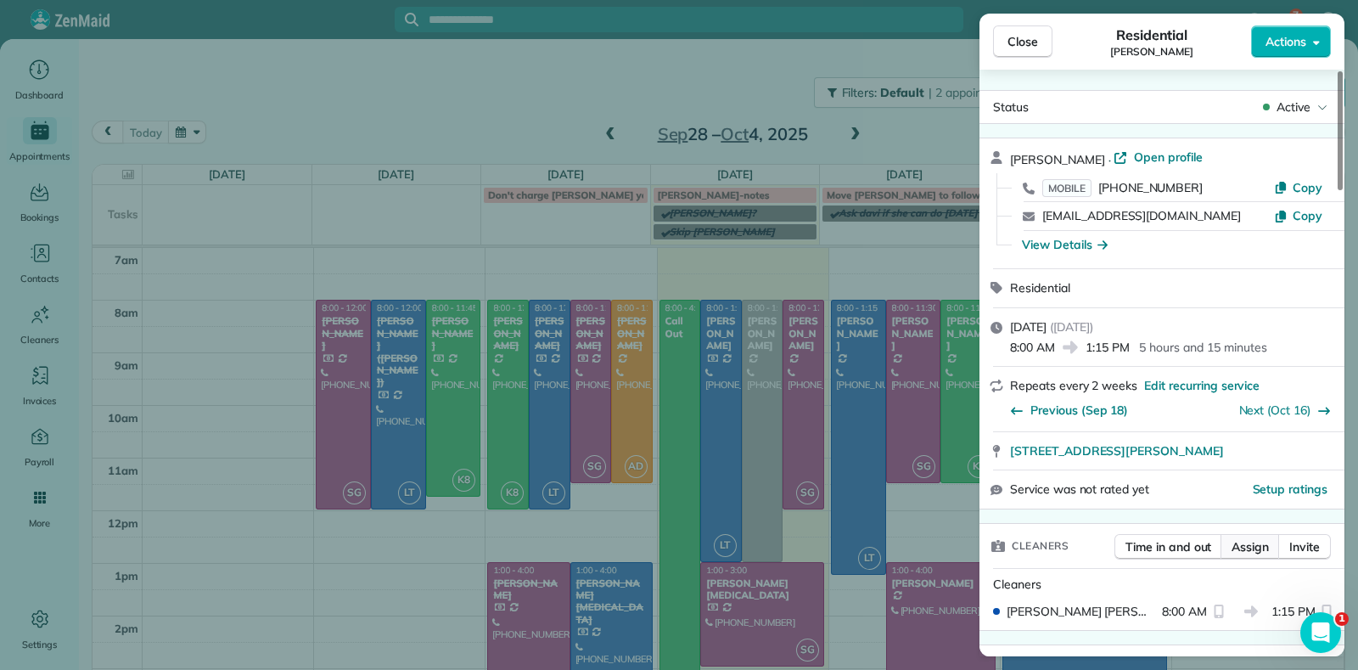
click at [1248, 546] on span "Assign" at bounding box center [1250, 546] width 37 height 17
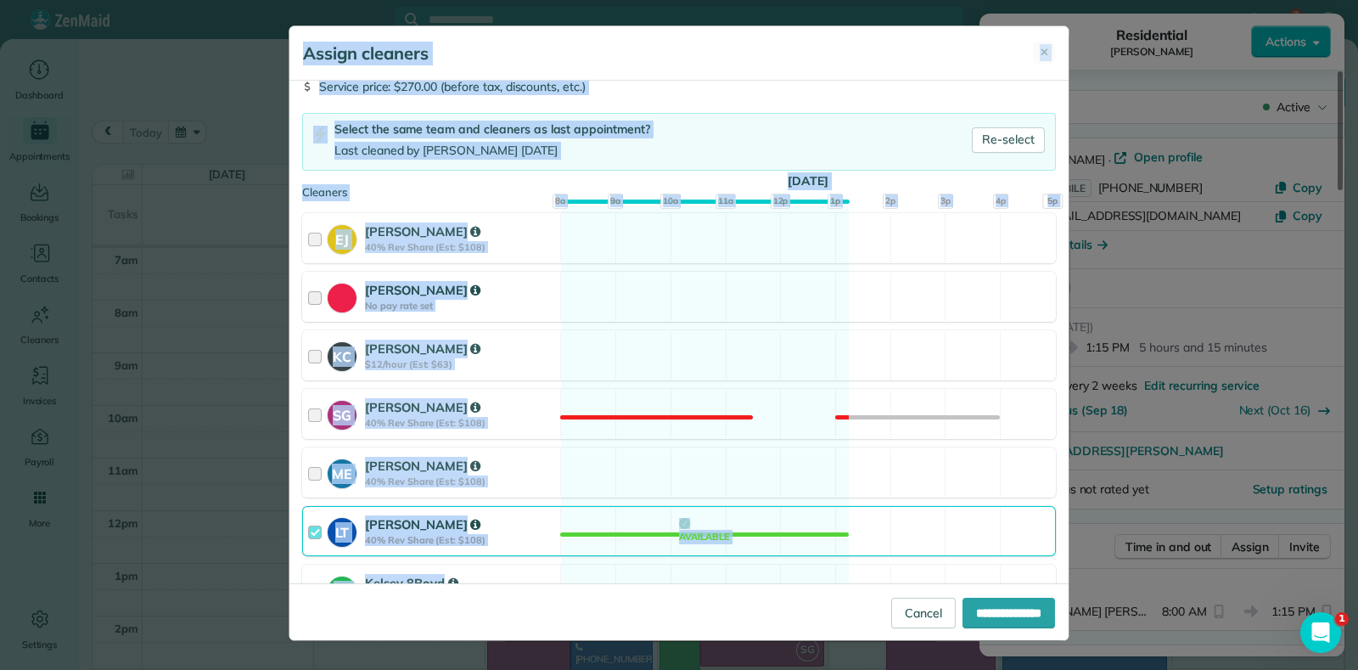
scroll to position [289, 0]
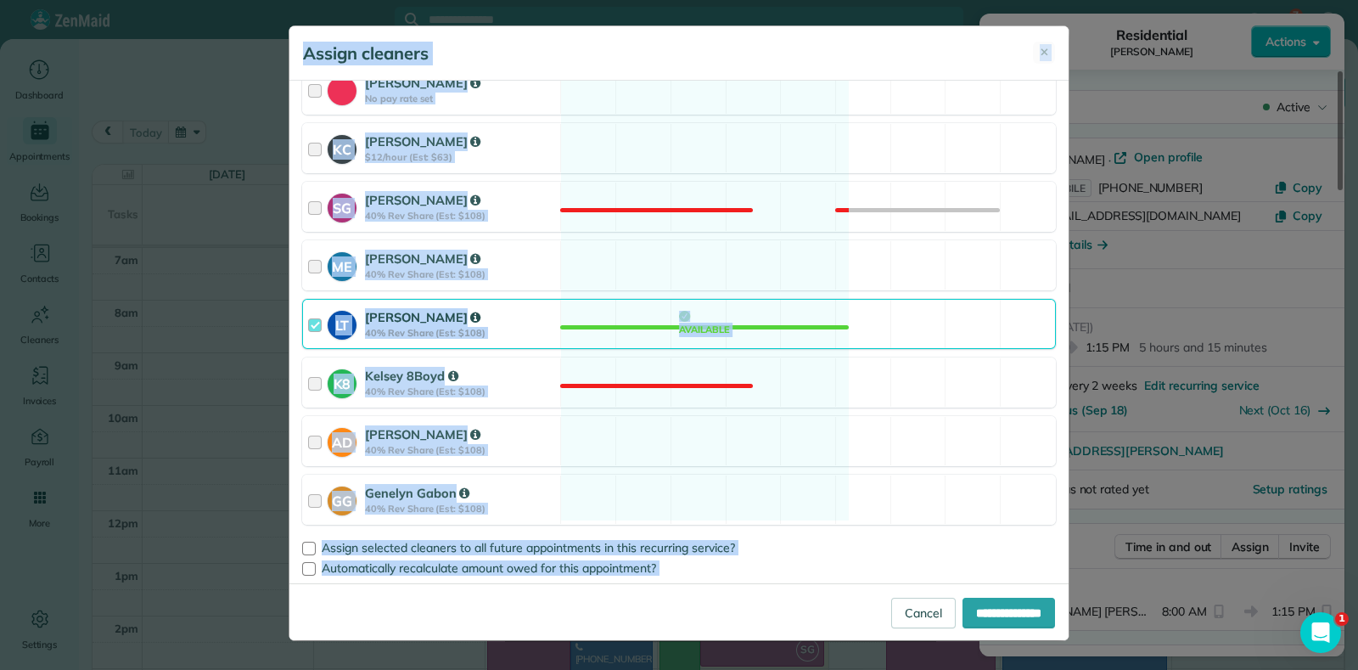
click at [679, 331] on div "LT Laura Thaller 40% Rev Share (Est: $108) Available" at bounding box center [679, 324] width 754 height 50
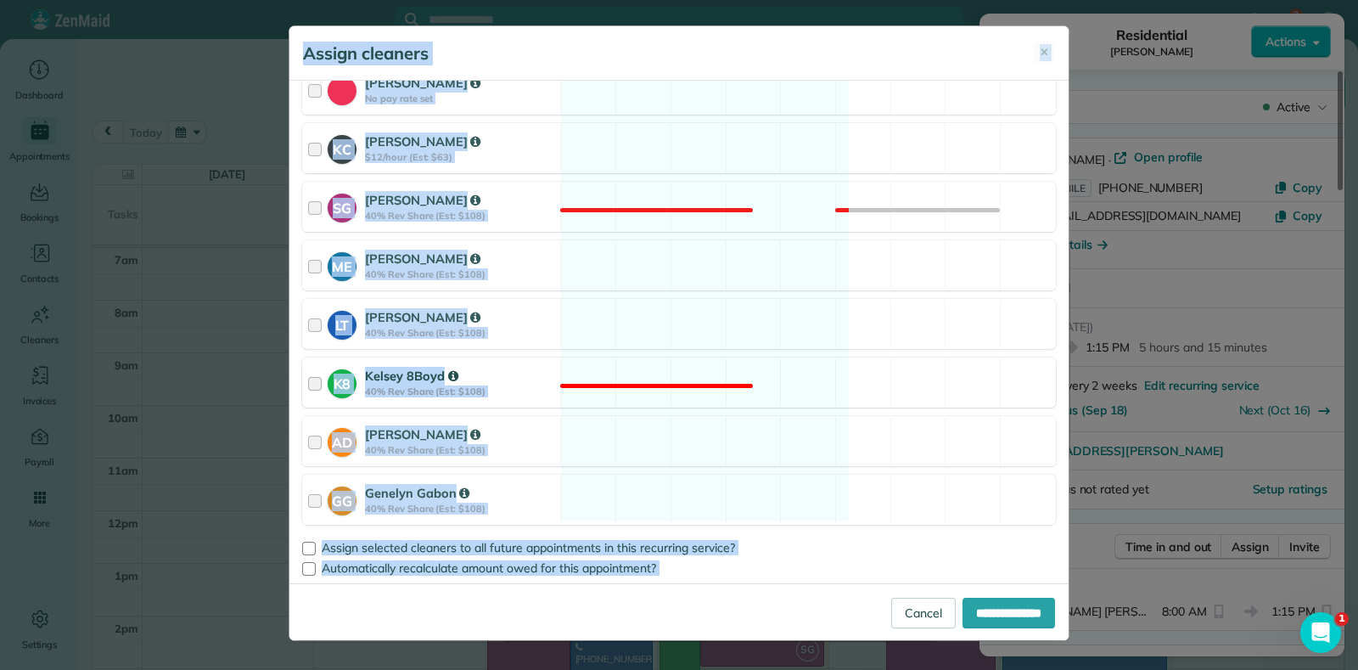
click at [665, 378] on div "K8 Kelsey 8Boyd 40% Rev Share (Est: $108) Not available" at bounding box center [679, 382] width 754 height 50
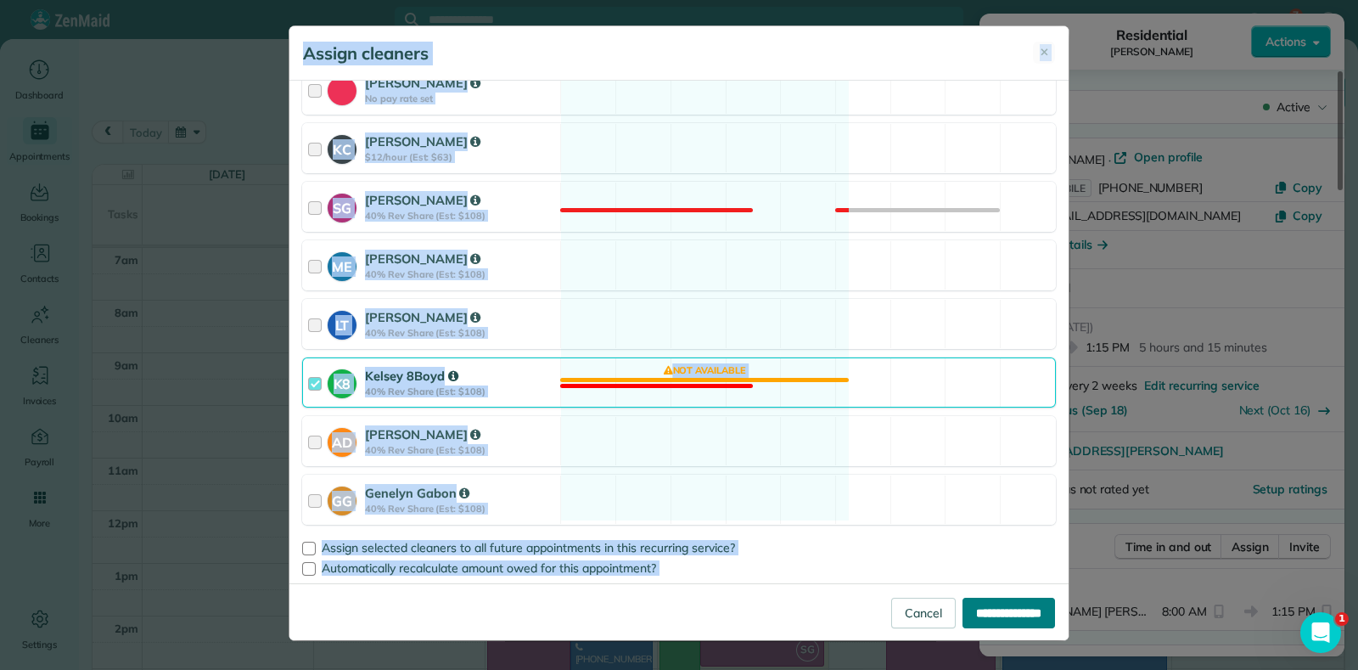
click at [1005, 611] on input "**********" at bounding box center [1009, 613] width 93 height 31
type input "**********"
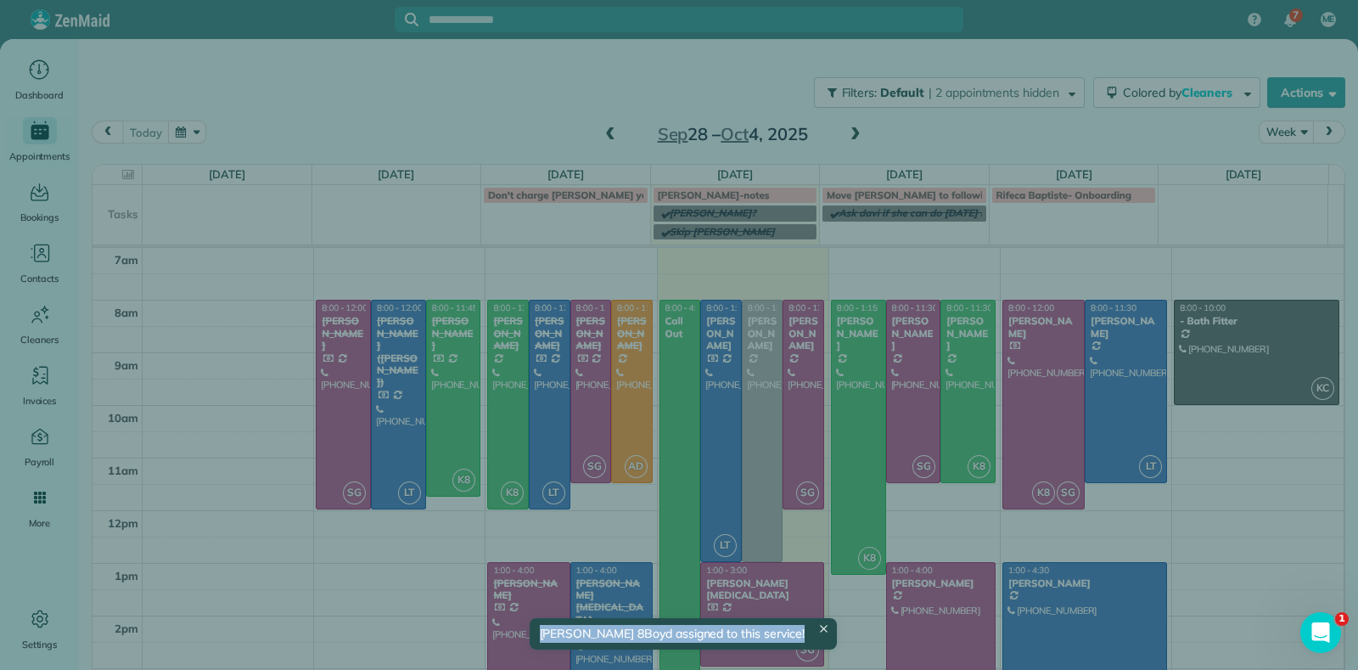
click at [947, 407] on div "Close Residential Jennifer Hunte Actions Status Active Jennifer Hunte · Open pr…" at bounding box center [679, 335] width 1358 height 670
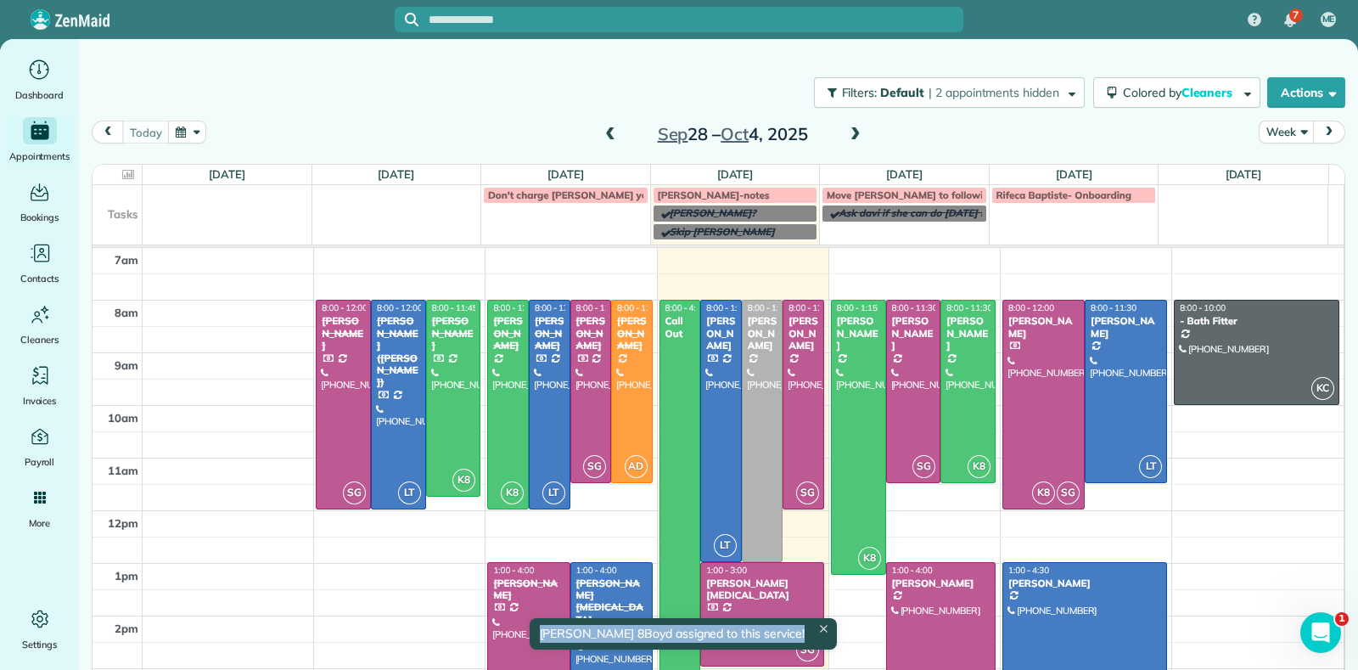
click at [948, 407] on div at bounding box center [967, 391] width 53 height 182
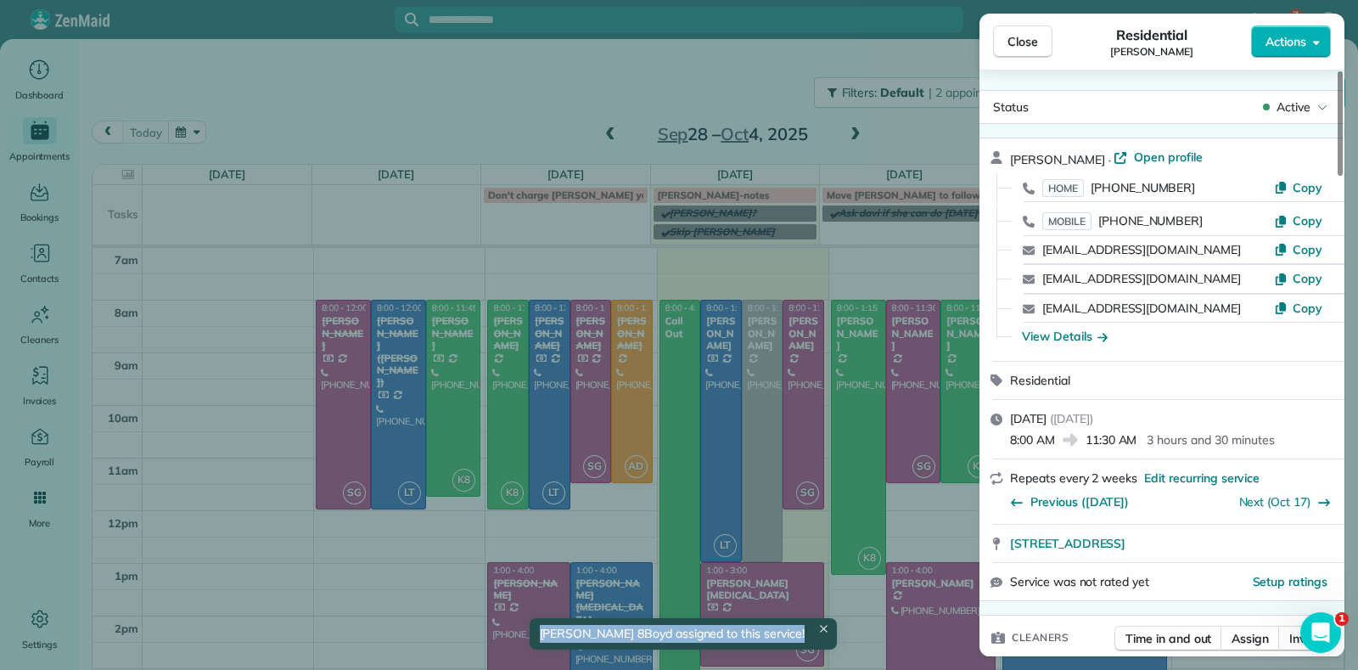
scroll to position [107, 0]
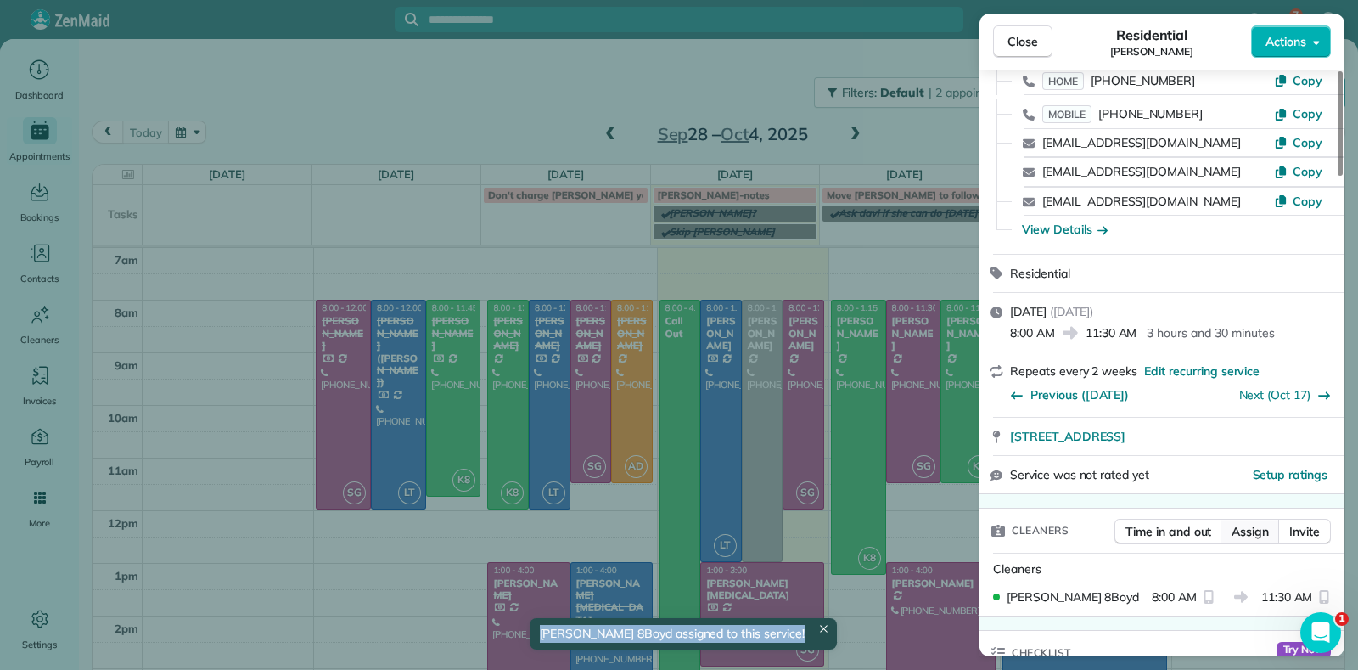
click at [1249, 536] on span "Assign" at bounding box center [1250, 531] width 37 height 17
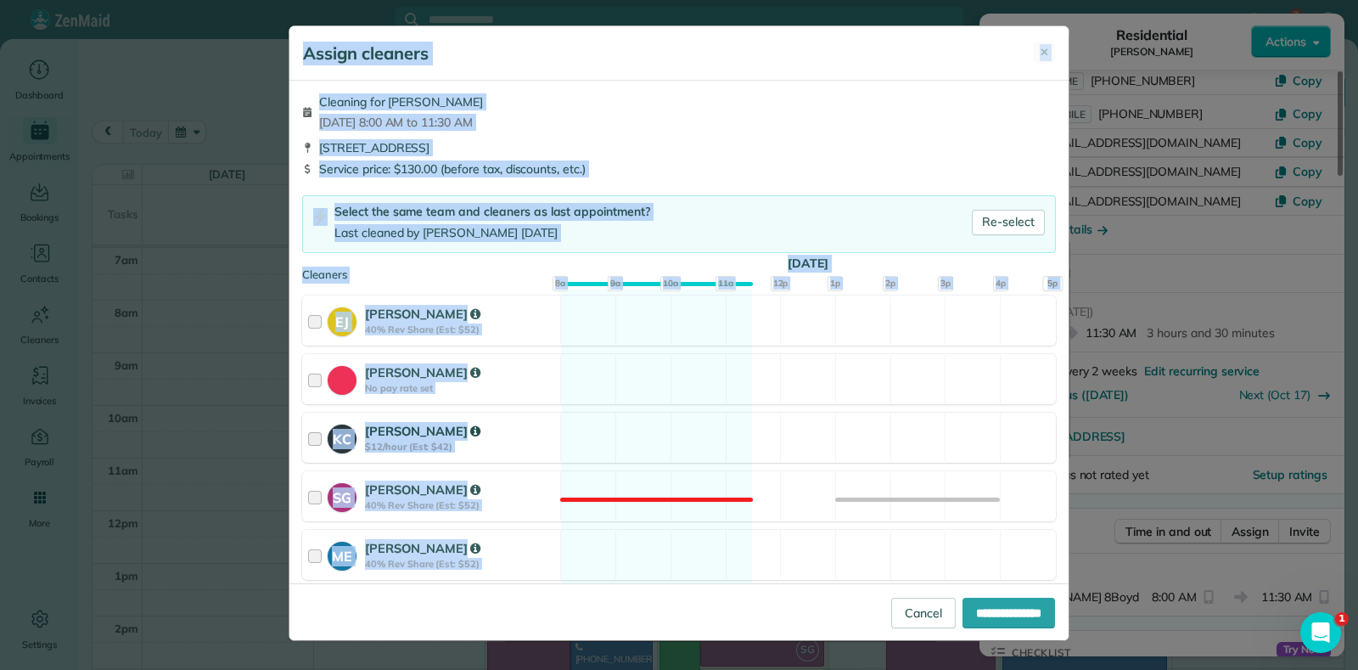
scroll to position [211, 0]
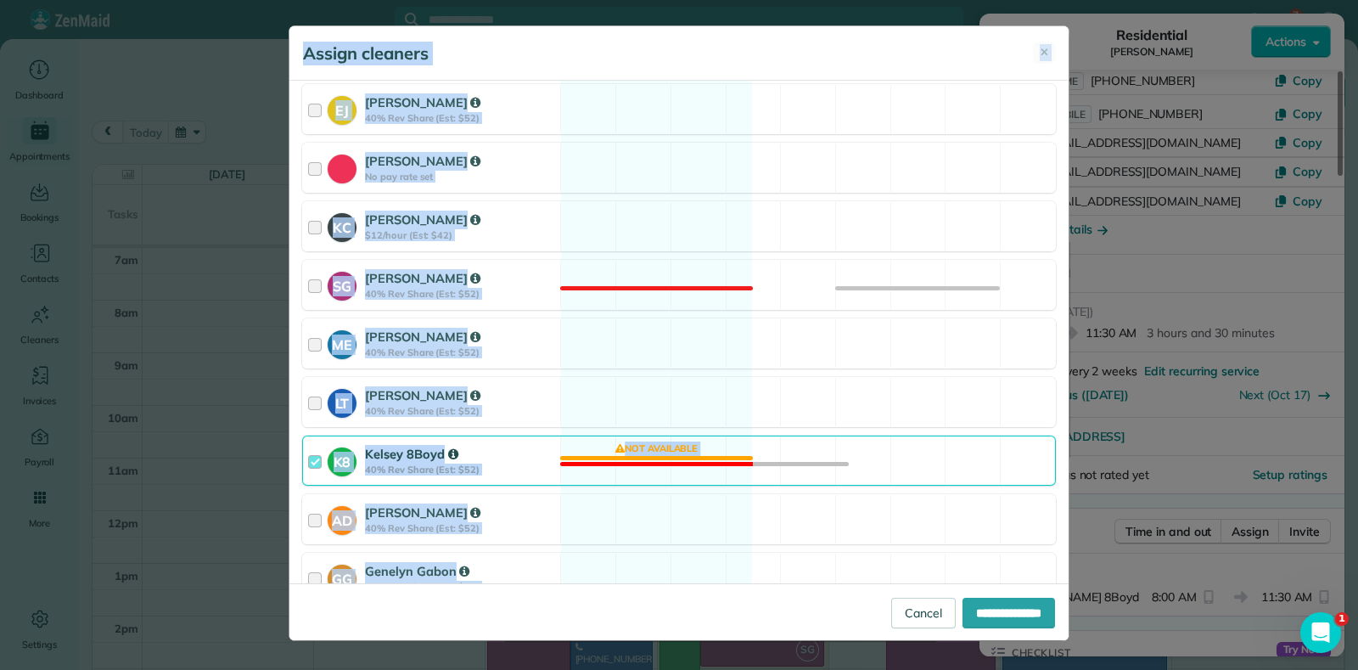
click at [687, 455] on div "K8 Kelsey 8Boyd 40% Rev Share (Est: $52) Not available" at bounding box center [679, 460] width 754 height 50
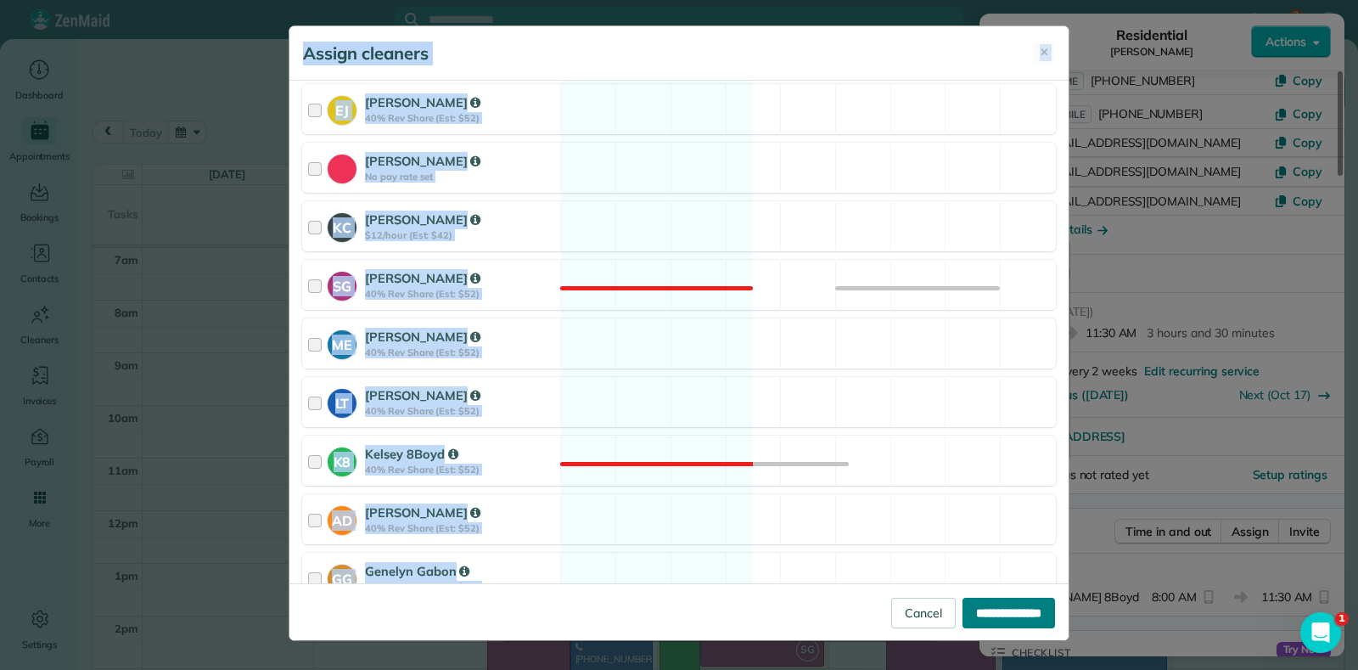
click at [1006, 603] on input "**********" at bounding box center [1009, 613] width 93 height 31
type input "**********"
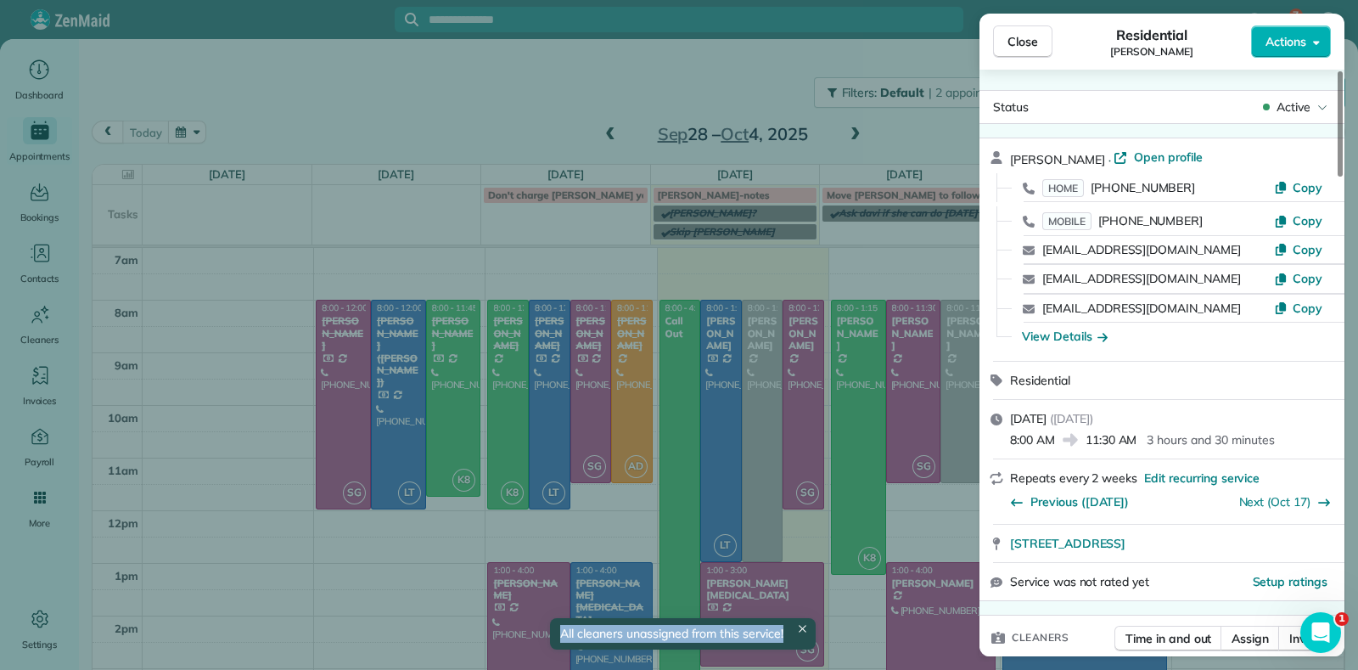
click at [908, 265] on div "Close Residential Julie Davi Actions Status Active Julie Davi · Open profile HO…" at bounding box center [679, 335] width 1358 height 670
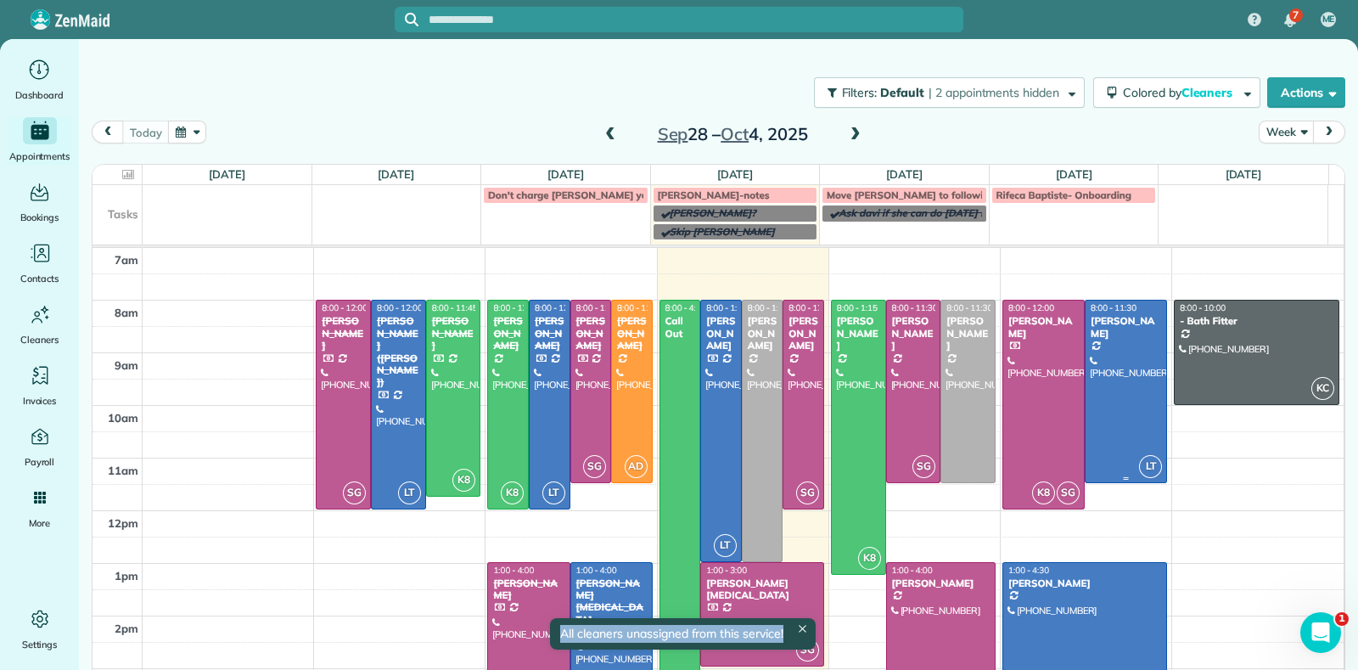
click at [1110, 373] on div at bounding box center [1126, 391] width 81 height 182
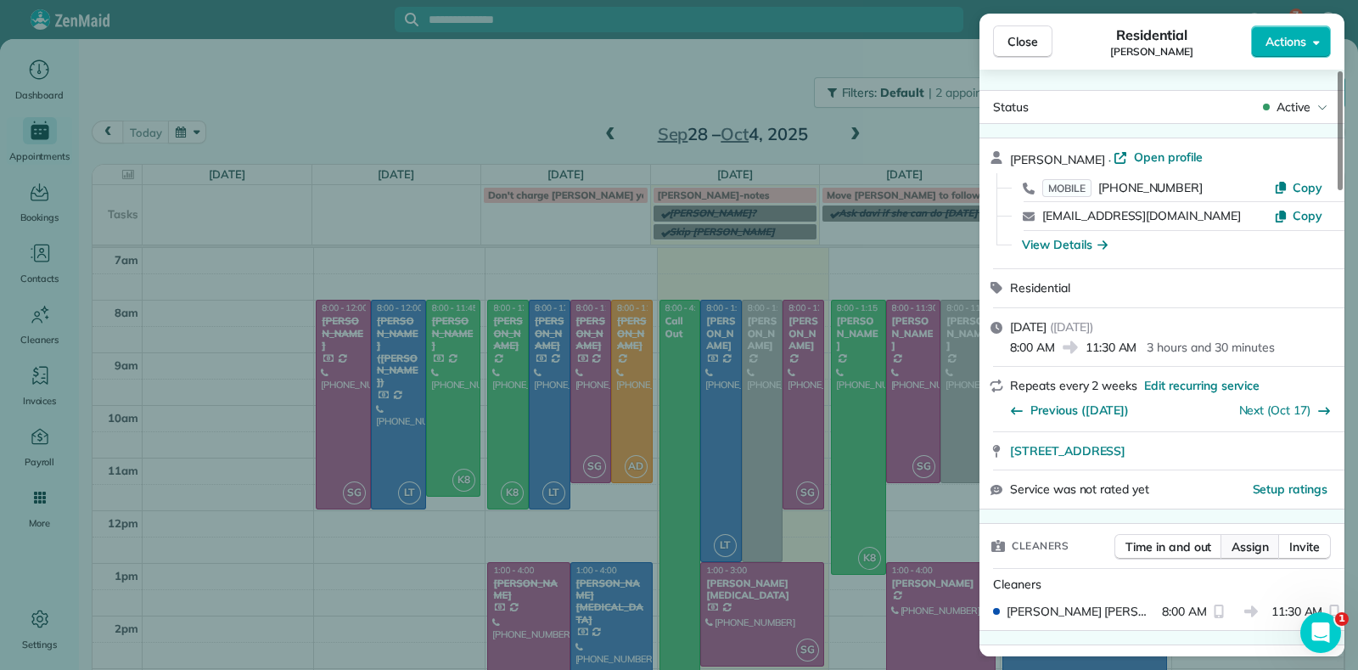
click at [1248, 544] on span "Assign" at bounding box center [1250, 546] width 37 height 17
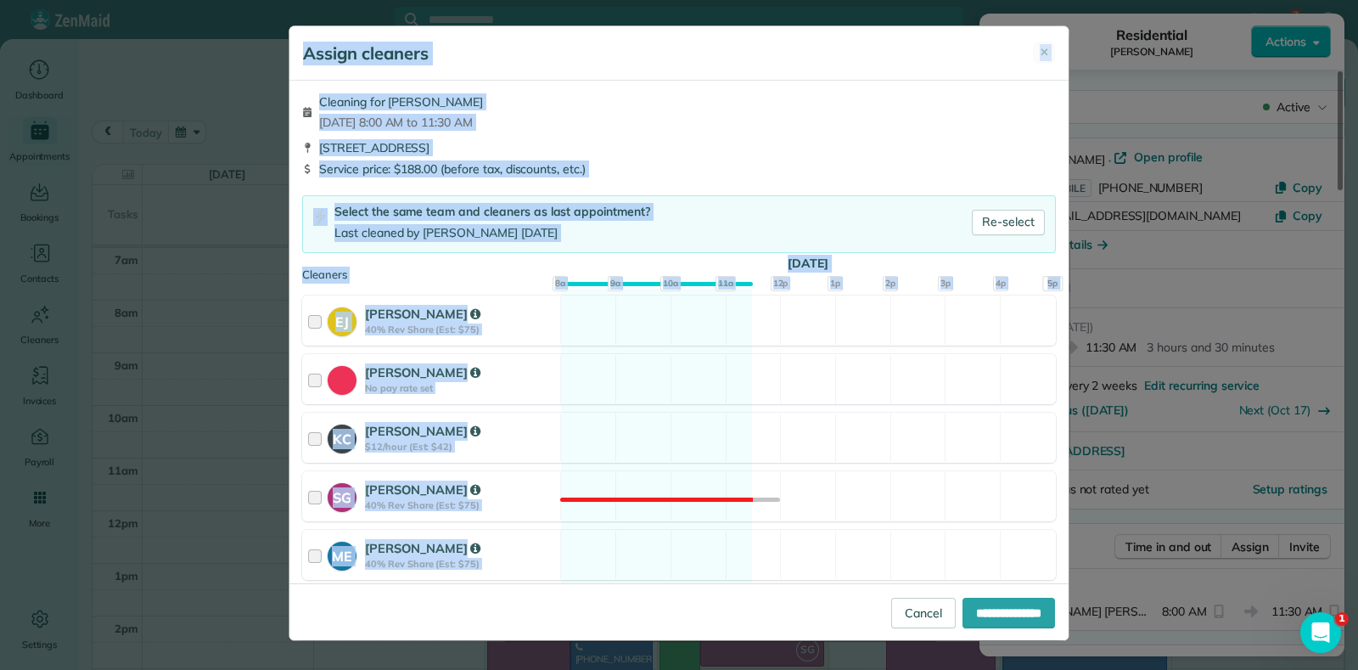
scroll to position [211, 0]
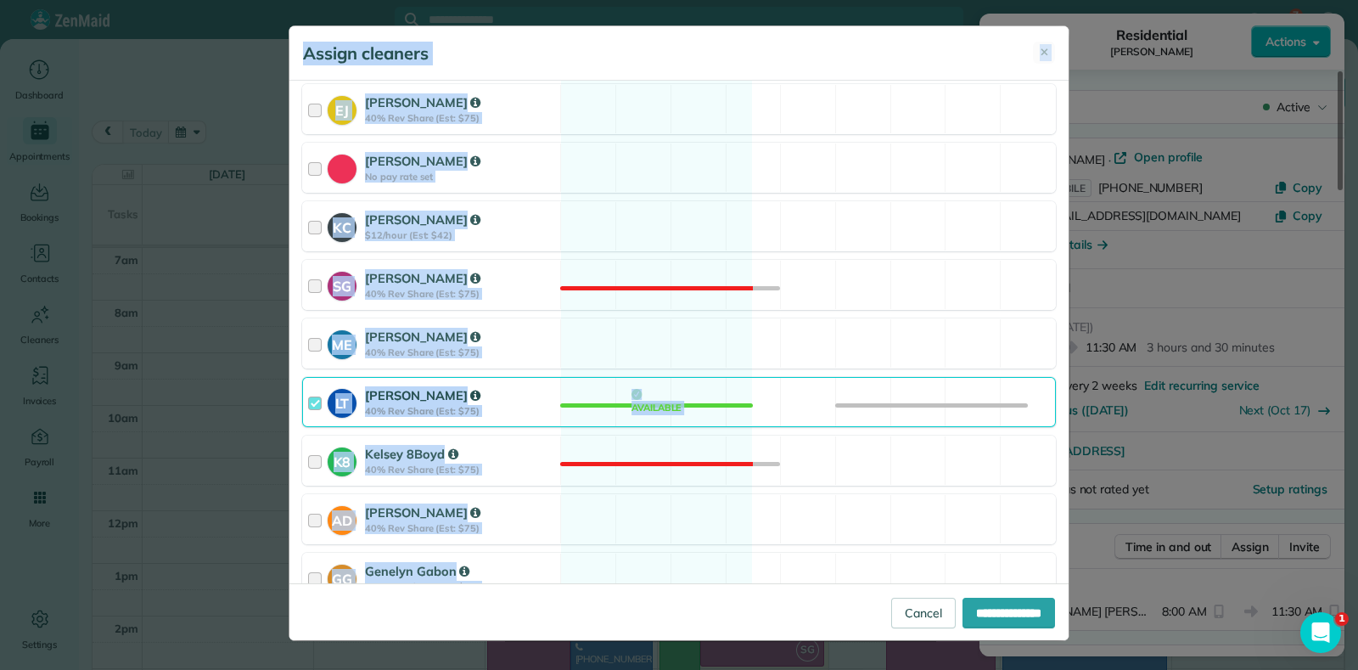
click at [671, 401] on div "LT Laura Thaller 40% Rev Share (Est: $75) Available" at bounding box center [679, 402] width 754 height 50
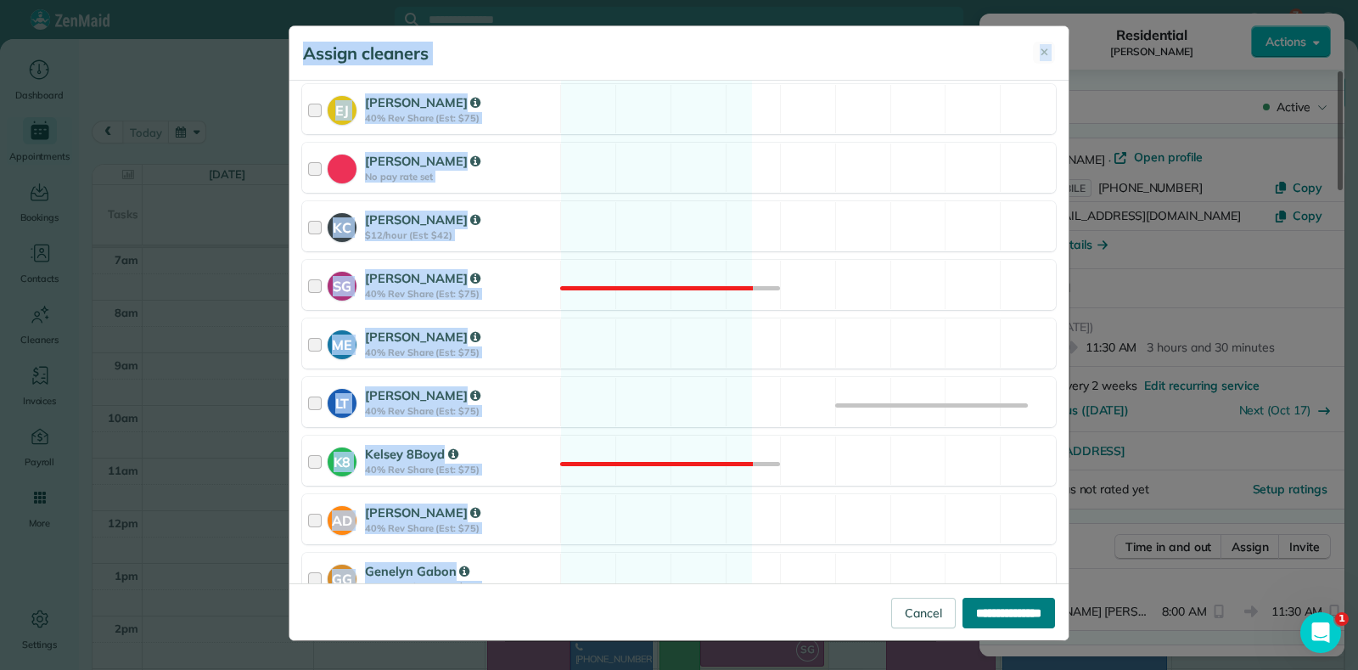
click at [975, 604] on input "**********" at bounding box center [1009, 613] width 93 height 31
type input "**********"
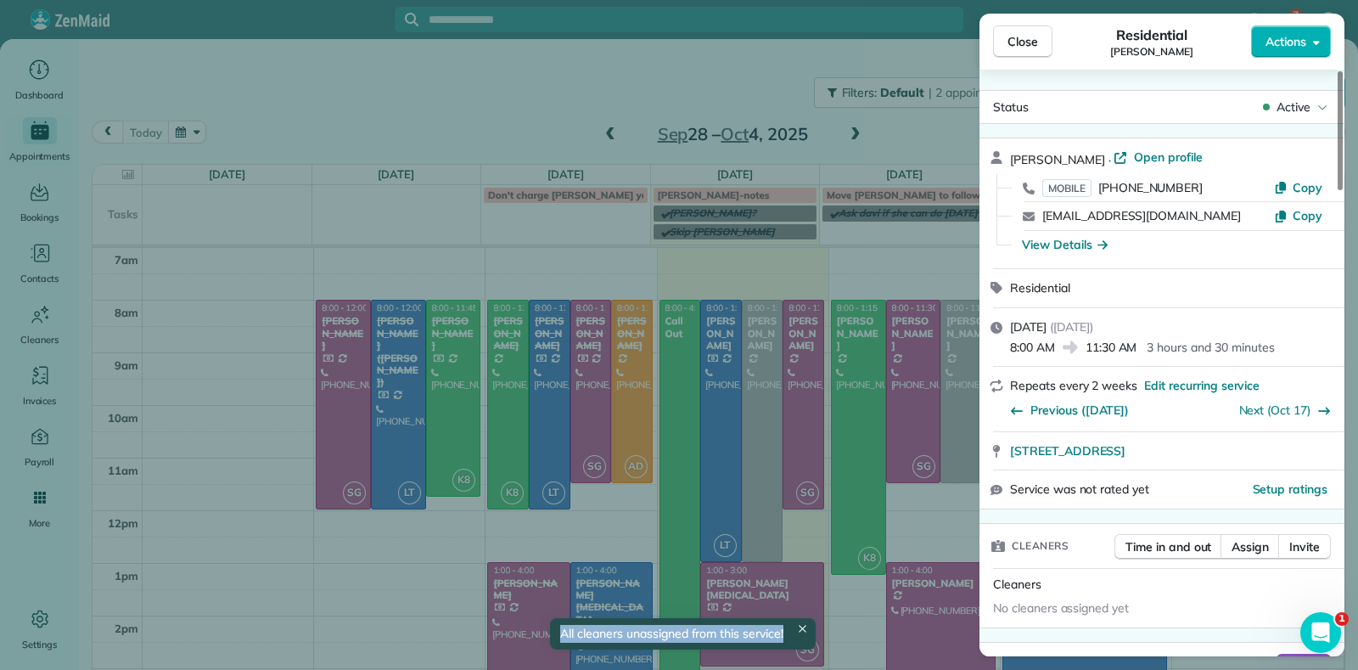
click at [508, 87] on div "Close Residential Jennifer Friedline Actions Status Active Jennifer Friedline ·…" at bounding box center [679, 335] width 1358 height 670
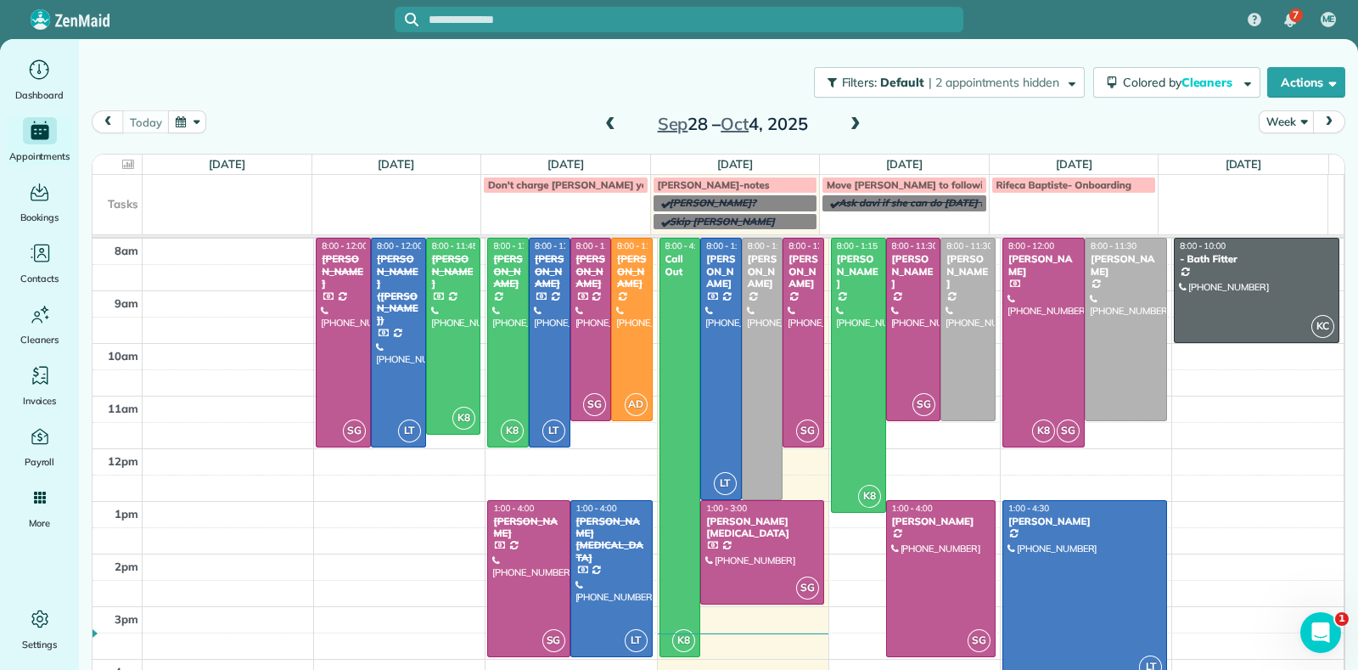
scroll to position [78, 0]
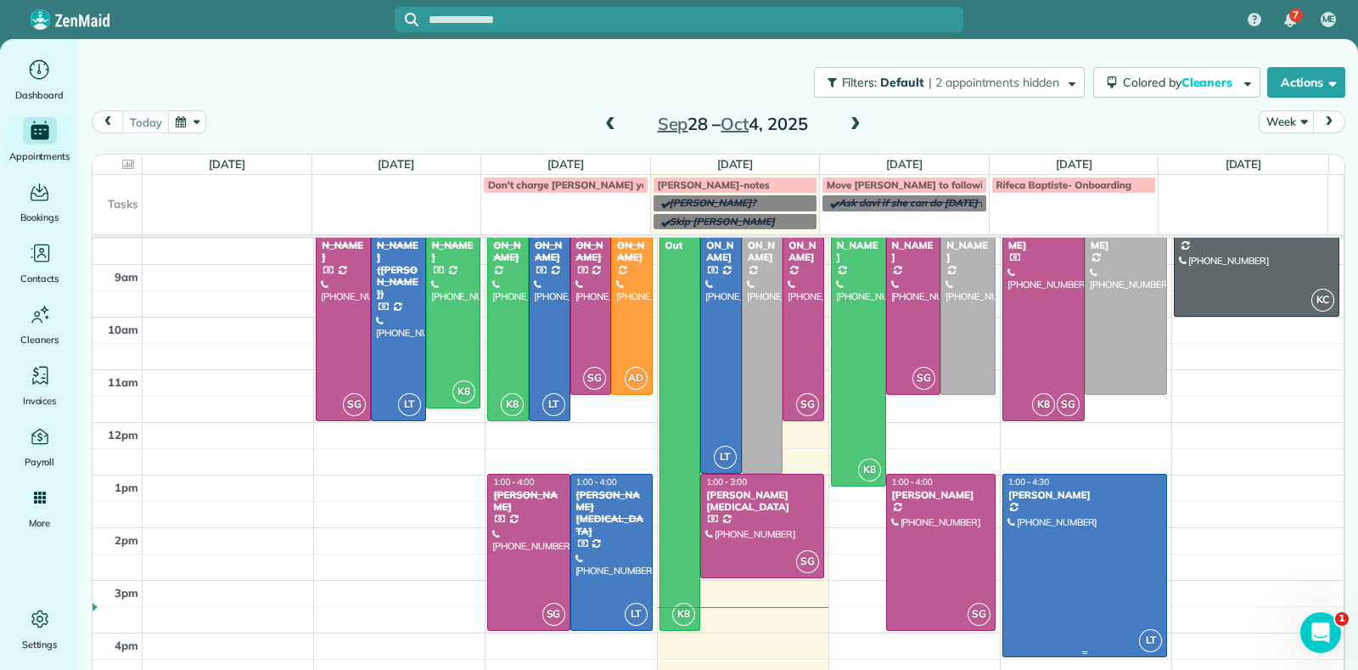
click at [1098, 604] on div at bounding box center [1084, 565] width 163 height 182
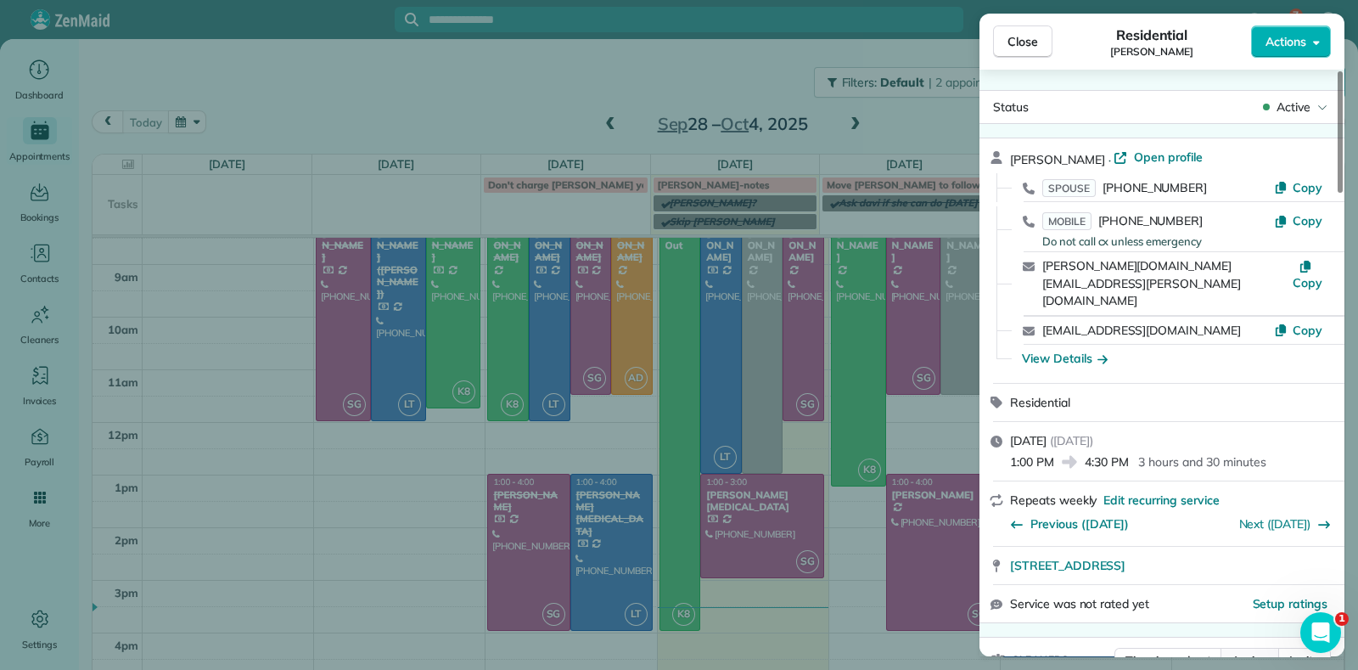
click at [1257, 652] on span "Assign" at bounding box center [1250, 660] width 37 height 17
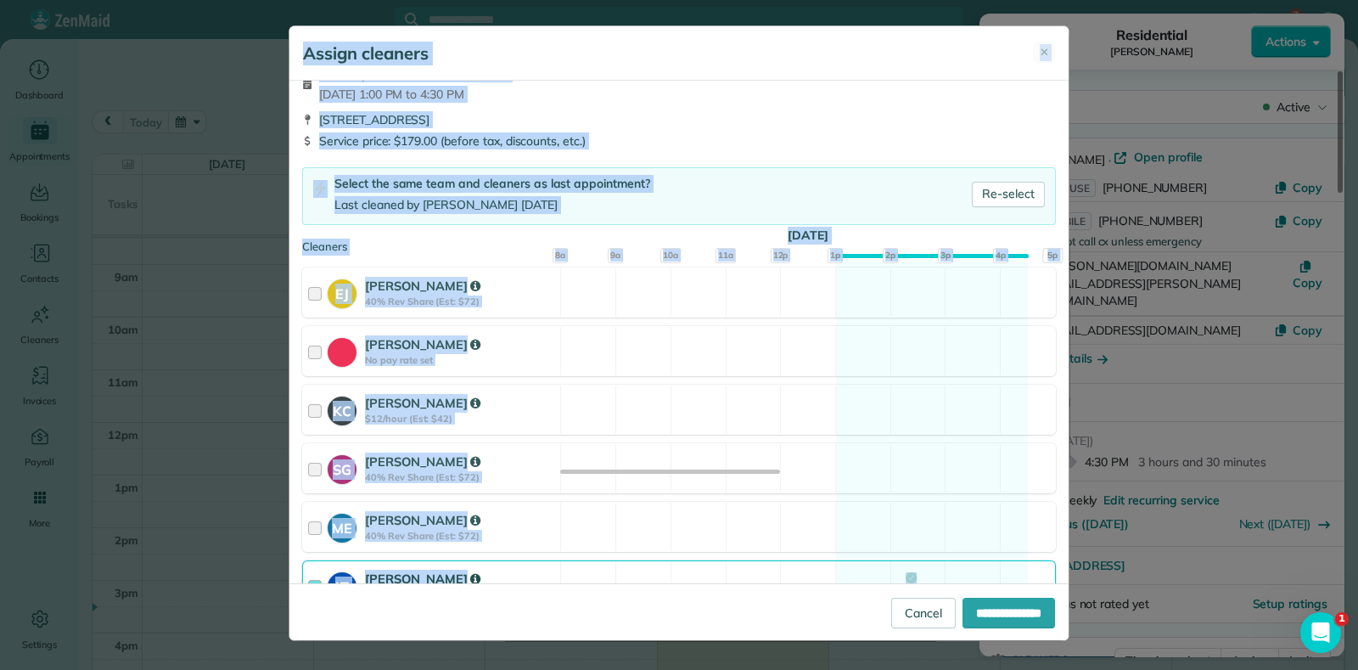
scroll to position [105, 0]
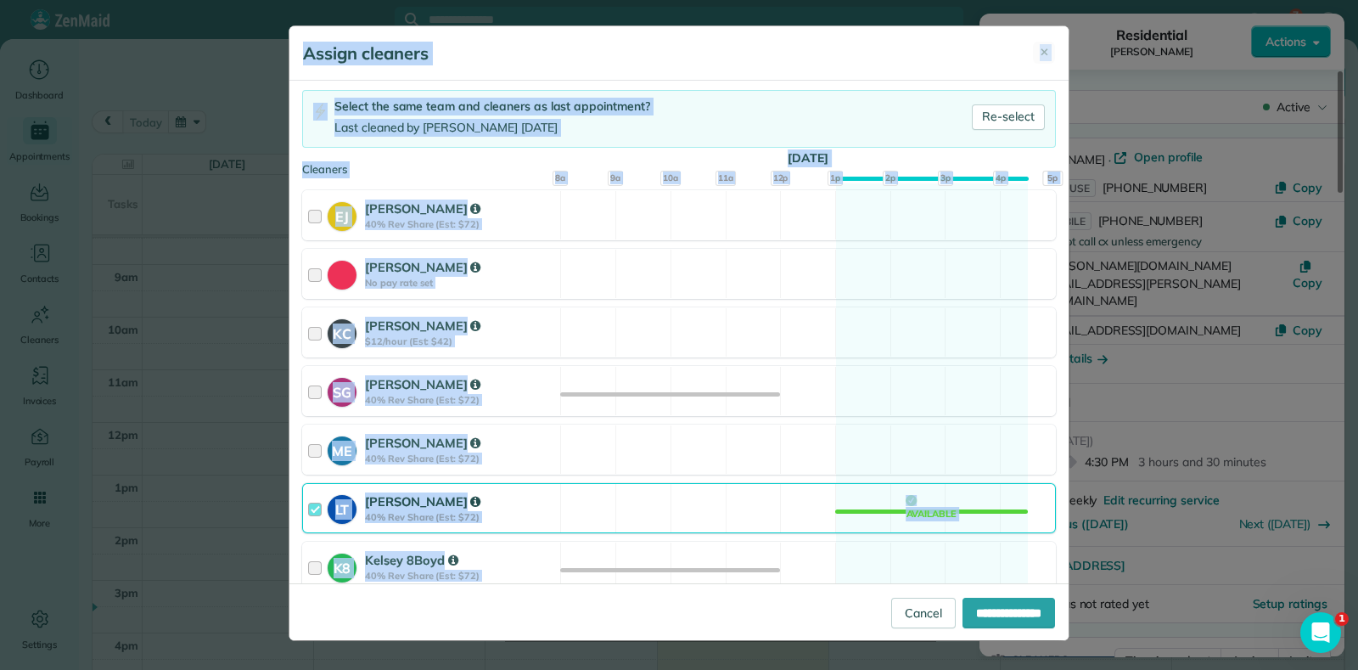
click at [963, 508] on div "LT Laura Thaller 40% Rev Share (Est: $72) Available" at bounding box center [679, 508] width 754 height 50
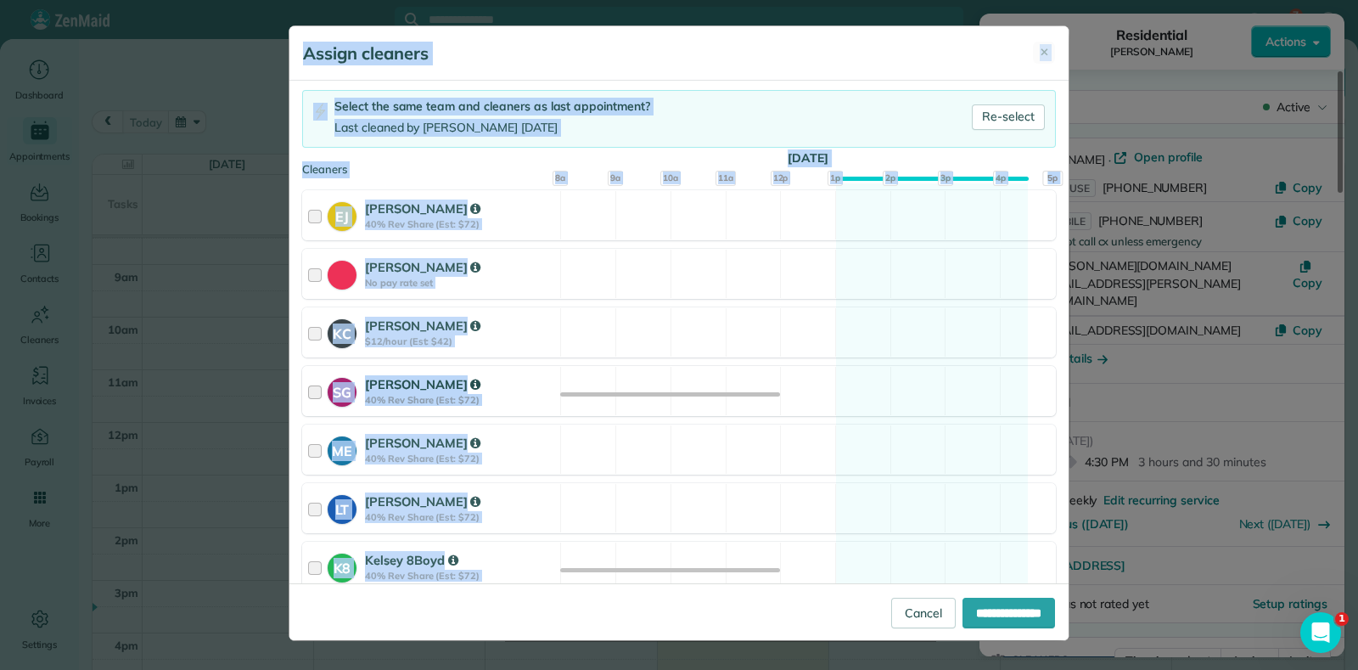
click at [910, 373] on div "SG Sophie Gibbs 40% Rev Share (Est: $72) Available" at bounding box center [679, 391] width 754 height 50
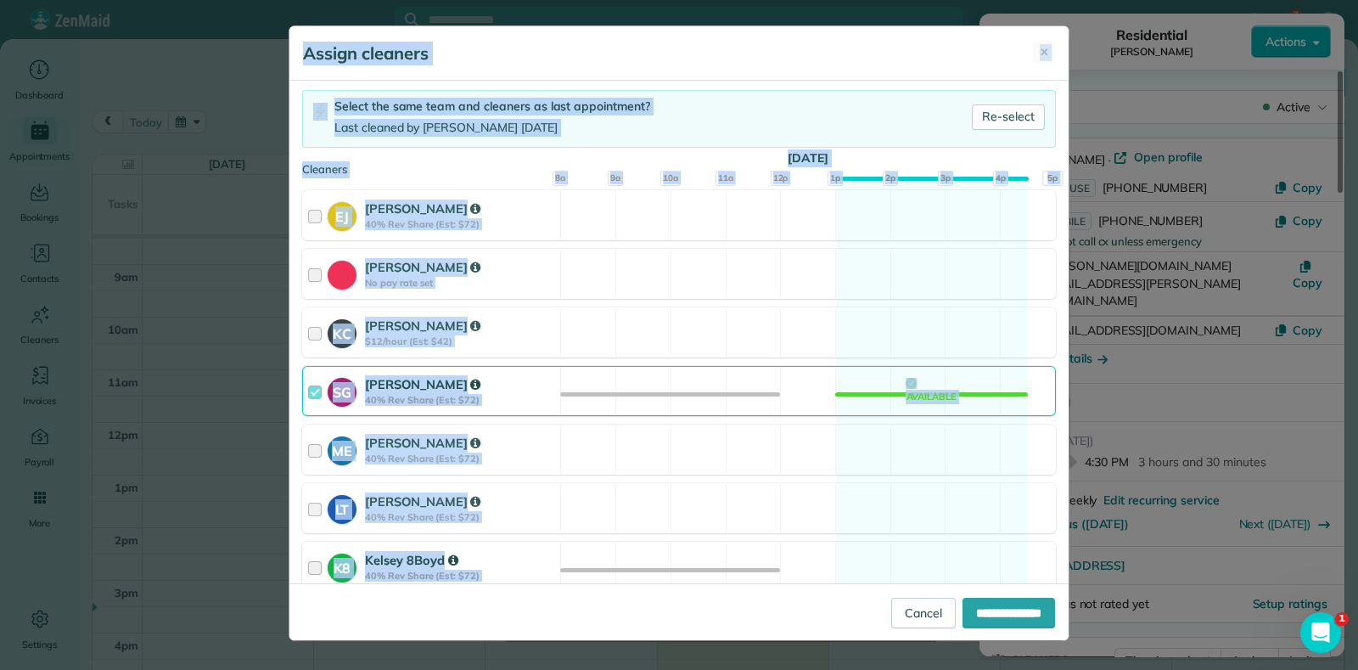
click at [907, 559] on div "K8 Kelsey 8Boyd 40% Rev Share (Est: $72) Available" at bounding box center [679, 567] width 754 height 50
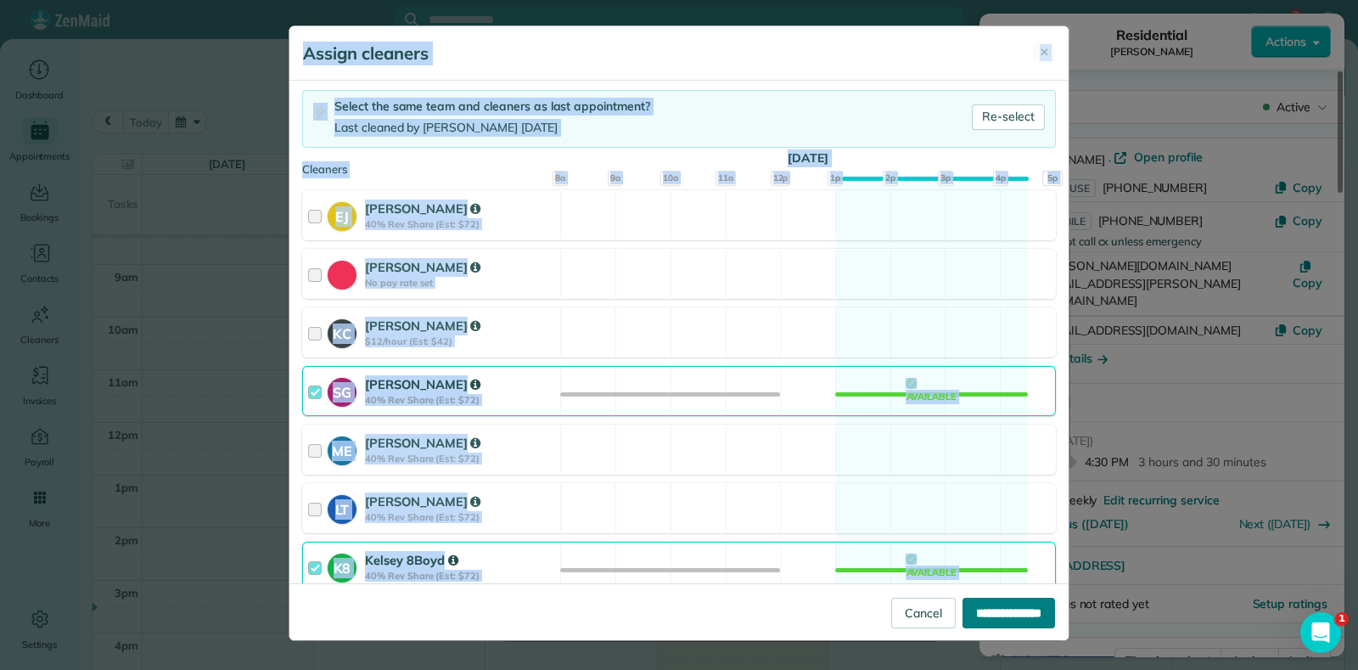
click at [977, 607] on input "**********" at bounding box center [1009, 613] width 93 height 31
type input "**********"
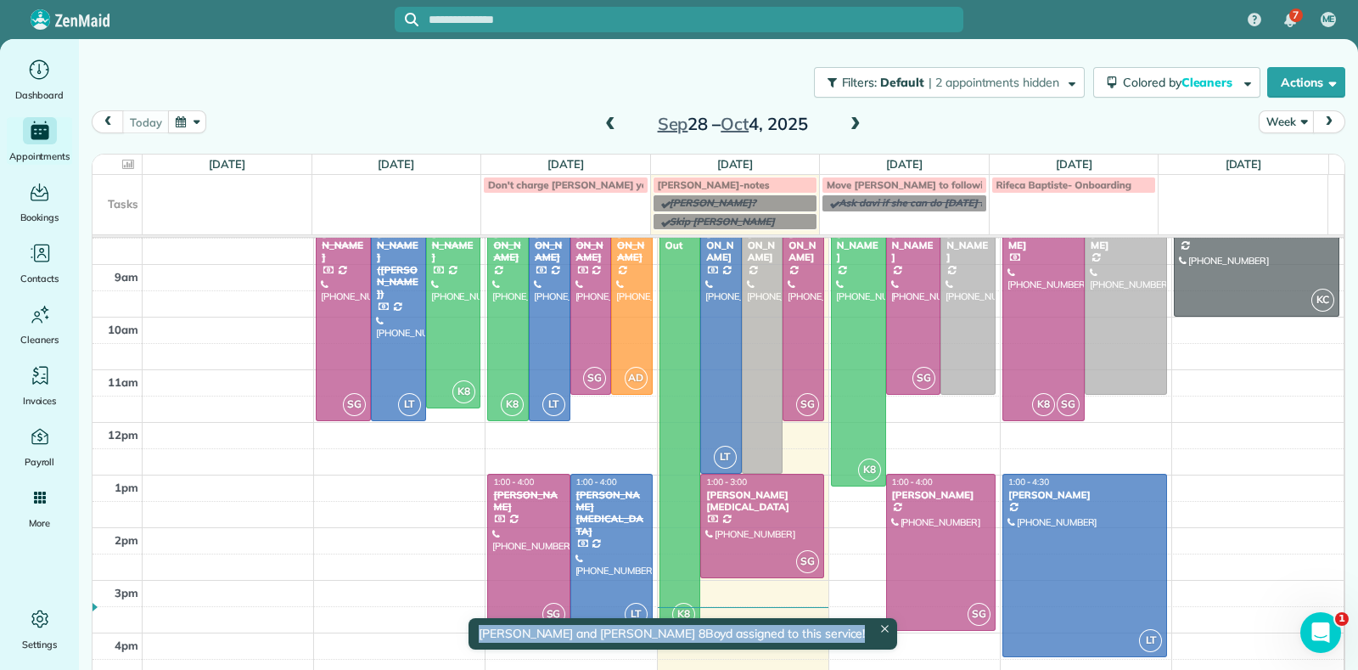
scroll to position [8, 0]
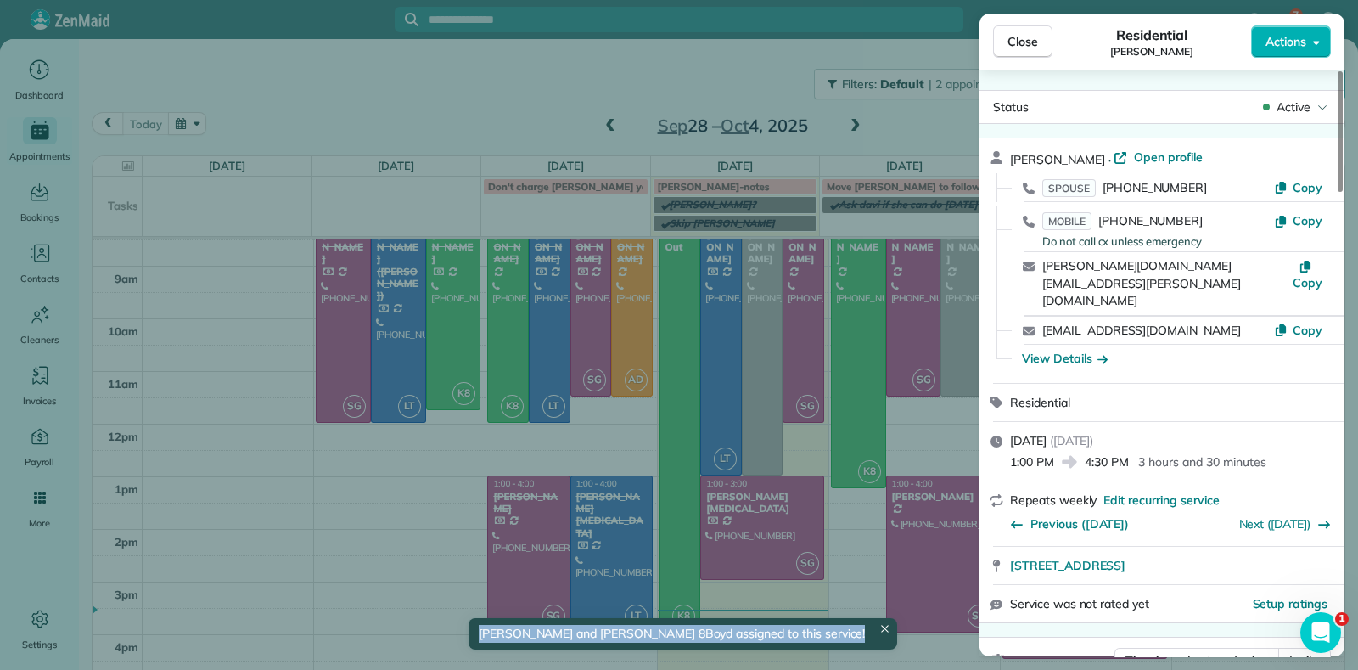
click at [561, 106] on div "Close Residential Brandon Fox Actions Status Active Brandon Fox · Open profile …" at bounding box center [679, 335] width 1358 height 670
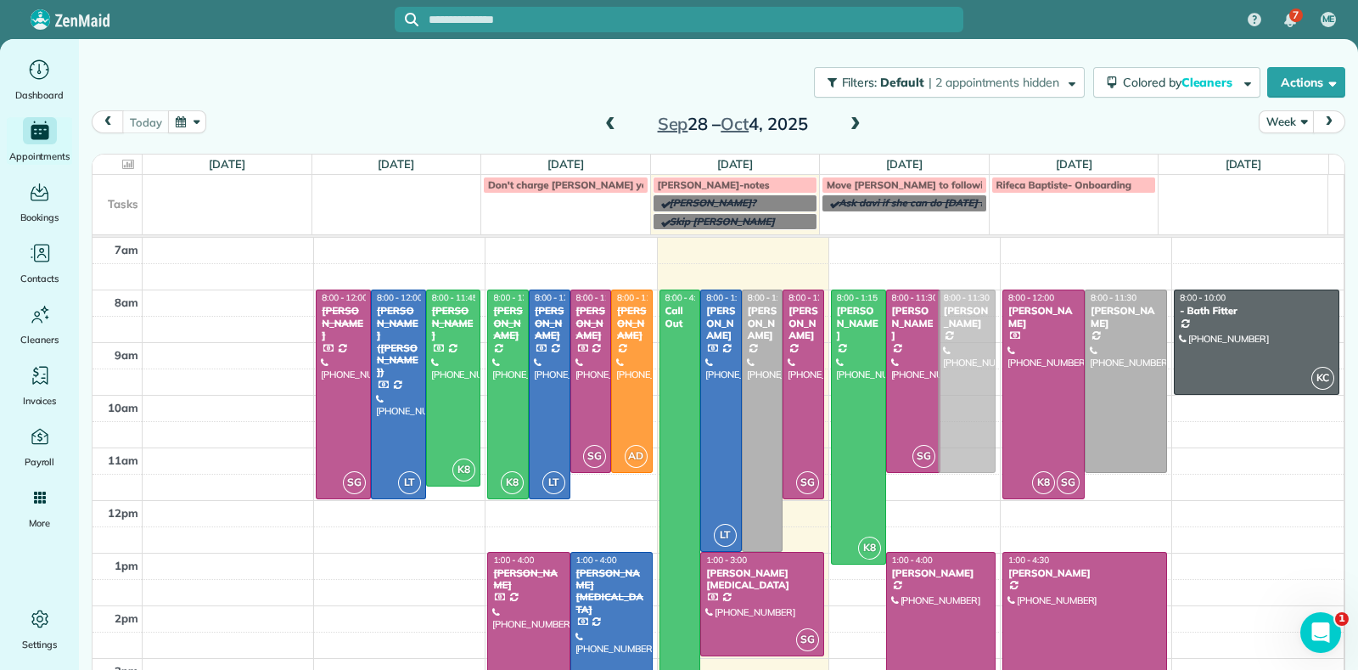
drag, startPoint x: 961, startPoint y: 342, endPoint x: 925, endPoint y: 356, distance: 38.1
drag, startPoint x: 908, startPoint y: 527, endPoint x: 886, endPoint y: 301, distance: 226.9
click at [886, 238] on div "K8 8:00 - 1:15 Jennifer Hunte (617) 306-8333 1530 Lundy Terrace Midlothian, VA …" at bounding box center [913, 238] width 165 height 0
click at [846, 123] on span at bounding box center [855, 124] width 19 height 15
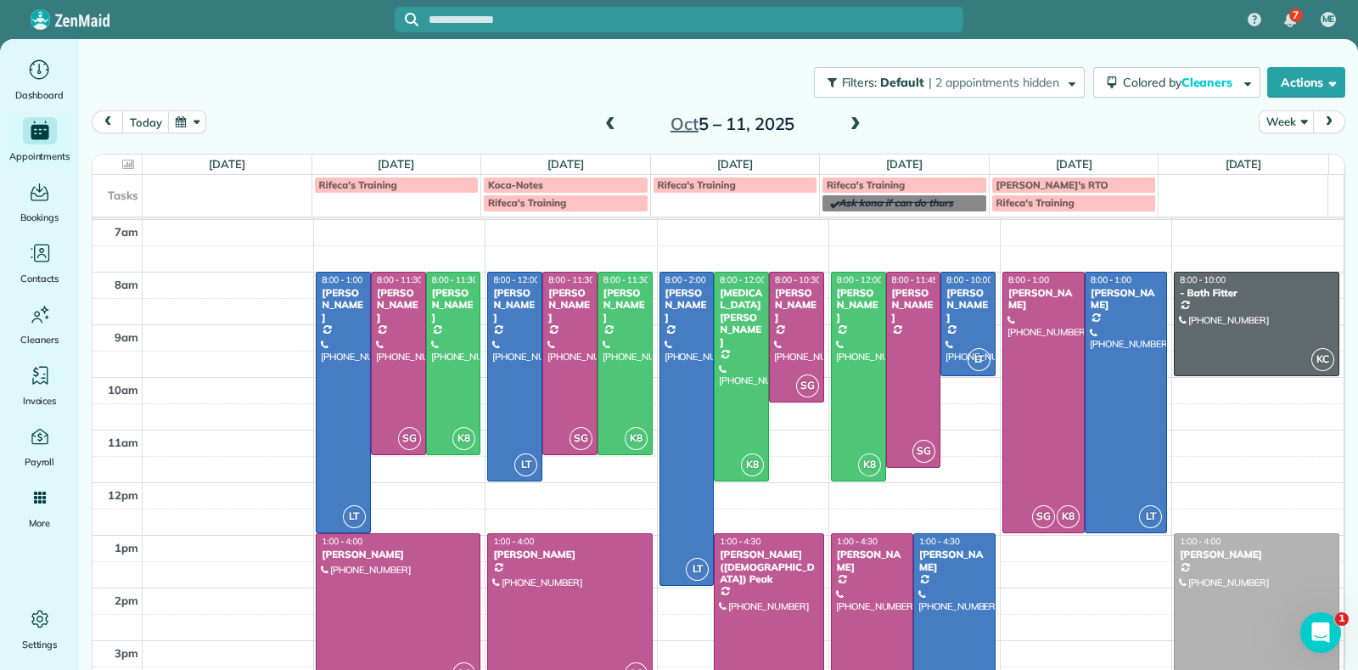
click at [601, 119] on span at bounding box center [610, 124] width 19 height 15
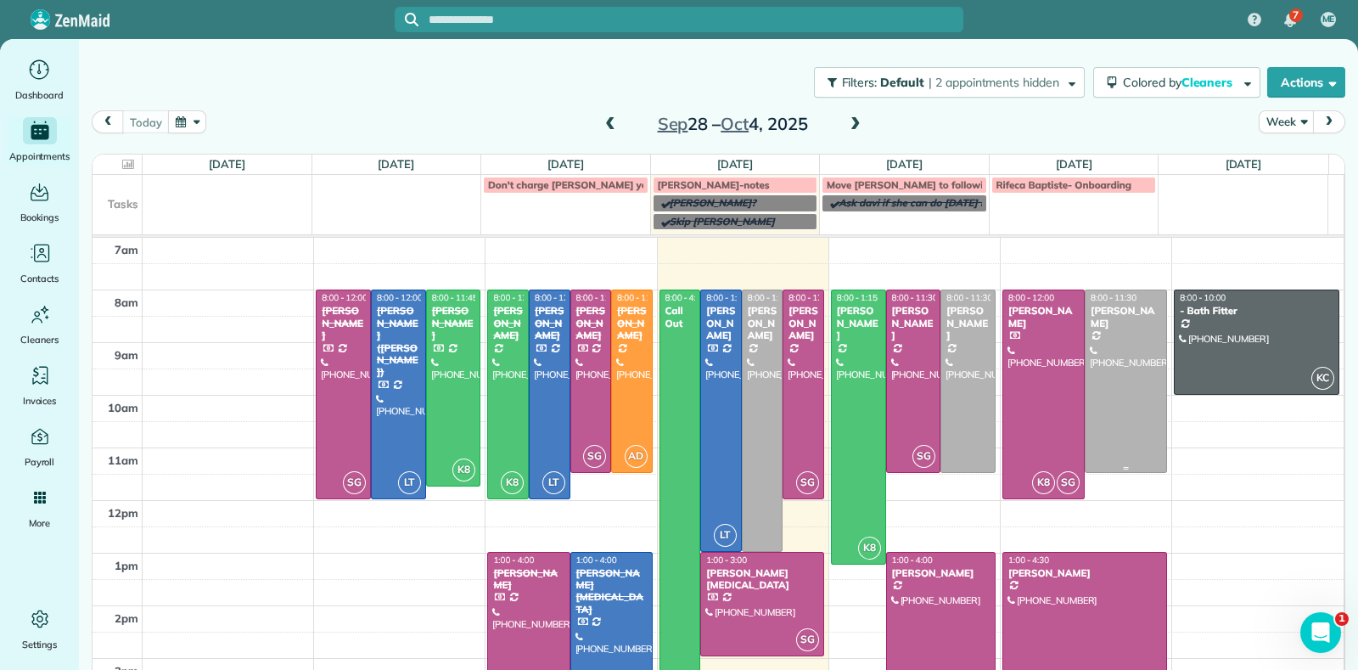
click at [1120, 413] on div at bounding box center [1126, 381] width 81 height 182
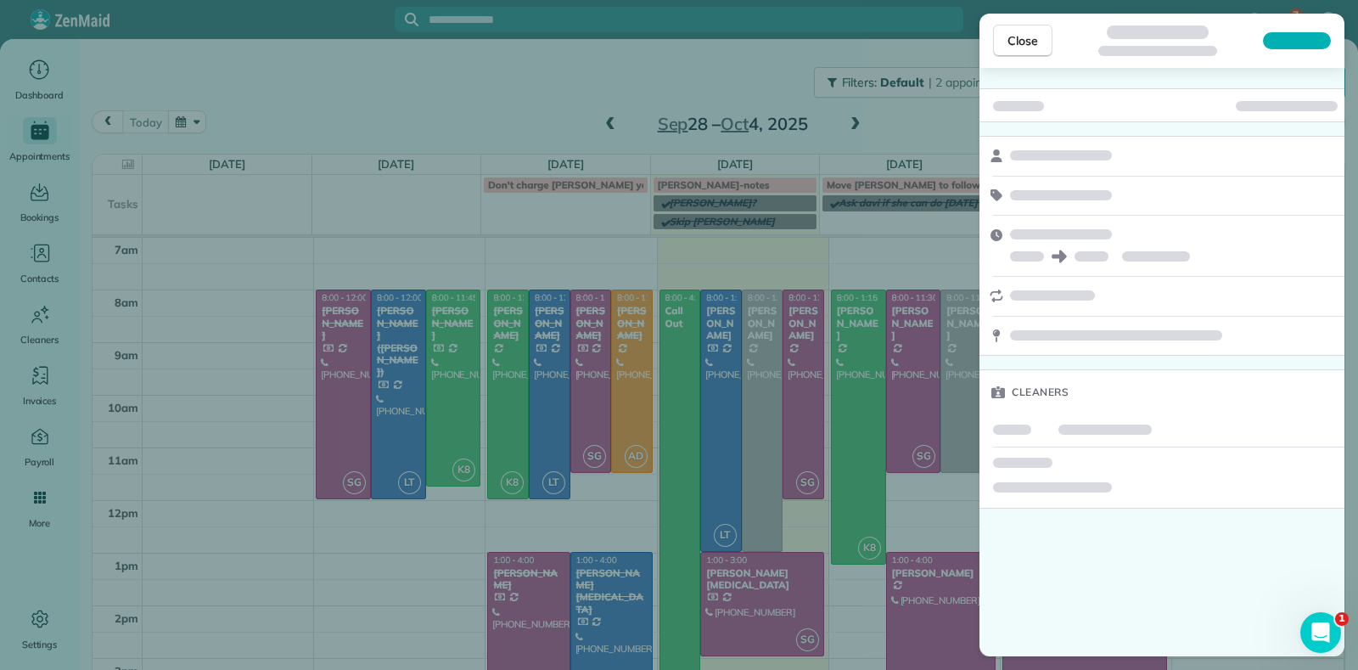
click at [1117, 414] on div at bounding box center [1162, 430] width 365 height 32
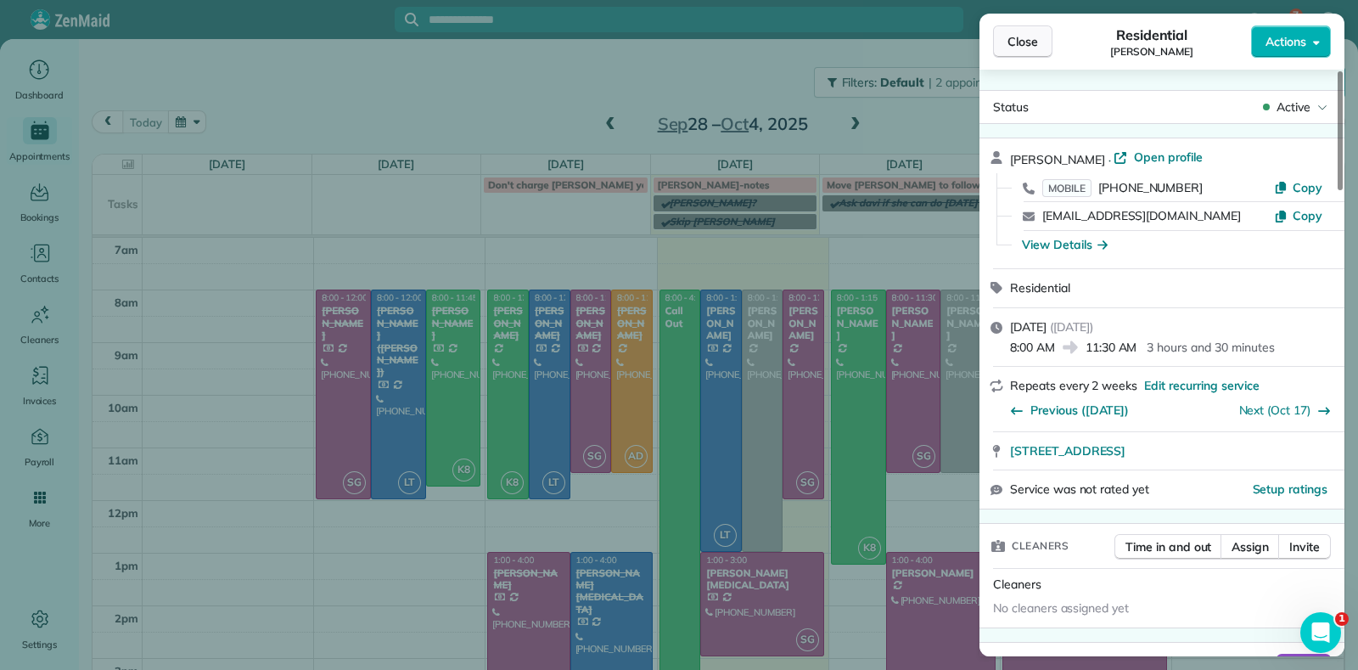
click at [1028, 52] on button "Close" at bounding box center [1022, 41] width 59 height 32
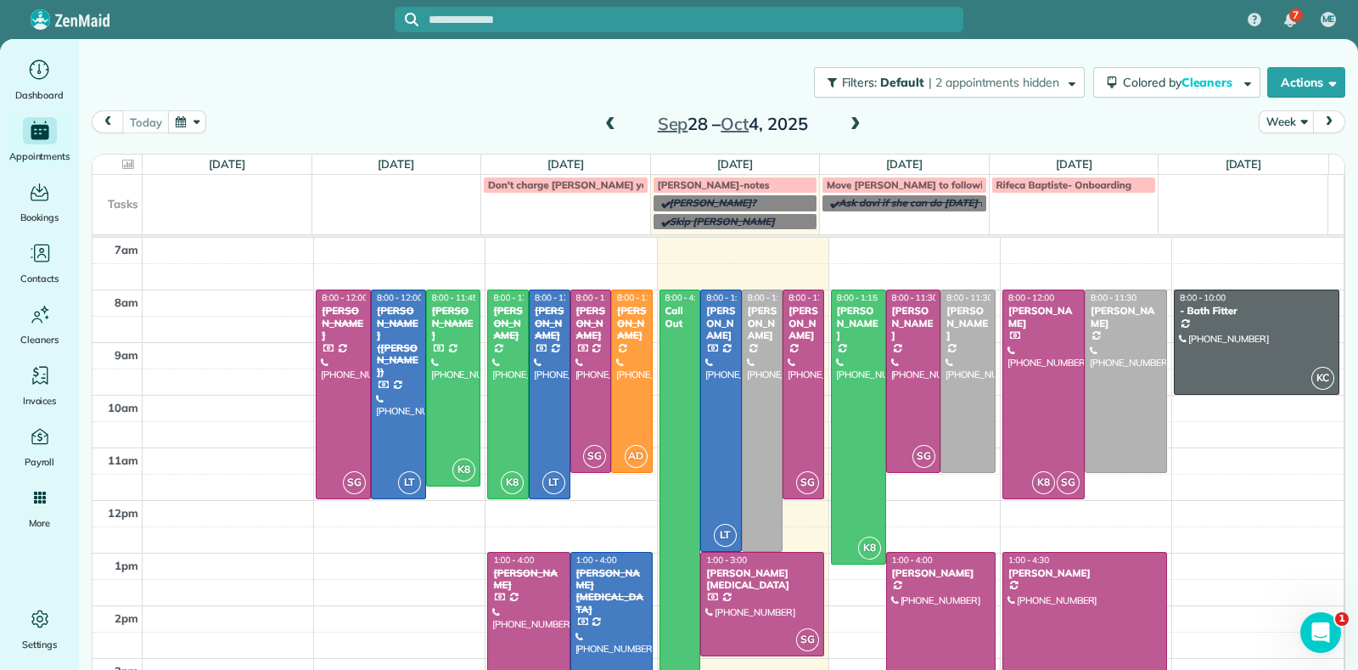
click at [477, 93] on div "Filters: Default | 2 appointments hidden Colored by Cleaners Color by Cleaner C…" at bounding box center [718, 82] width 1279 height 56
click at [1086, 371] on div at bounding box center [1126, 381] width 81 height 182
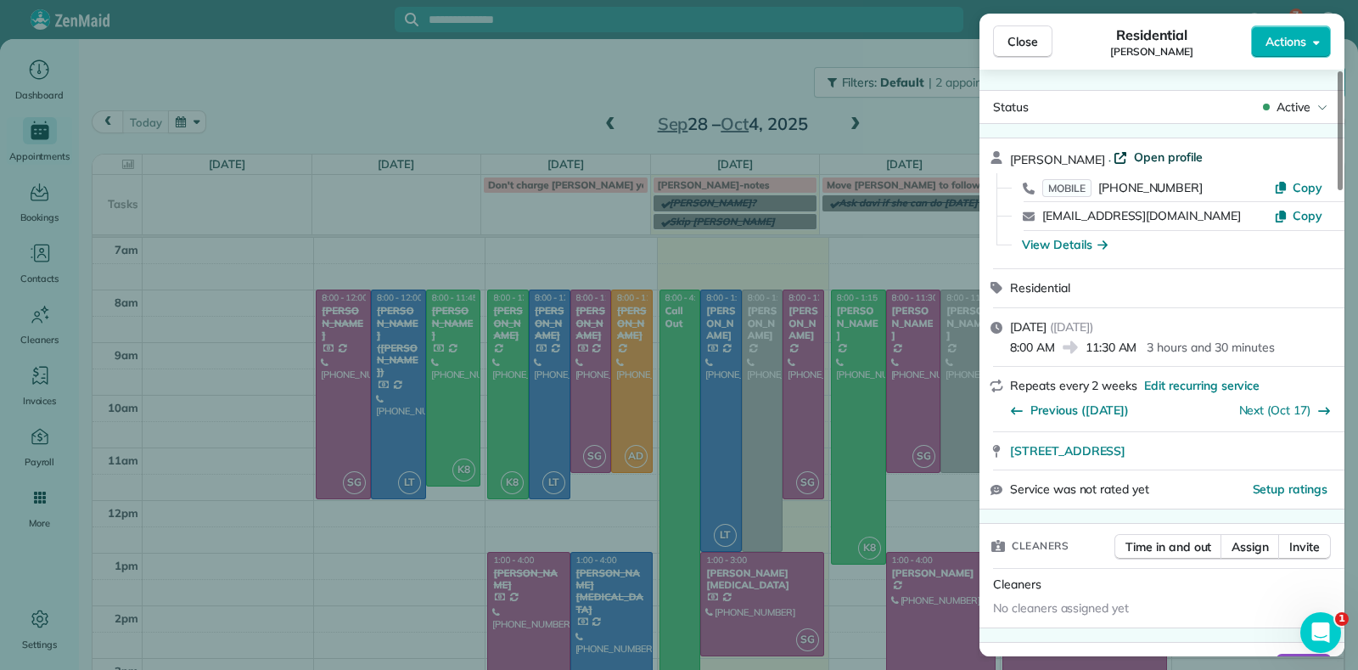
click at [1175, 150] on span "Open profile" at bounding box center [1168, 157] width 69 height 17
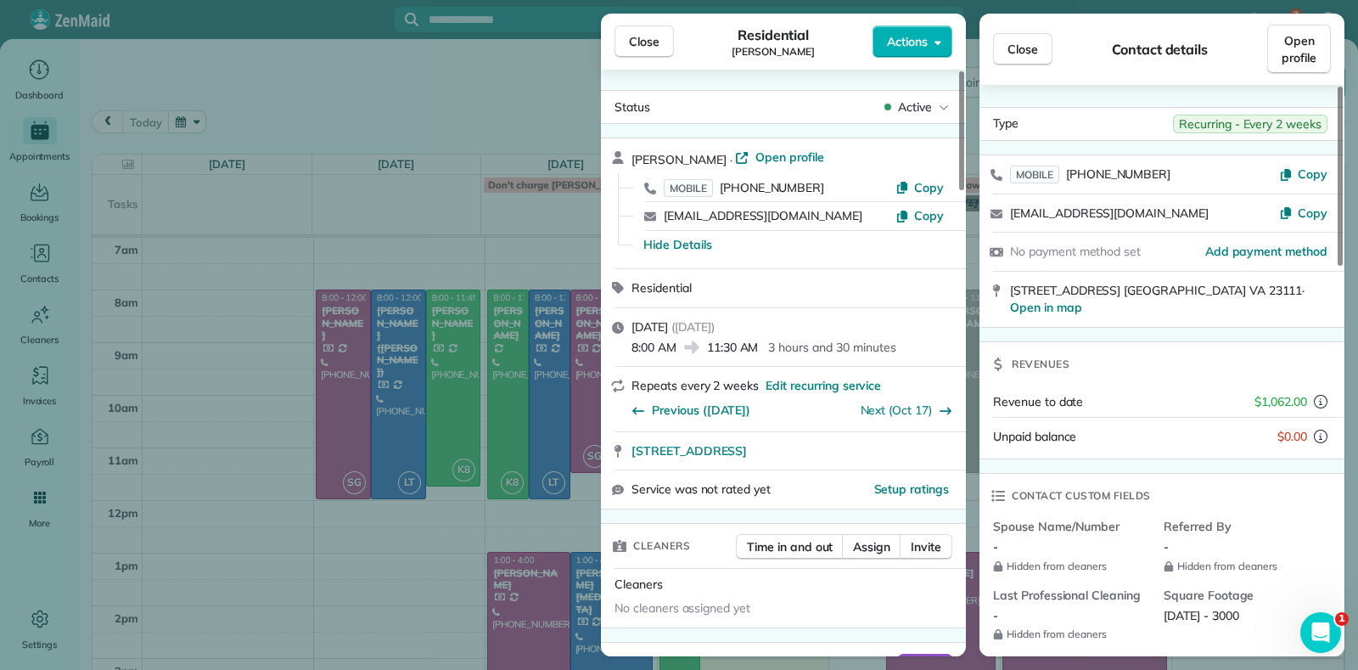
click at [448, 102] on div "Close Residential Jennifer Friedline Actions Status Active Jennifer Friedline ·…" at bounding box center [679, 335] width 1358 height 670
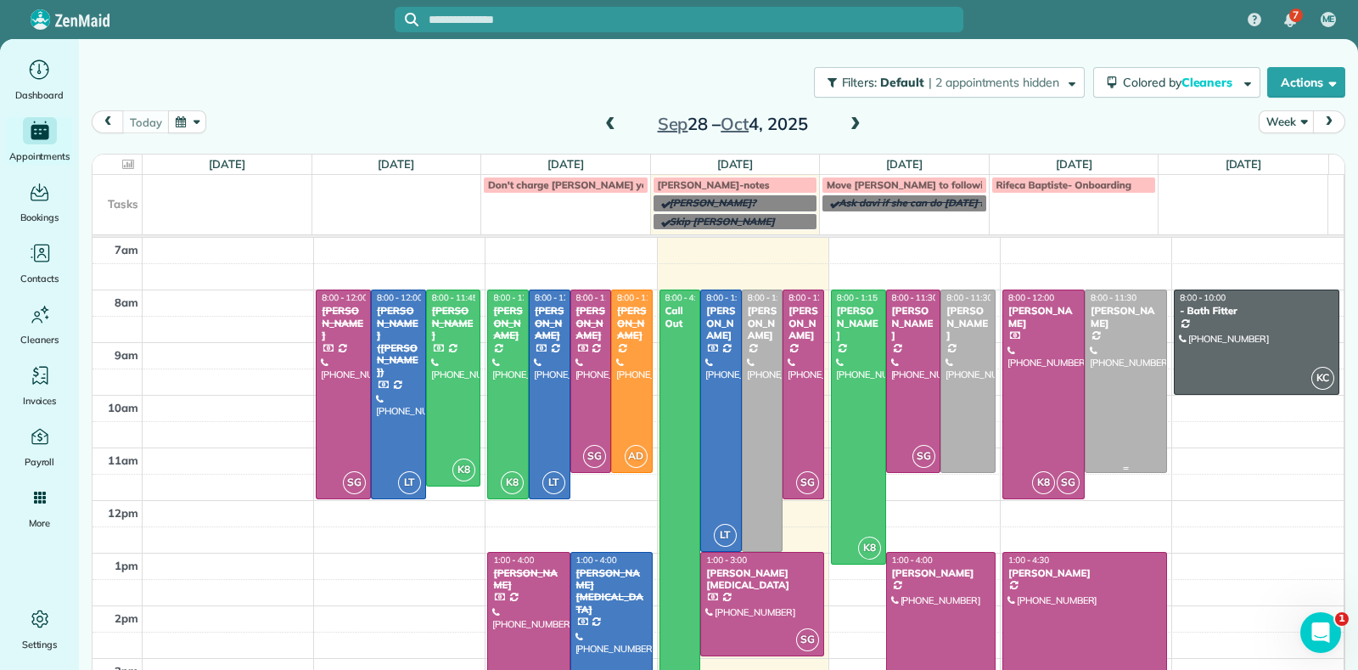
click at [1121, 378] on div at bounding box center [1126, 381] width 81 height 182
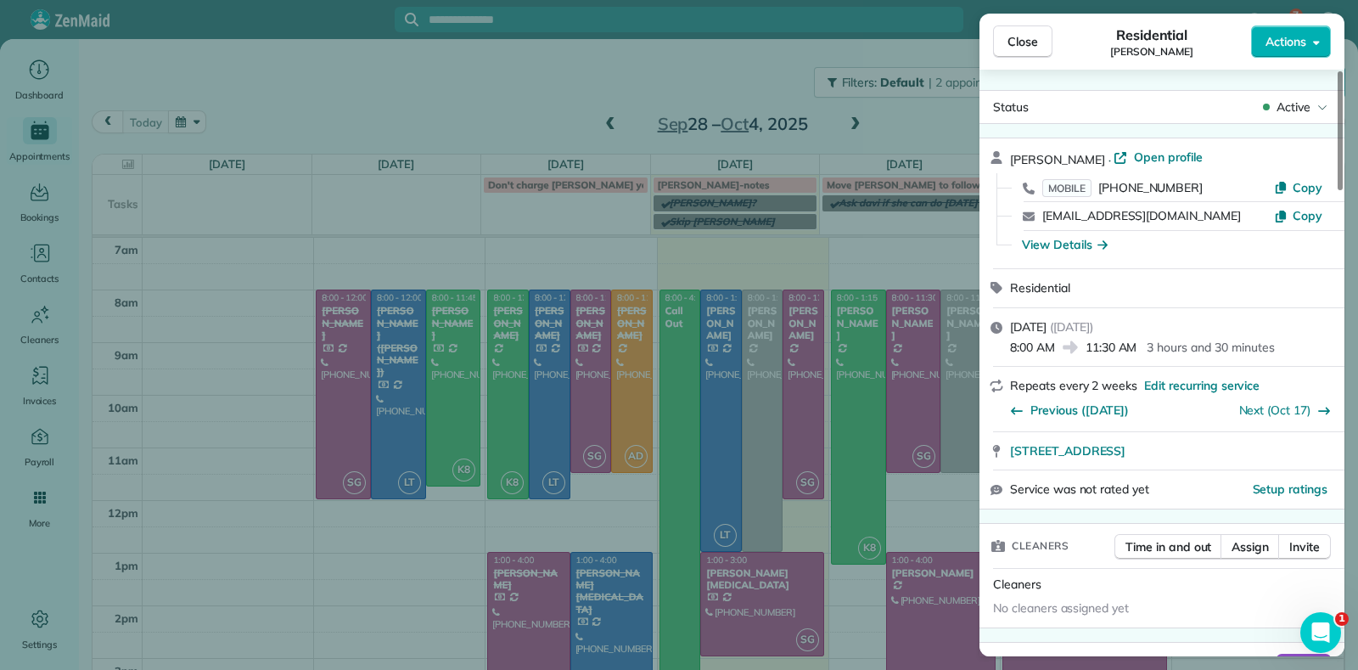
click at [335, 582] on div "Close Residential Jennifer Friedline Actions Status Active Jennifer Friedline ·…" at bounding box center [679, 335] width 1358 height 670
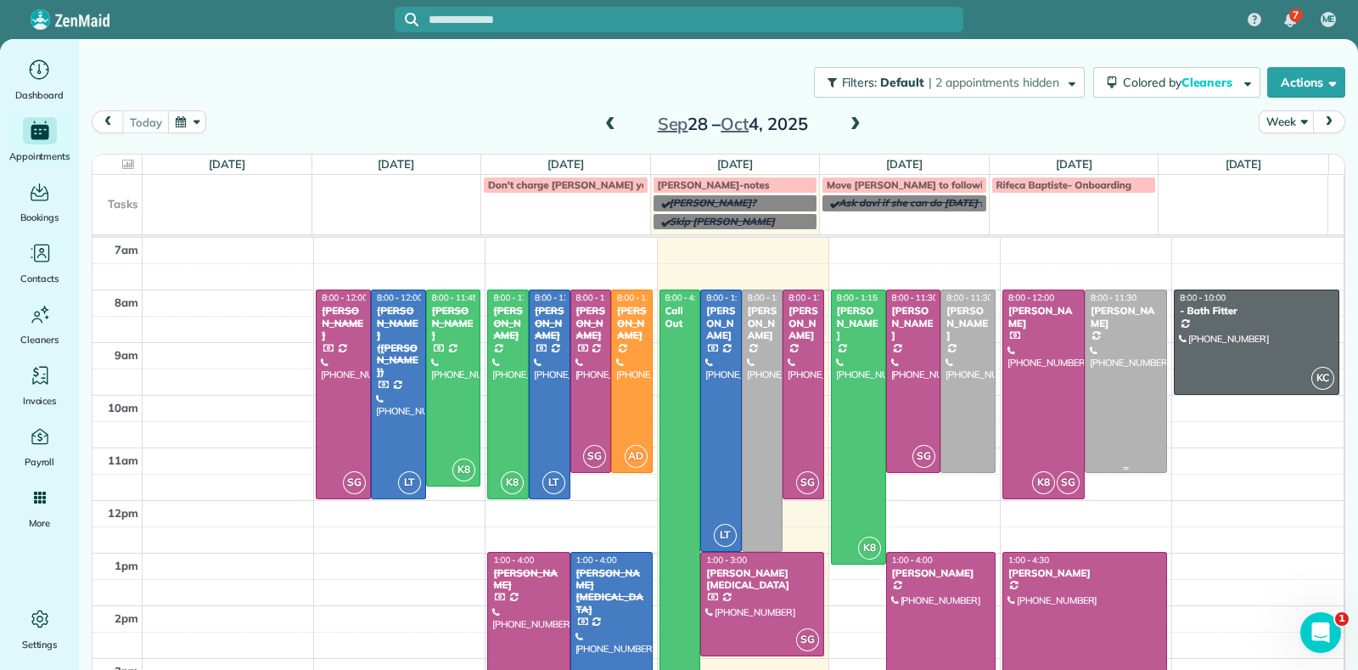
click at [1124, 409] on div at bounding box center [1126, 381] width 81 height 182
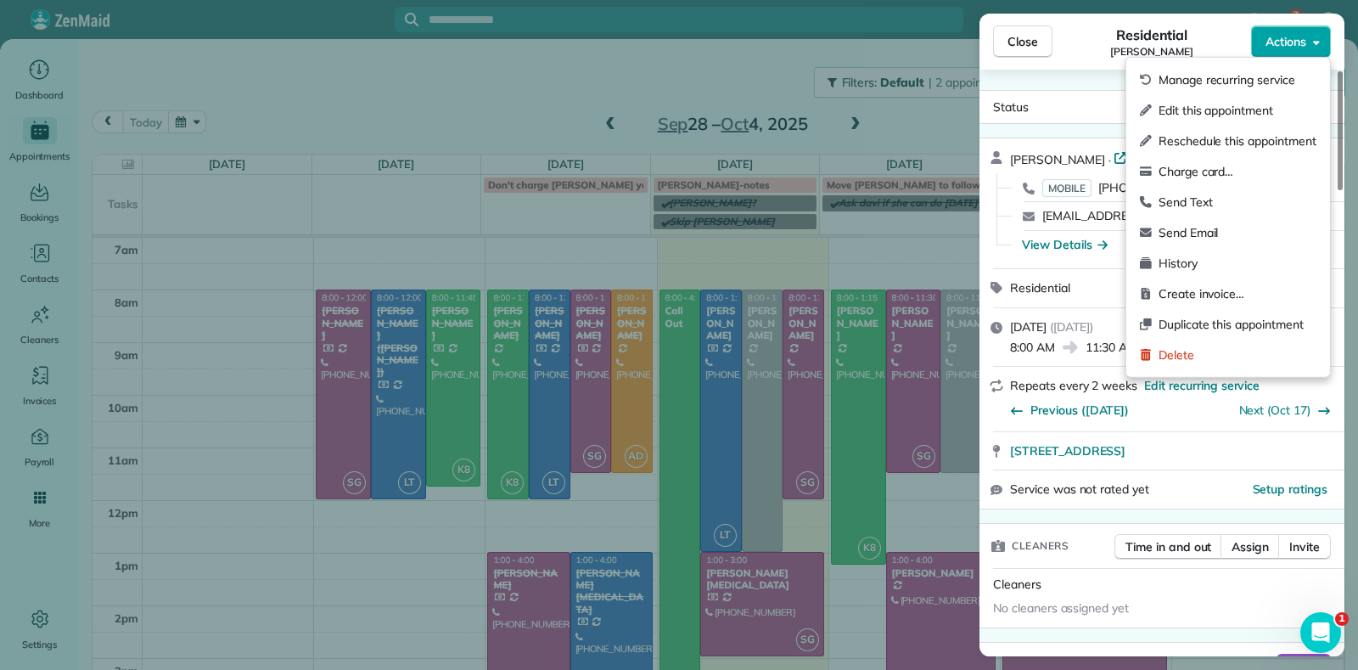
click at [1288, 45] on span "Actions" at bounding box center [1286, 41] width 41 height 17
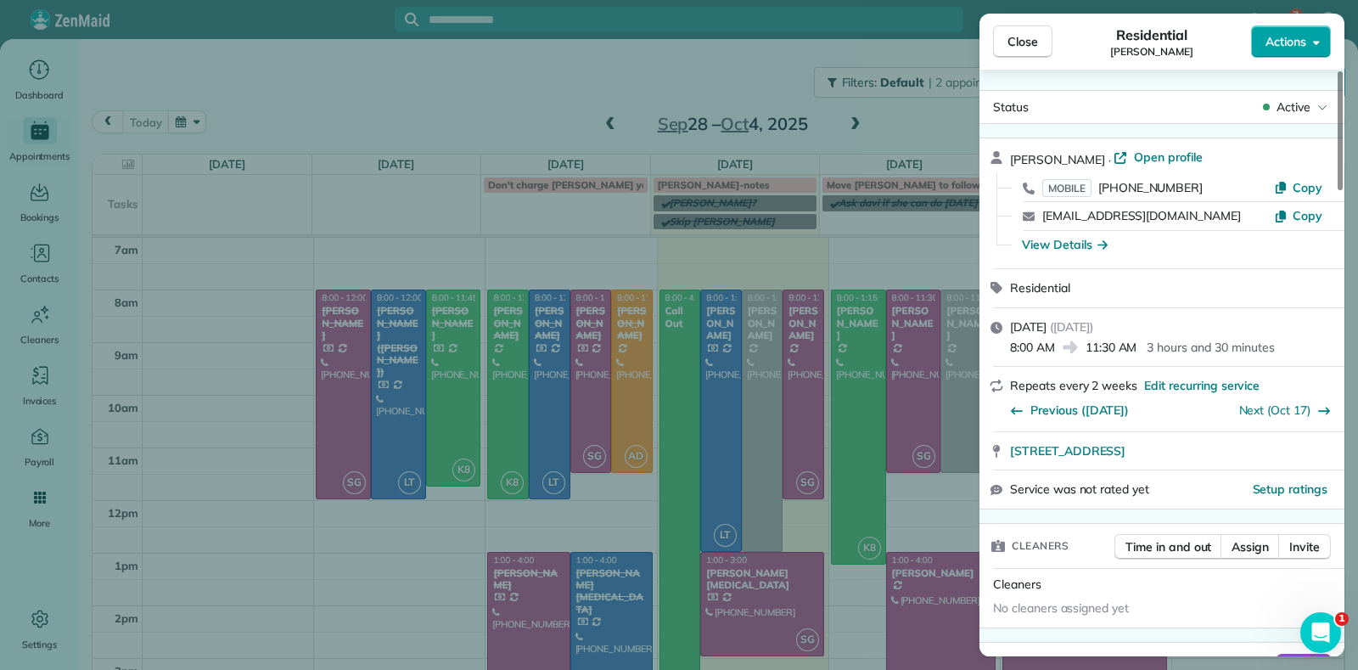
click at [1280, 40] on span "Actions" at bounding box center [1286, 41] width 41 height 17
click at [1161, 159] on span "Open profile" at bounding box center [1168, 157] width 69 height 17
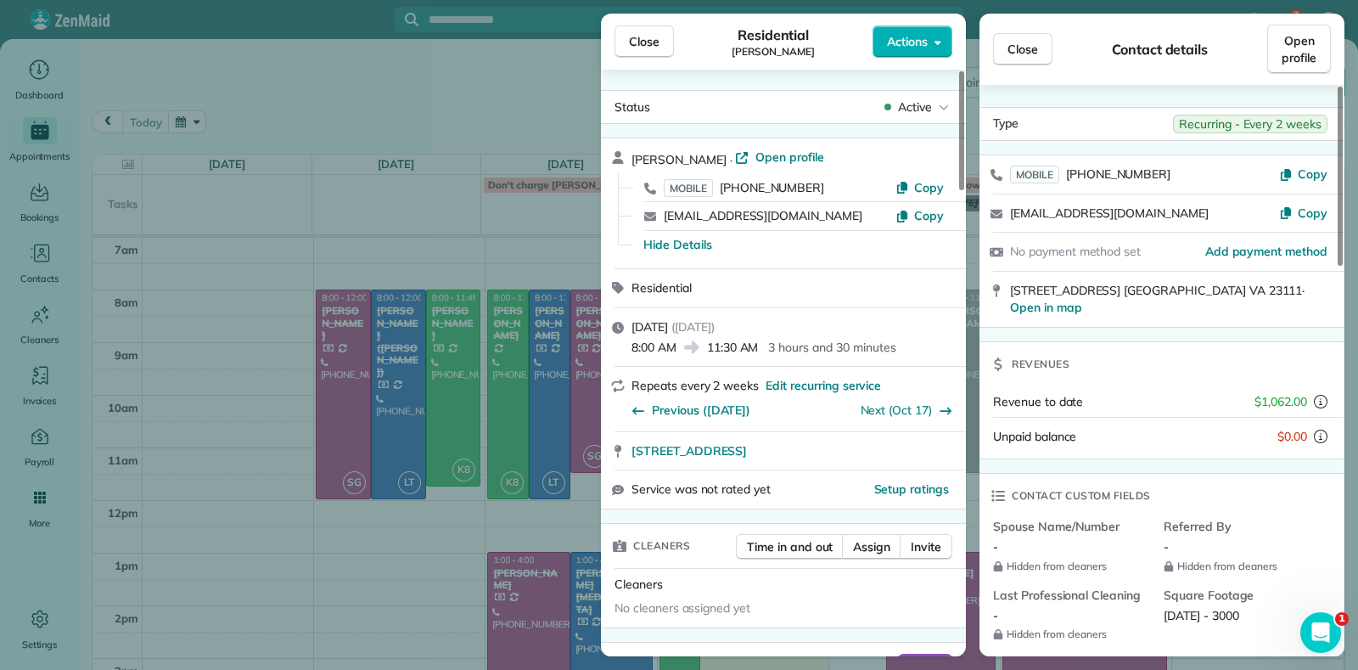
click at [454, 195] on div "Close Residential Jennifer Friedline Actions Status Active Jennifer Friedline ·…" at bounding box center [679, 335] width 1358 height 670
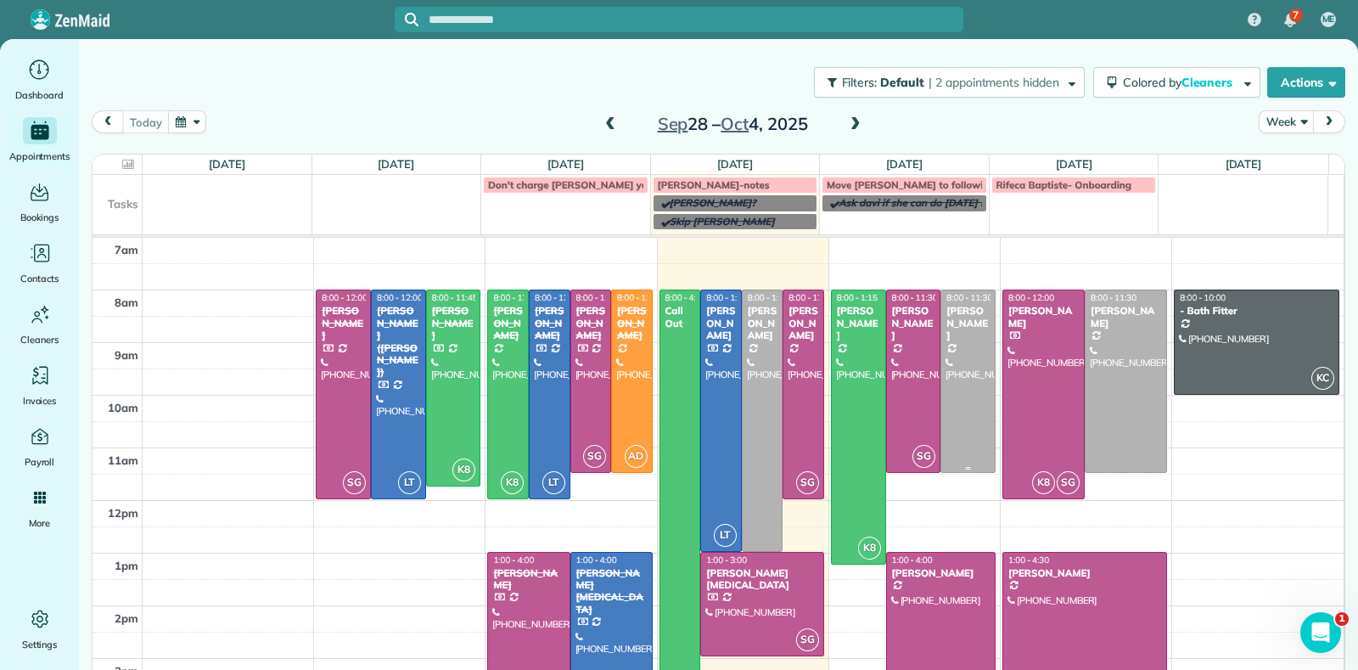
click at [941, 381] on div at bounding box center [967, 381] width 53 height 182
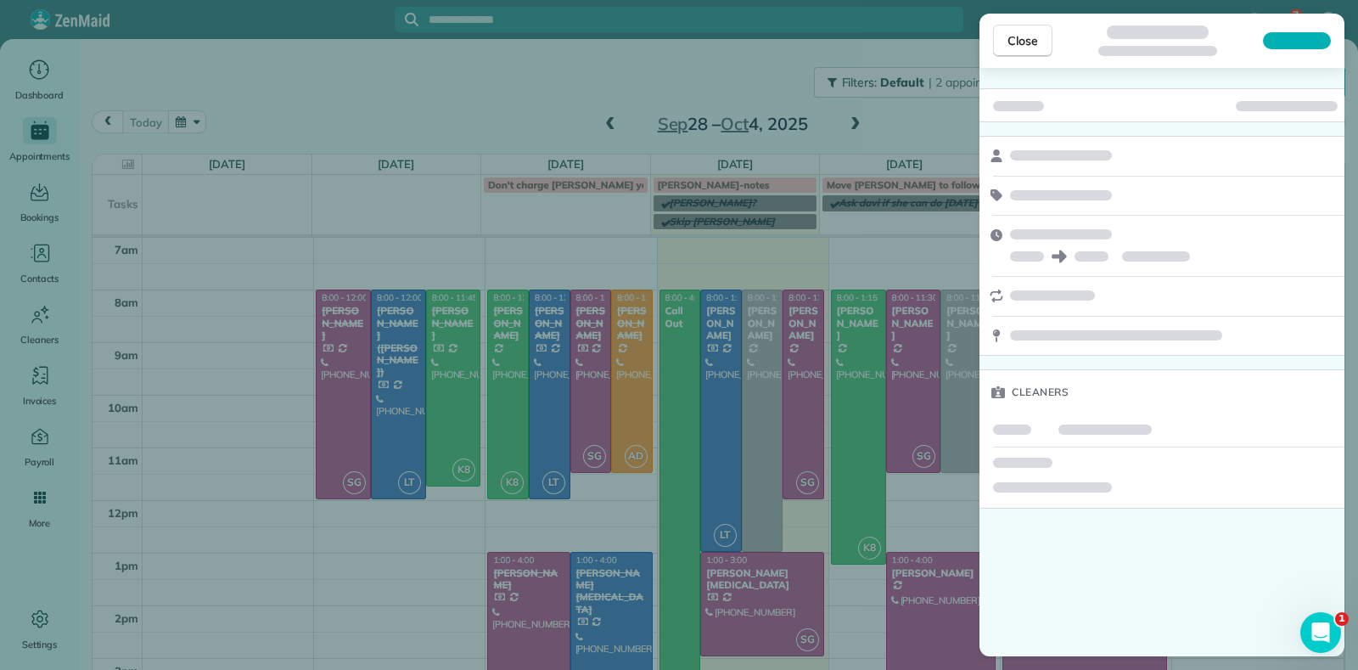
click at [939, 381] on div "Close Cleaners" at bounding box center [679, 335] width 1358 height 670
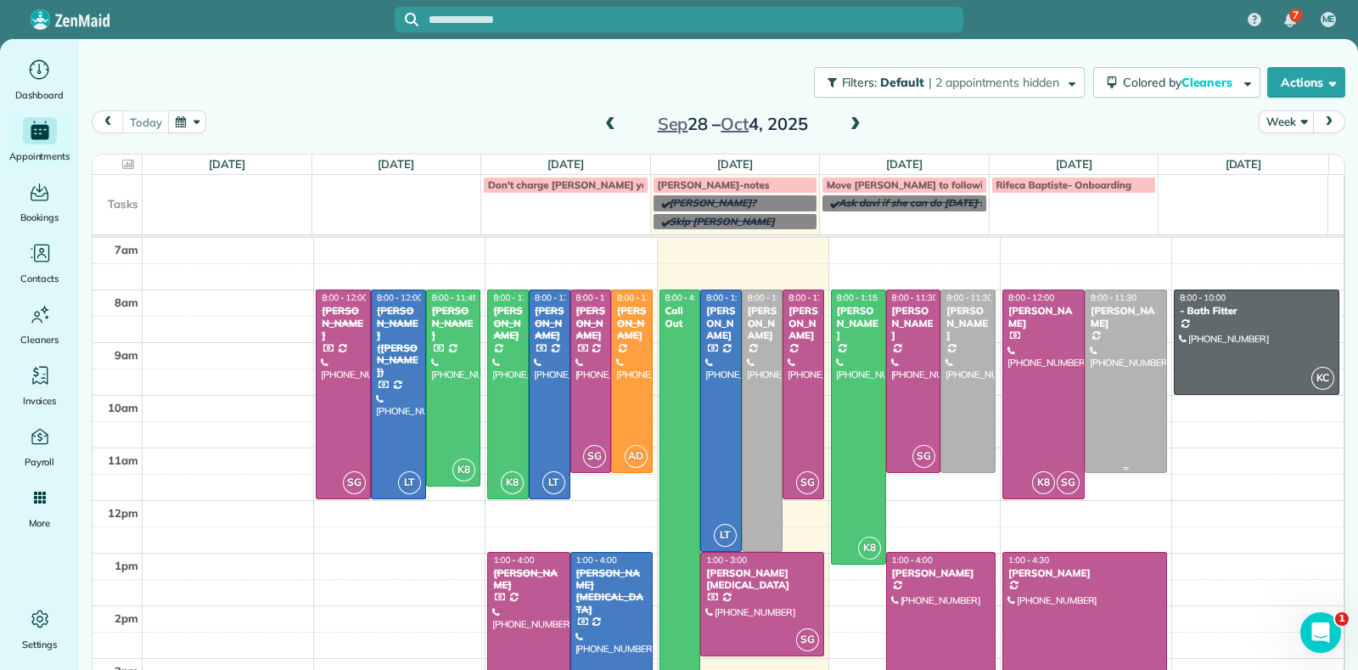
click at [1093, 313] on div "Jennifer Friedline" at bounding box center [1126, 317] width 72 height 25
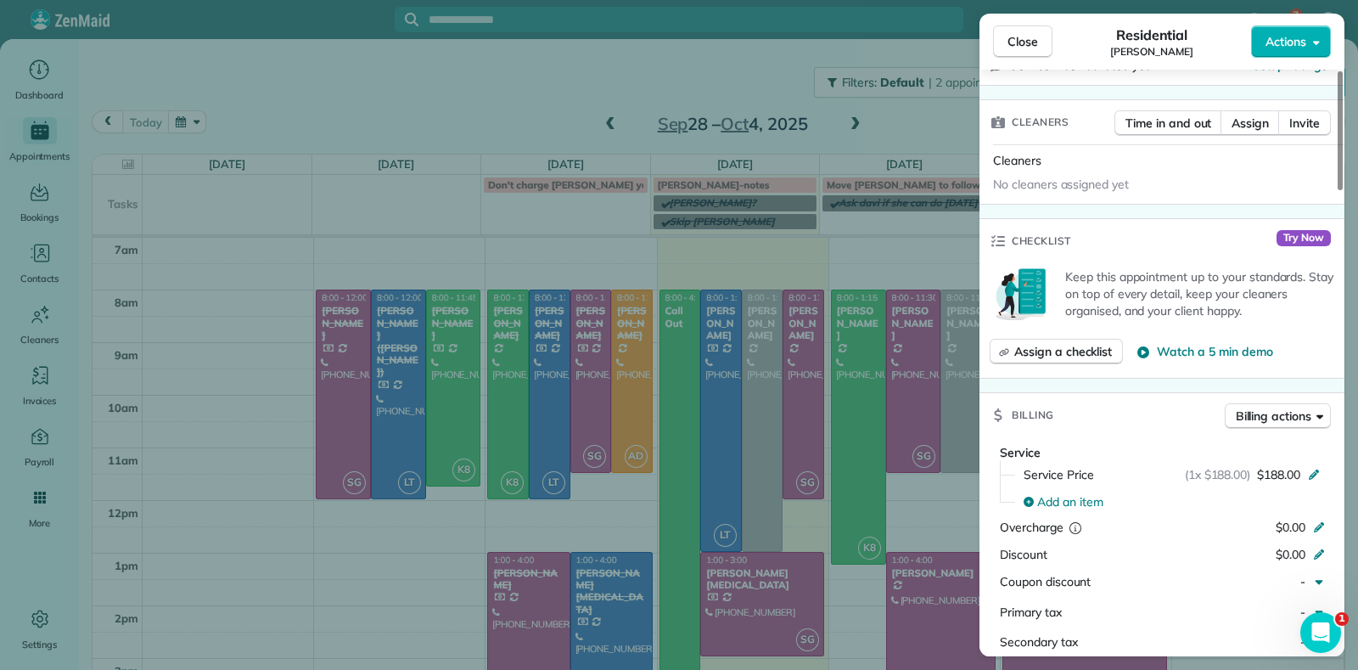
scroll to position [871, 0]
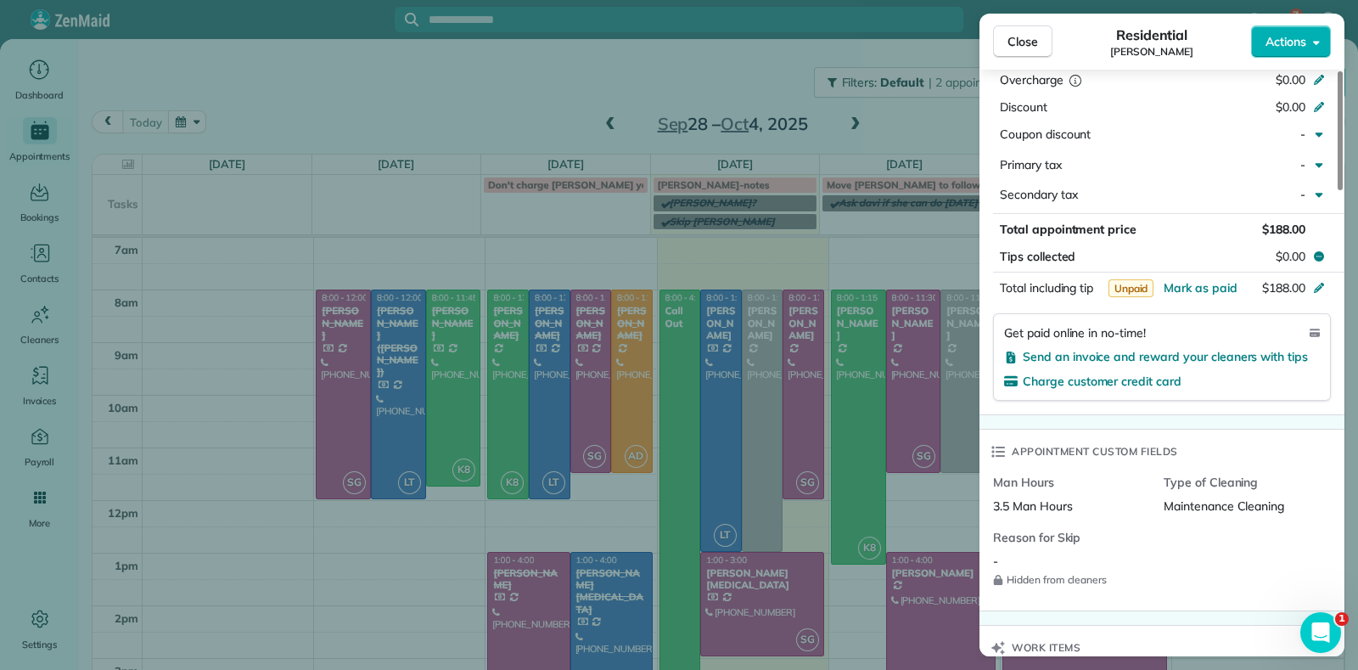
click at [950, 454] on div "Close Residential Jennifer Friedline Actions Status Active Jennifer Friedline ·…" at bounding box center [679, 335] width 1358 height 670
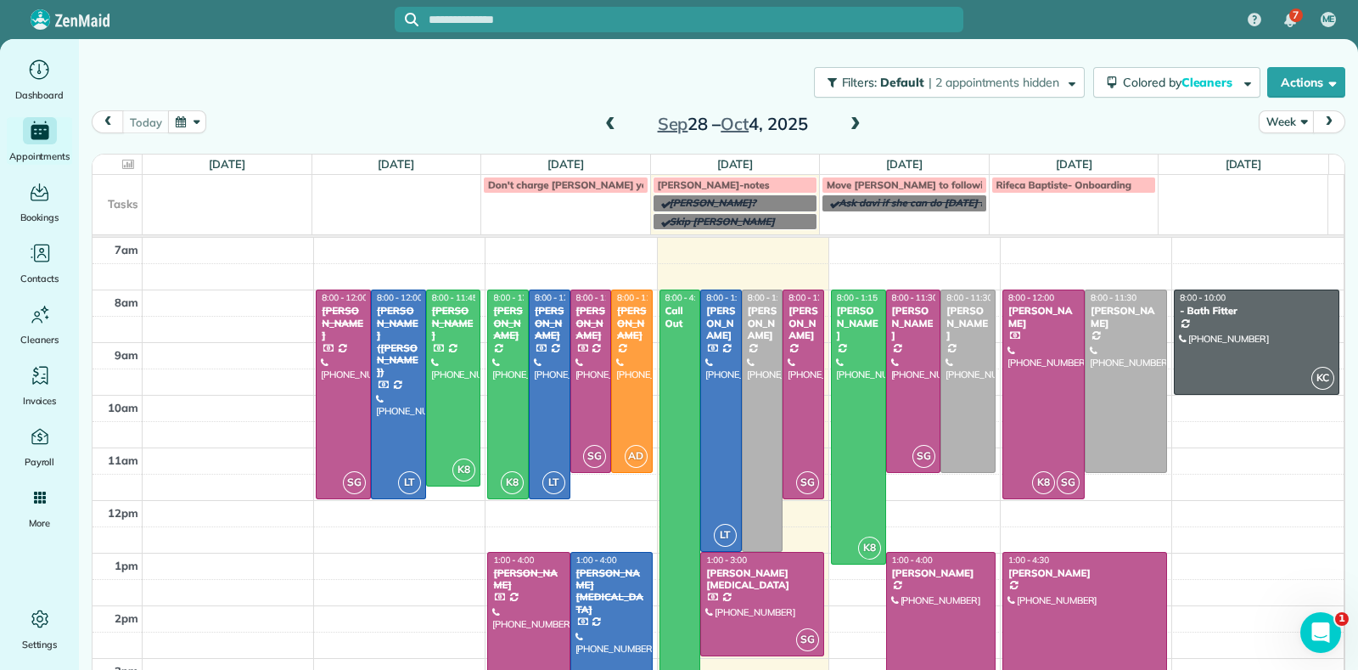
click at [941, 401] on div at bounding box center [967, 381] width 53 height 182
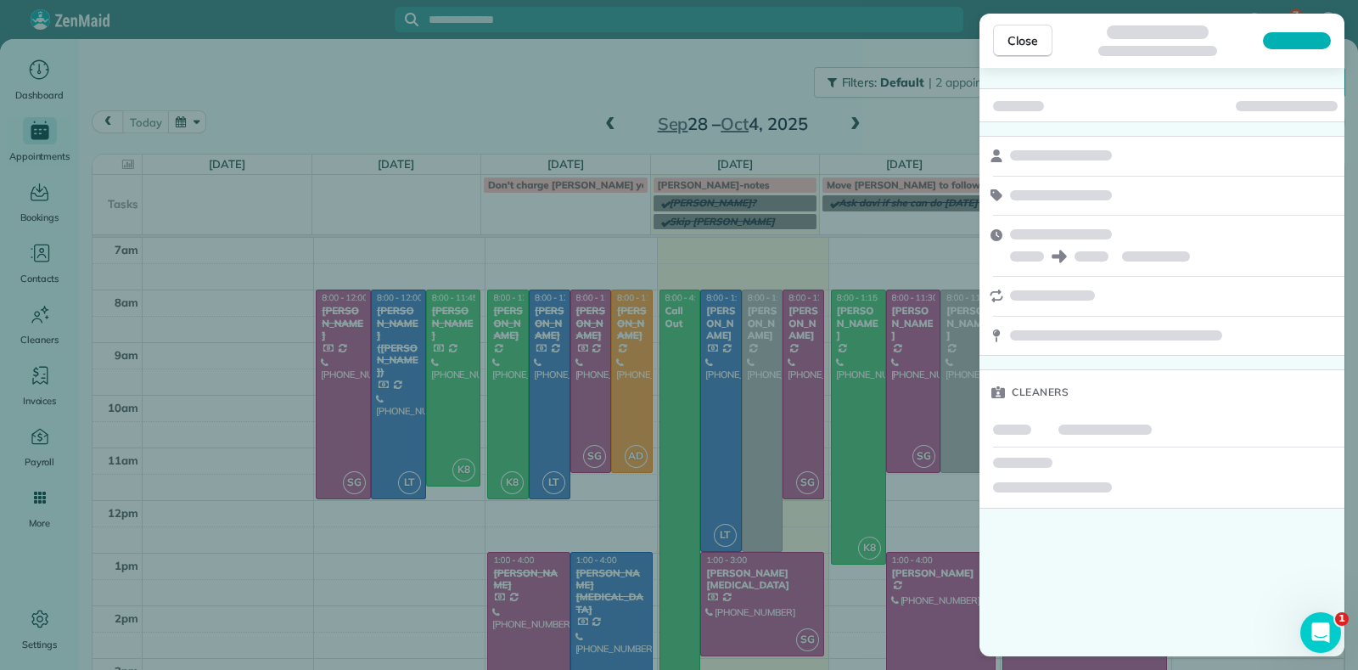
click at [938, 401] on div "Close Cleaners" at bounding box center [679, 335] width 1358 height 670
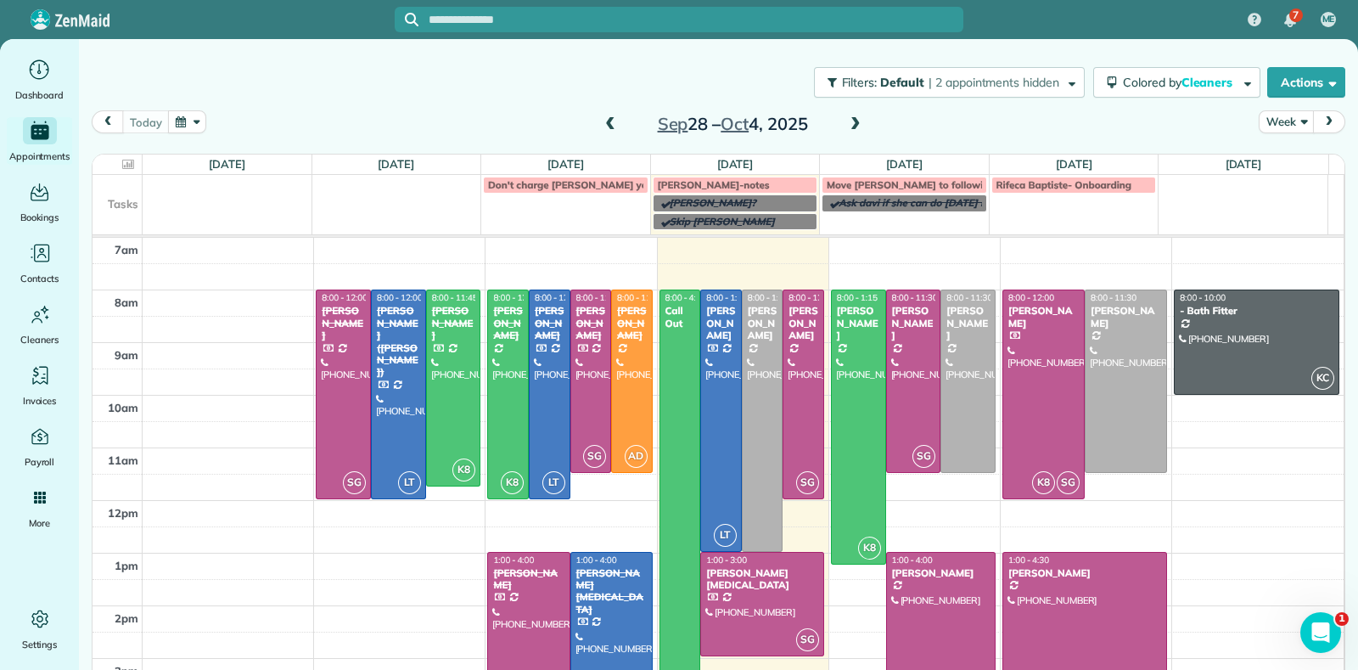
drag, startPoint x: 934, startPoint y: 375, endPoint x: 928, endPoint y: 574, distance: 198.7
click at [917, 603] on div "7 ME Dashboard Appointments Bookings Contacts Cleaners Invoices Payroll Reports…" at bounding box center [679, 335] width 1358 height 670
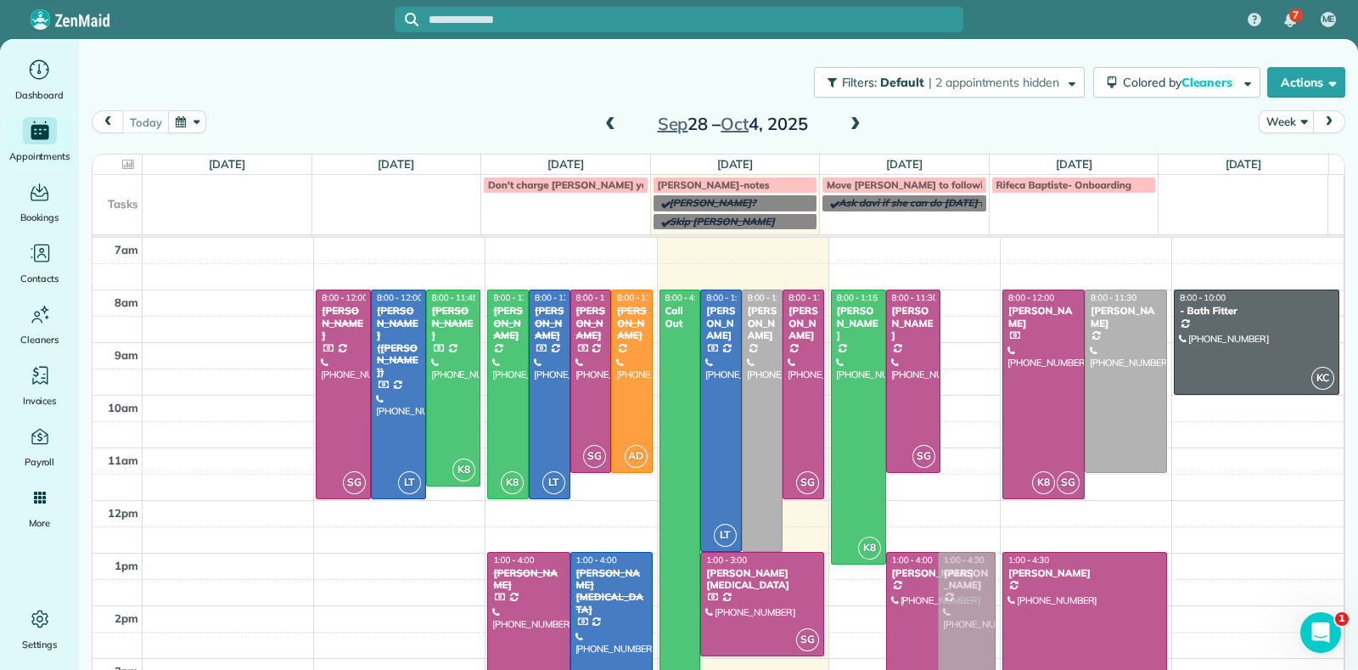
drag, startPoint x: 945, startPoint y: 351, endPoint x: 938, endPoint y: 594, distance: 243.7
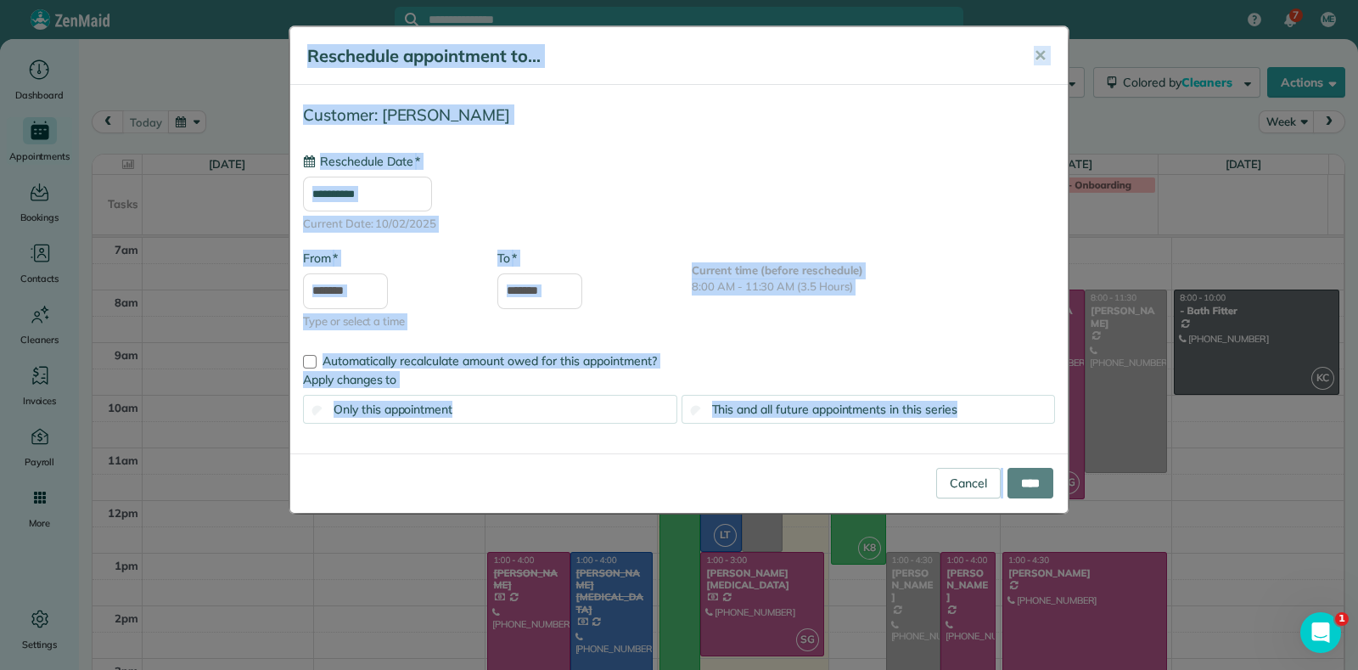
type input "**********"
click at [1018, 481] on input "****" at bounding box center [1031, 483] width 46 height 31
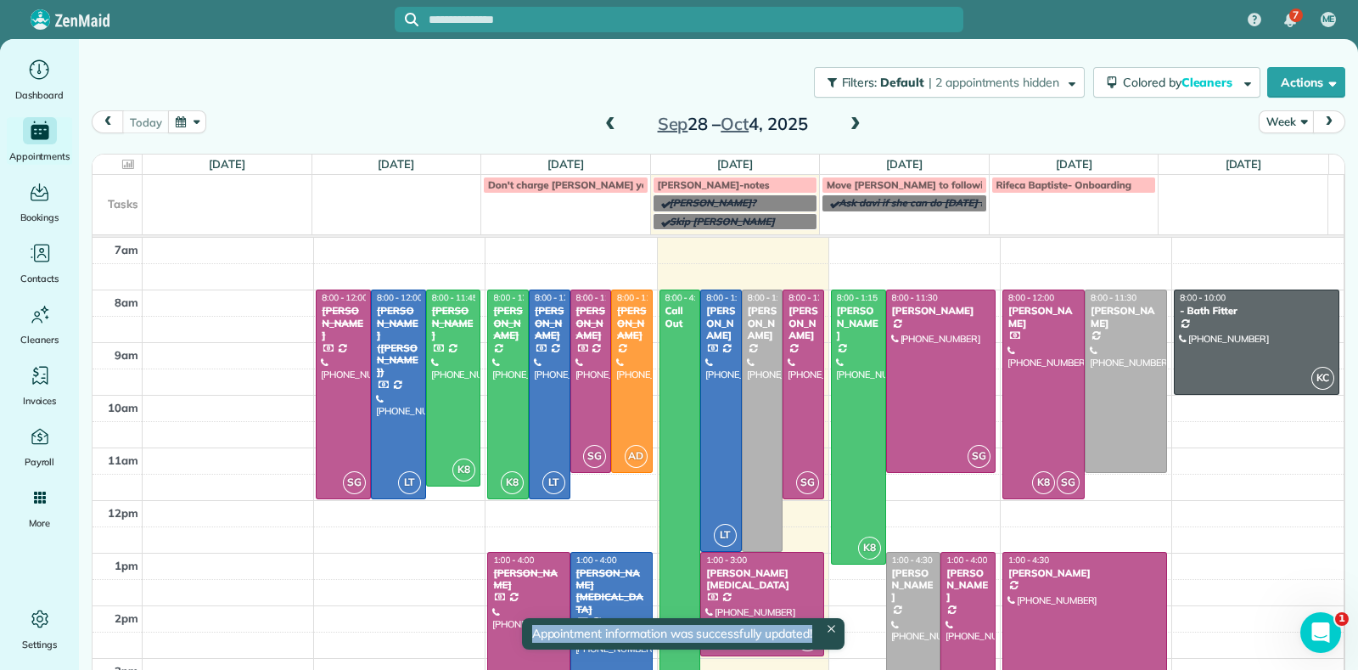
click at [906, 586] on div "Julie Davi" at bounding box center [913, 585] width 45 height 36
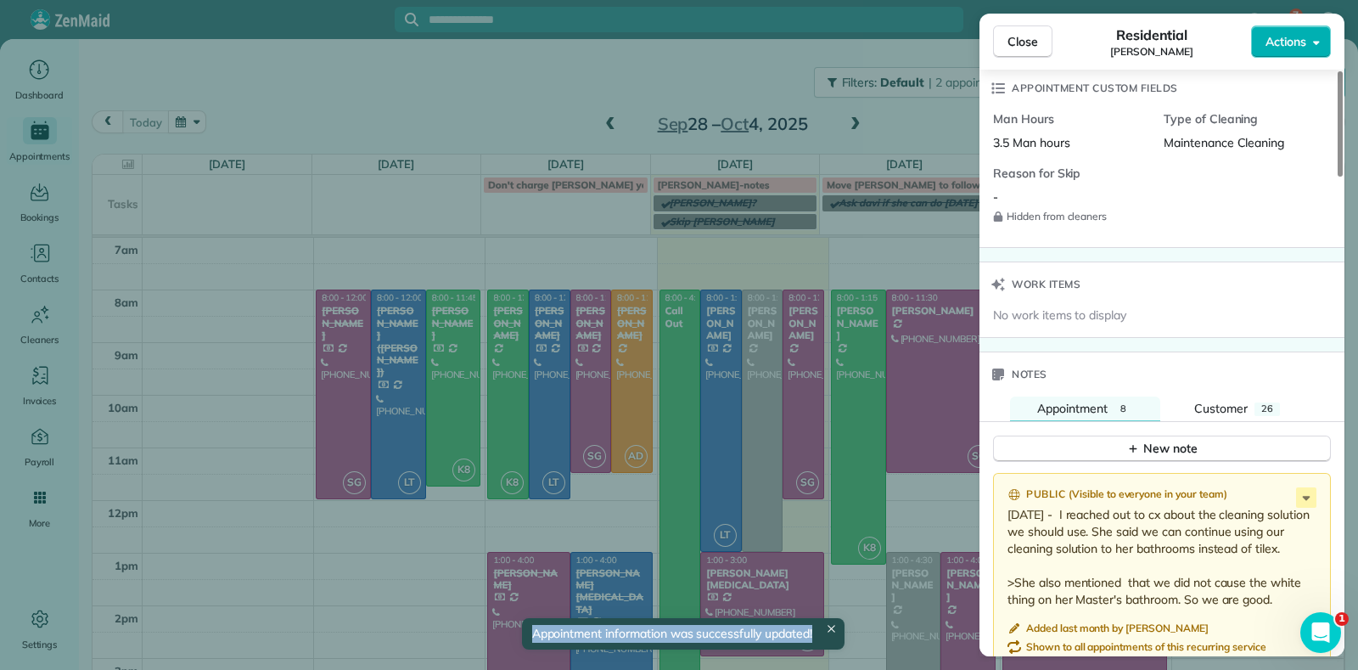
scroll to position [1592, 0]
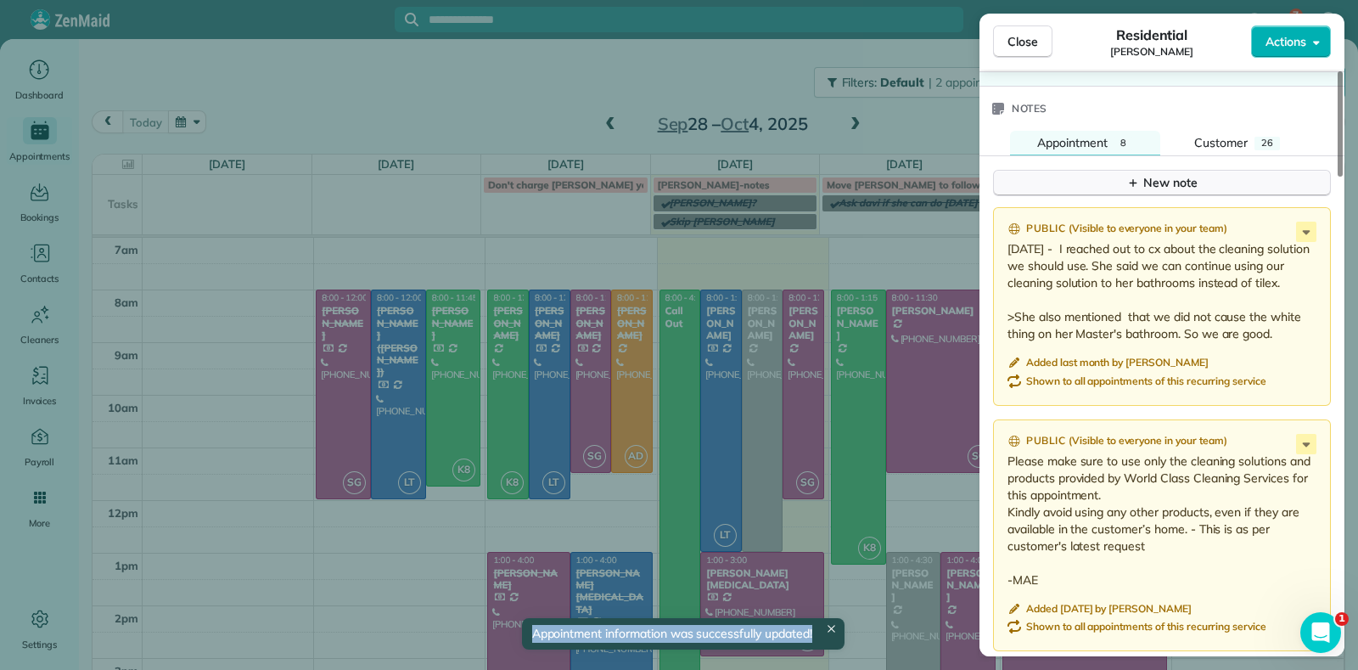
click at [1166, 180] on div "New note" at bounding box center [1161, 183] width 71 height 18
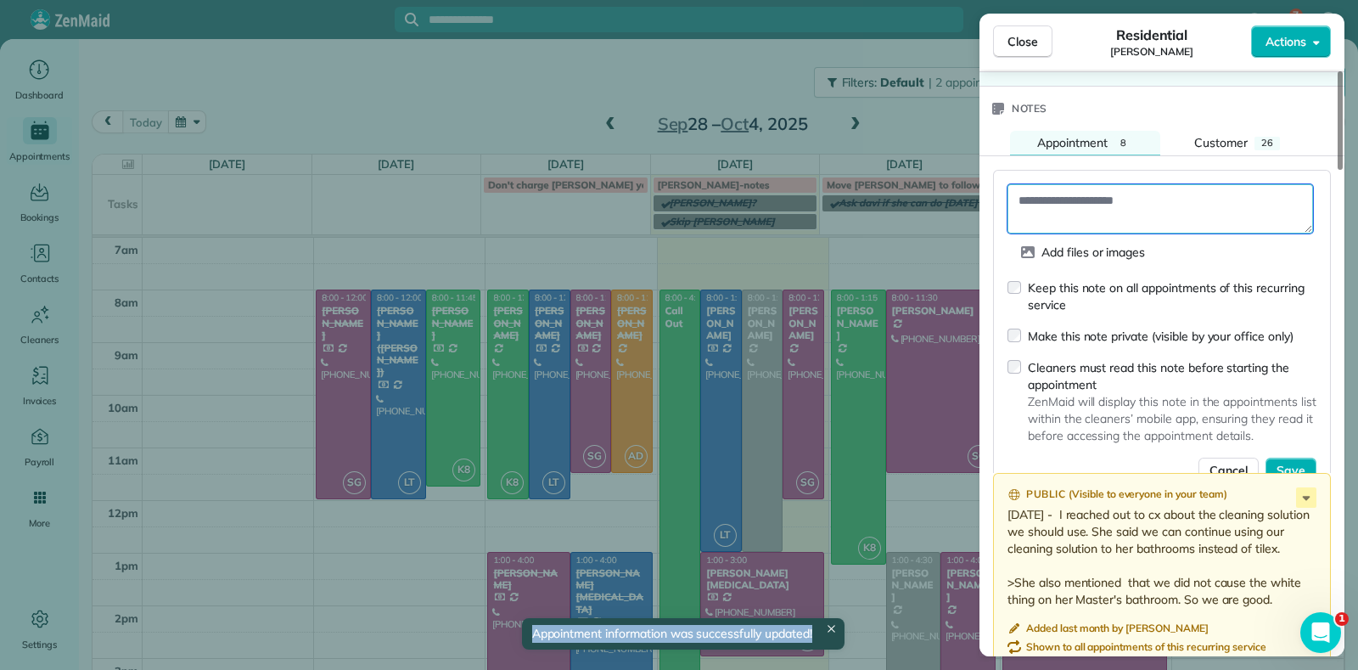
click at [1140, 188] on textarea at bounding box center [1161, 208] width 306 height 49
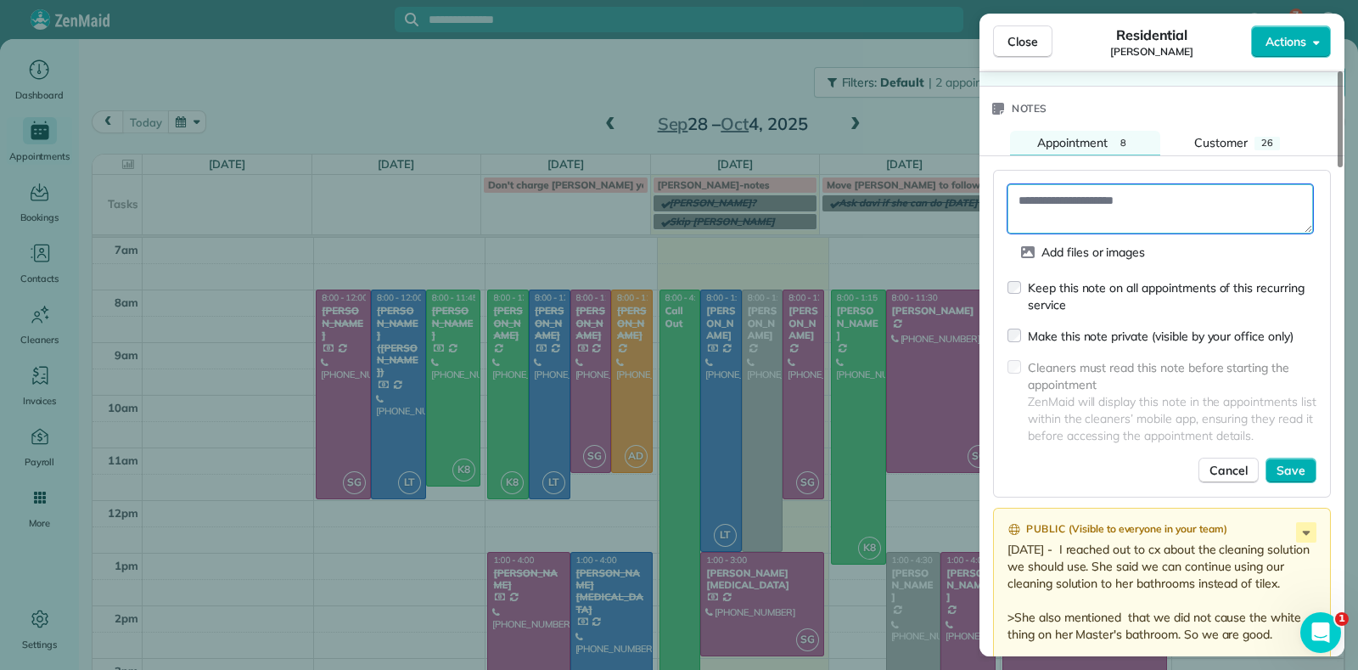
click at [1058, 193] on textarea at bounding box center [1161, 208] width 306 height 49
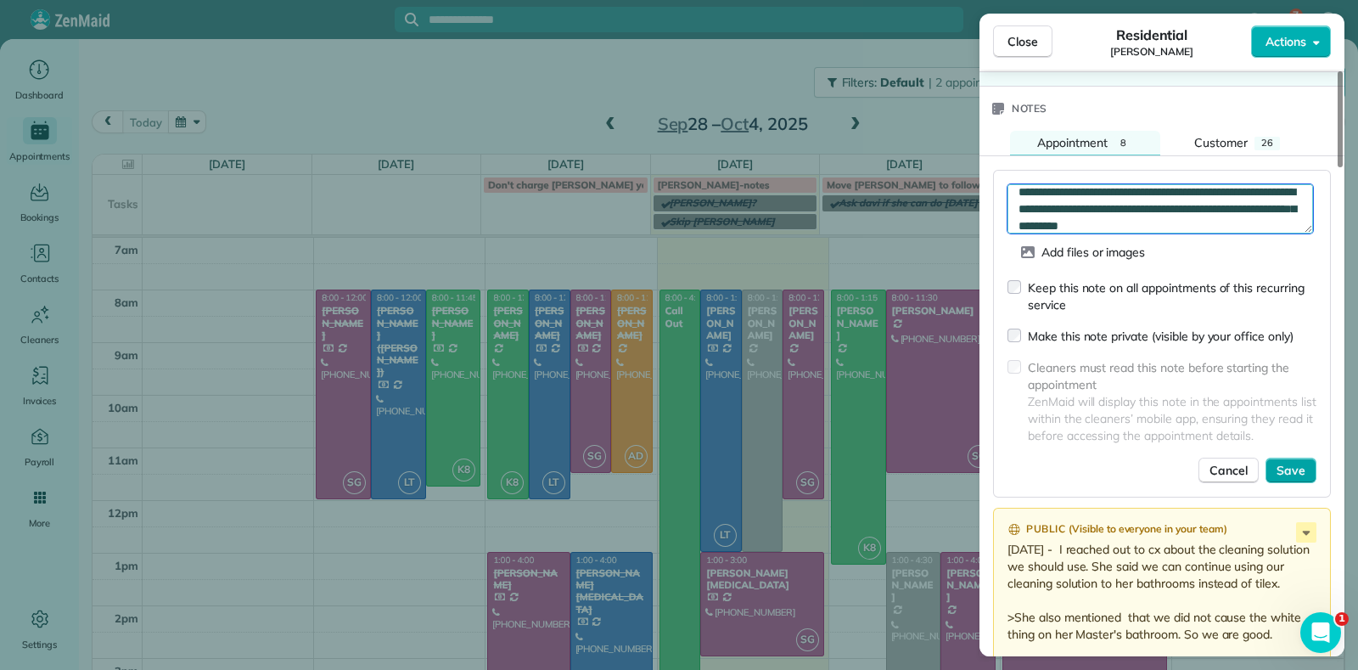
type textarea "**********"
click at [1302, 462] on span "Save" at bounding box center [1291, 470] width 29 height 17
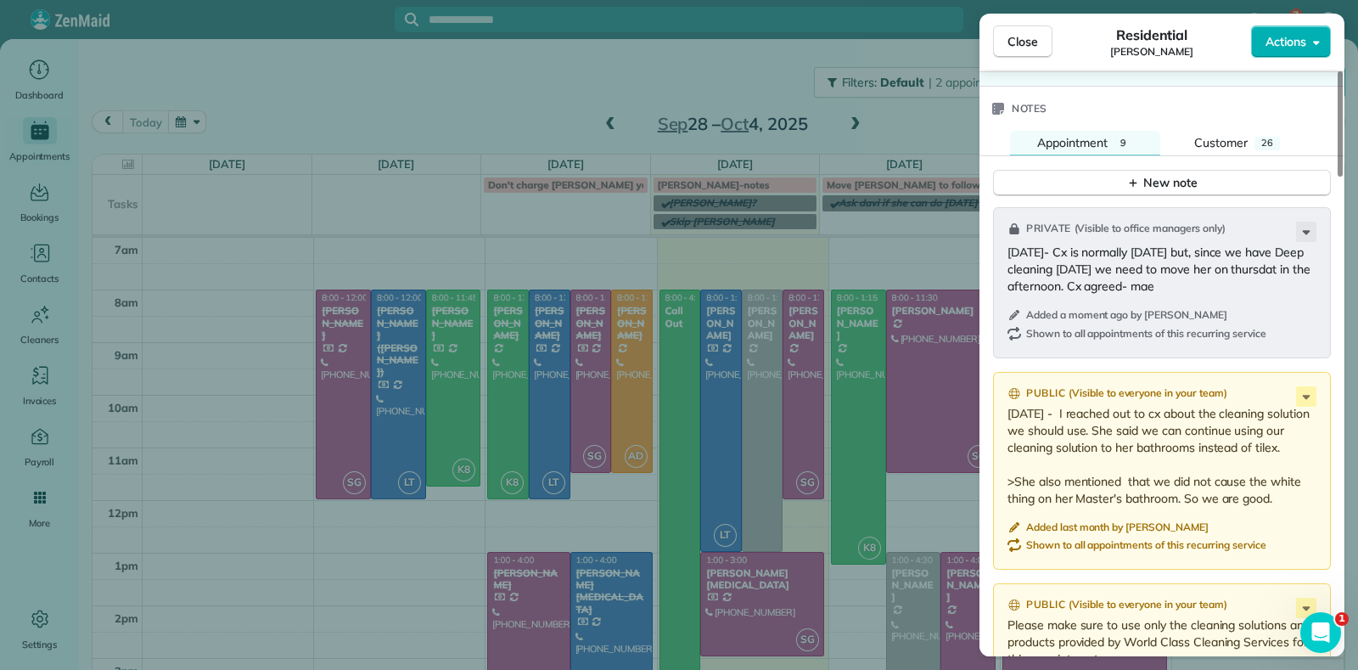
click at [355, 582] on div "Close Residential Julie Davi Actions Status Active Julie Davi · Open profile HO…" at bounding box center [679, 335] width 1358 height 670
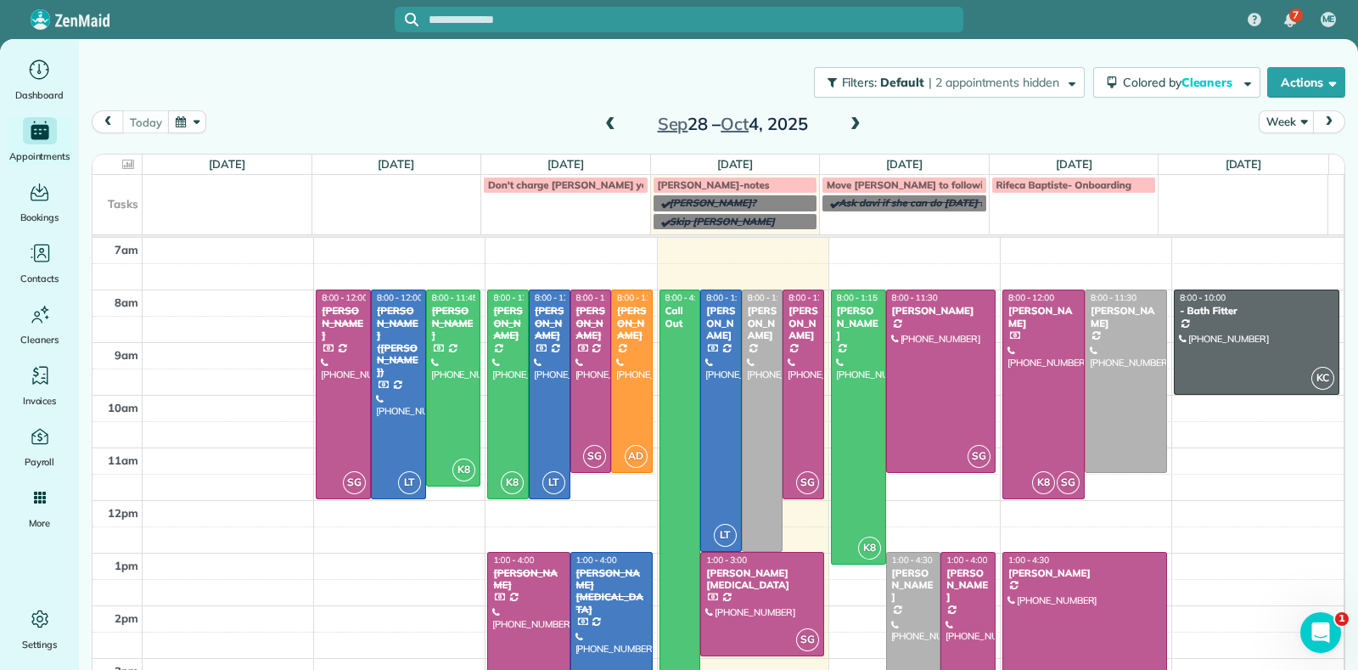
click at [900, 589] on div "Julie Davi" at bounding box center [913, 585] width 45 height 36
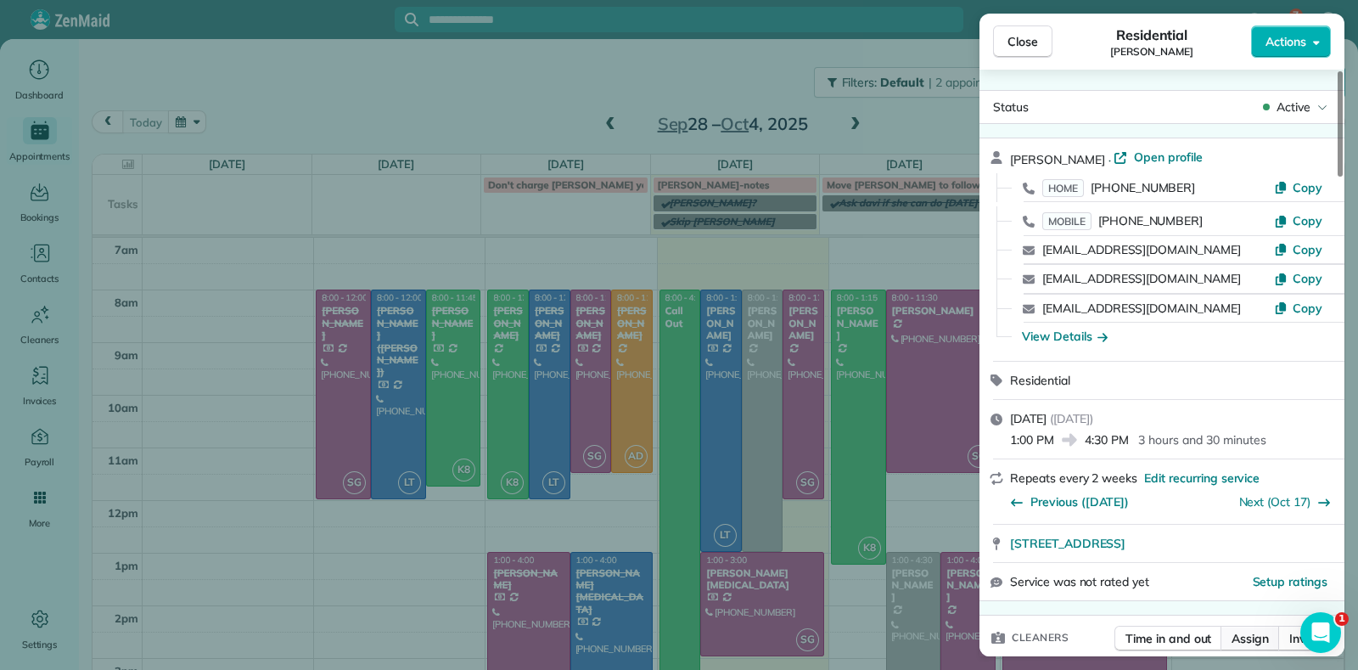
click at [1259, 632] on span "Assign" at bounding box center [1250, 638] width 37 height 17
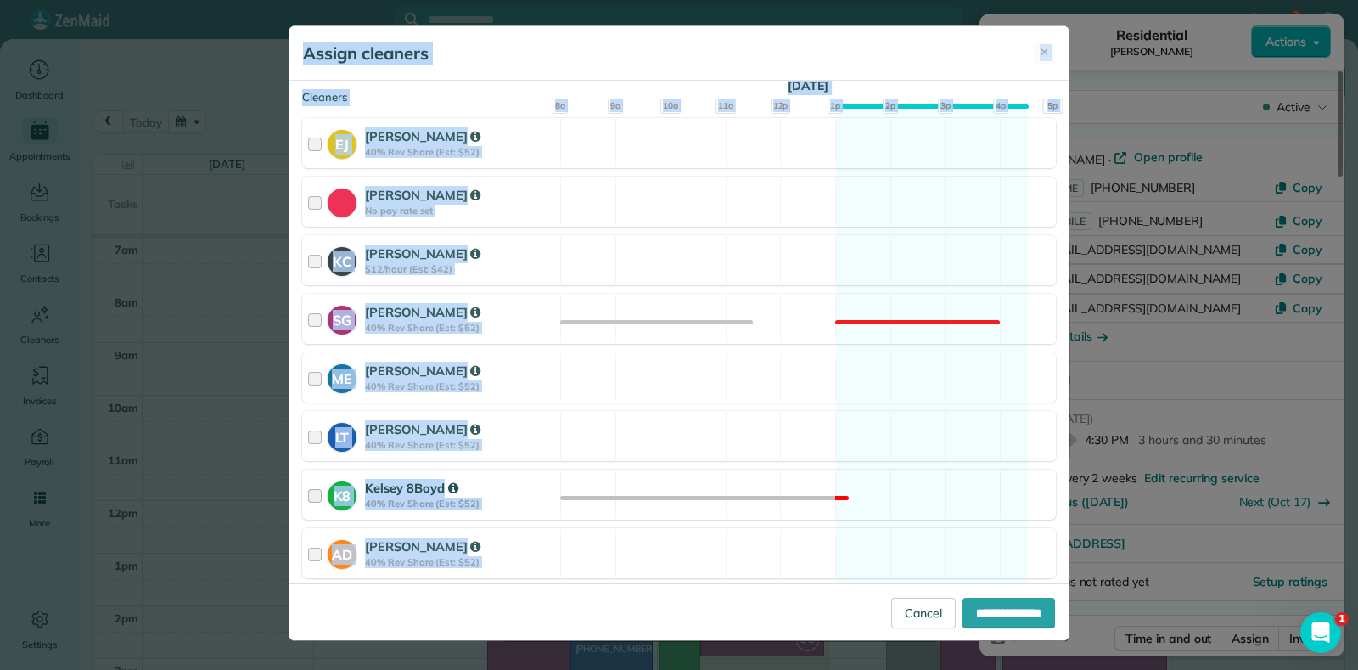
scroll to position [211, 0]
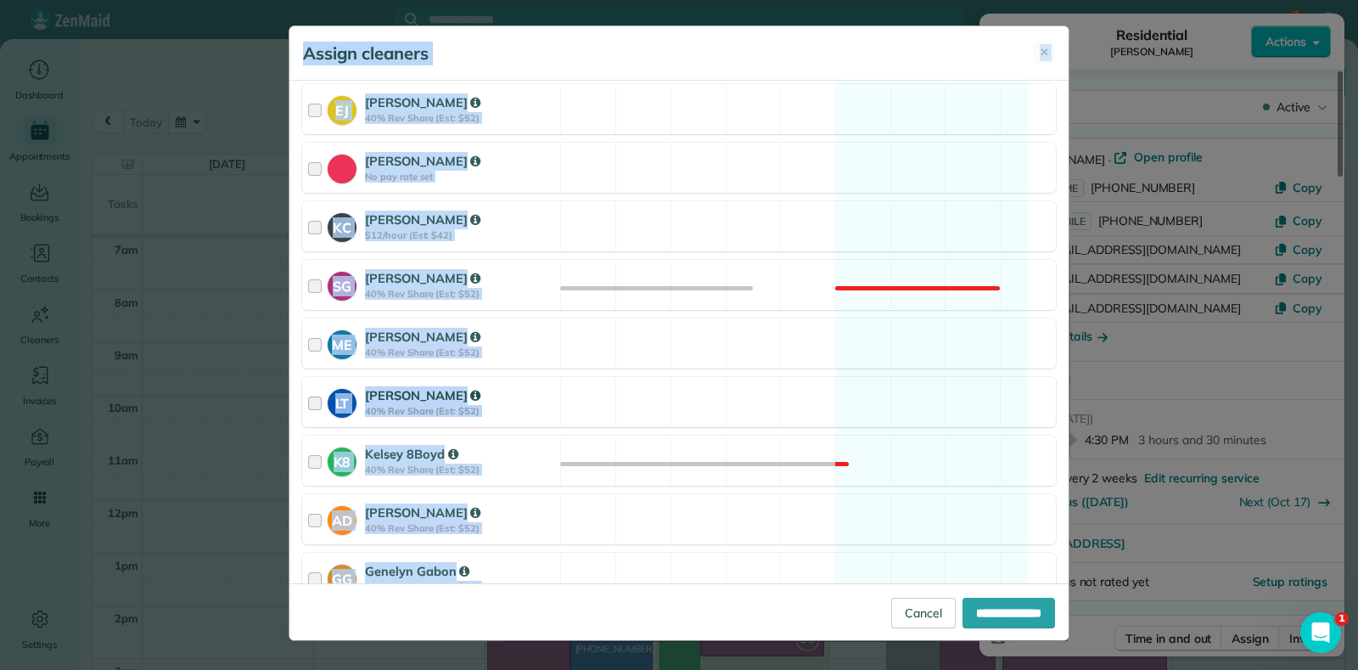
click at [897, 401] on div "LT Laura Thaller 40% Rev Share (Est: $52) Available" at bounding box center [679, 402] width 754 height 50
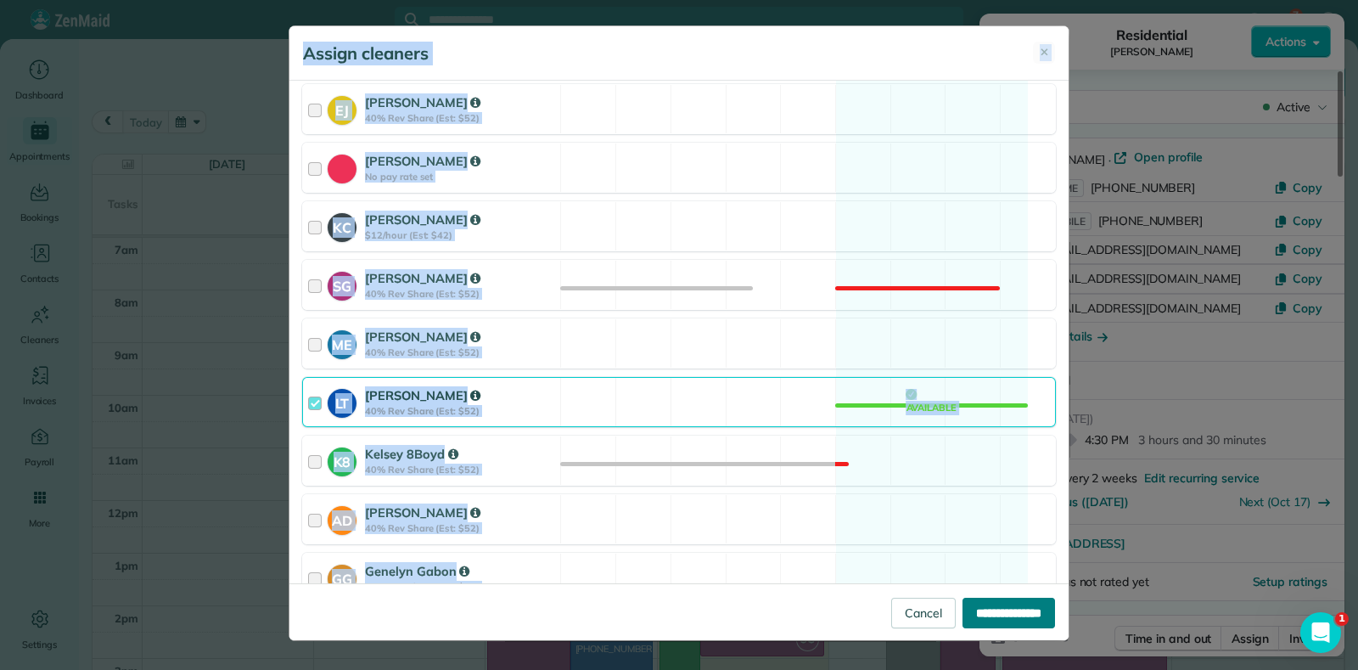
click at [999, 609] on input "**********" at bounding box center [1009, 613] width 93 height 31
type input "**********"
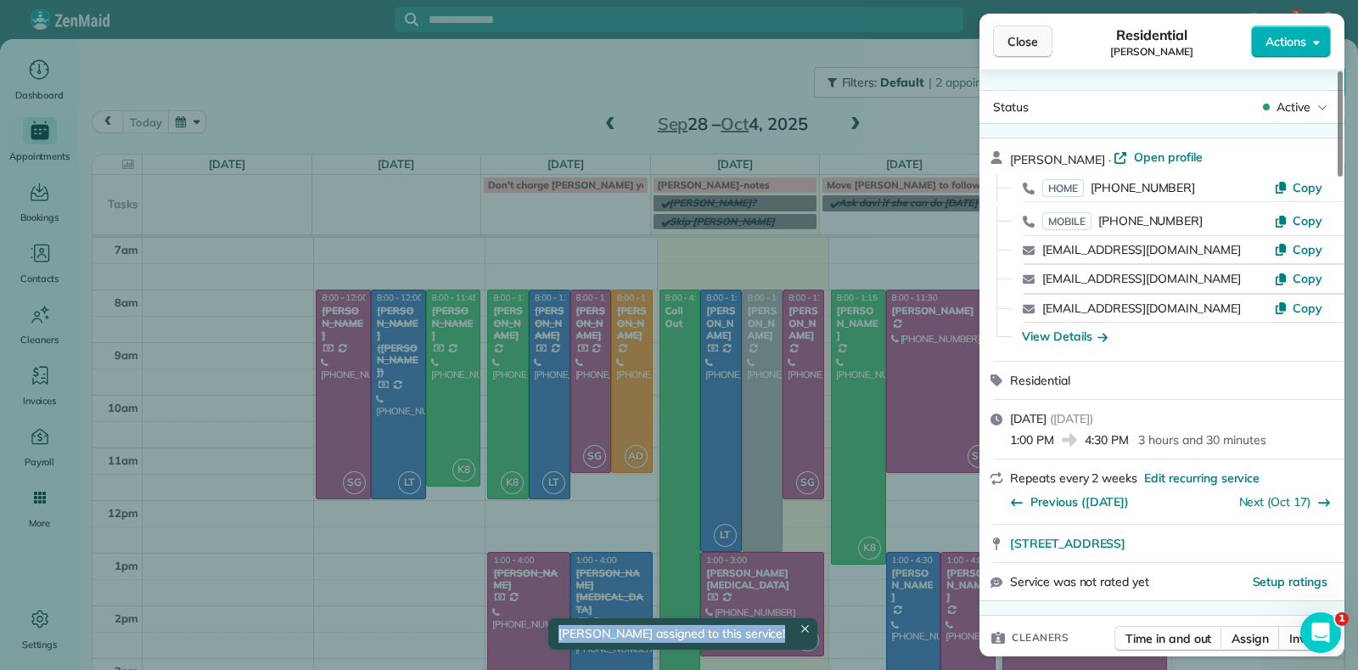
click at [1030, 47] on span "Close" at bounding box center [1023, 41] width 31 height 17
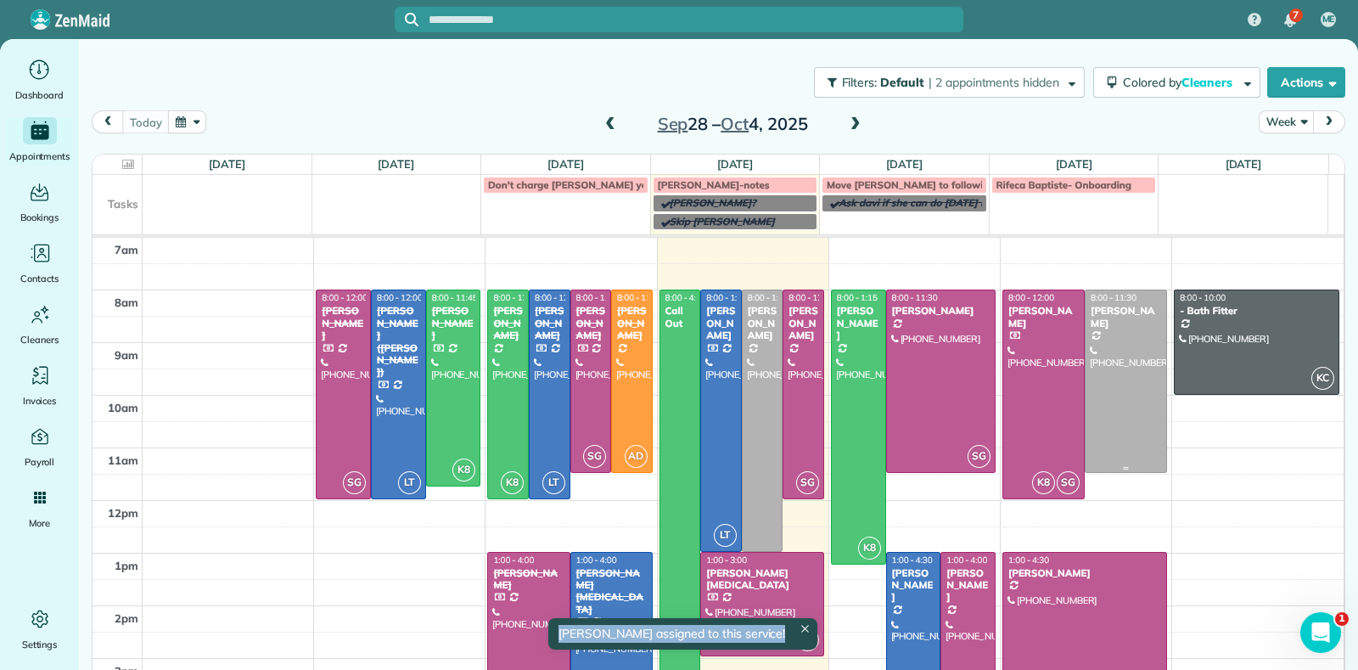
click at [1090, 323] on div "Jennifer Friedline" at bounding box center [1126, 317] width 72 height 25
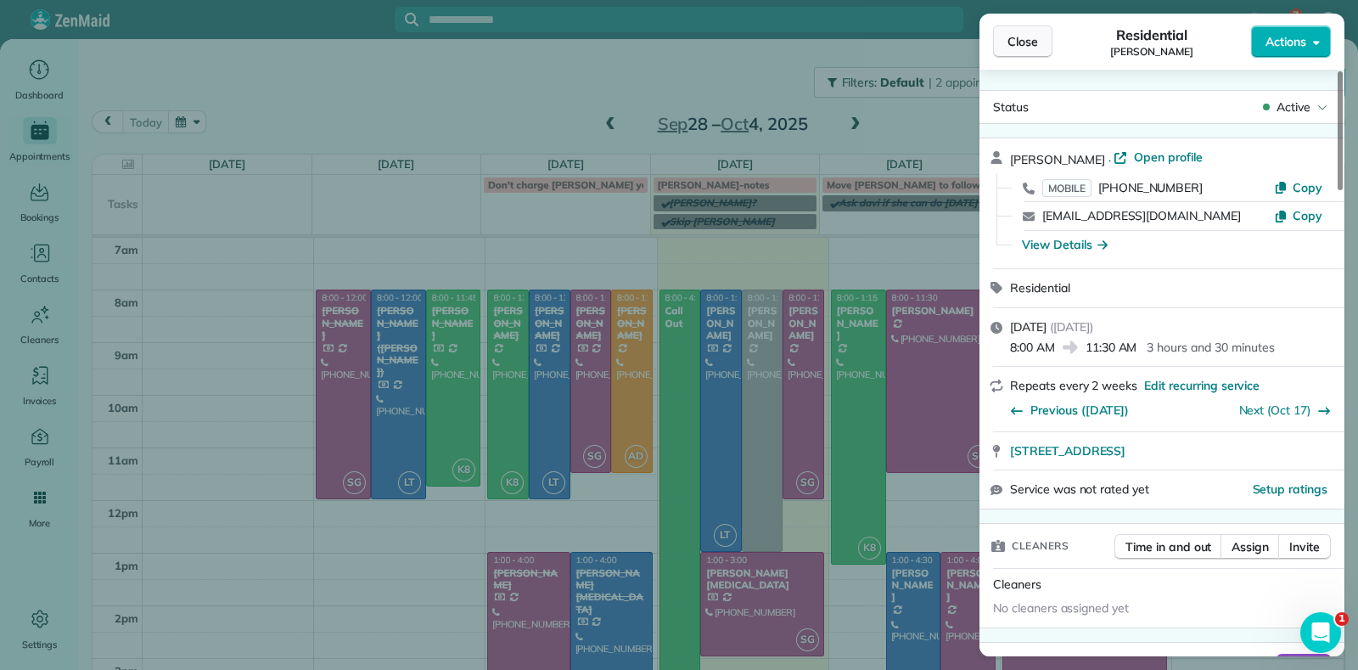
click at [1022, 41] on span "Close" at bounding box center [1023, 41] width 31 height 17
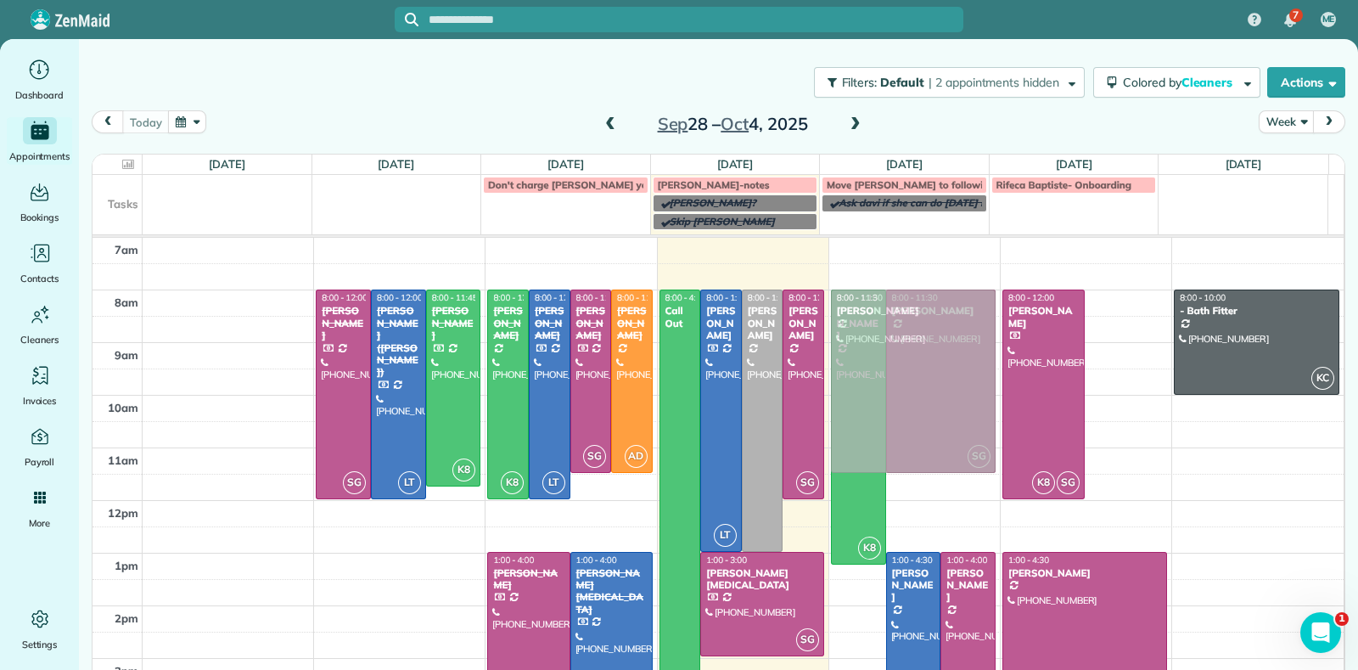
drag, startPoint x: 1024, startPoint y: 325, endPoint x: 918, endPoint y: 318, distance: 105.5
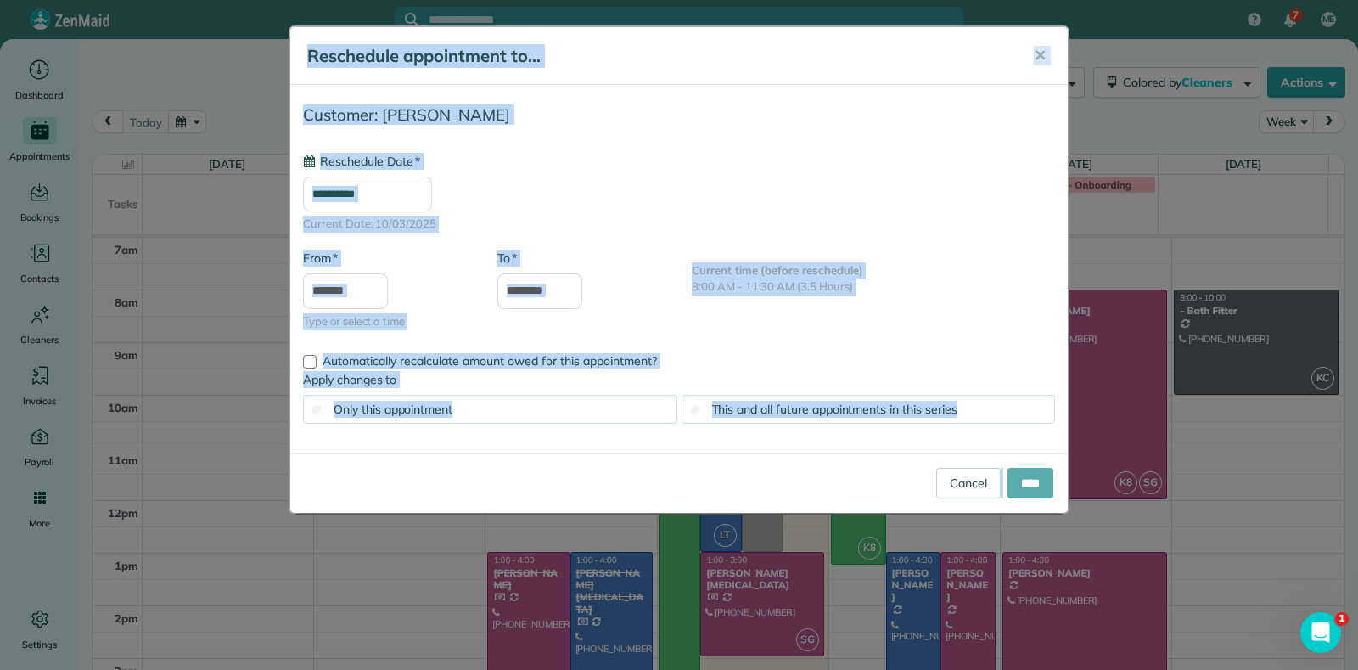
type input "**********"
click at [1044, 483] on input "****" at bounding box center [1031, 483] width 46 height 31
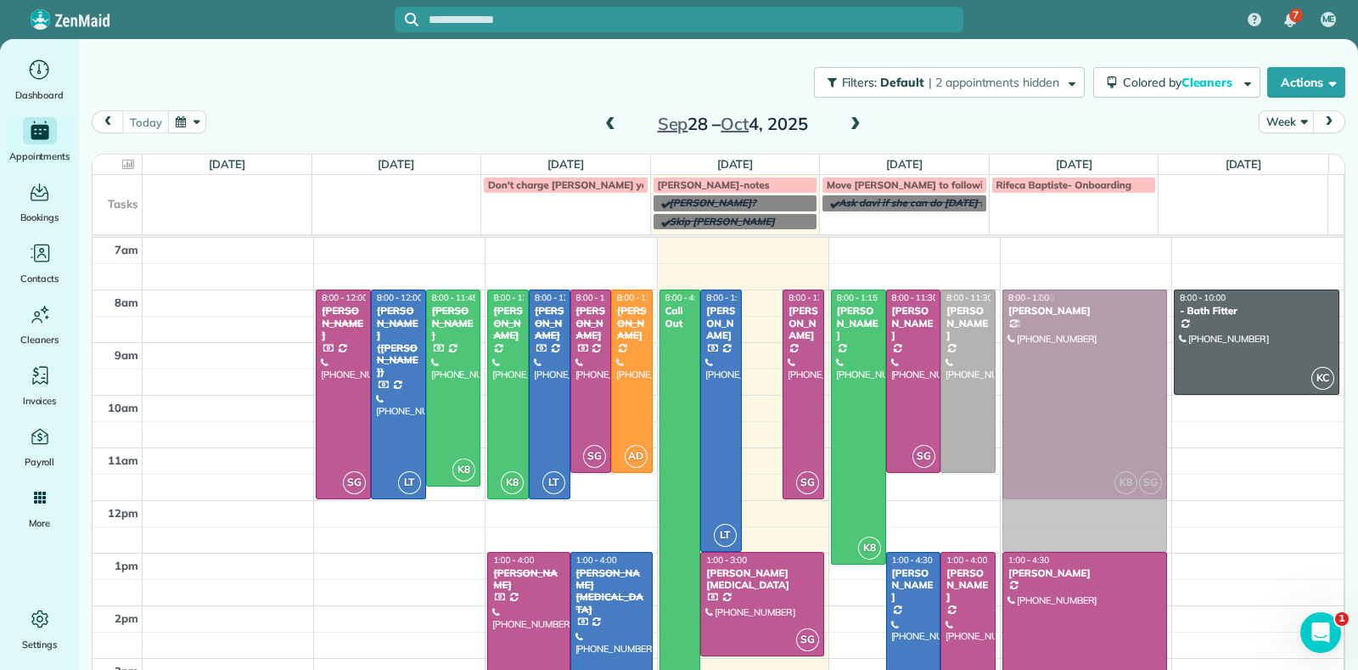
drag, startPoint x: 752, startPoint y: 340, endPoint x: 1120, endPoint y: 345, distance: 367.6
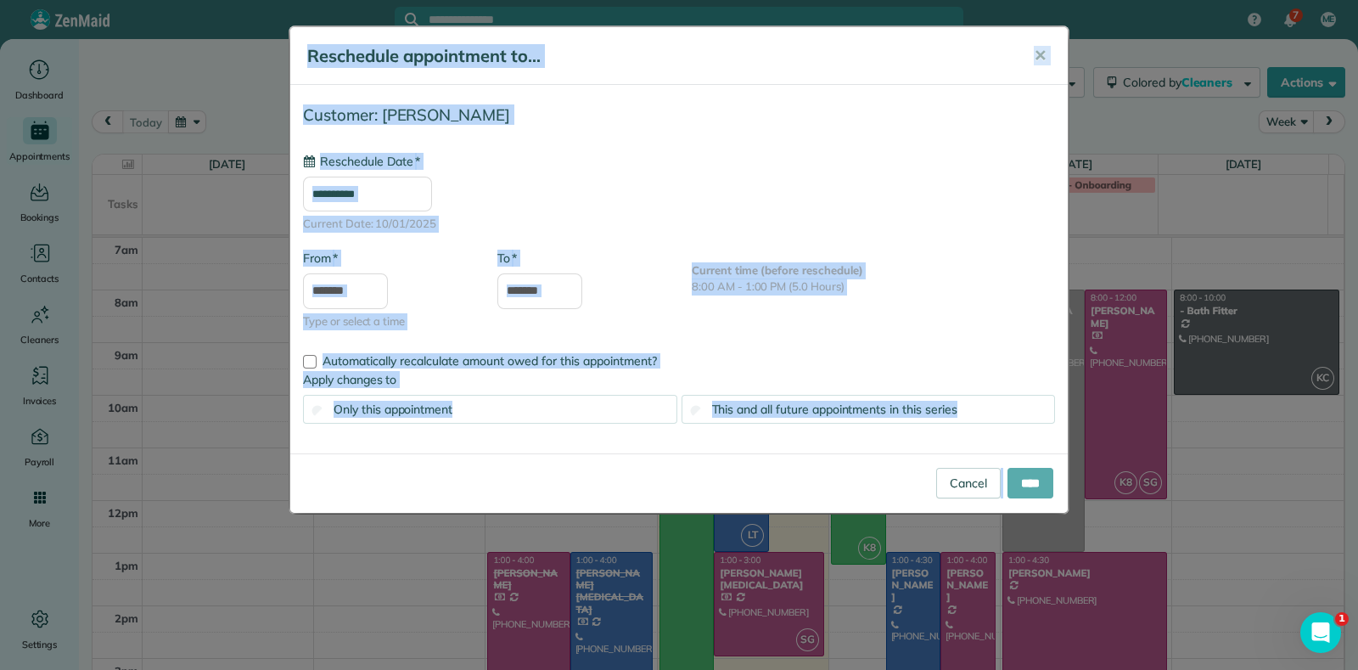
type input "**********"
click at [1019, 482] on input "****" at bounding box center [1031, 483] width 46 height 31
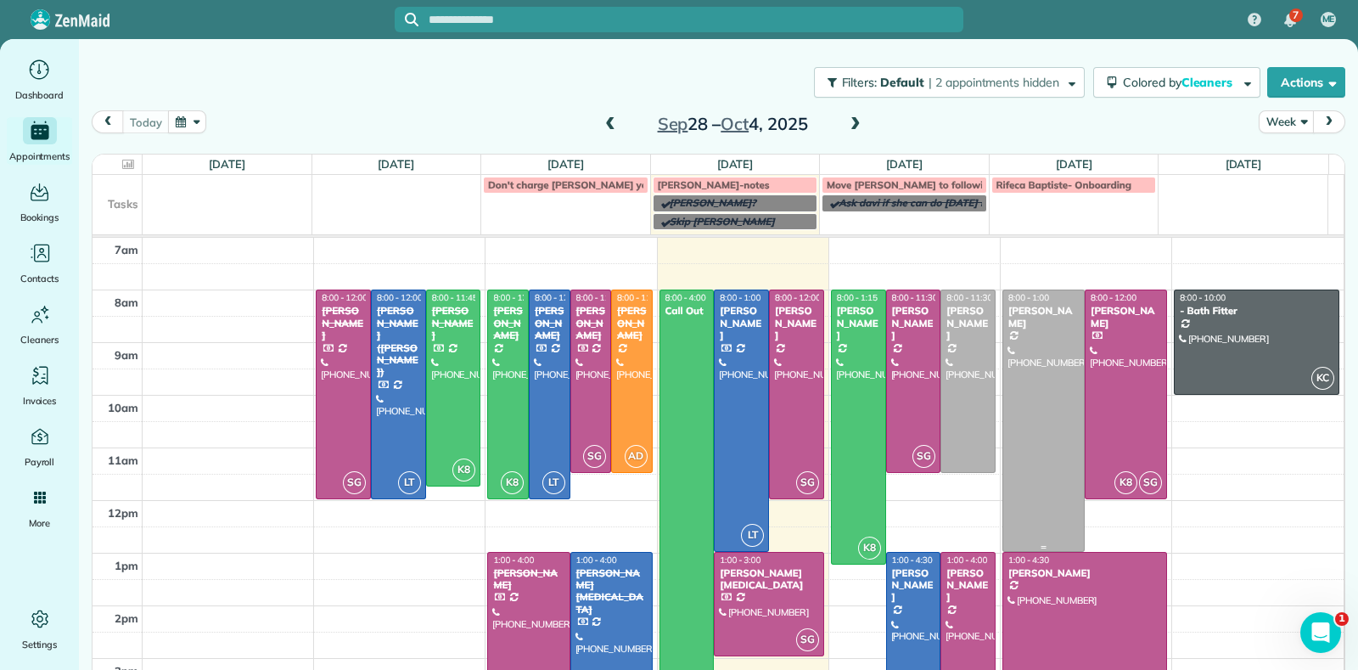
click at [1036, 428] on div at bounding box center [1043, 420] width 81 height 260
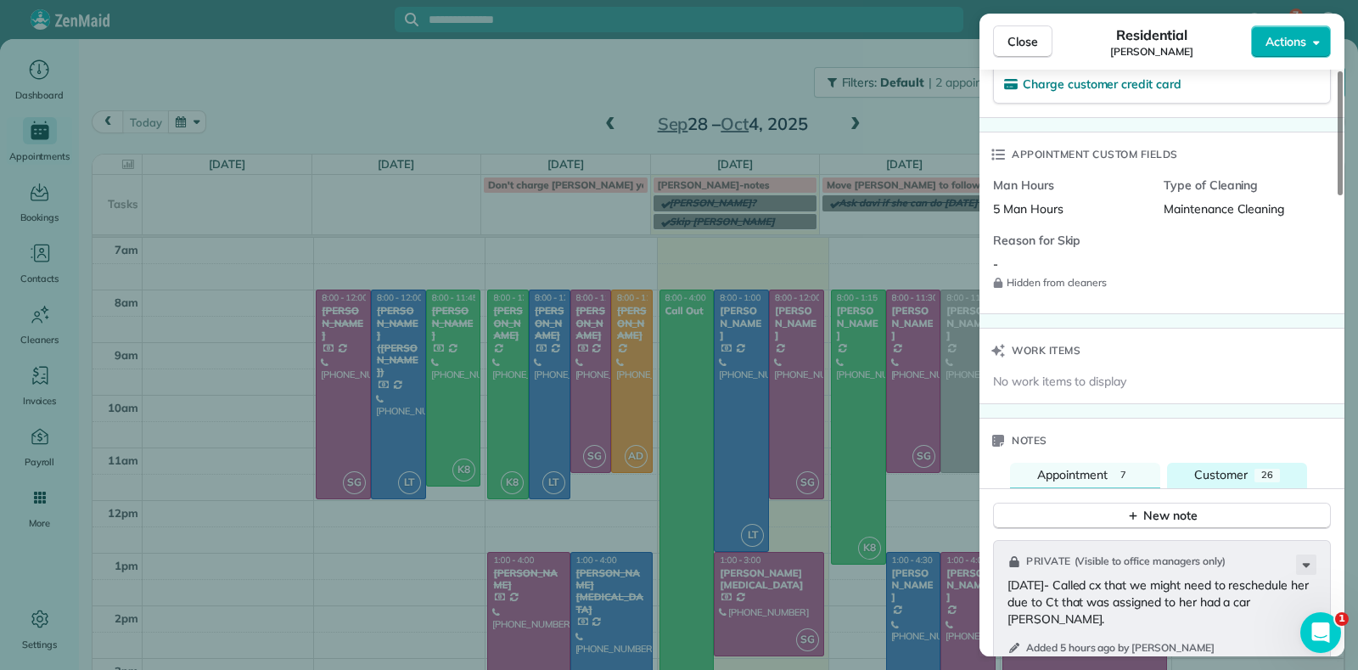
scroll to position [1592, 0]
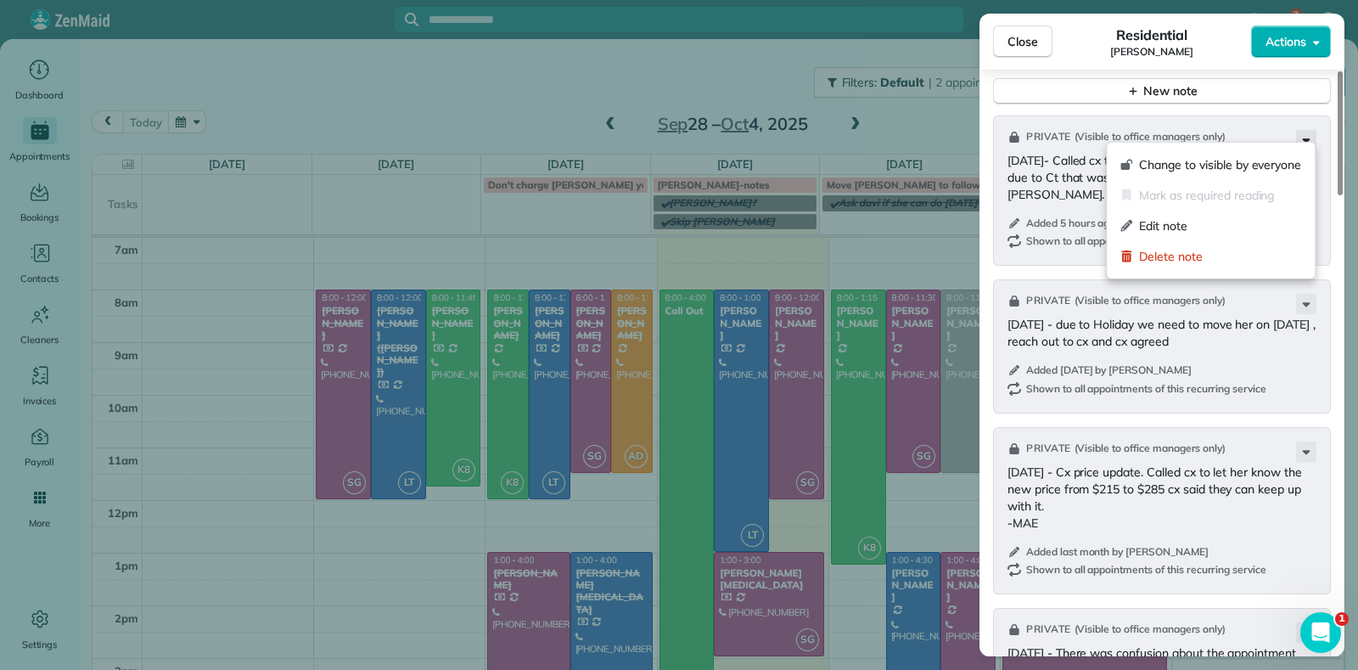
click at [1312, 130] on icon at bounding box center [1306, 140] width 20 height 20
click at [1257, 223] on span "Edit note" at bounding box center [1220, 225] width 162 height 17
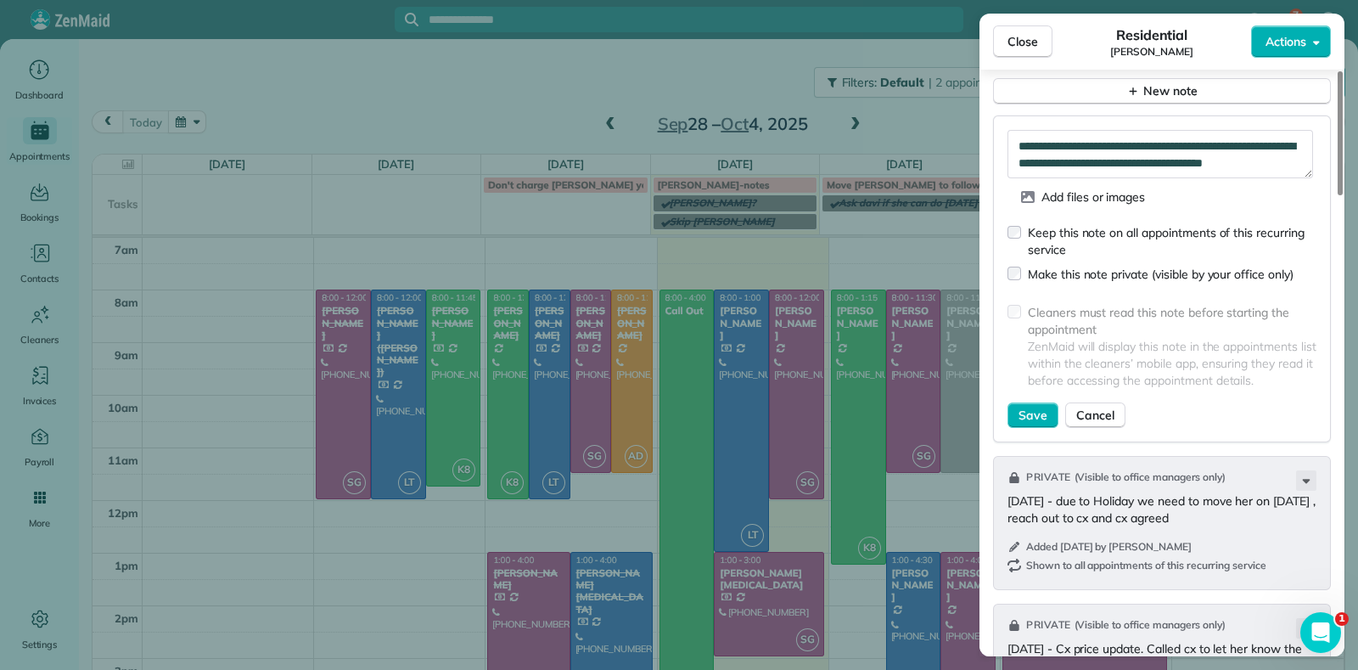
scroll to position [17, 0]
click at [1204, 156] on textarea "**********" at bounding box center [1161, 154] width 306 height 49
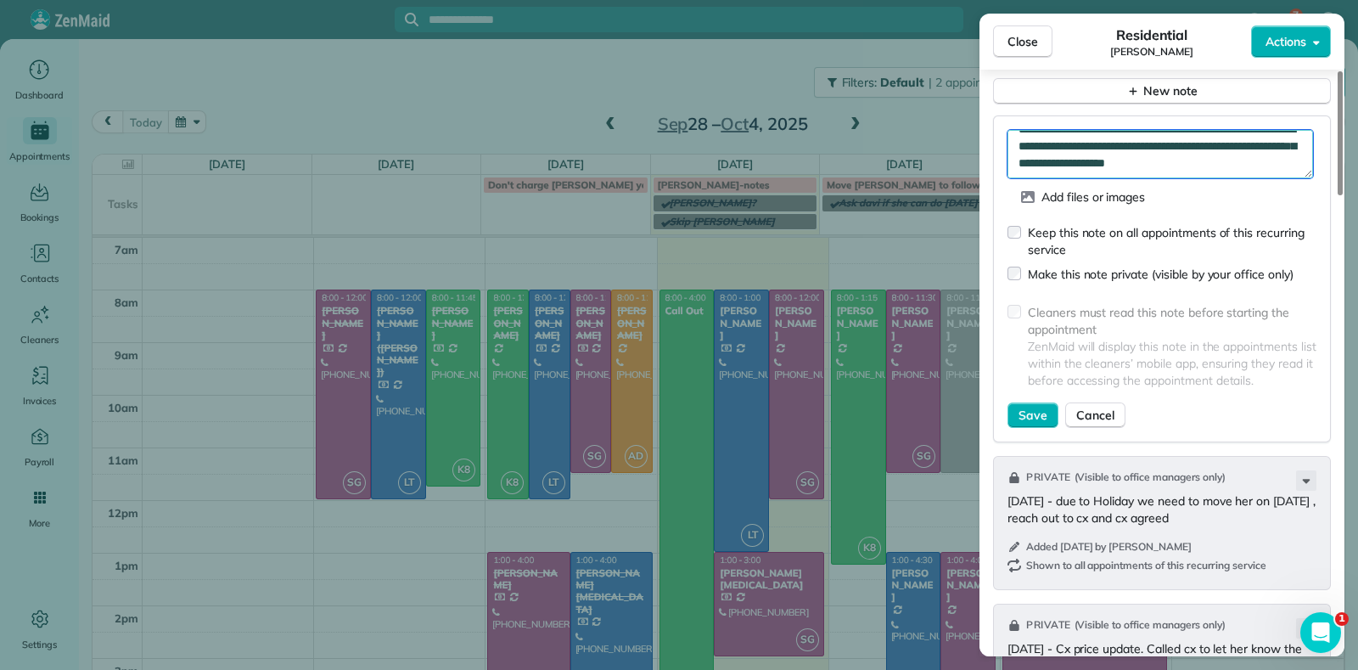
scroll to position [34, 0]
type textarea "**********"
click at [1029, 407] on span "Save" at bounding box center [1033, 415] width 29 height 17
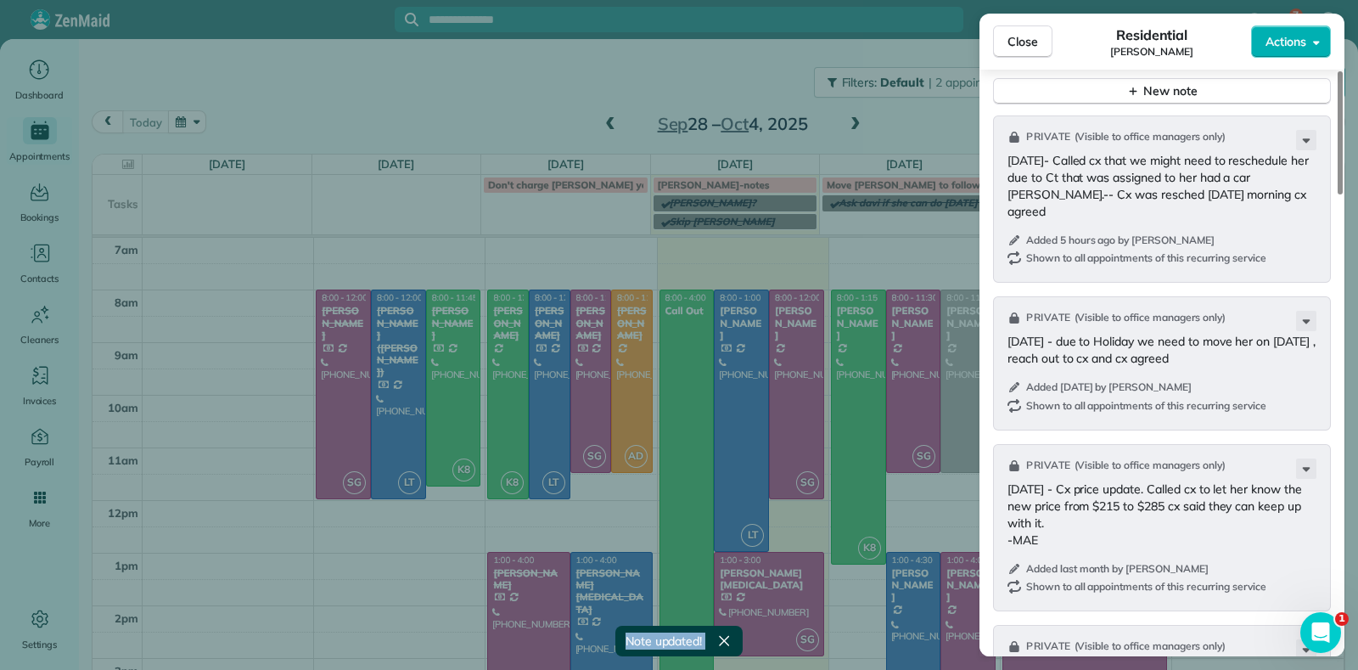
click at [940, 514] on div "Close Residential Denise Nelson Actions Status Active Denise Nelson · Open prof…" at bounding box center [679, 335] width 1358 height 670
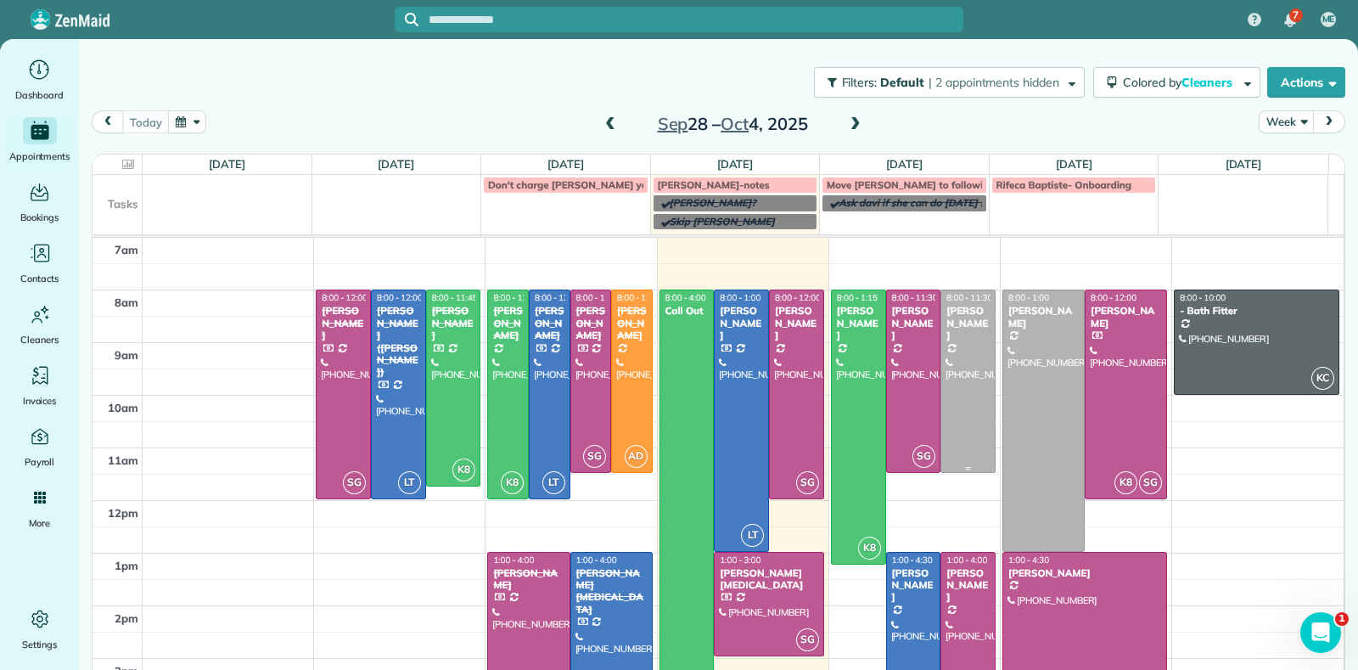
click at [941, 329] on div at bounding box center [967, 381] width 53 height 182
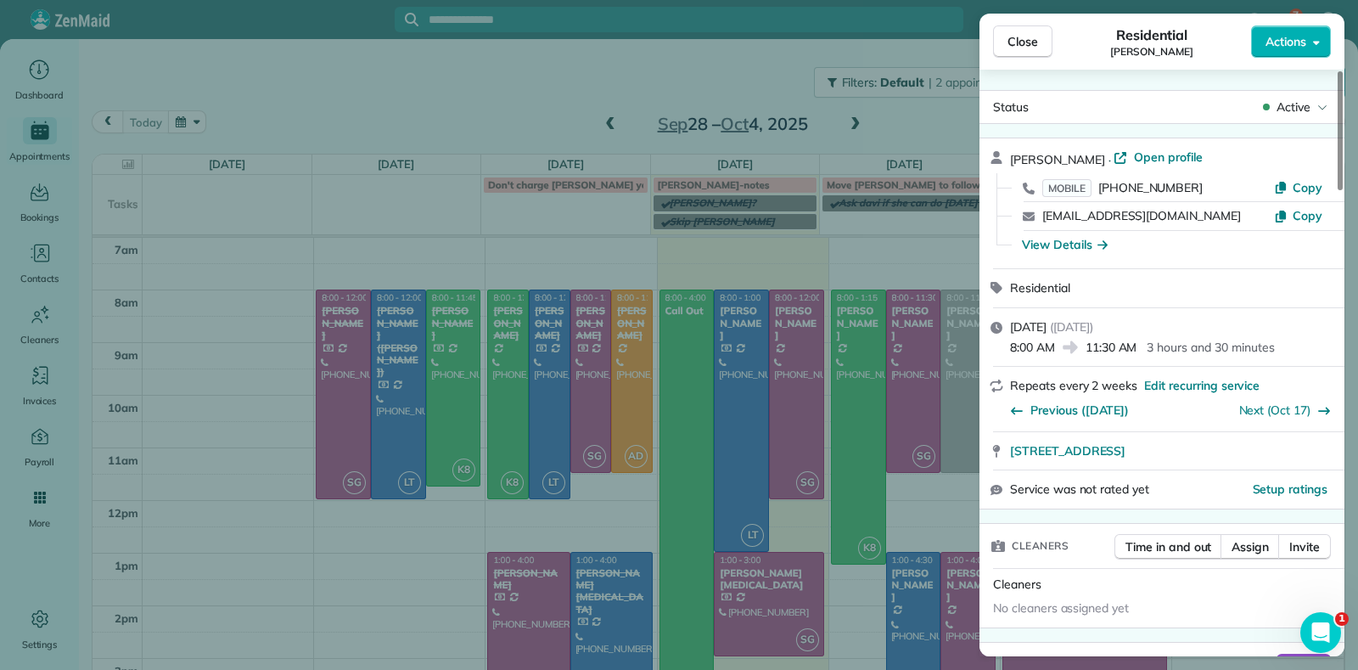
click at [1011, 39] on span "Close" at bounding box center [1023, 41] width 31 height 17
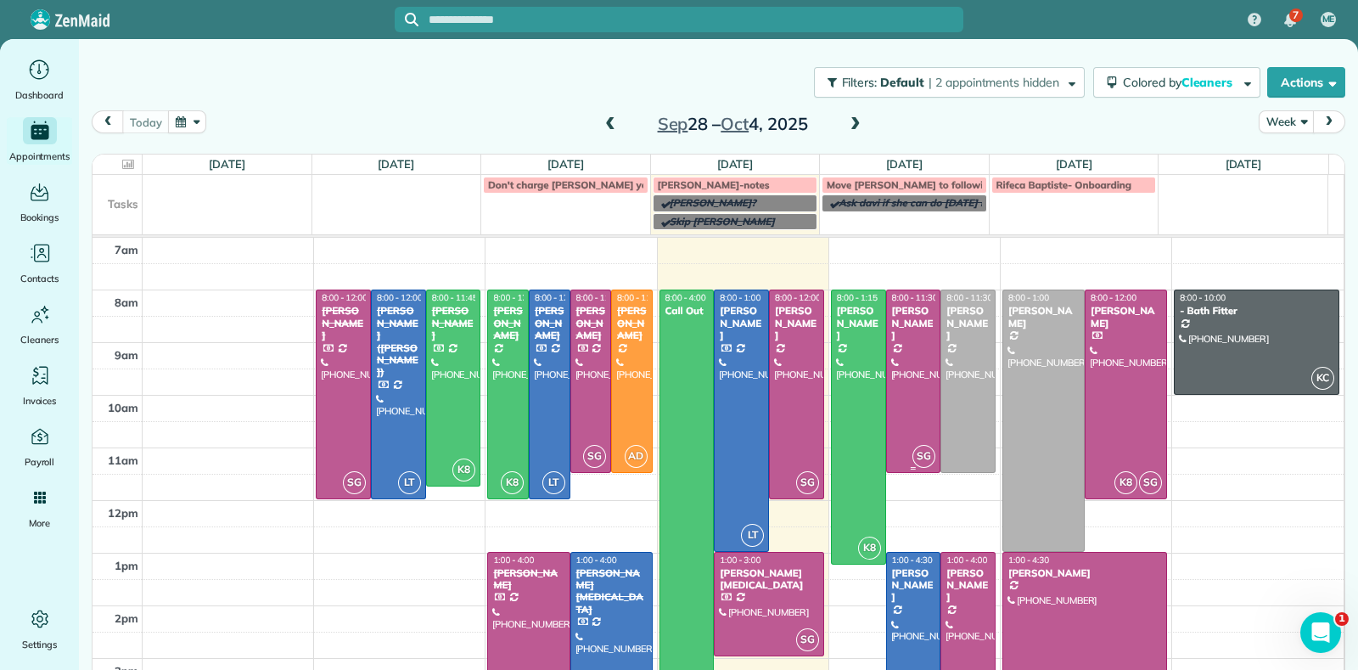
click at [902, 361] on div at bounding box center [913, 381] width 53 height 182
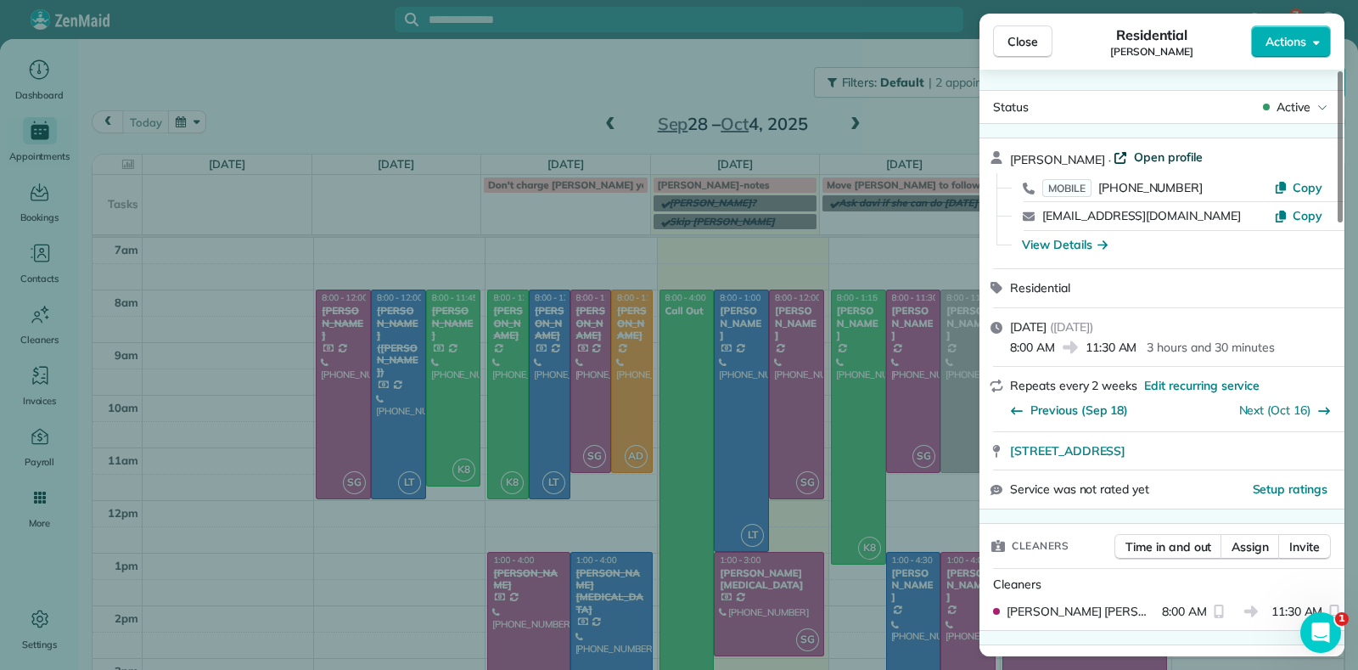
click at [1171, 149] on span "Open profile" at bounding box center [1168, 157] width 69 height 17
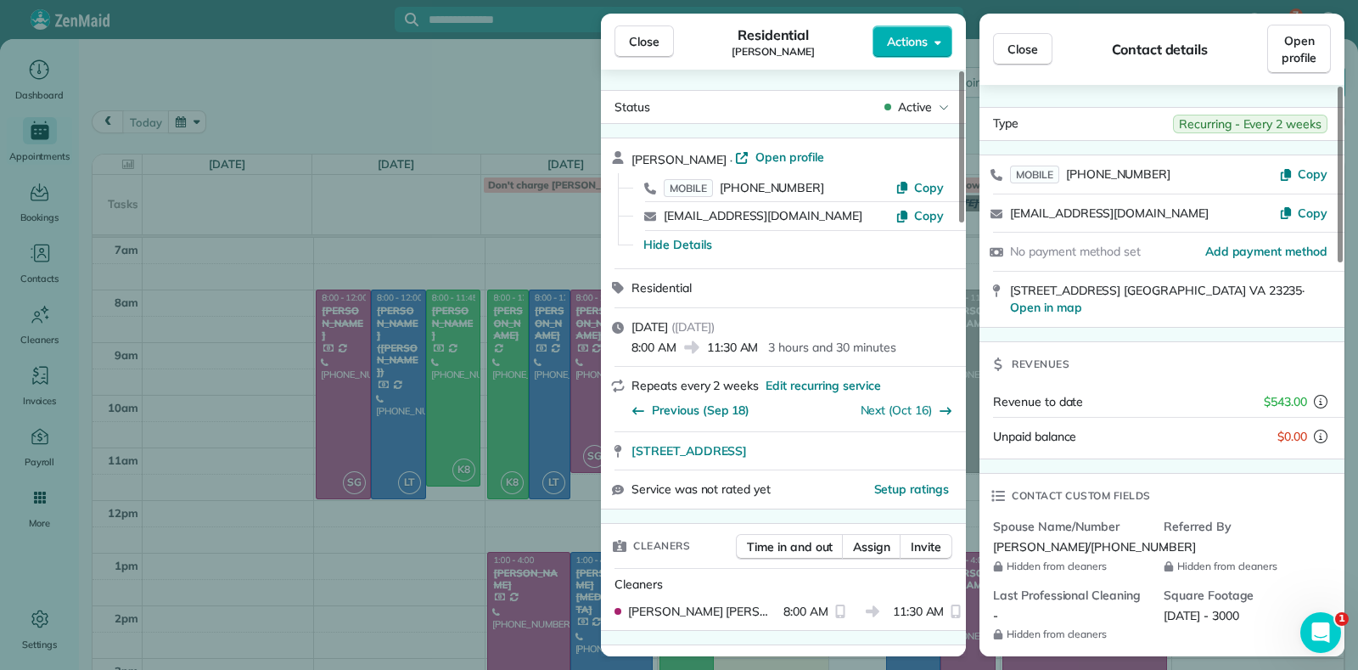
click at [438, 80] on div "Close Residential Madeline Brown Actions Status Active Madeline Brown · Open pr…" at bounding box center [679, 335] width 1358 height 670
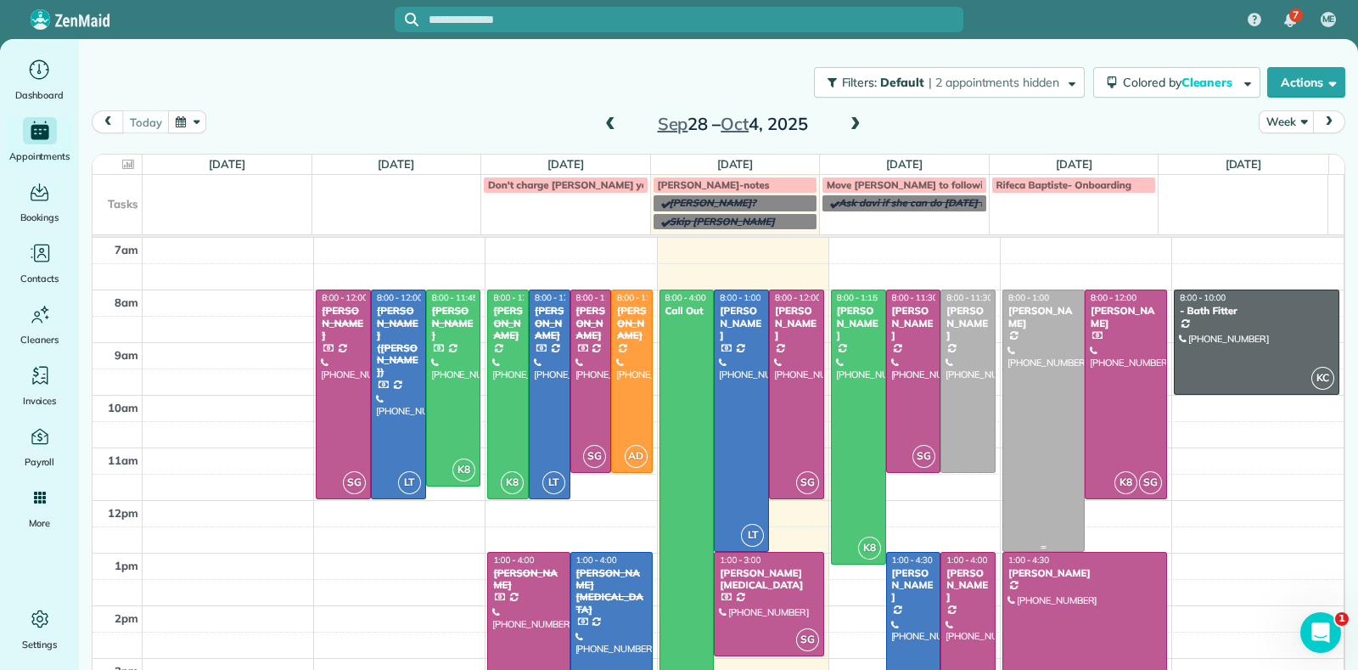
click at [1045, 435] on div at bounding box center [1043, 420] width 81 height 260
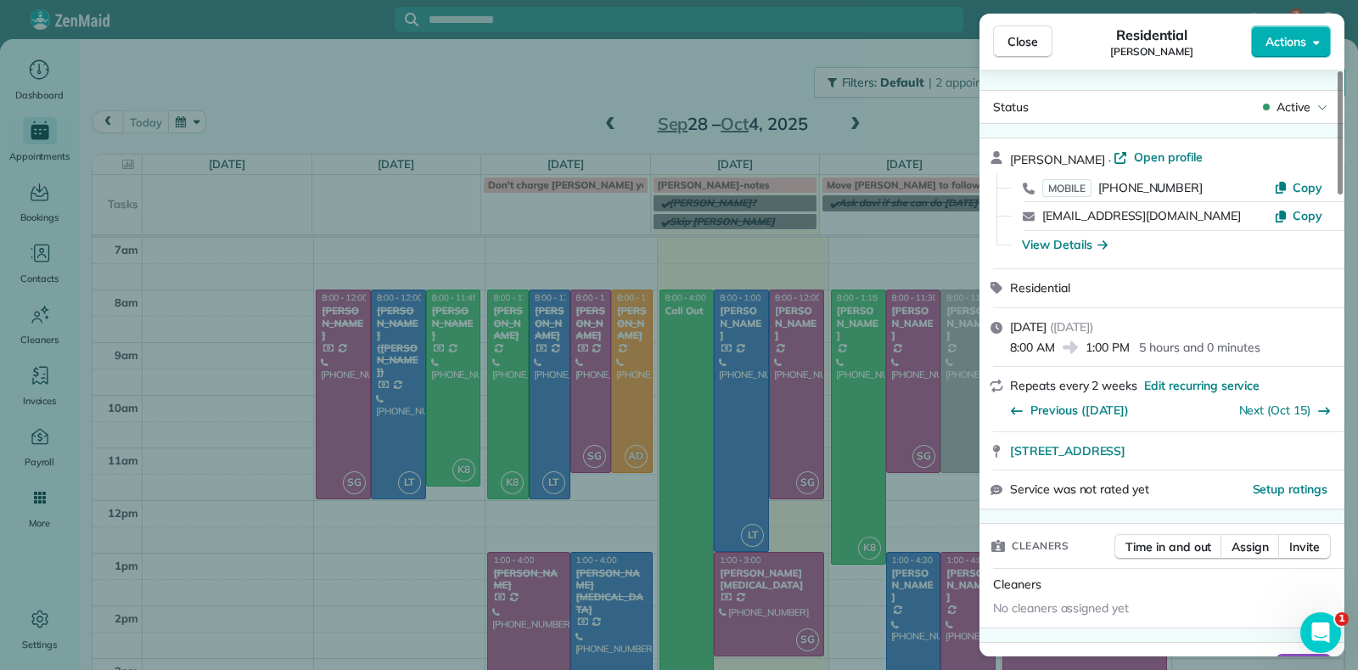
click at [899, 238] on div "Close Residential Denise Nelson Actions Status Active Denise Nelson · Open prof…" at bounding box center [679, 335] width 1358 height 670
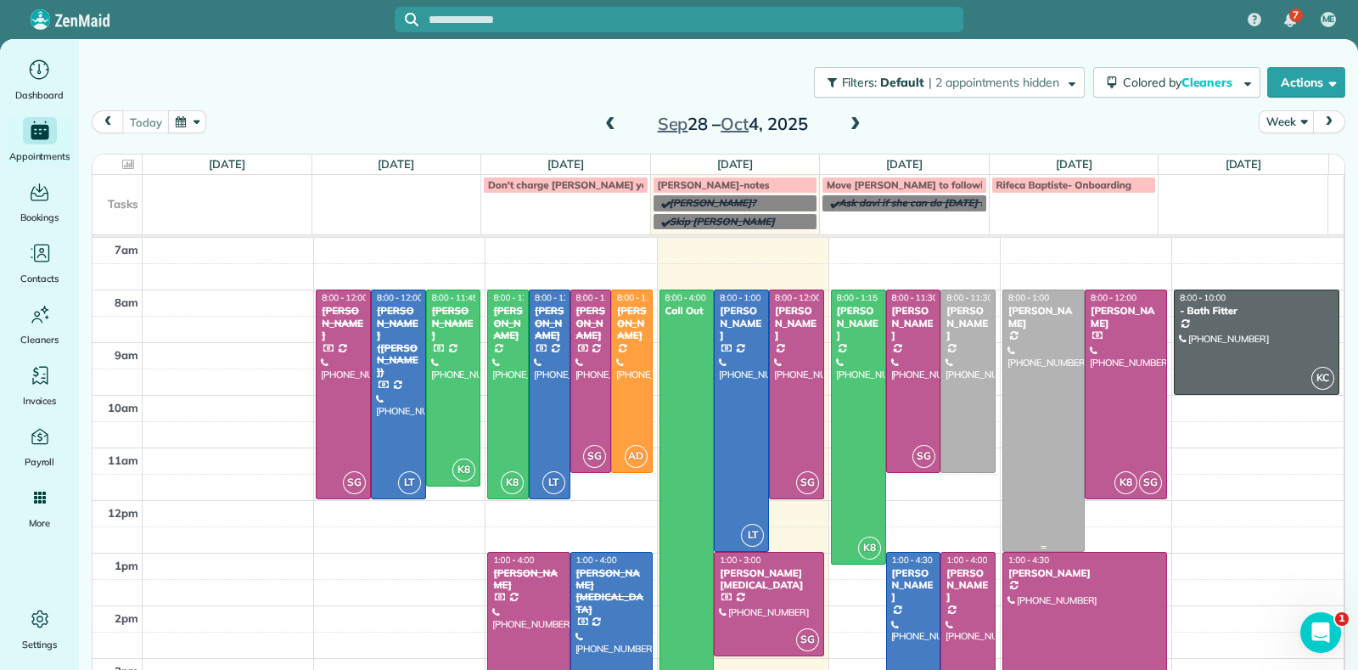
click at [1025, 341] on div at bounding box center [1043, 420] width 81 height 260
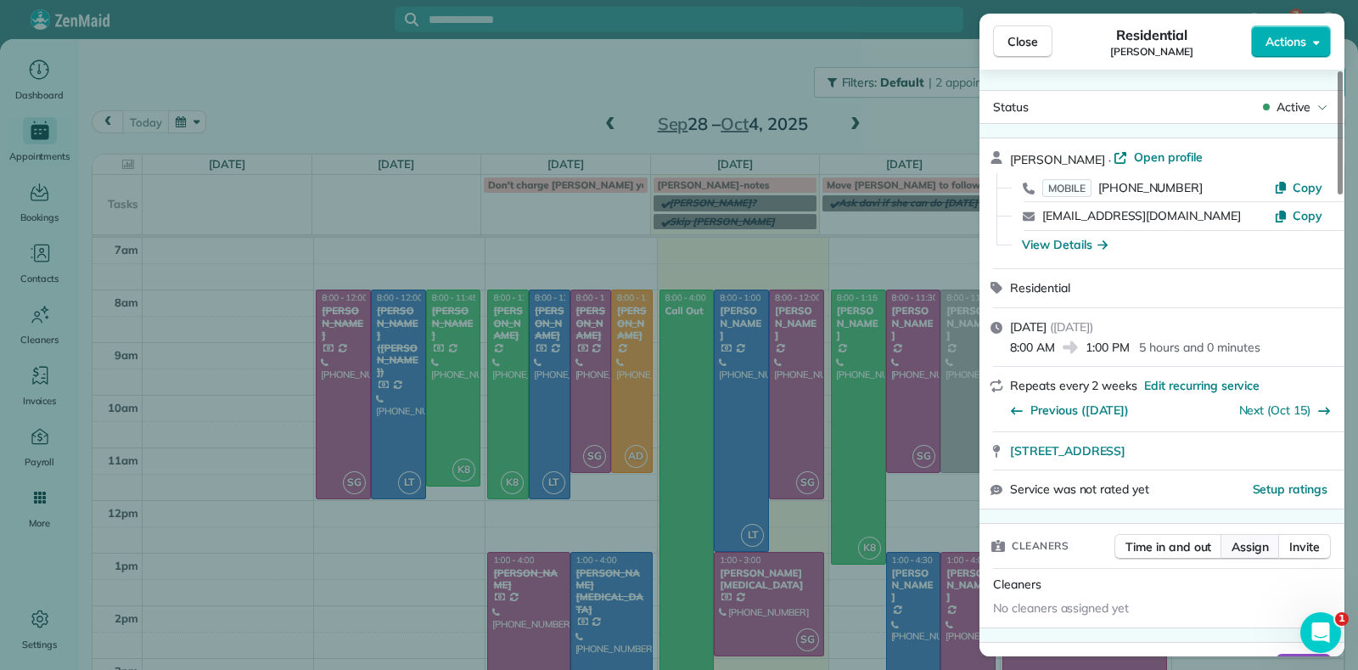
click at [1248, 544] on span "Assign" at bounding box center [1250, 546] width 37 height 17
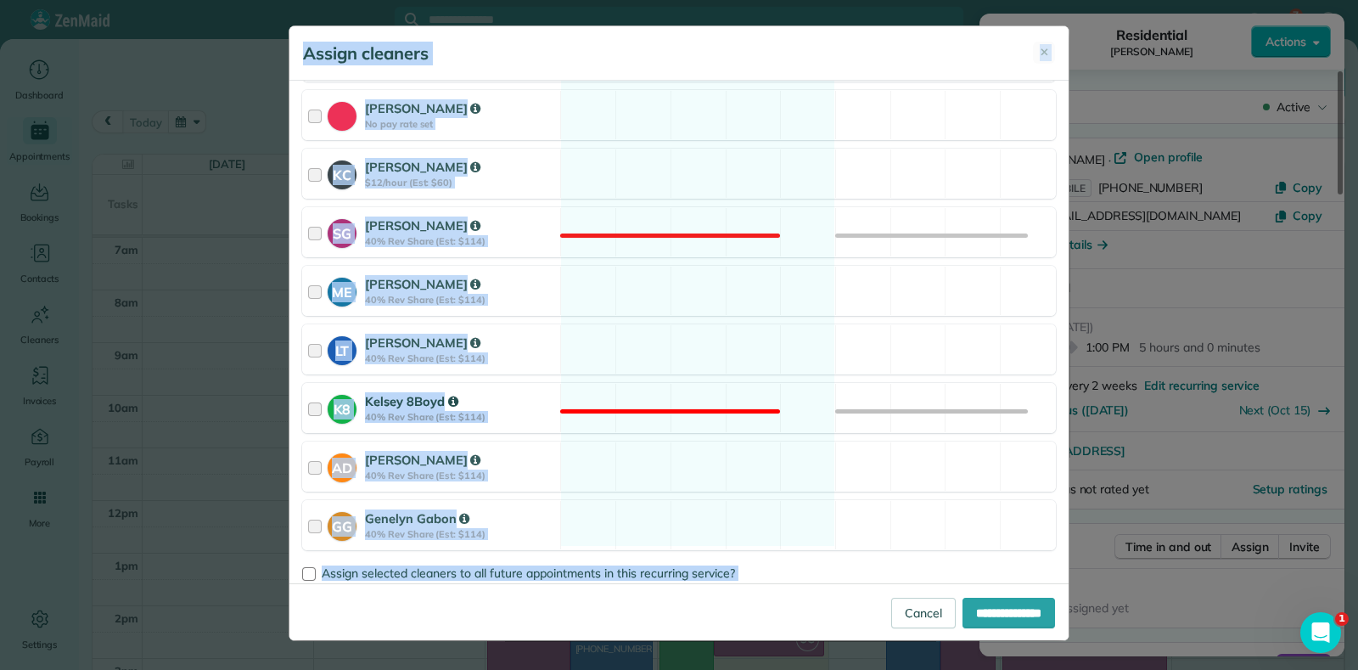
scroll to position [289, 0]
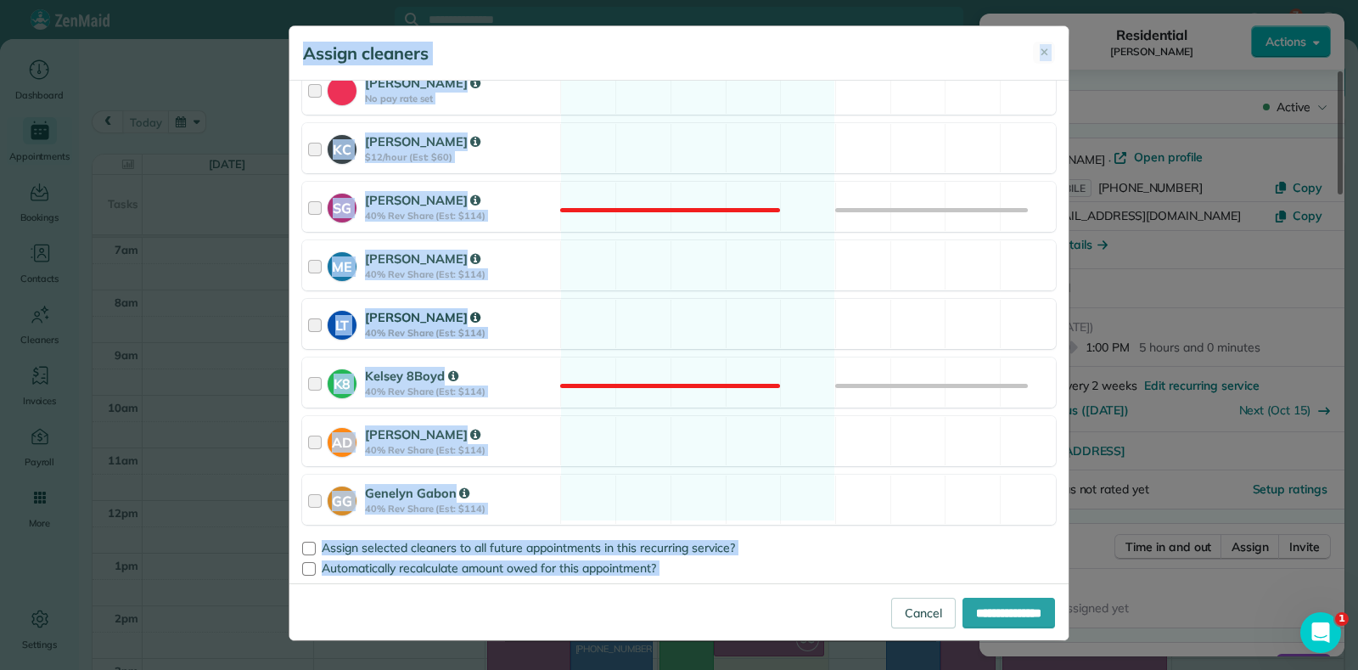
click at [681, 317] on div "LT Laura Thaller 40% Rev Share (Est: $114) Available" at bounding box center [679, 324] width 754 height 50
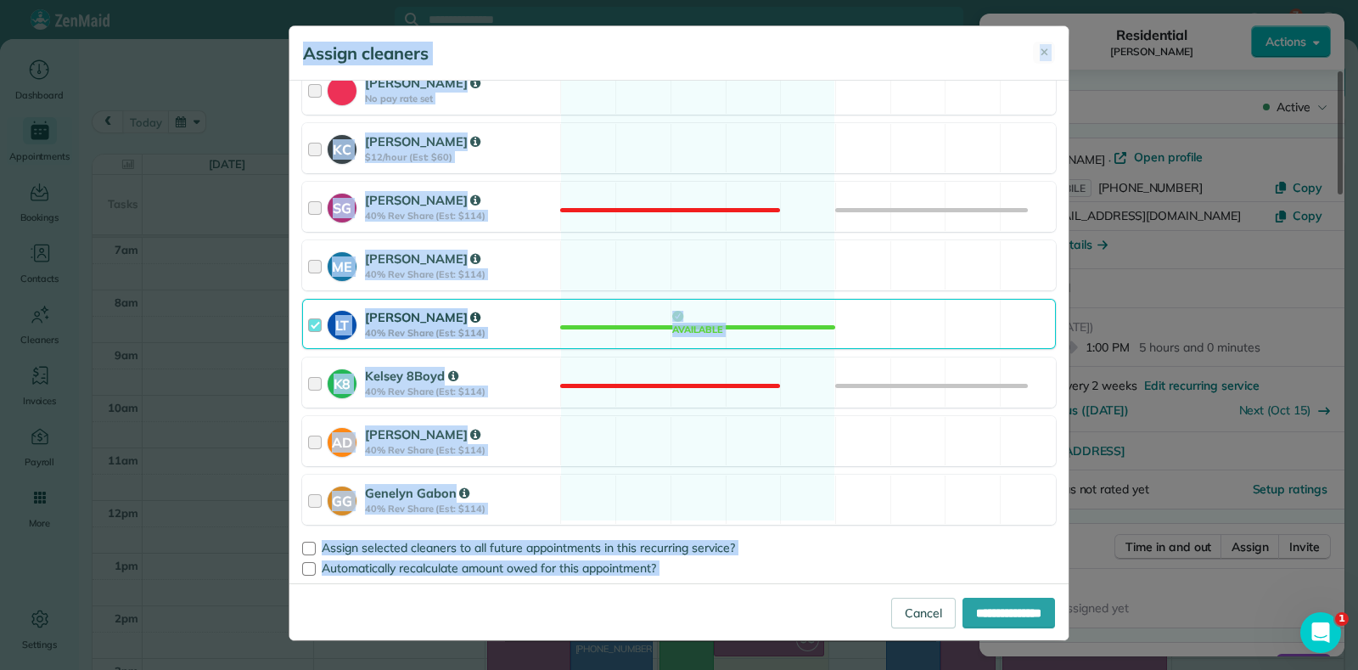
click at [681, 317] on div "LT Laura Thaller 40% Rev Share (Est: $114) Available" at bounding box center [679, 324] width 754 height 50
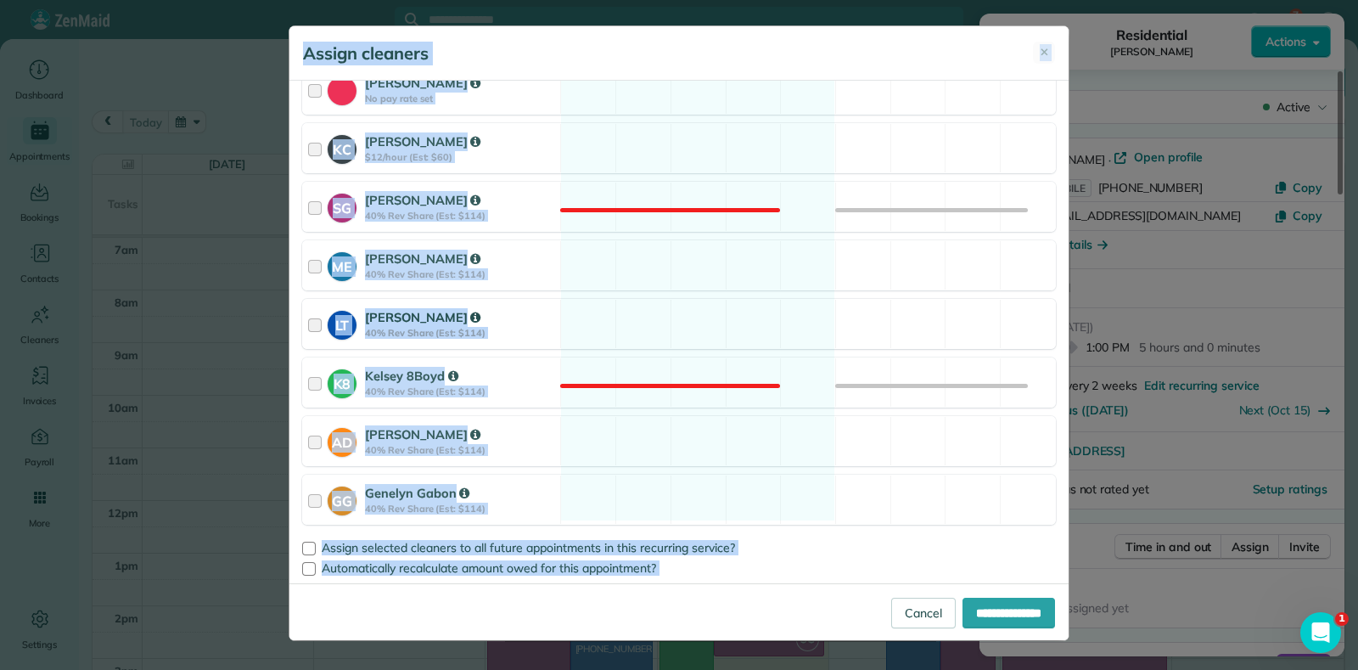
click at [681, 317] on div "LT Laura Thaller 40% Rev Share (Est: $114) Available" at bounding box center [679, 324] width 754 height 50
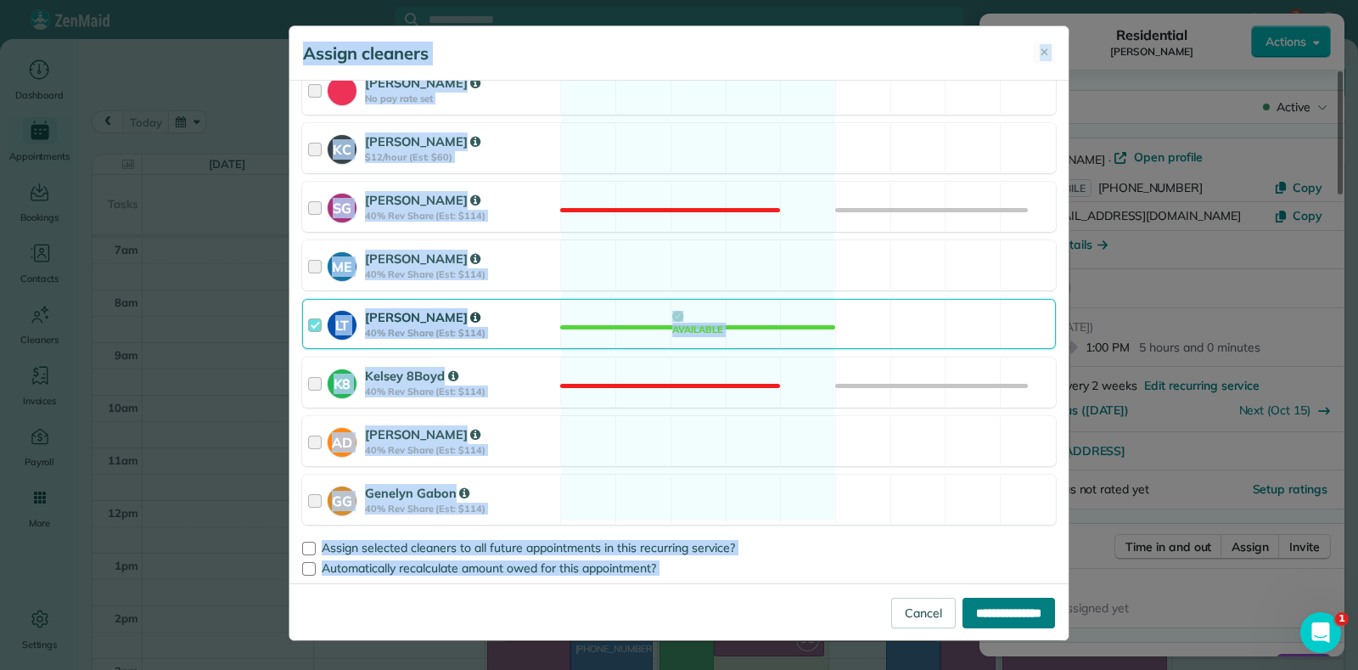
drag, startPoint x: 978, startPoint y: 600, endPoint x: 1001, endPoint y: 598, distance: 23.1
click at [978, 599] on input "**********" at bounding box center [1009, 613] width 93 height 31
type input "**********"
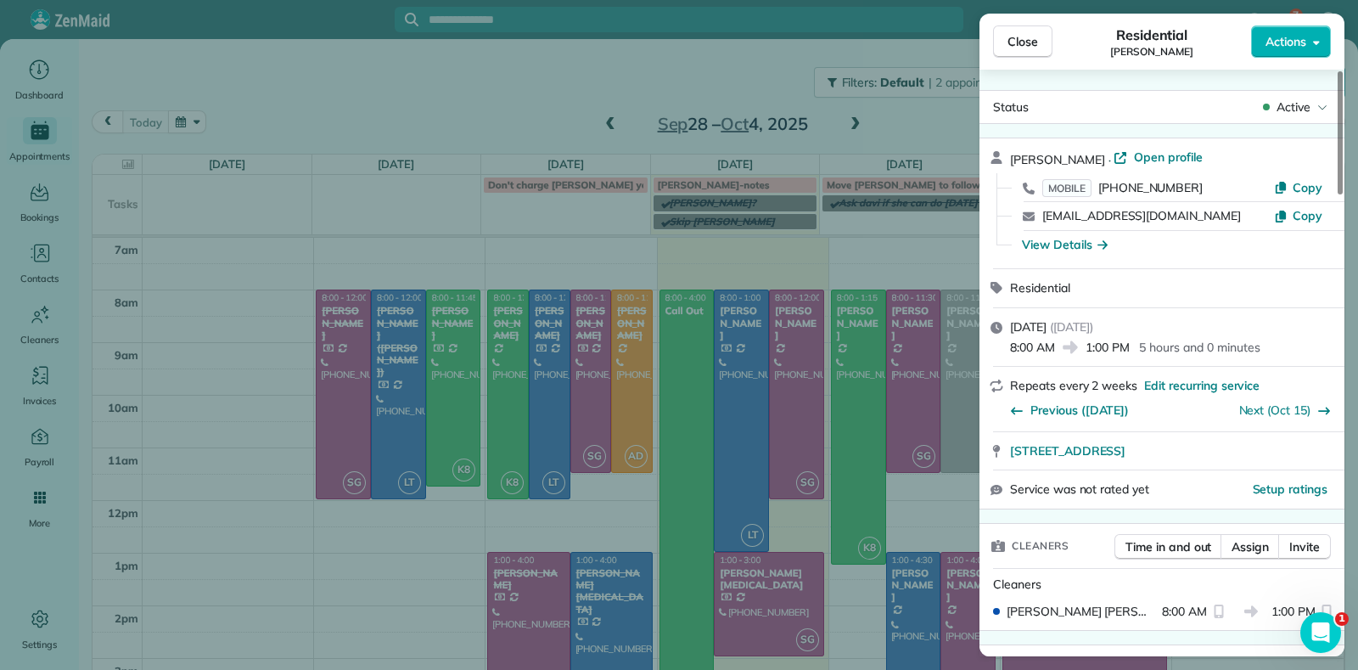
click at [477, 236] on div "Close Residential Denise Nelson Actions Status Active Denise Nelson · Open prof…" at bounding box center [679, 335] width 1358 height 670
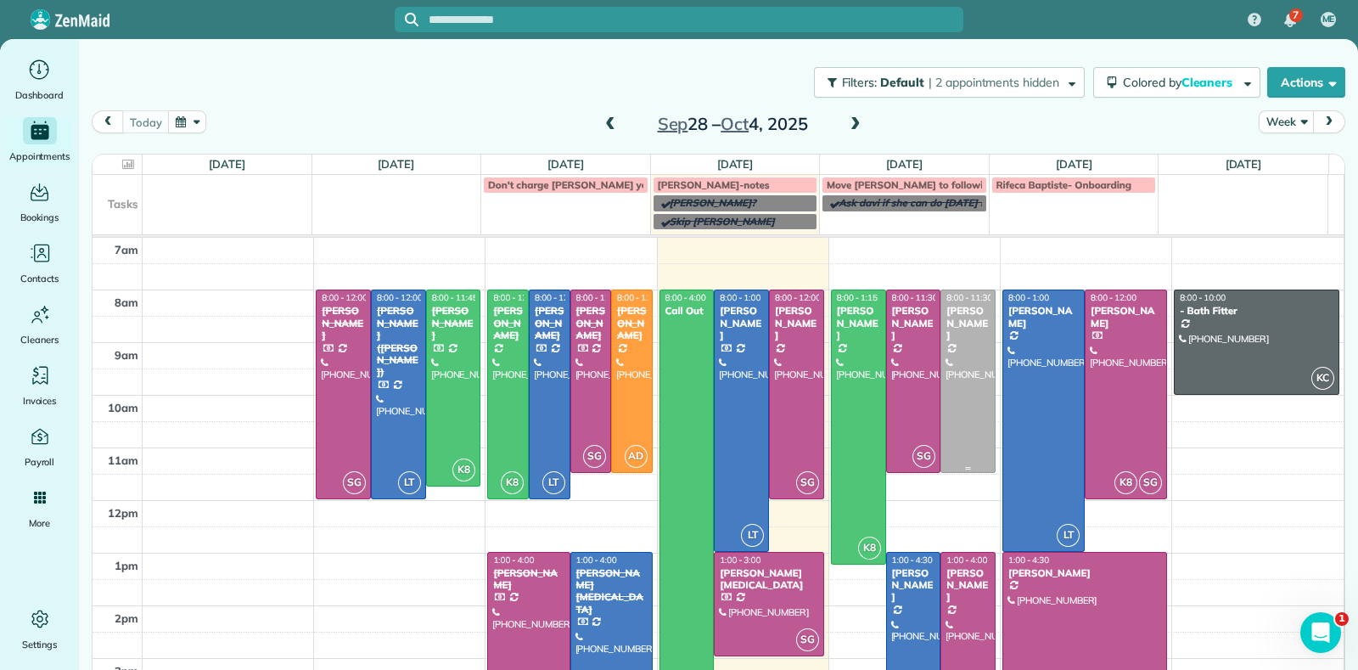
click at [956, 387] on div at bounding box center [967, 381] width 53 height 182
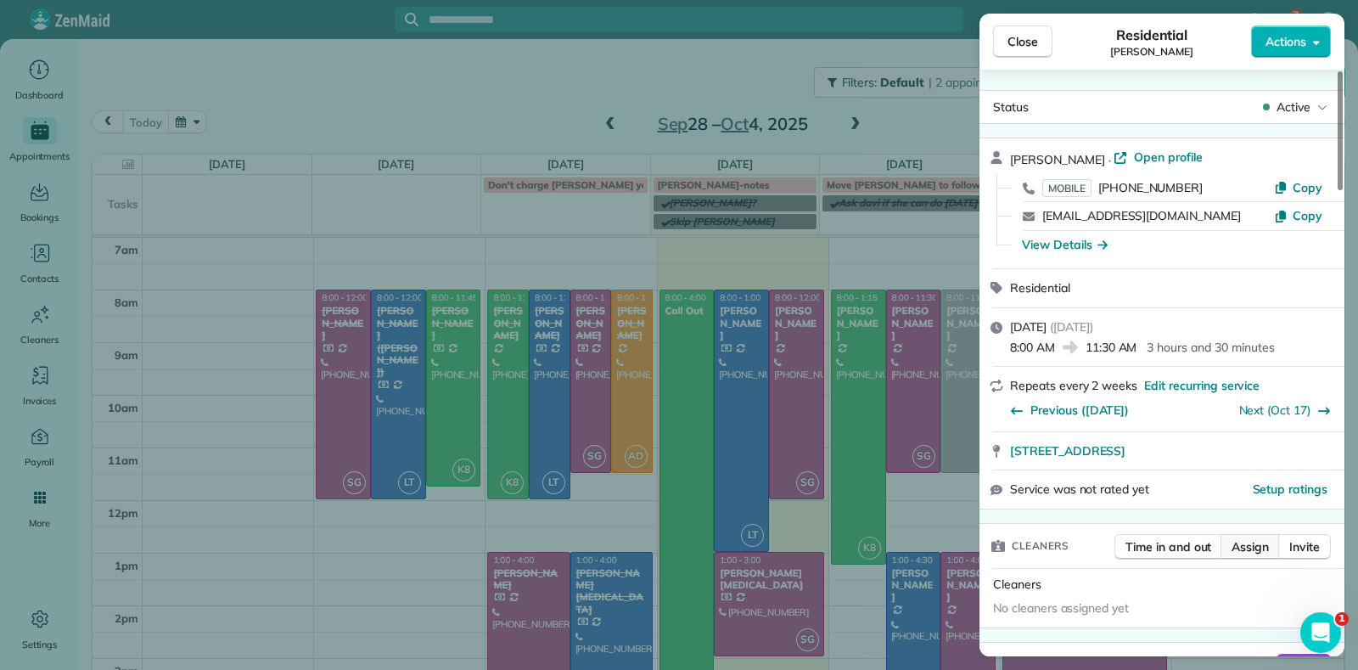
click at [1234, 542] on span "Assign" at bounding box center [1250, 546] width 37 height 17
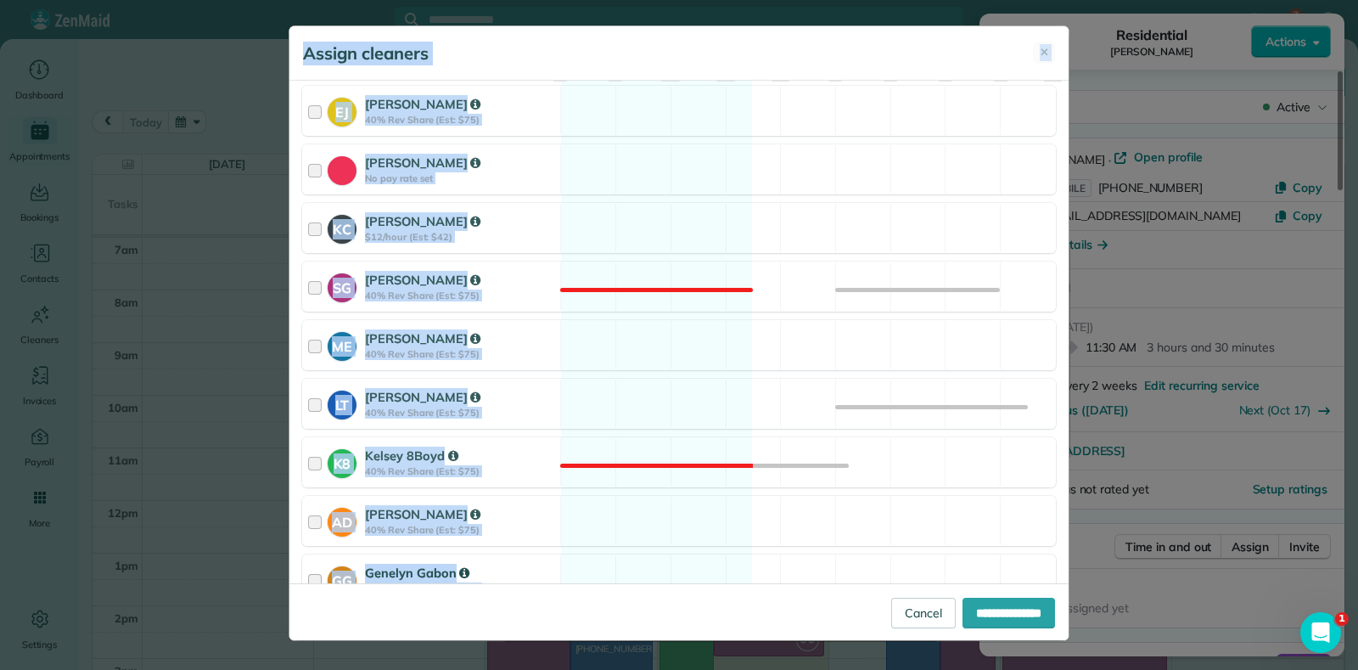
scroll to position [211, 0]
click at [640, 414] on div "LT Laura Thaller 40% Rev Share (Est: $75) Available" at bounding box center [679, 402] width 754 height 50
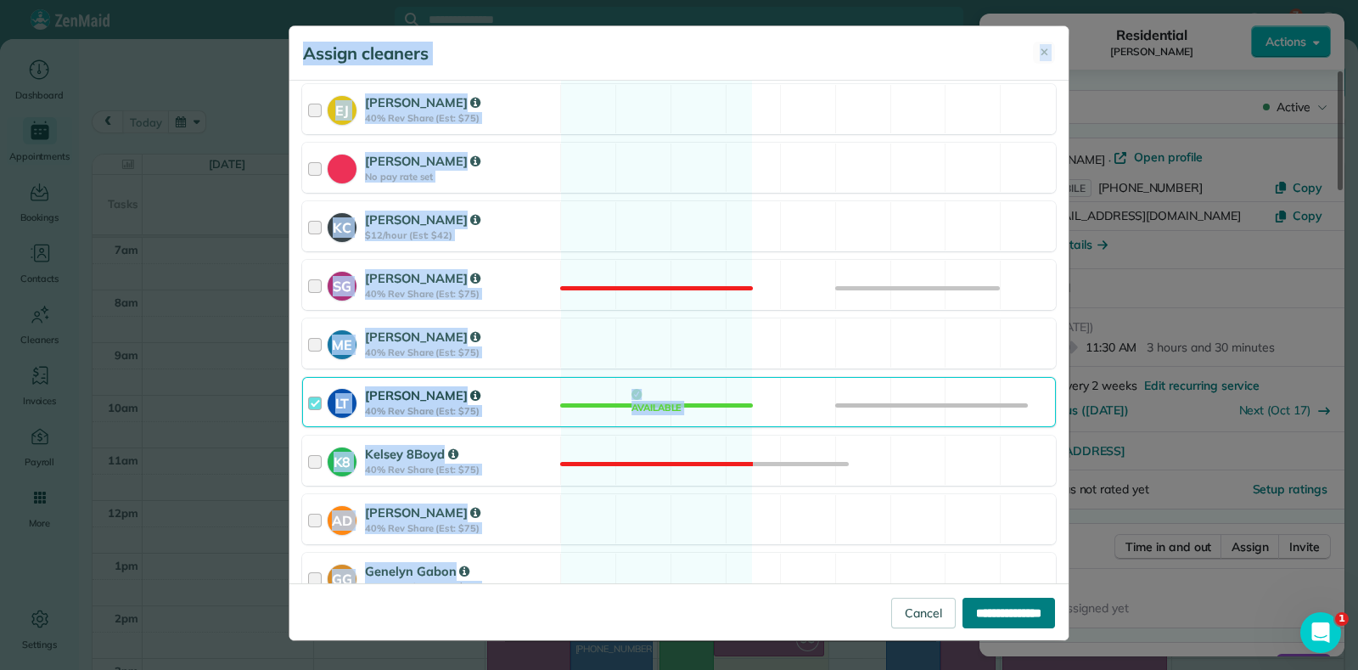
drag, startPoint x: 1002, startPoint y: 626, endPoint x: 1002, endPoint y: 617, distance: 9.3
click at [1002, 626] on input "**********" at bounding box center [1009, 613] width 93 height 31
type input "**********"
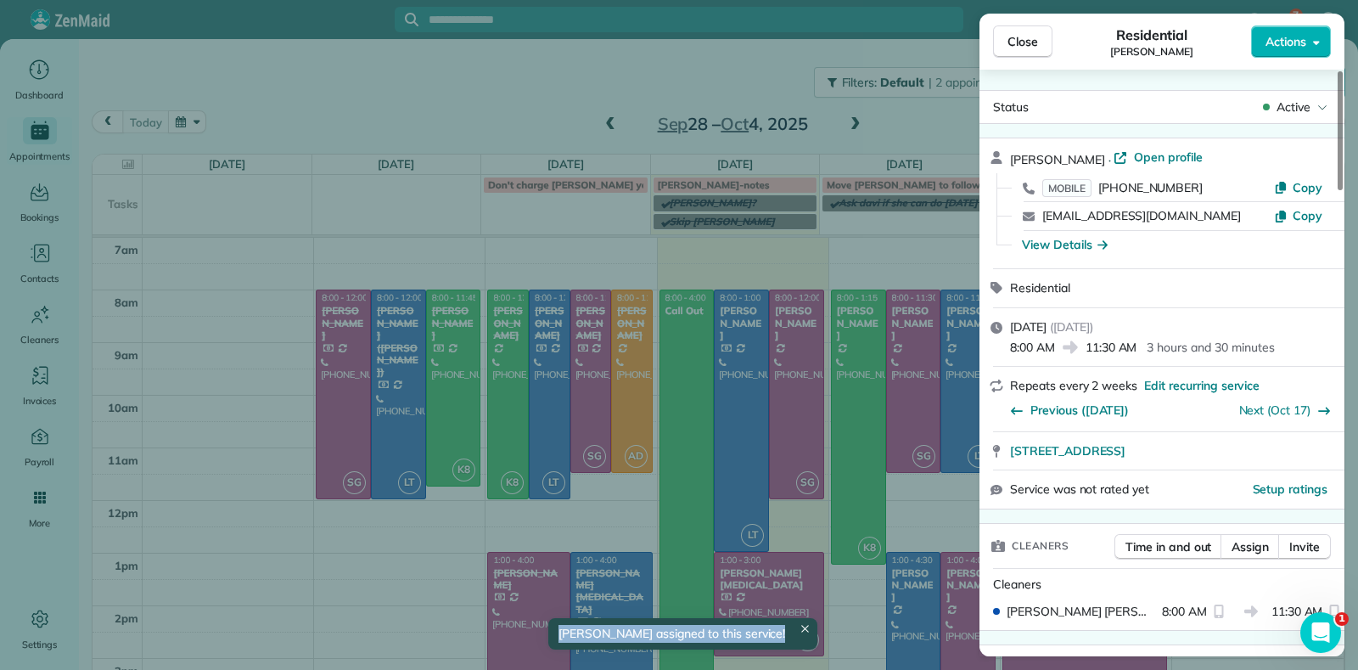
click at [429, 135] on div "Close Residential Jennifer Friedline Actions Status Active Jennifer Friedline ·…" at bounding box center [679, 335] width 1358 height 670
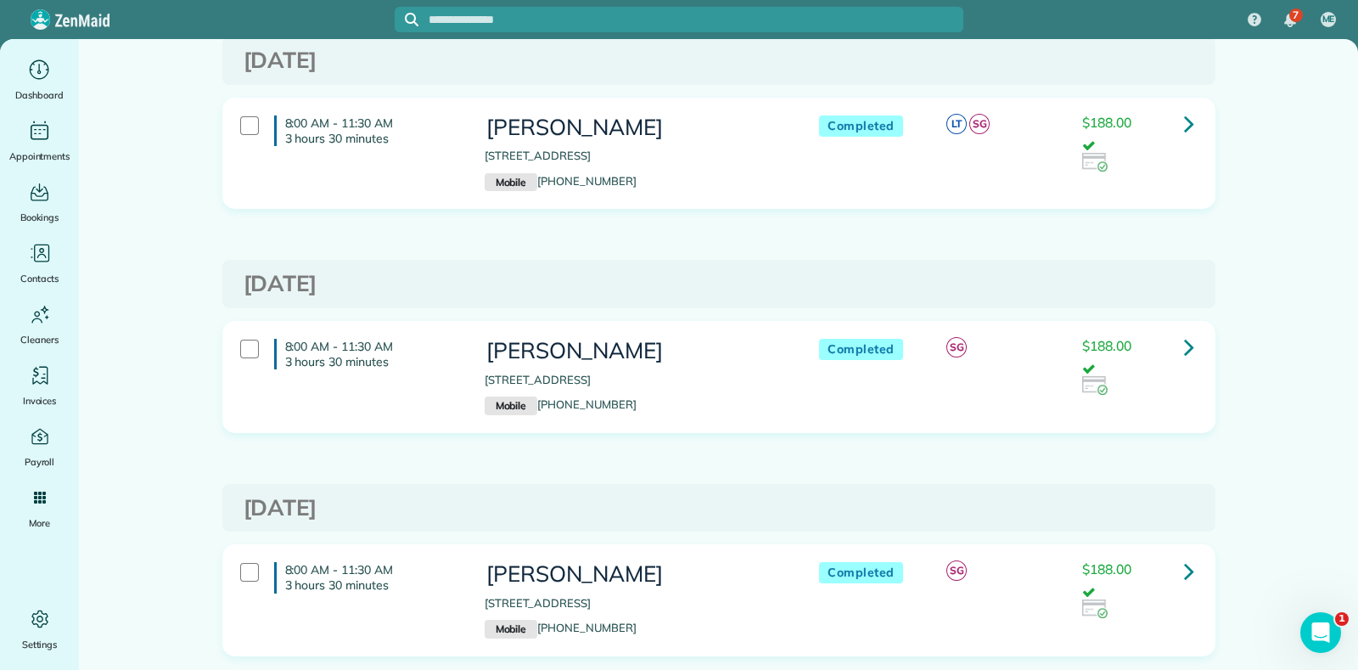
scroll to position [1591, 0]
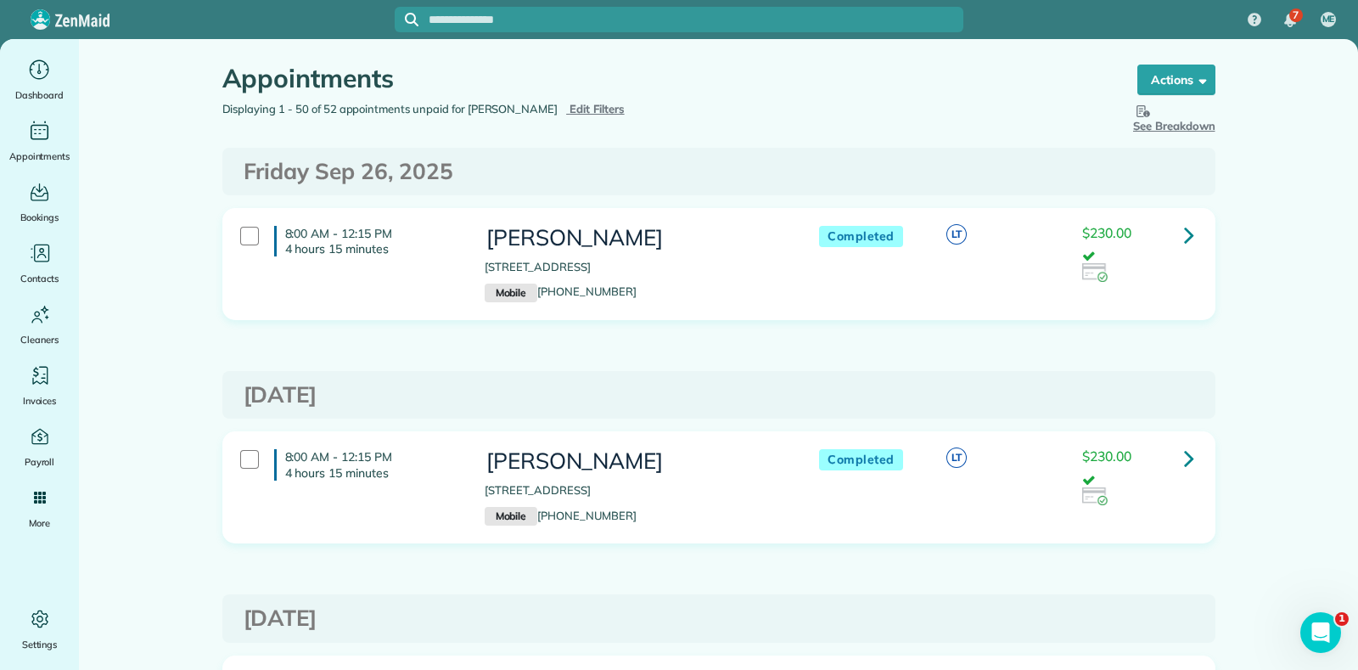
scroll to position [1910, 0]
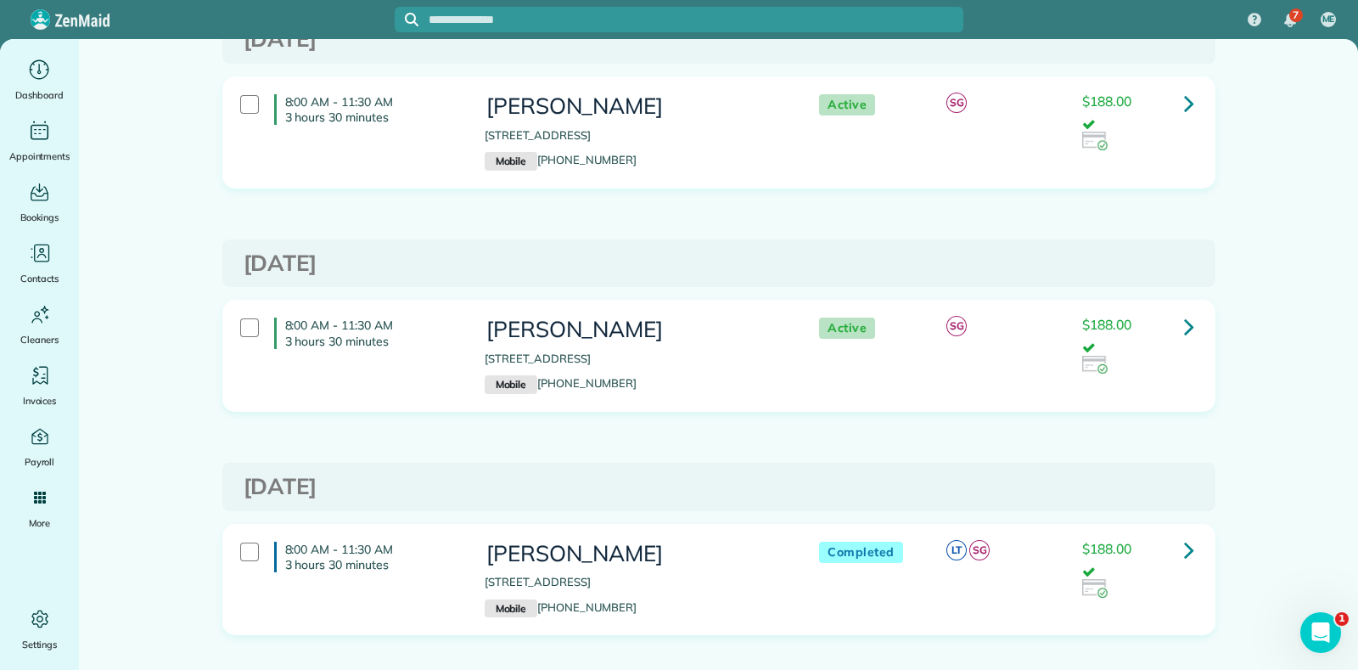
scroll to position [1806, 0]
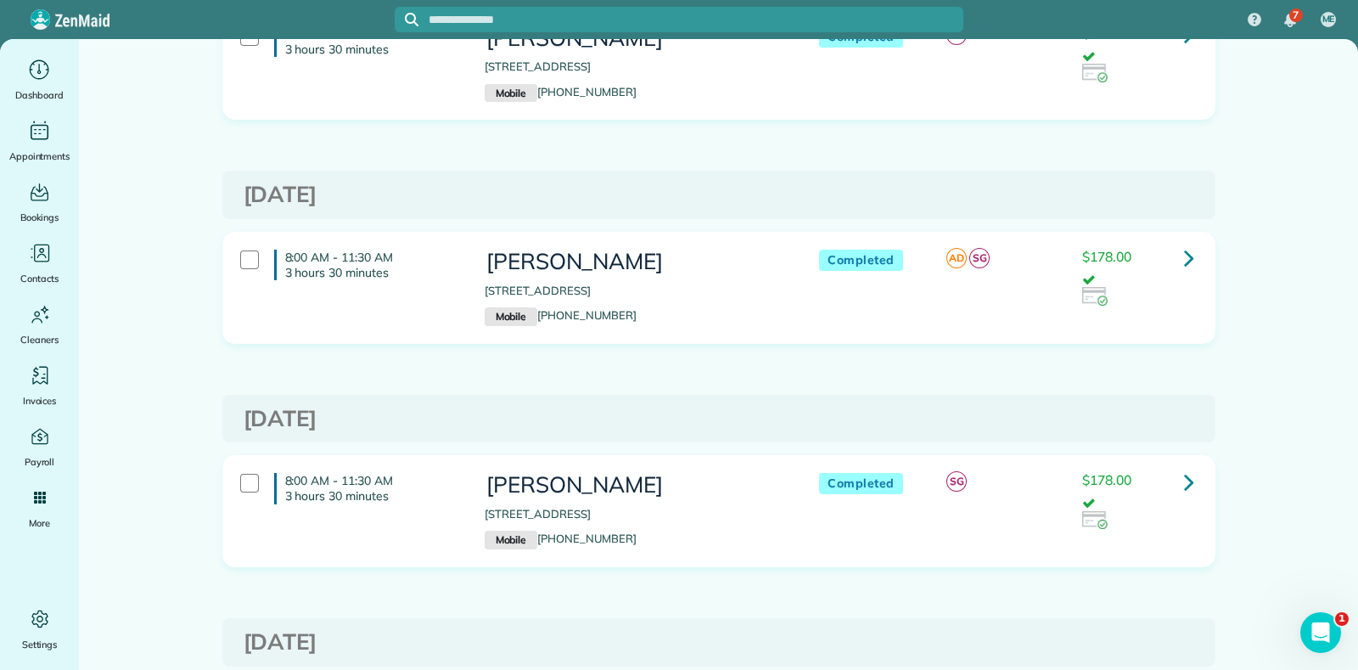
scroll to position [6153, 0]
